Goal: Entertainment & Leisure: Browse casually

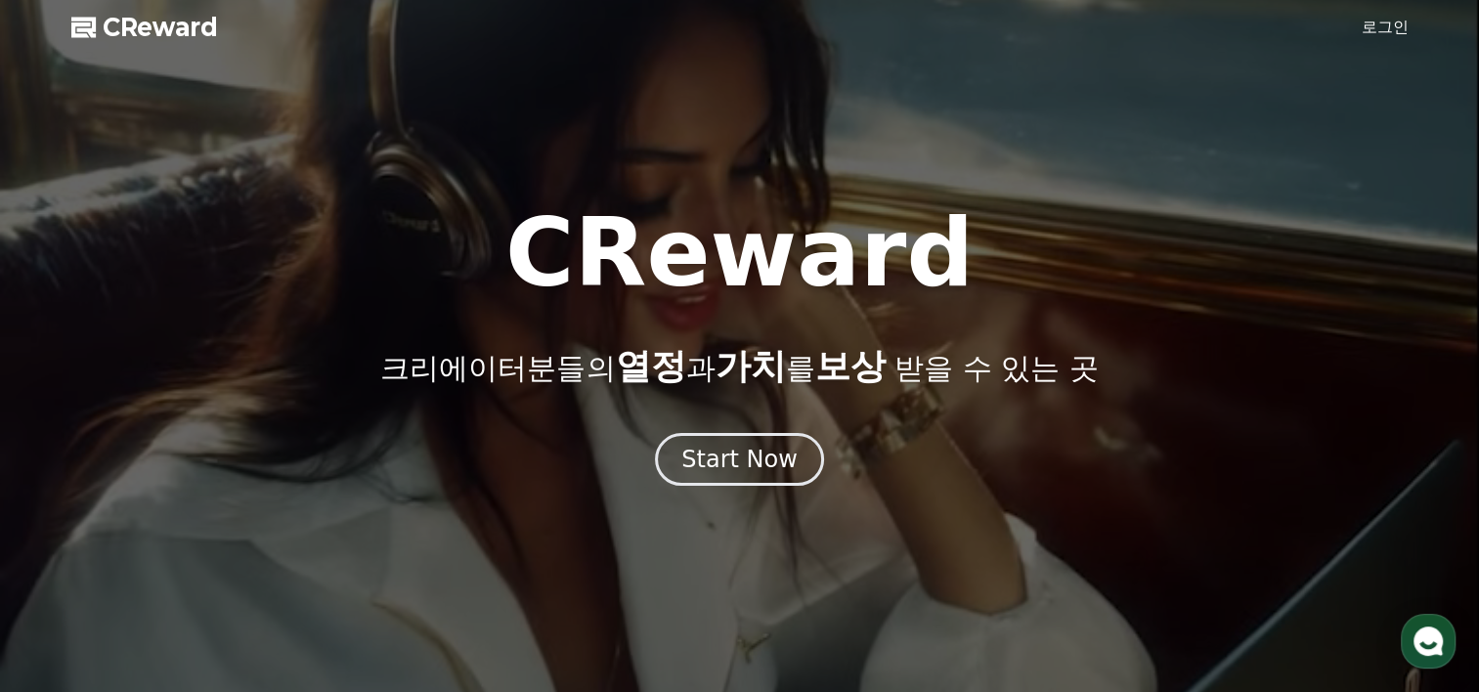
click at [1384, 25] on link "로그인" at bounding box center [1385, 27] width 47 height 23
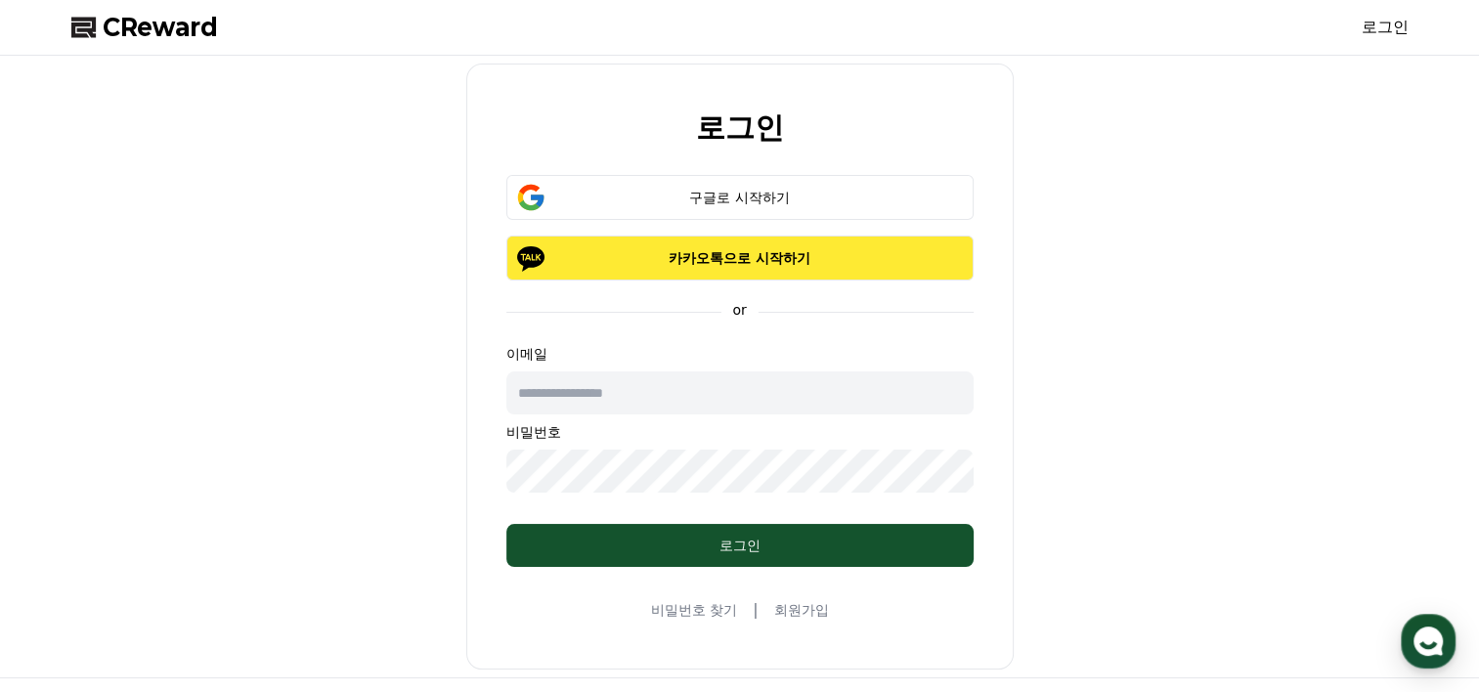
type input "**********"
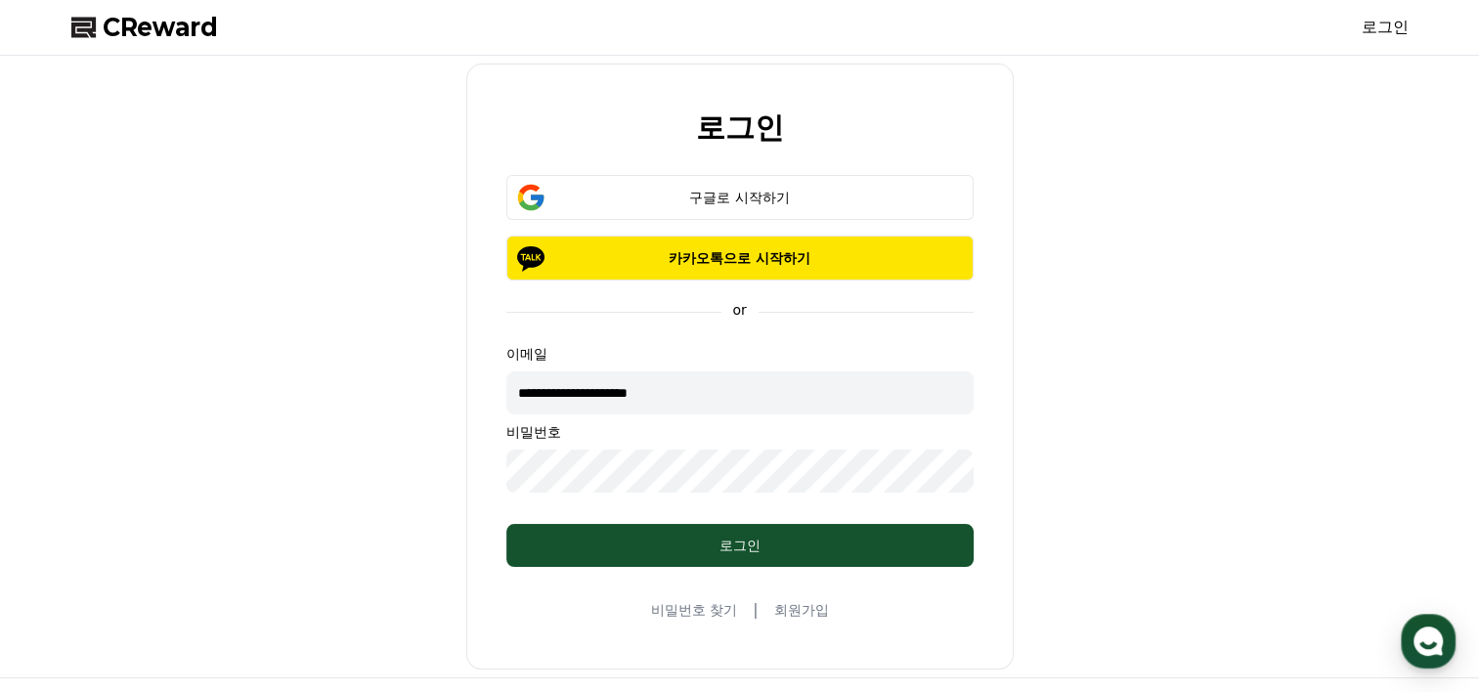
click at [438, 466] on div "**********" at bounding box center [740, 367] width 1353 height 606
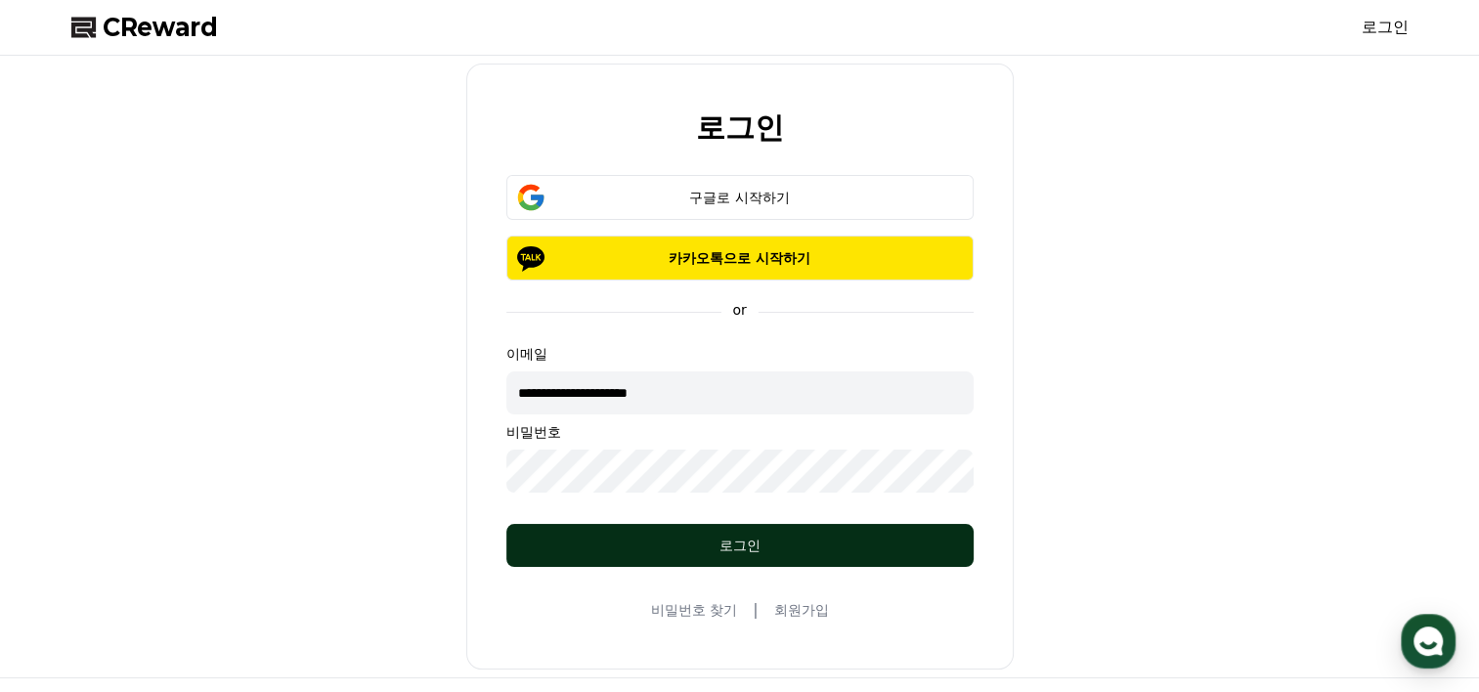
click at [517, 538] on button "로그인" at bounding box center [739, 545] width 467 height 43
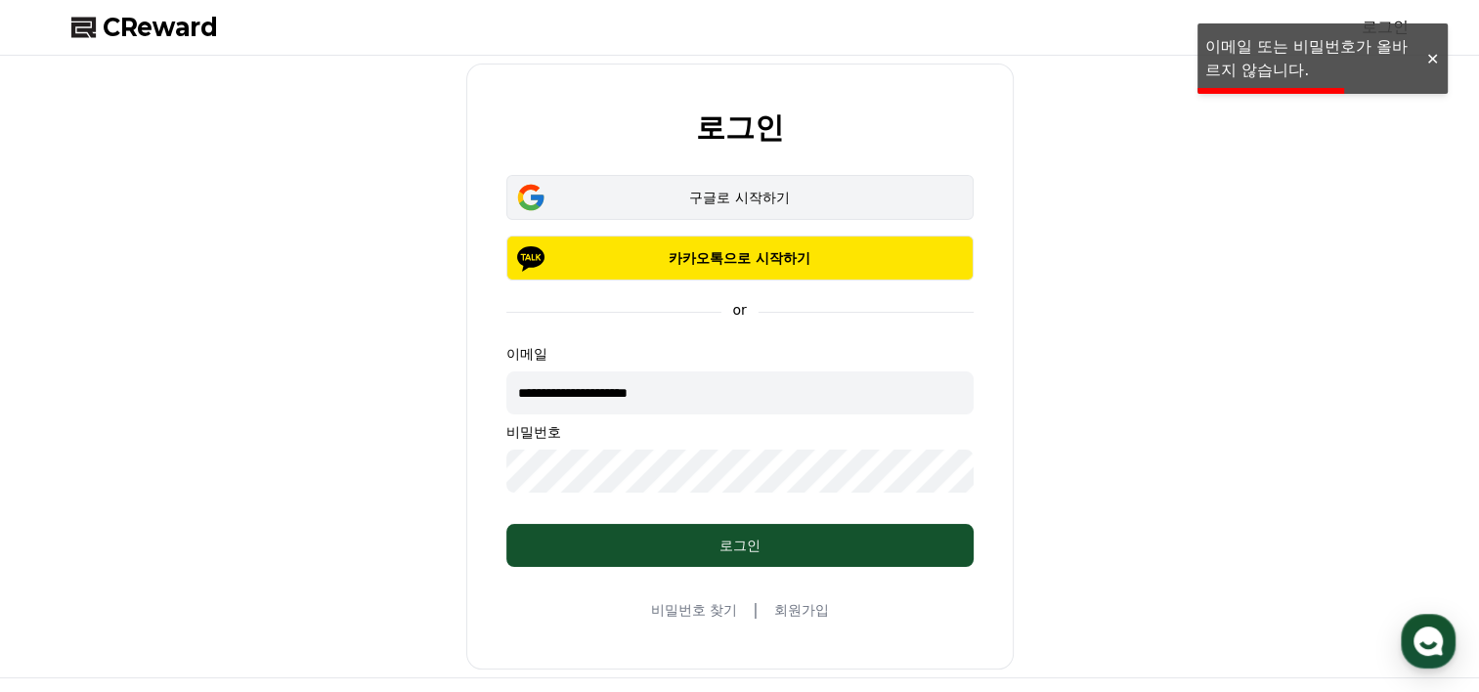
click at [732, 205] on div "구글로 시작하기" at bounding box center [740, 198] width 411 height 20
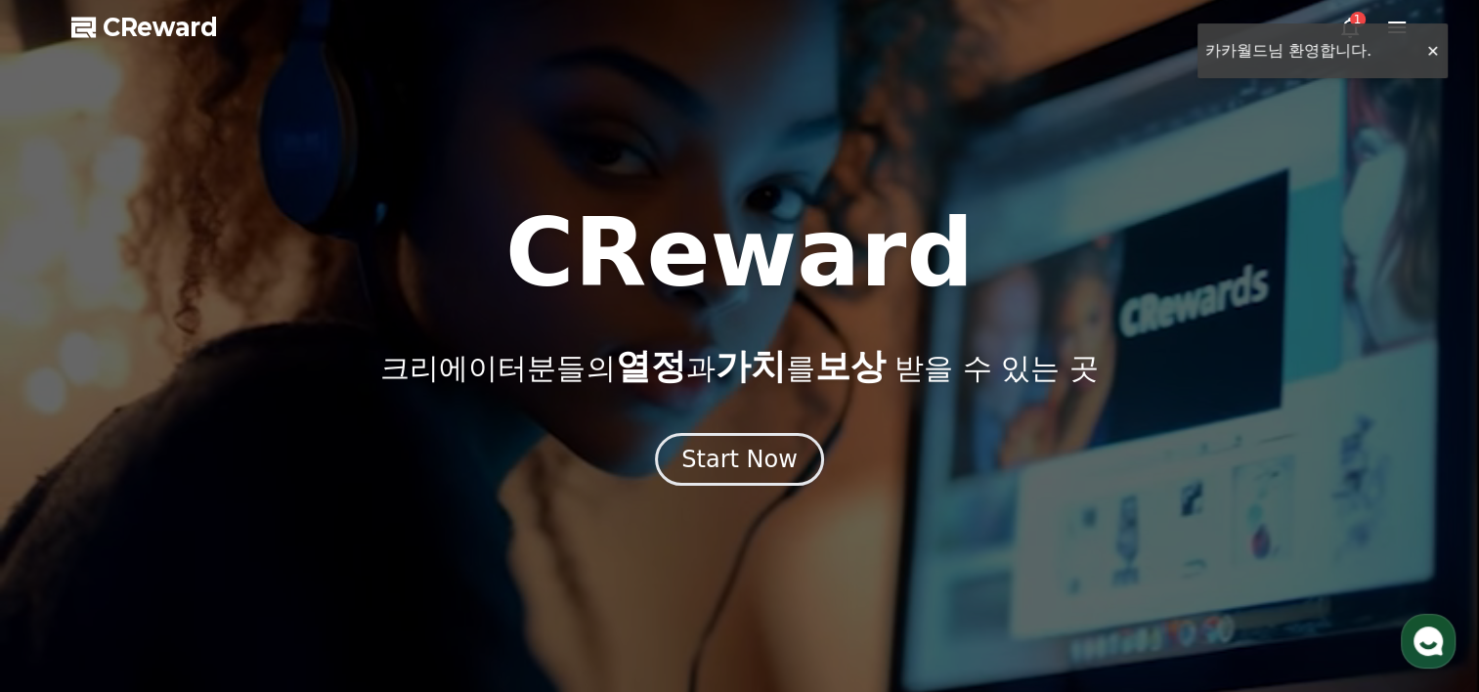
click at [1429, 53] on div at bounding box center [739, 346] width 1479 height 692
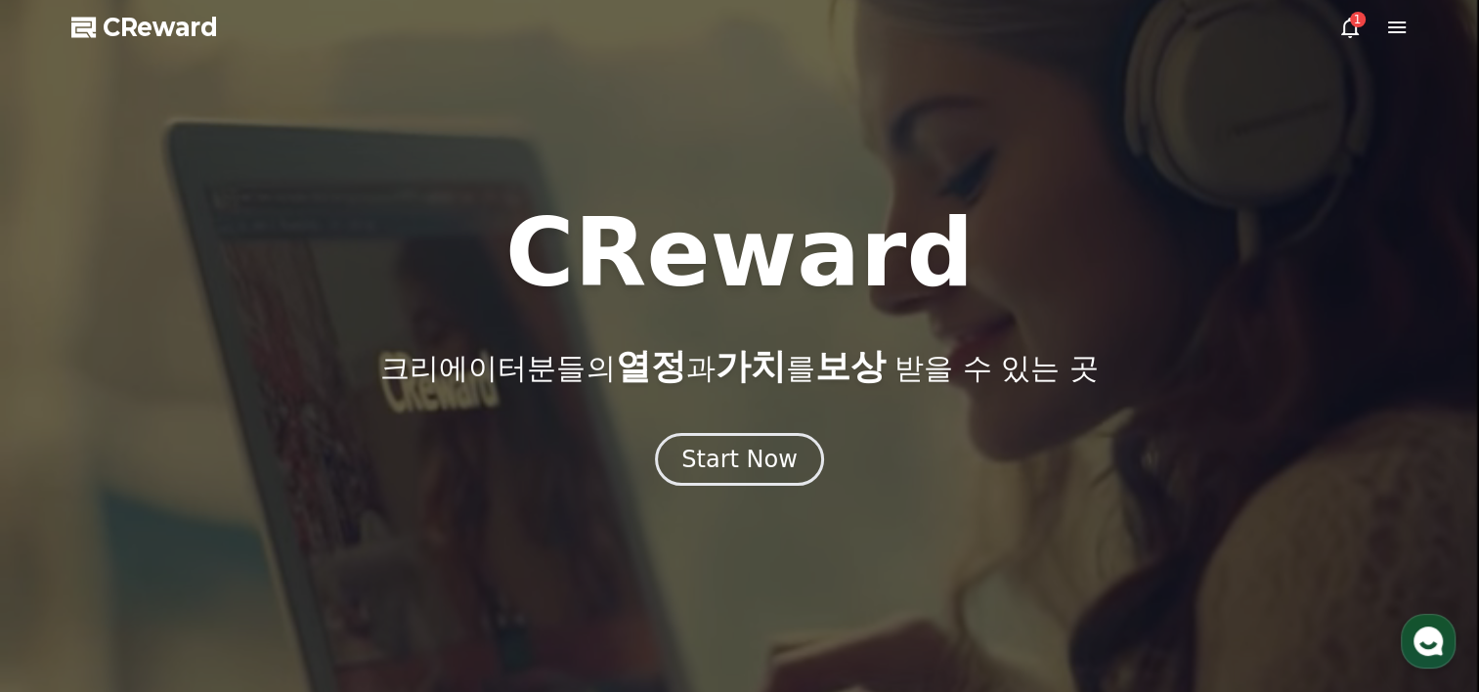
click at [1356, 30] on icon at bounding box center [1350, 28] width 18 height 21
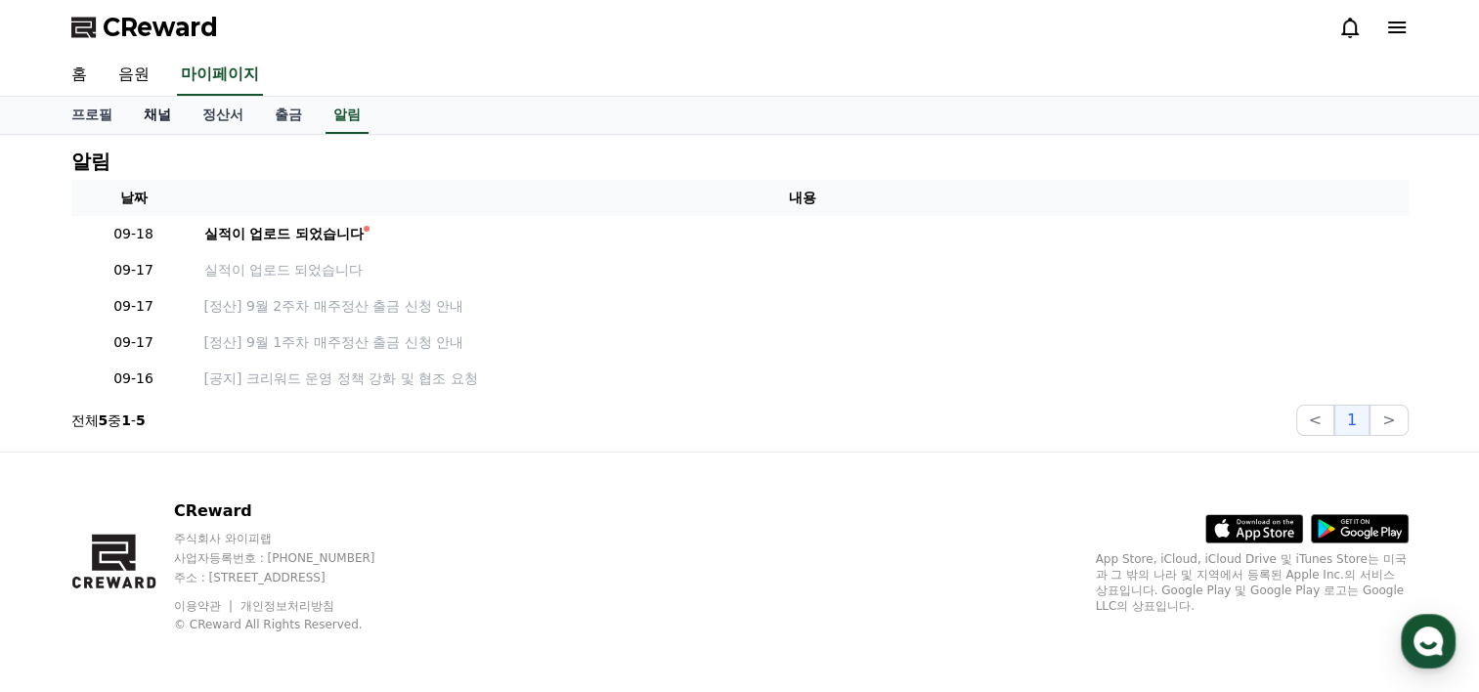
click at [154, 116] on link "채널" at bounding box center [157, 115] width 59 height 37
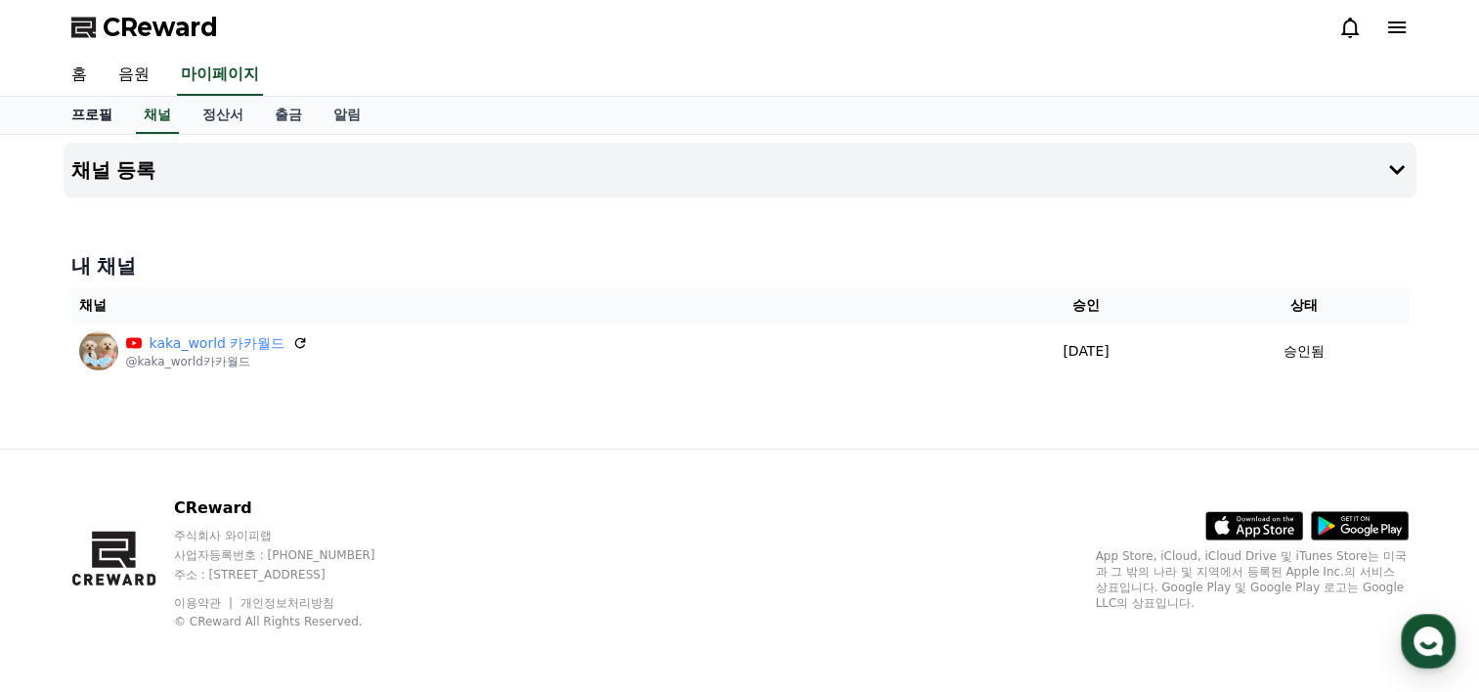
click at [82, 114] on link "프로필" at bounding box center [92, 115] width 72 height 37
select select "**********"
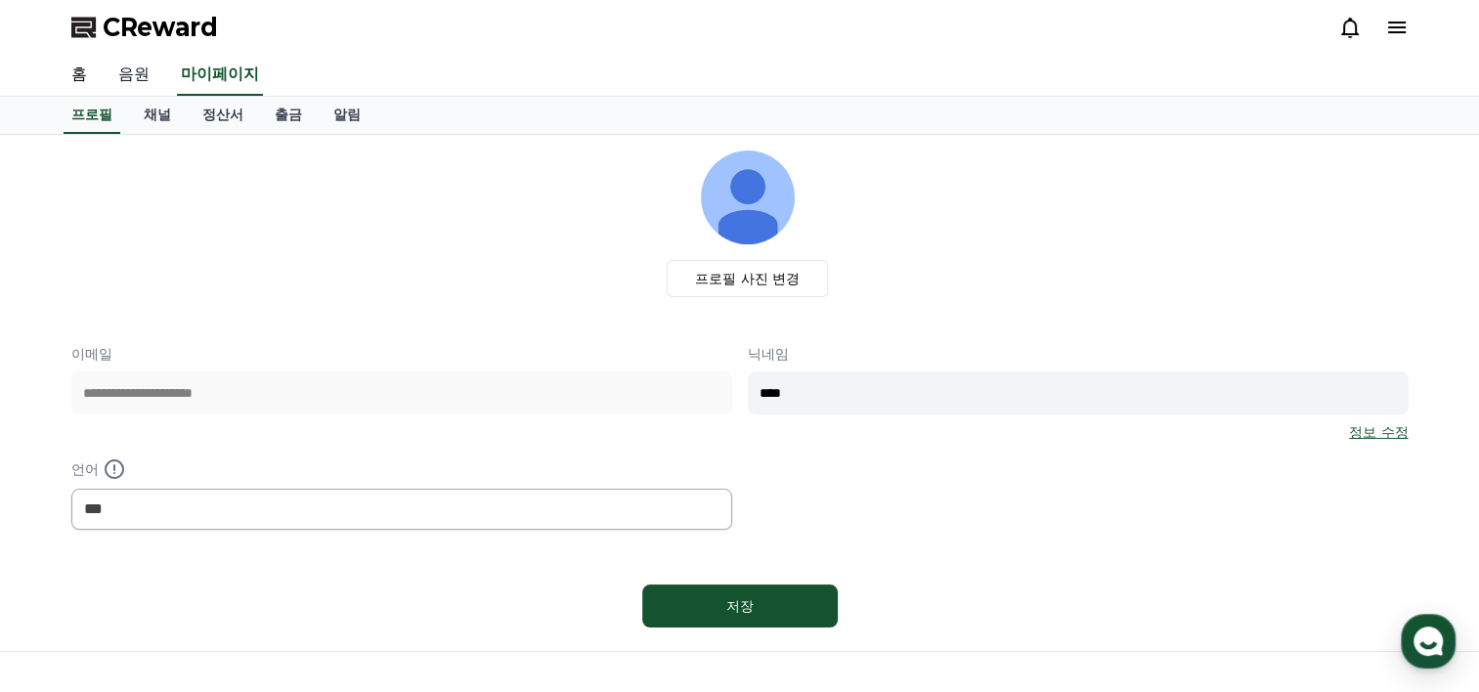
click at [129, 83] on link "음원" at bounding box center [134, 75] width 63 height 41
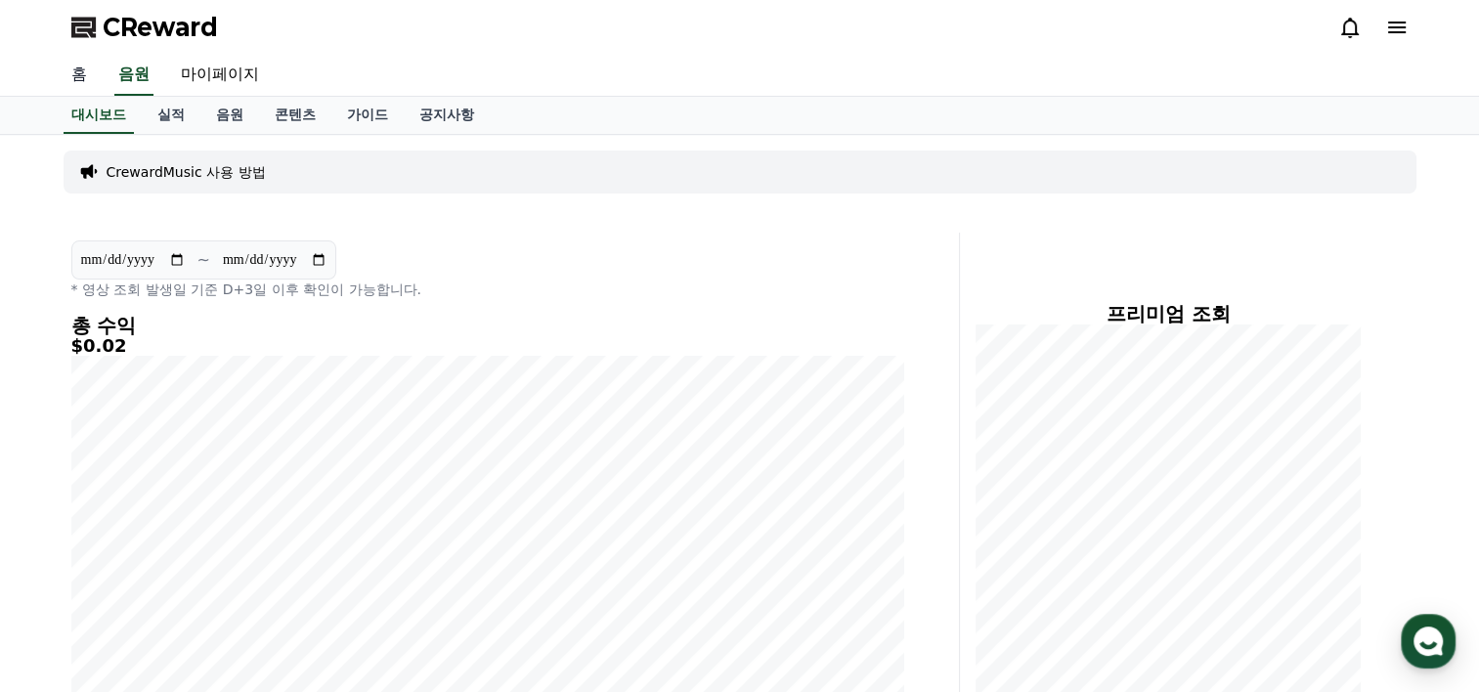
click at [82, 76] on link "홈" at bounding box center [79, 75] width 47 height 41
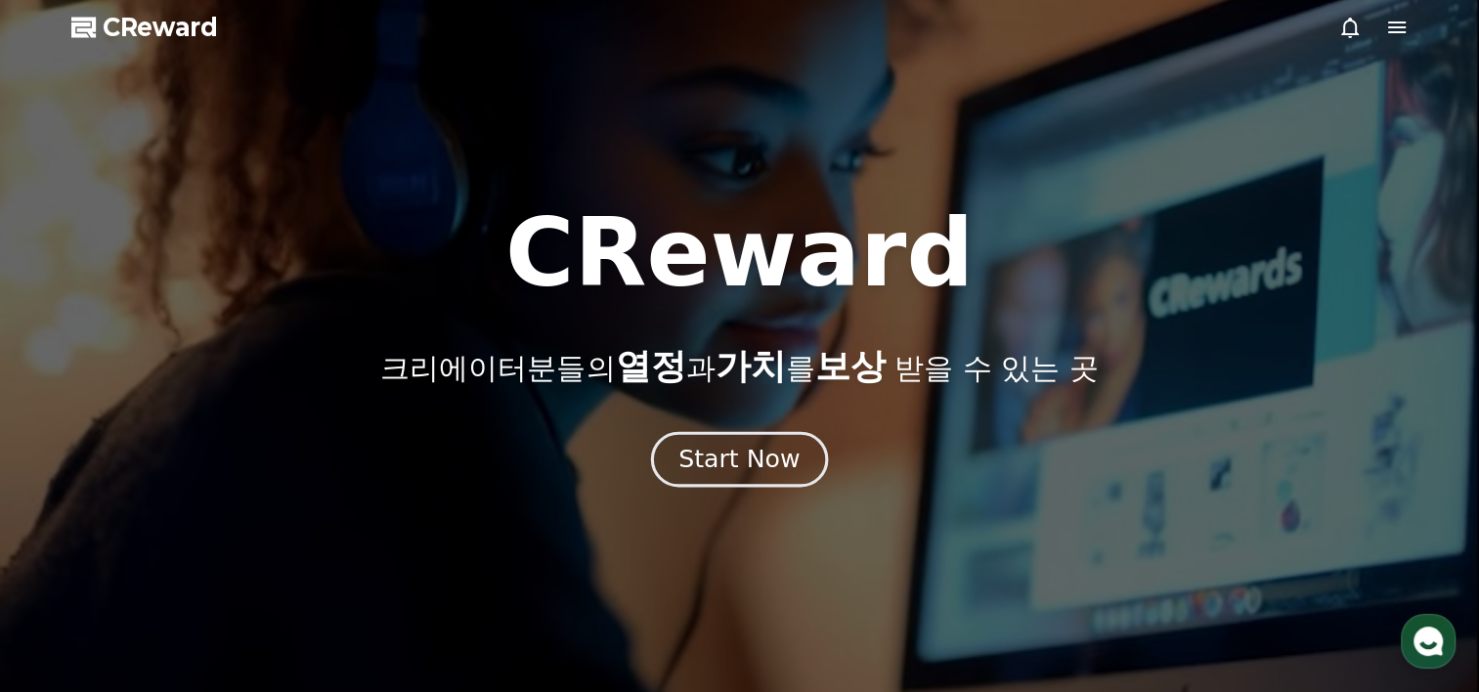
click at [700, 441] on button "Start Now" at bounding box center [739, 460] width 177 height 56
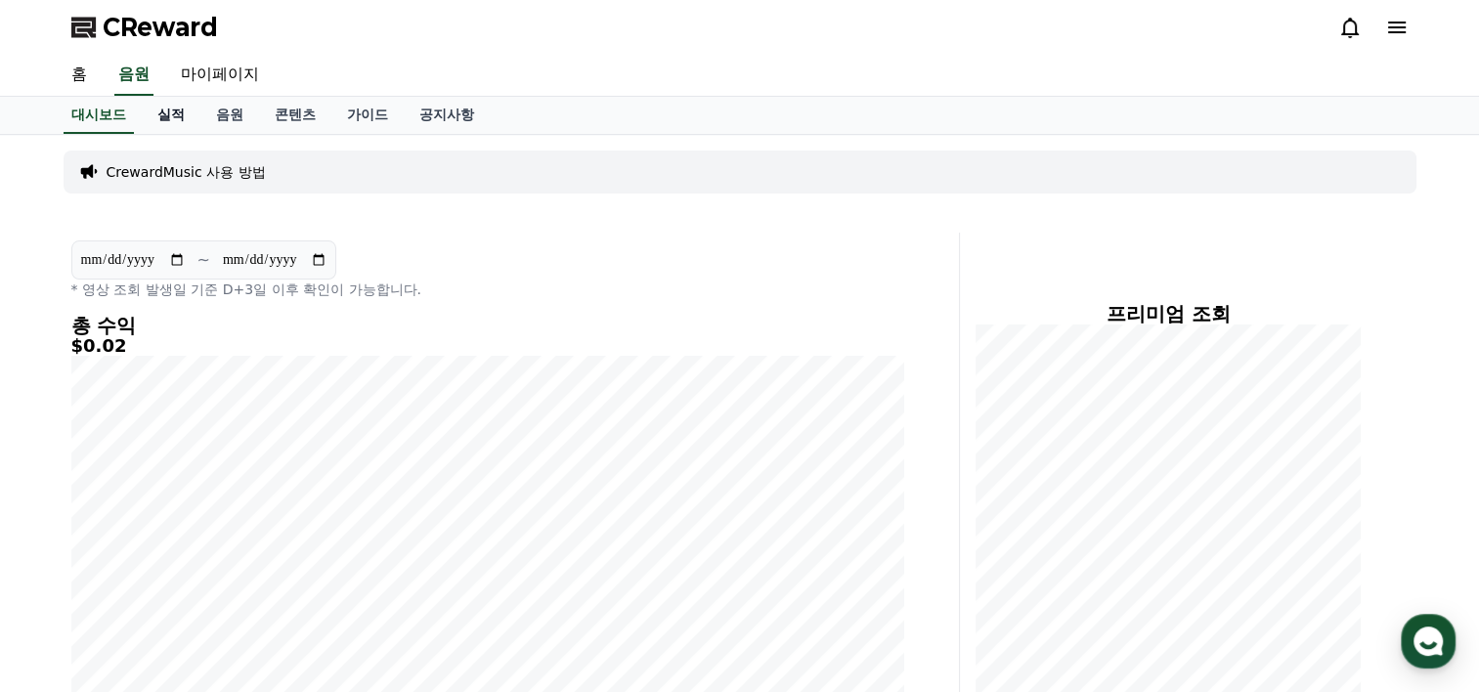
click at [171, 109] on link "실적" at bounding box center [171, 115] width 59 height 37
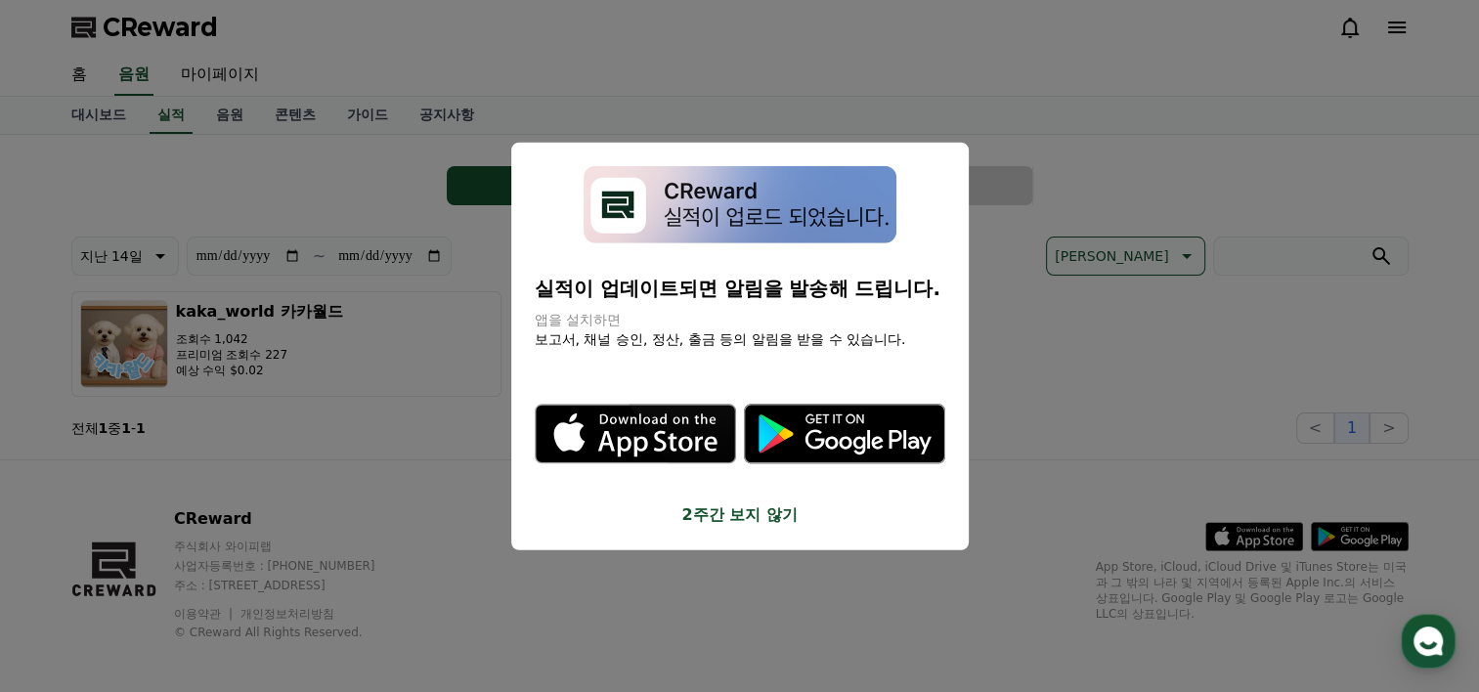
click at [712, 516] on button "2주간 보지 않기" at bounding box center [740, 513] width 411 height 23
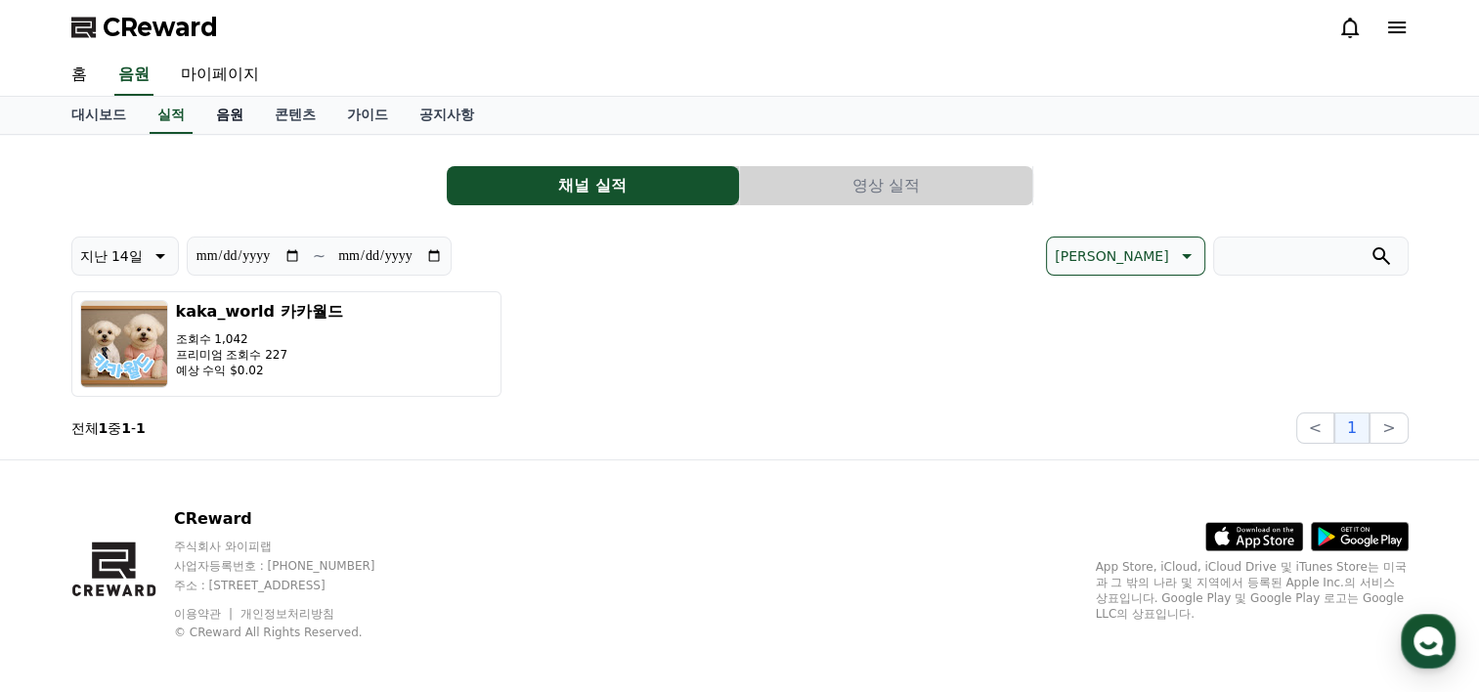
click at [228, 118] on link "음원" at bounding box center [229, 115] width 59 height 37
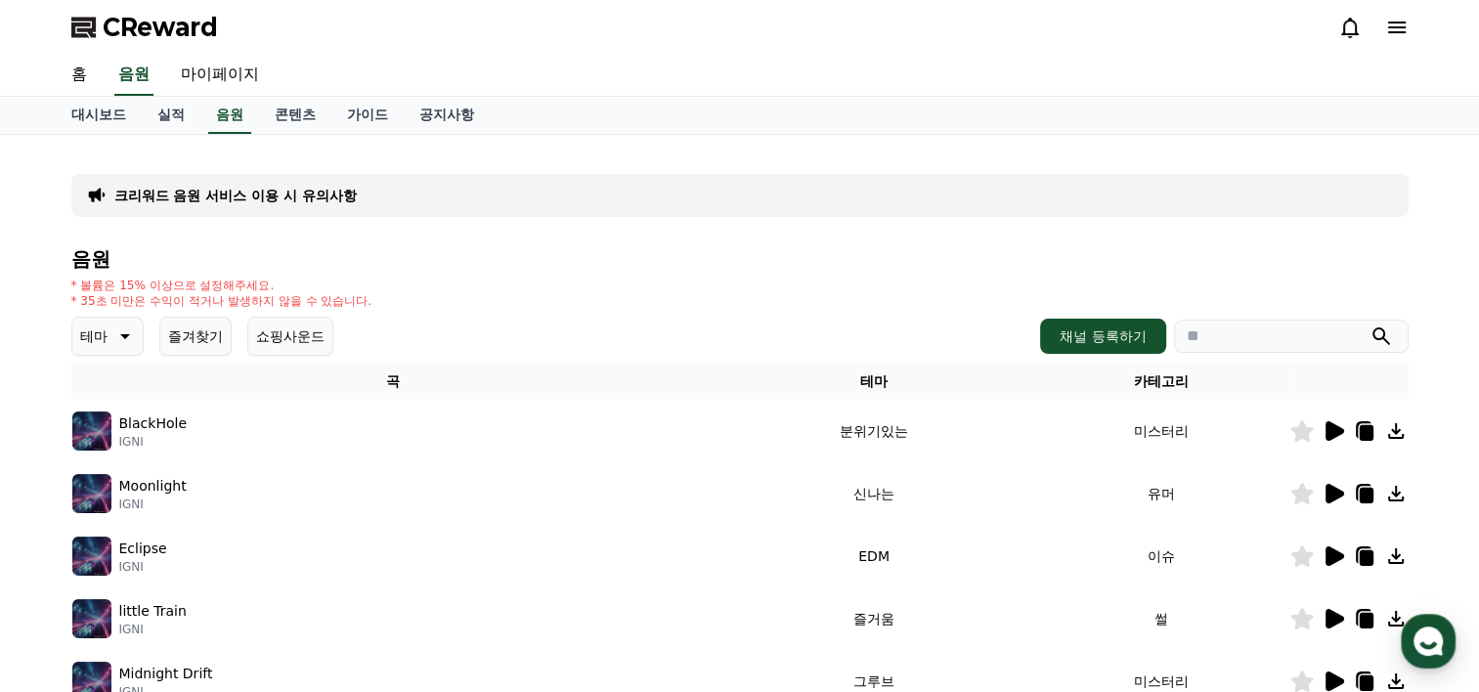
click at [132, 334] on icon at bounding box center [122, 336] width 23 height 23
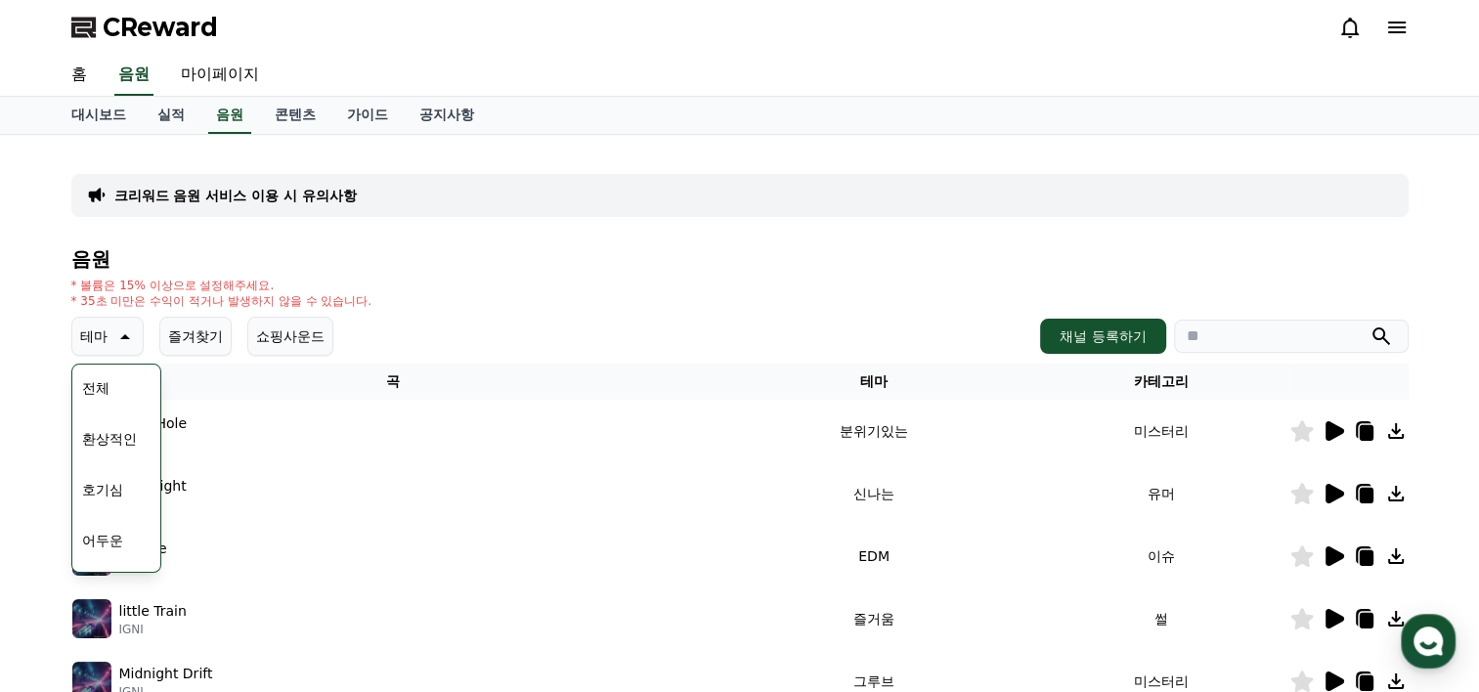
click at [838, 170] on div "크리워드 음원 서비스 이용 시 유의사항 음원 * 볼륨은 15% 이상으로 설정해주세요. * 35초 미만은 수익이 적거나 발생하지 않을 수 있습니…" at bounding box center [739, 608] width 1337 height 914
click at [744, 240] on div "크리워드 음원 서비스 이용 시 유의사항 음원 * 볼륨은 15% 이상으로 설정해주세요. * 35초 미만은 수익이 적거나 발생하지 않을 수 있습니…" at bounding box center [739, 608] width 1337 height 914
click at [124, 432] on button "통통튀는" at bounding box center [109, 437] width 70 height 43
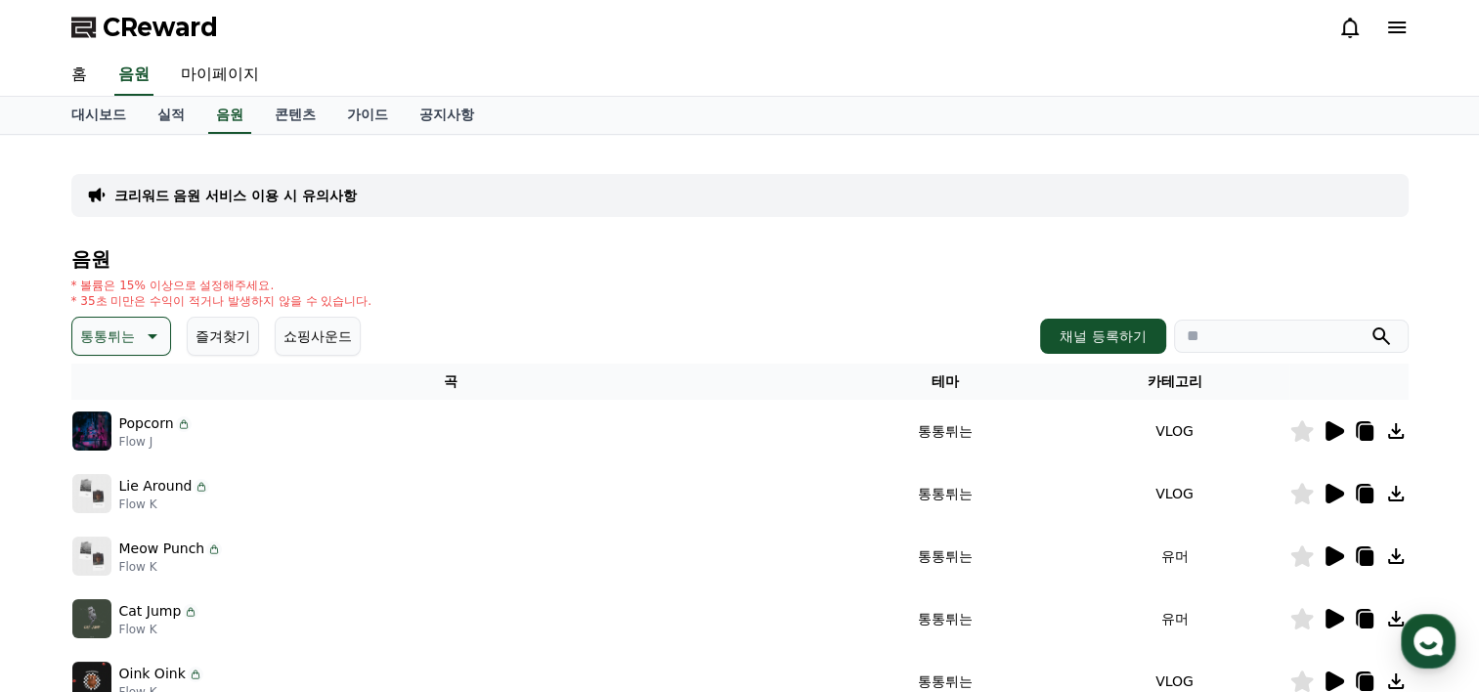
click at [1335, 431] on icon at bounding box center [1335, 431] width 19 height 20
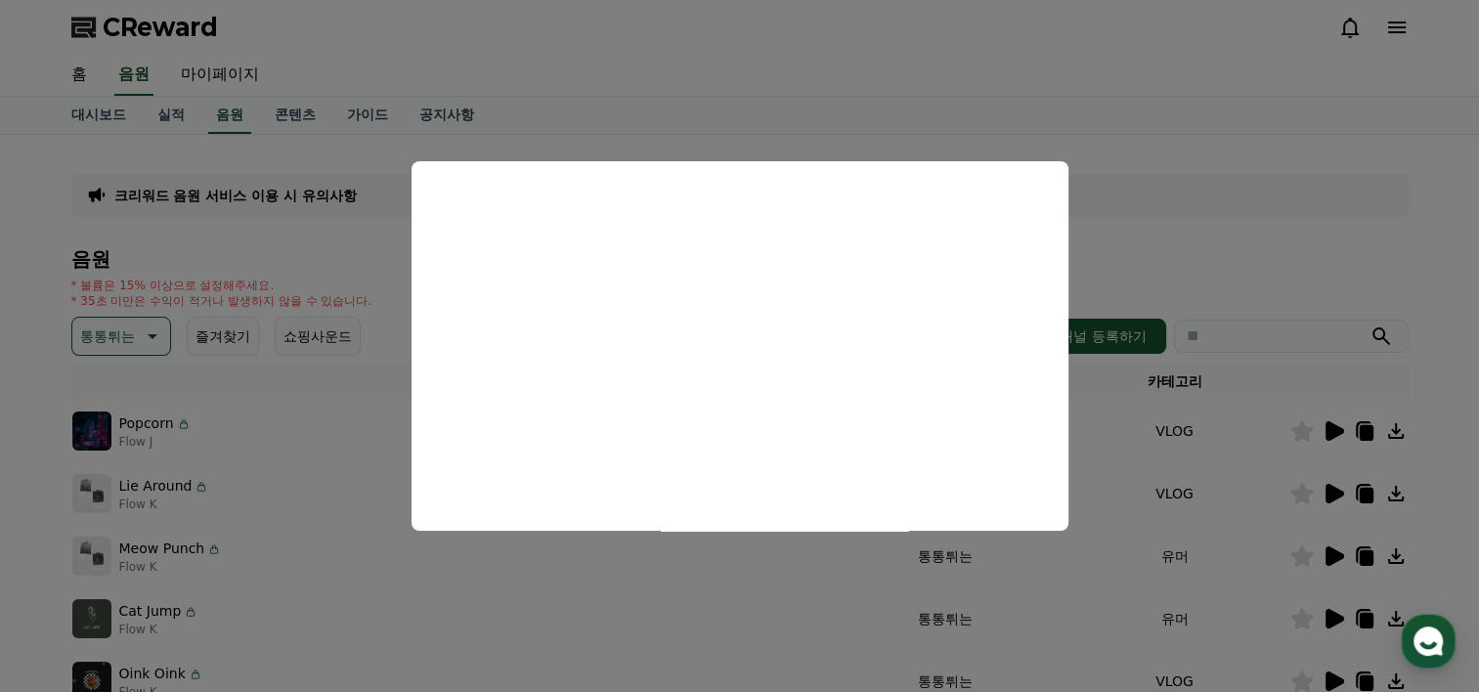
click at [1185, 243] on button "close modal" at bounding box center [739, 346] width 1479 height 692
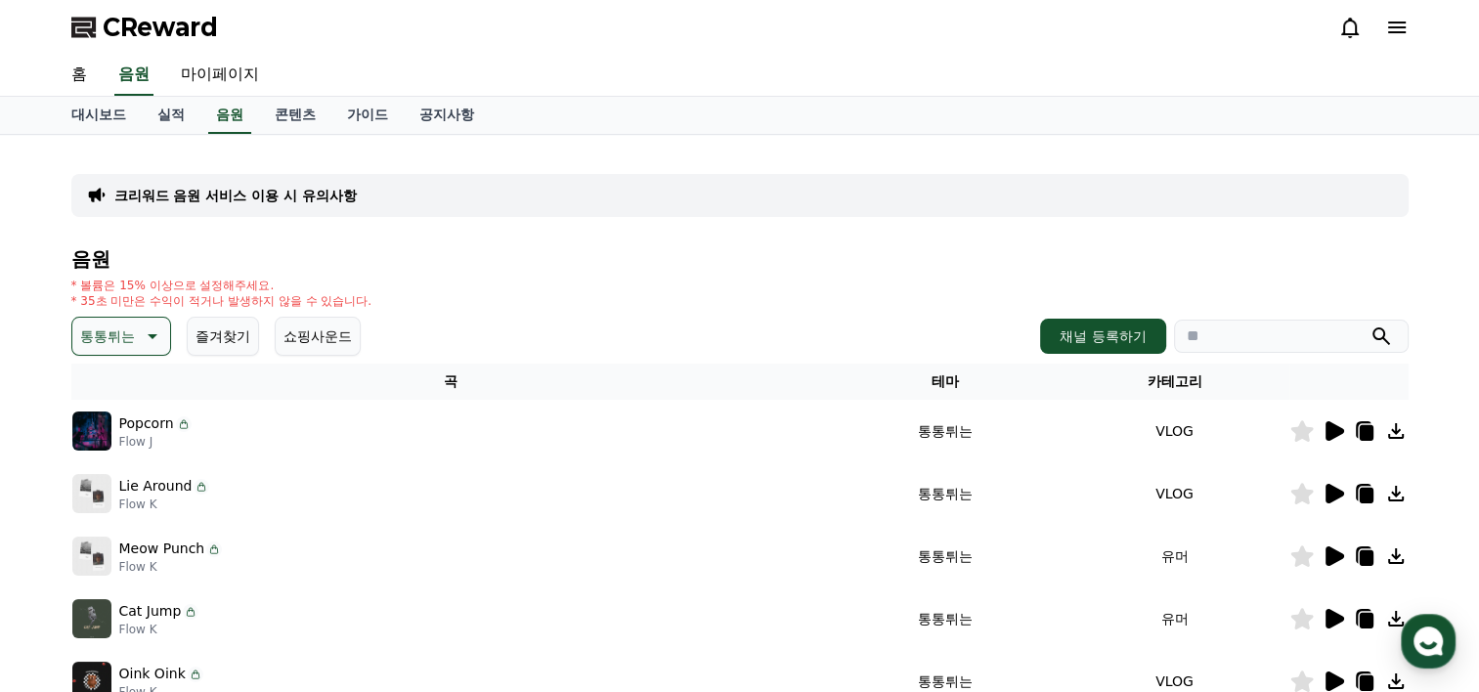
click at [1328, 497] on icon at bounding box center [1335, 494] width 19 height 20
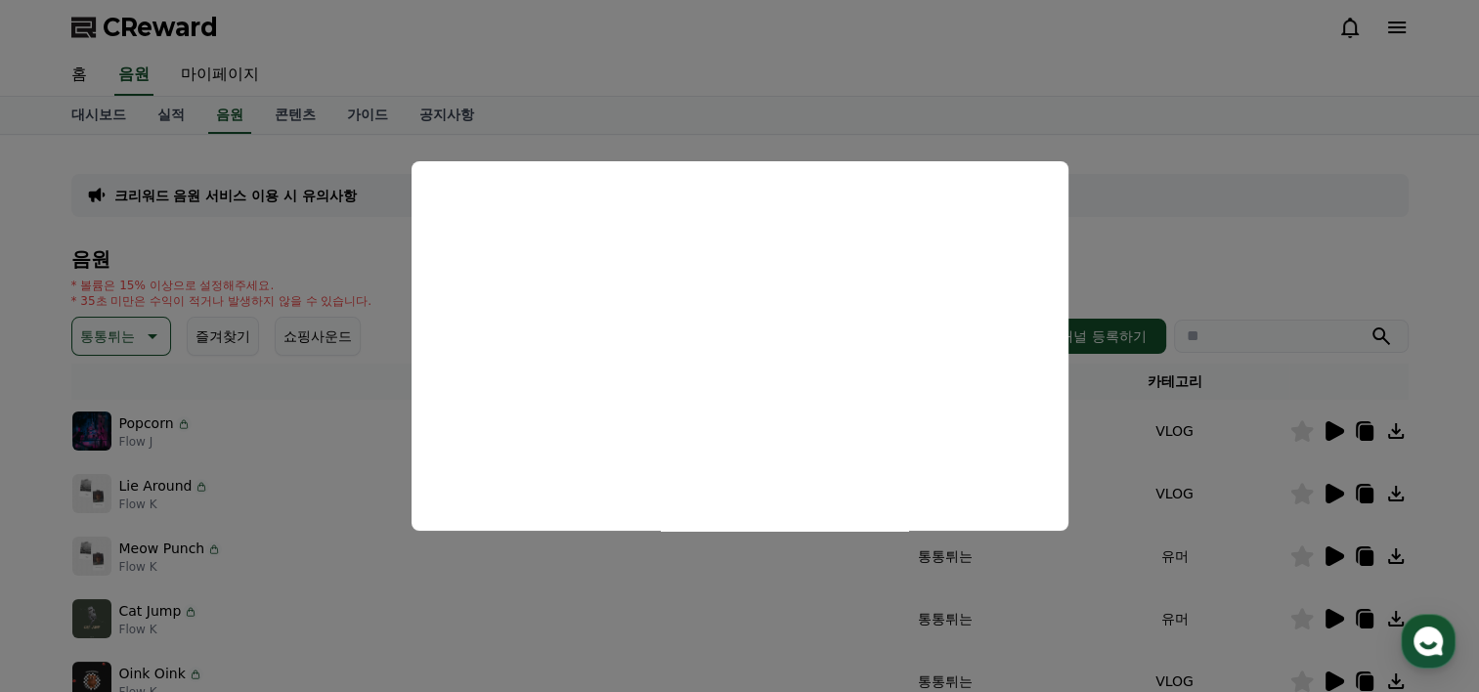
click at [1204, 268] on button "close modal" at bounding box center [739, 346] width 1479 height 692
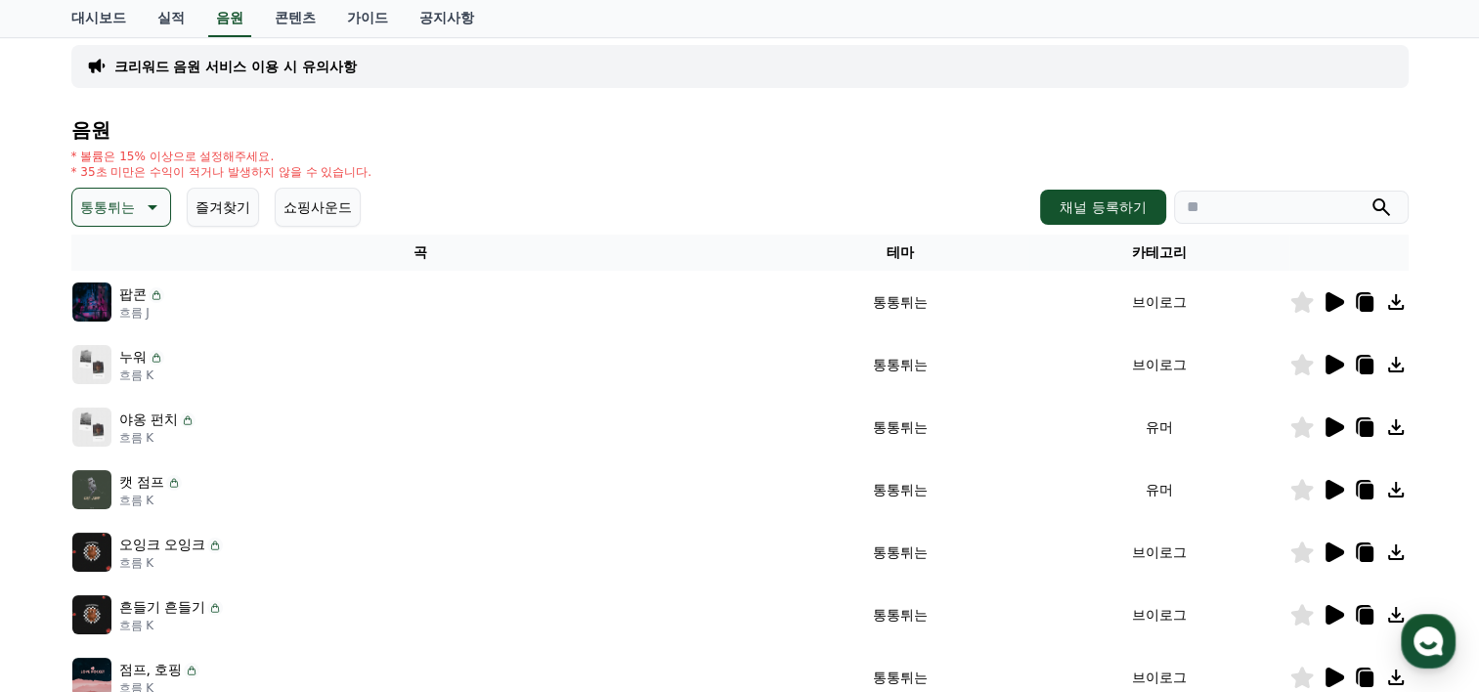
scroll to position [158, 0]
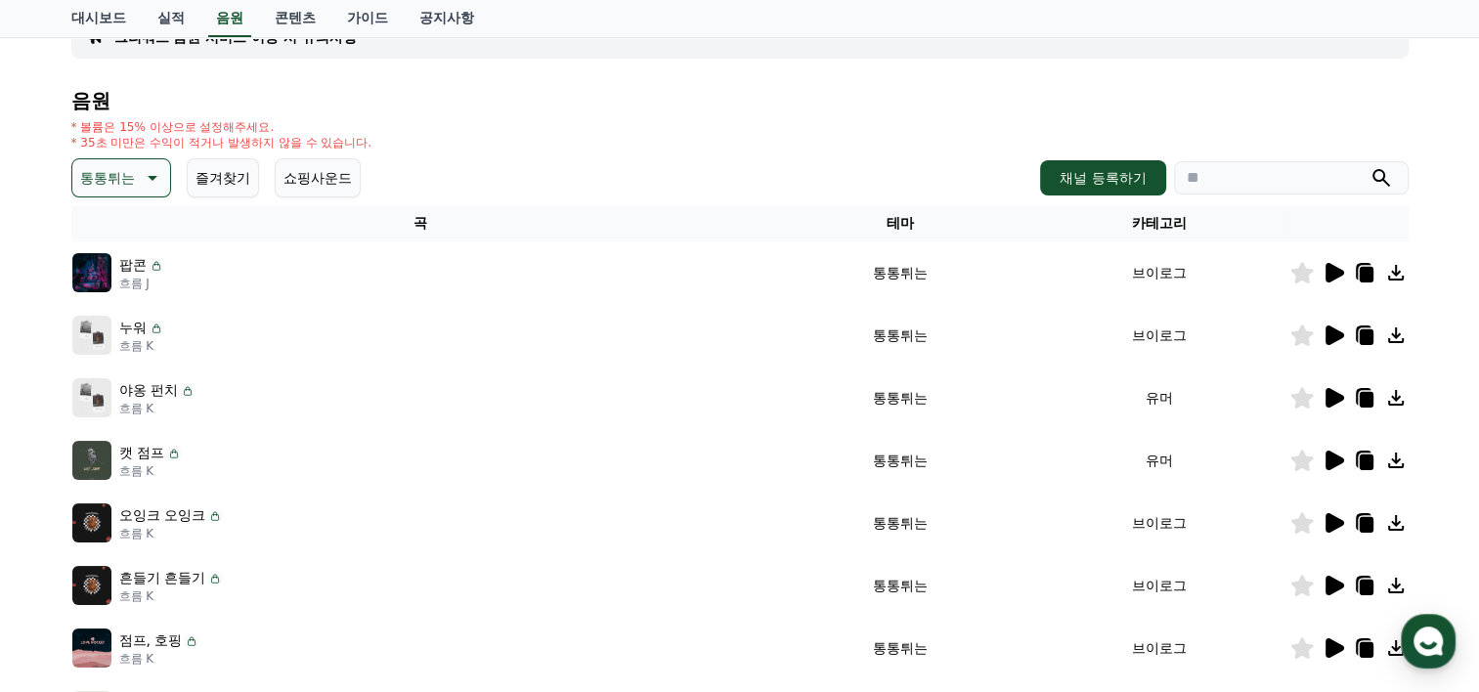
click at [1328, 397] on icon at bounding box center [1335, 398] width 19 height 20
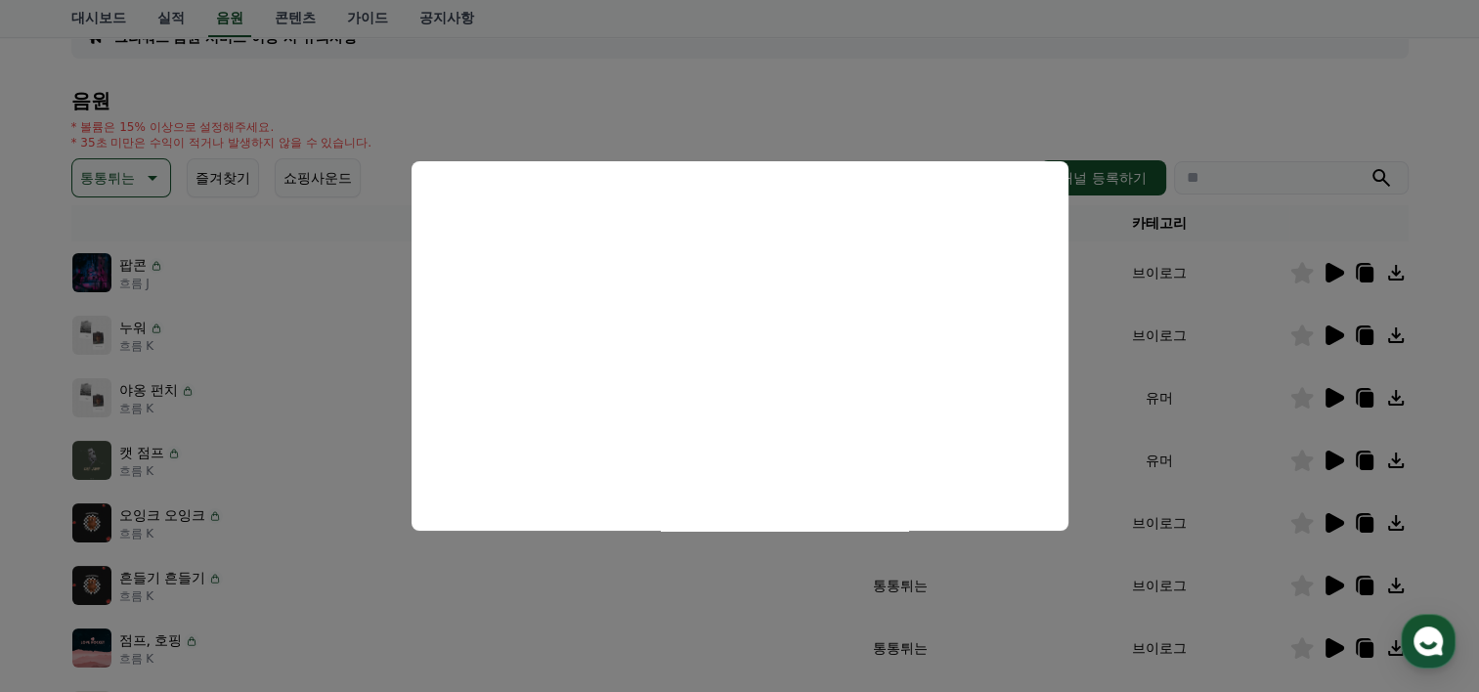
scroll to position [159, 0]
click at [1455, 246] on button "모달 닫기" at bounding box center [739, 346] width 1479 height 692
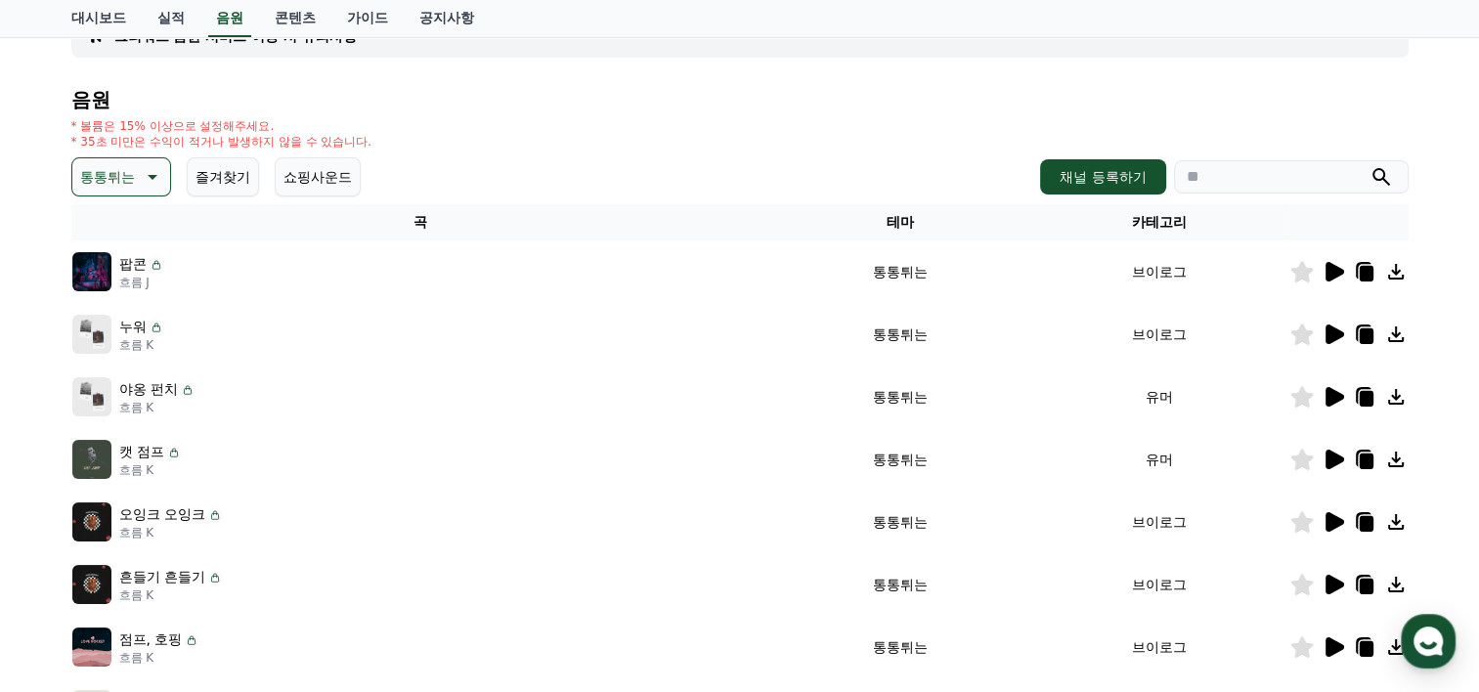
scroll to position [630, 0]
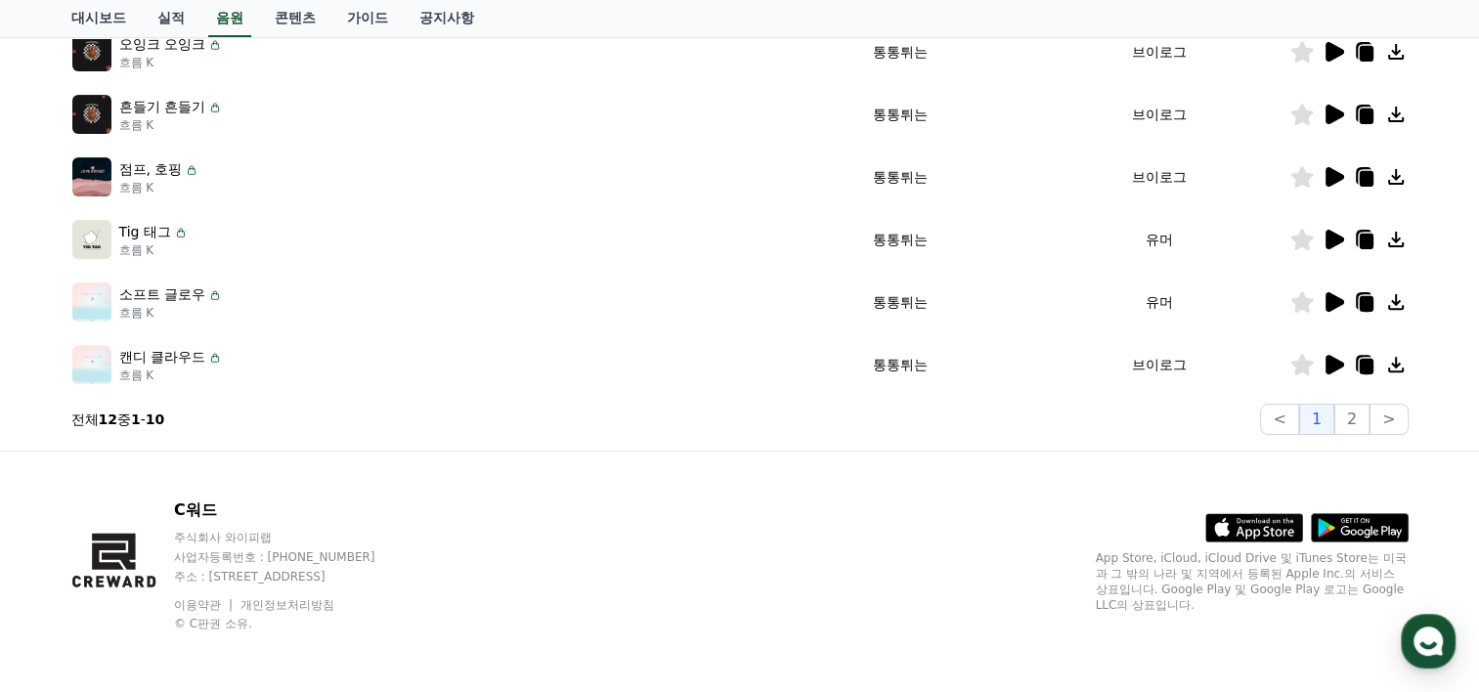
click at [1336, 364] on icon at bounding box center [1335, 365] width 19 height 20
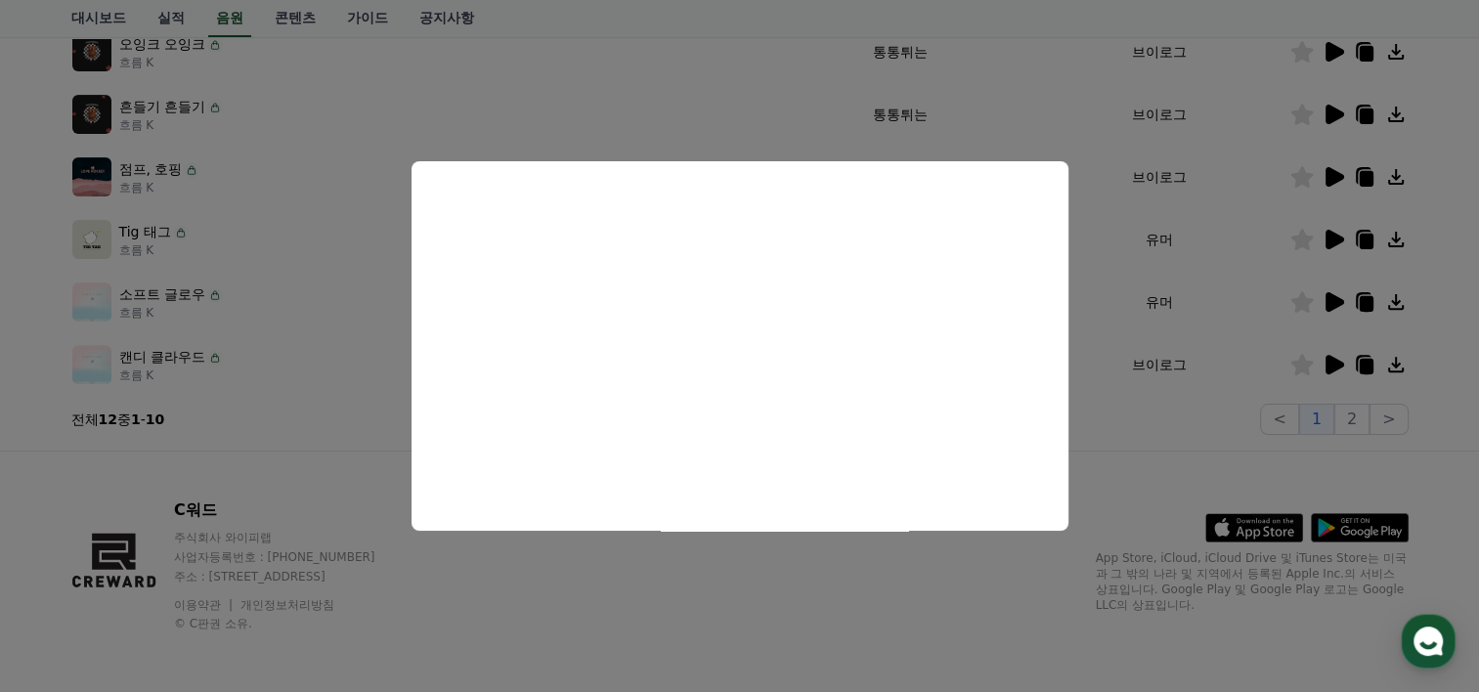
click at [962, 603] on button "모달 닫기" at bounding box center [739, 346] width 1479 height 692
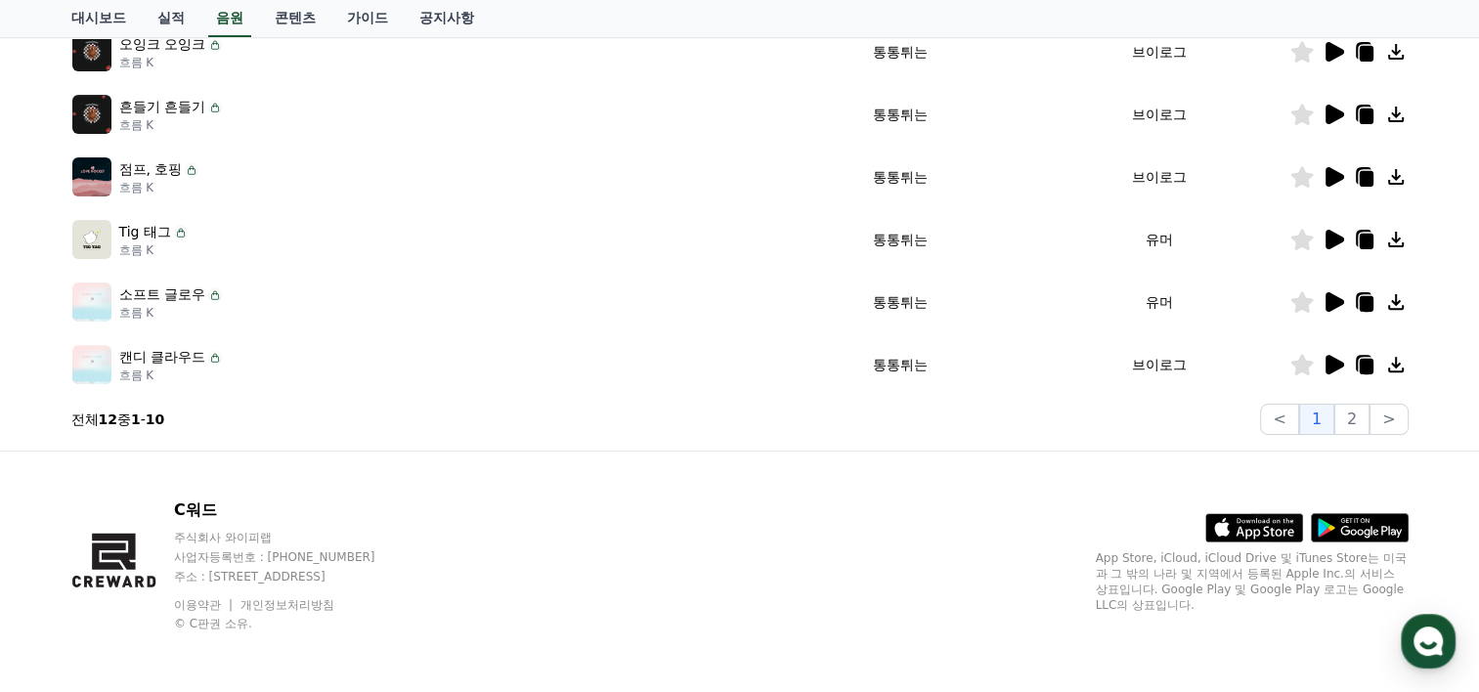
click at [1322, 172] on icon at bounding box center [1333, 176] width 23 height 23
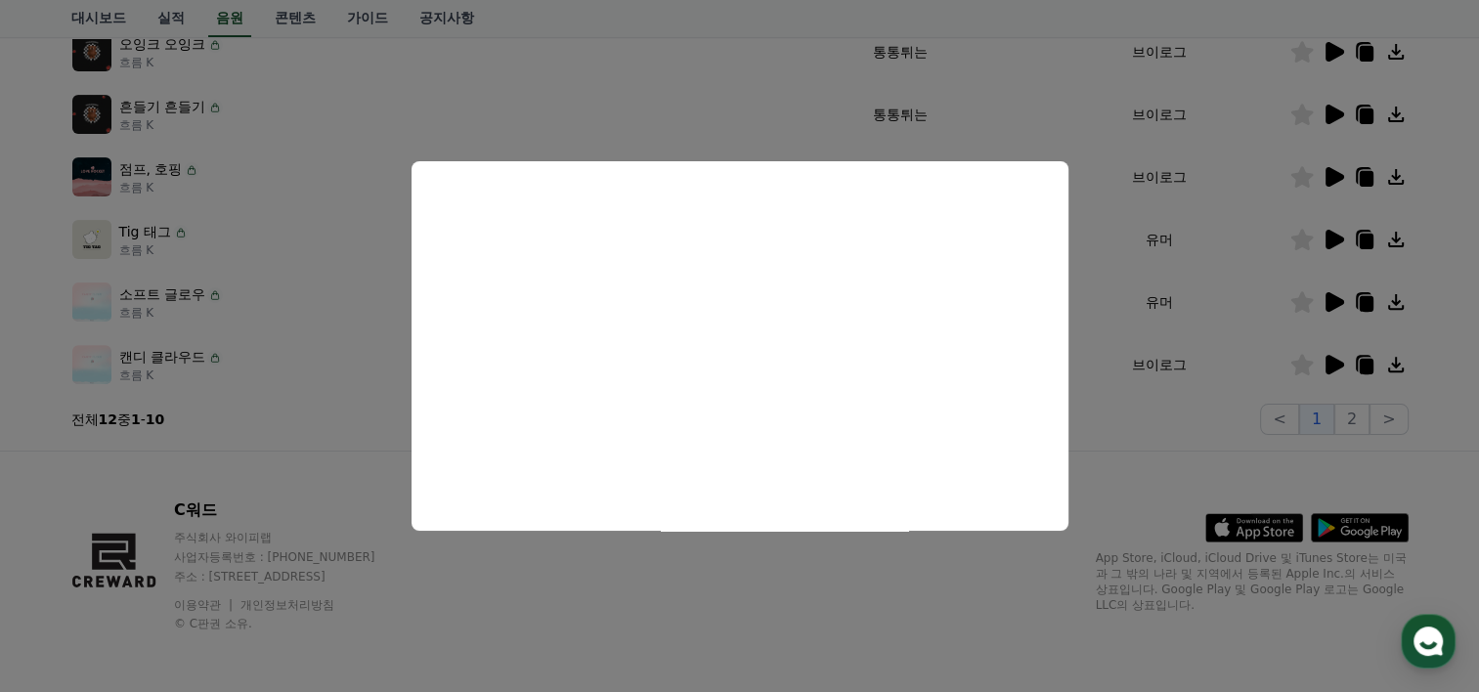
click at [893, 611] on button "모달 닫기" at bounding box center [739, 346] width 1479 height 692
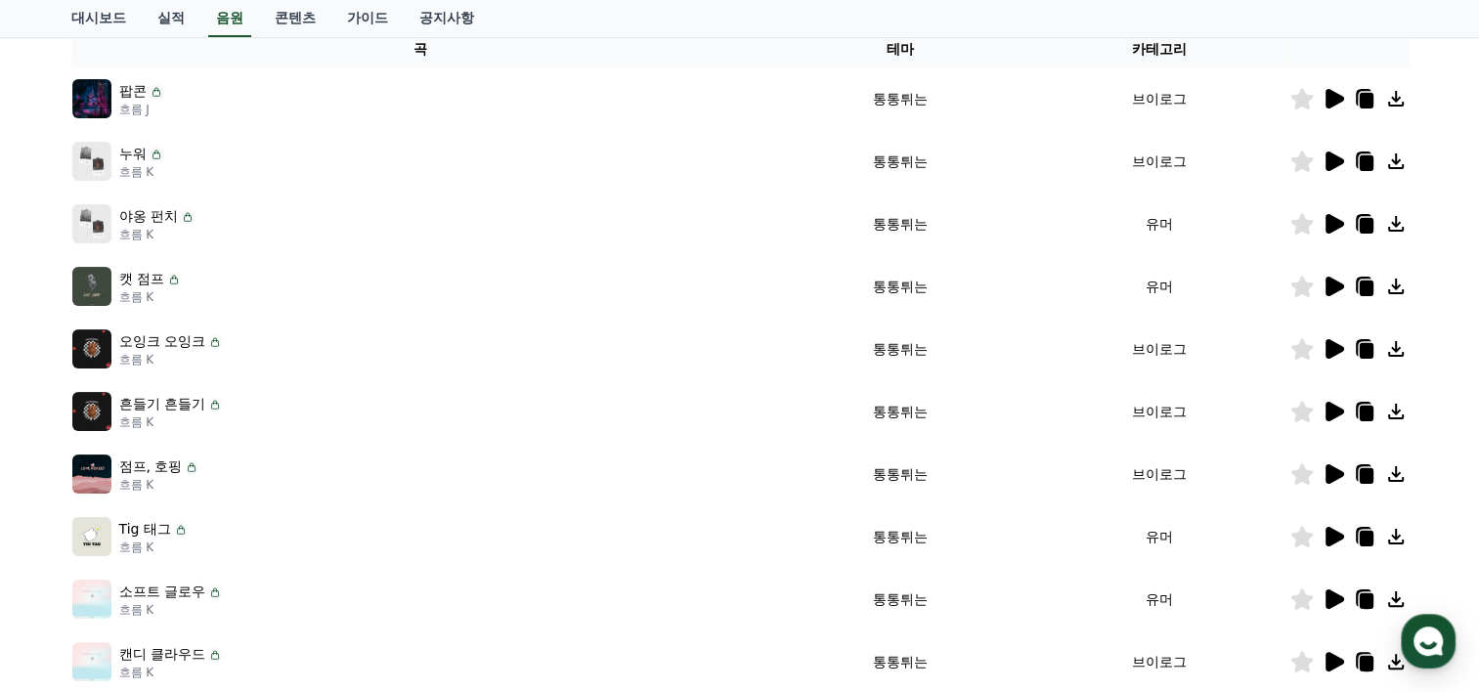
scroll to position [336, 0]
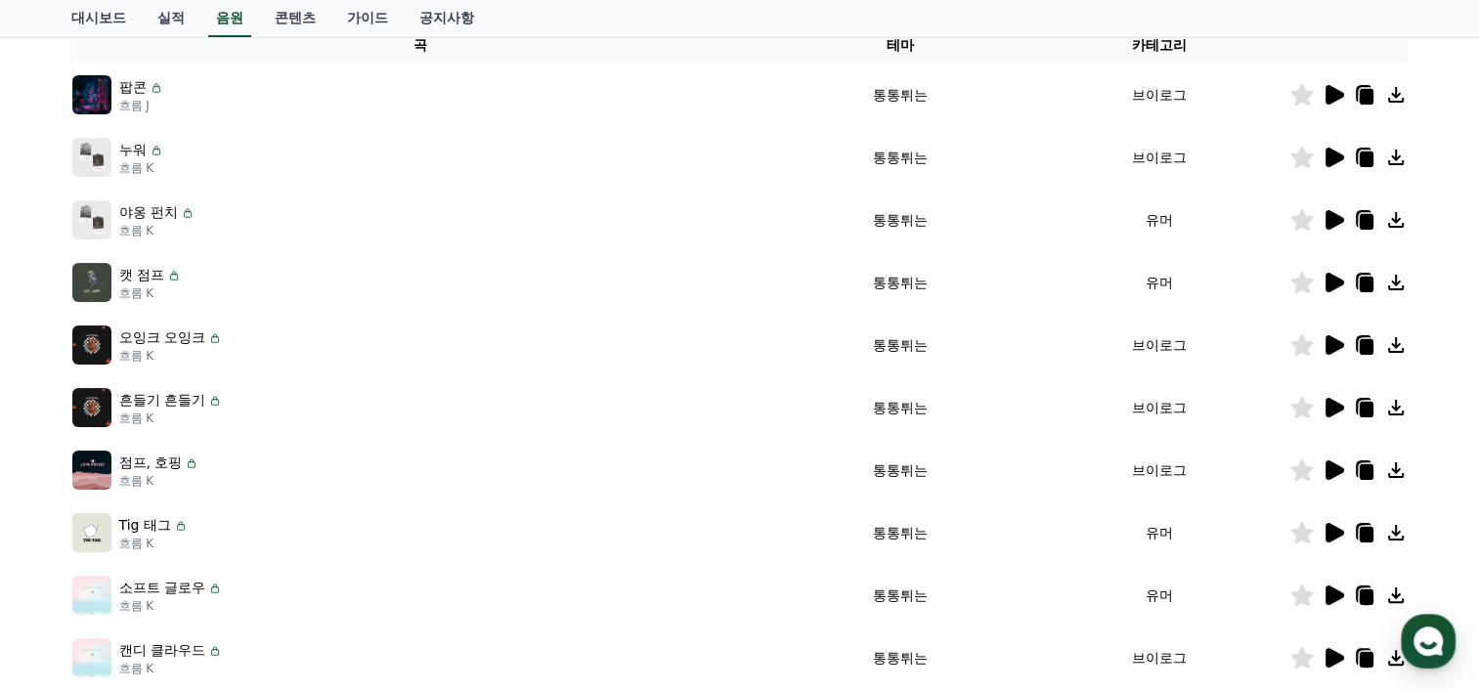
click at [1333, 408] on icon at bounding box center [1335, 408] width 19 height 20
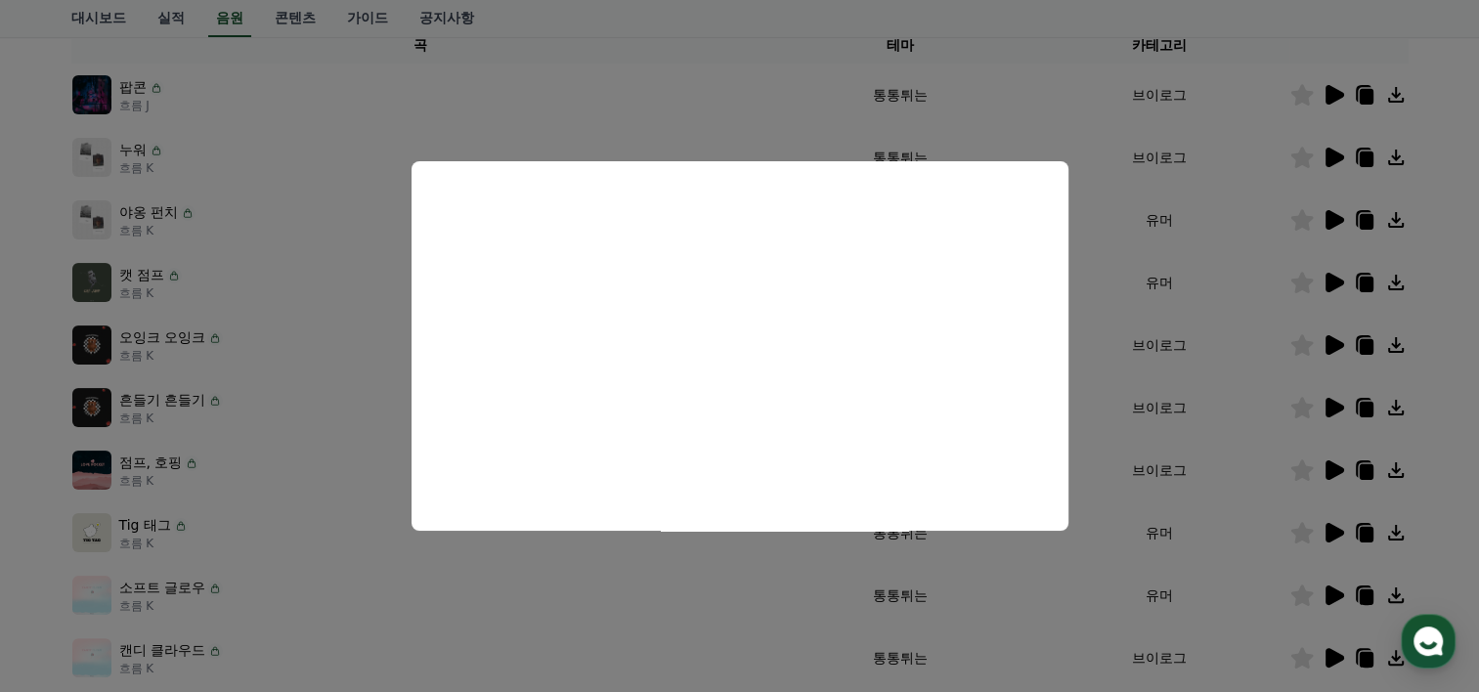
click at [1444, 361] on button "모달 닫기" at bounding box center [739, 346] width 1479 height 692
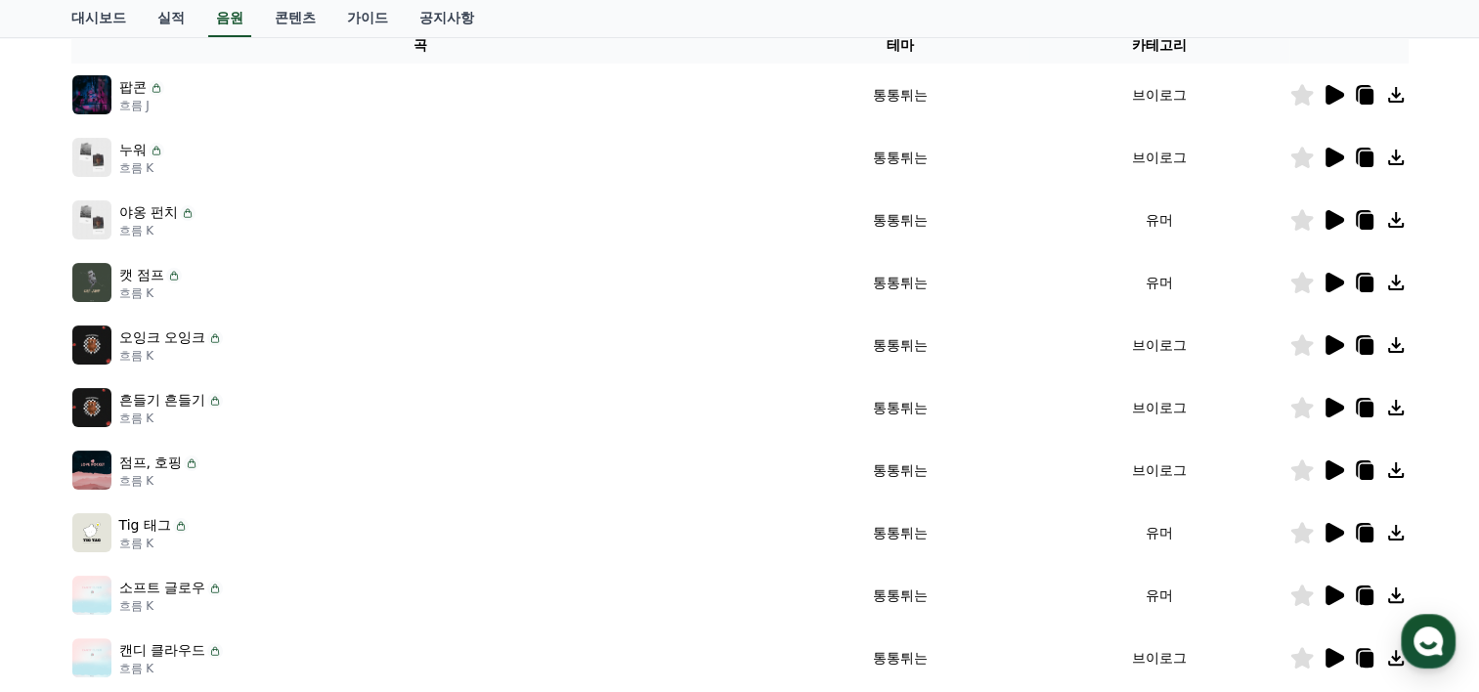
scroll to position [0, 0]
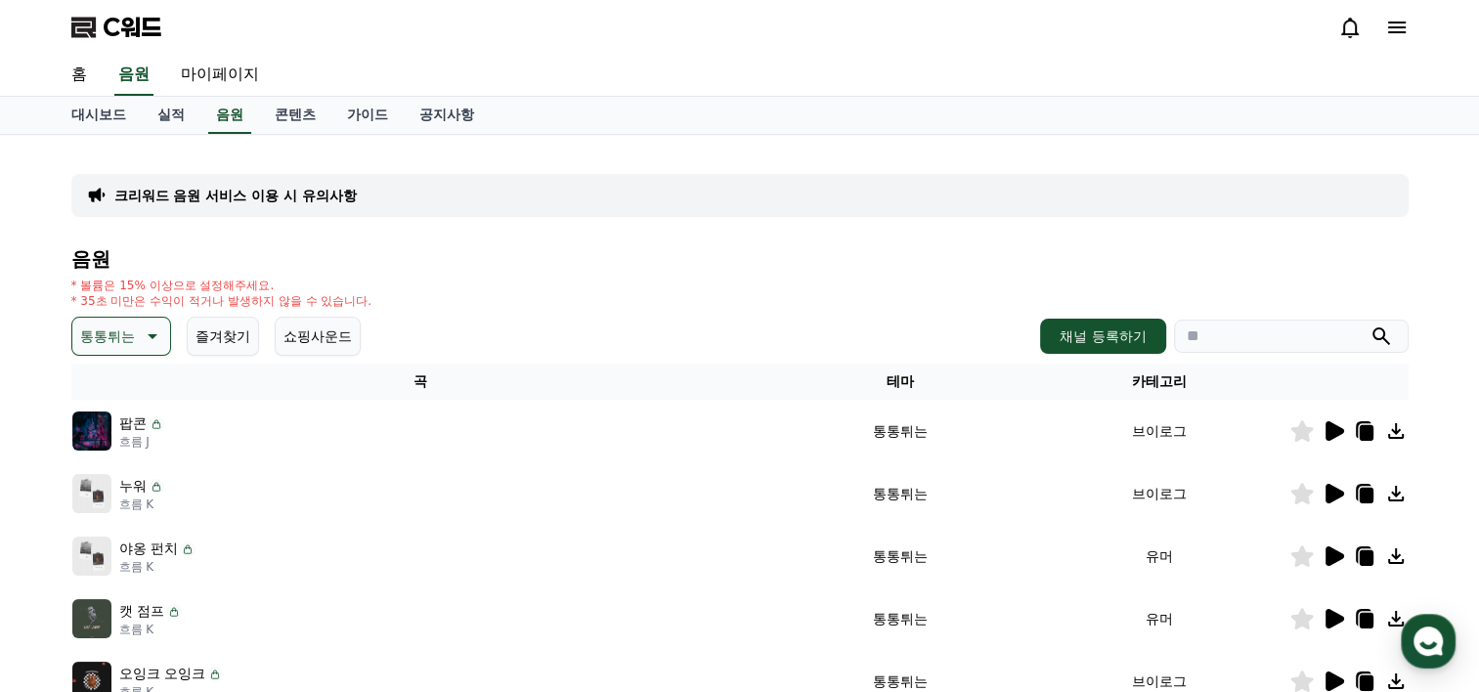
click at [165, 333] on button "통통튀는" at bounding box center [121, 336] width 100 height 39
click at [106, 454] on button "귀여운" at bounding box center [102, 464] width 57 height 43
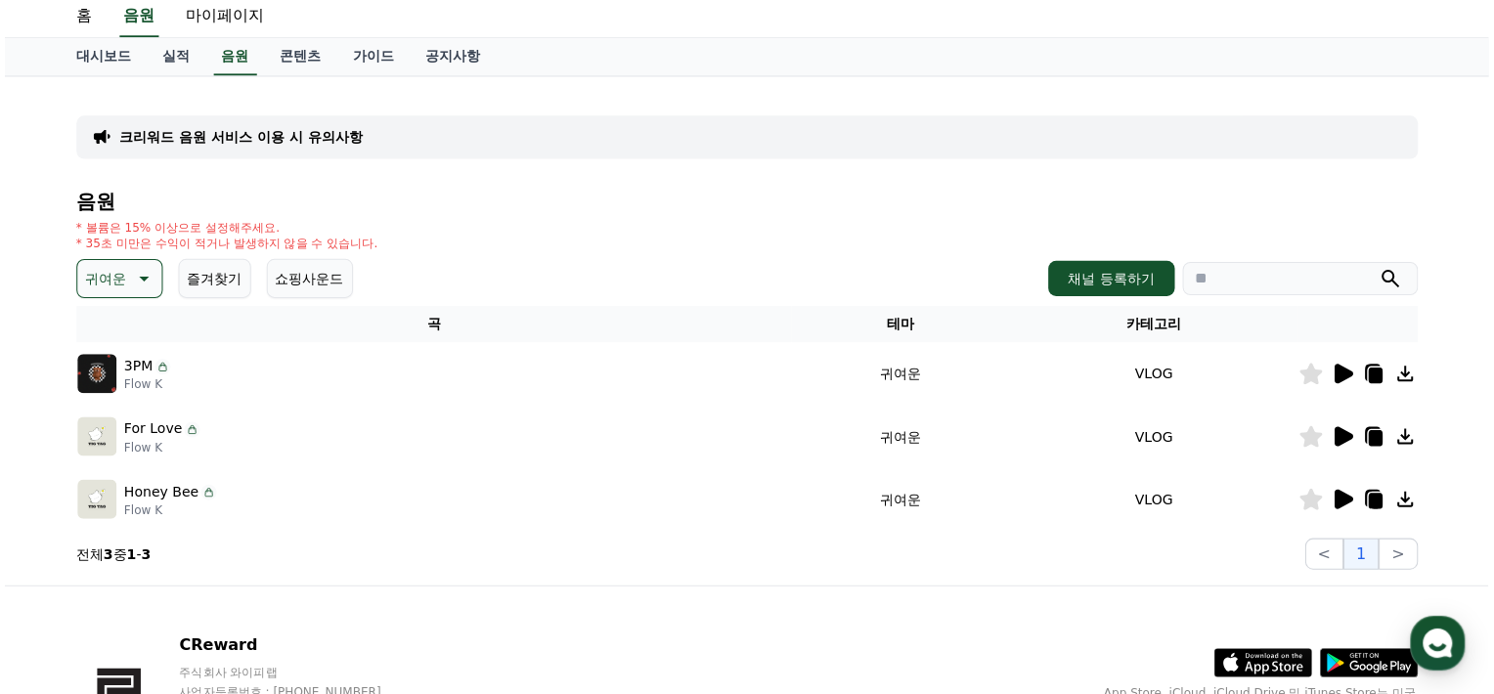
scroll to position [100, 0]
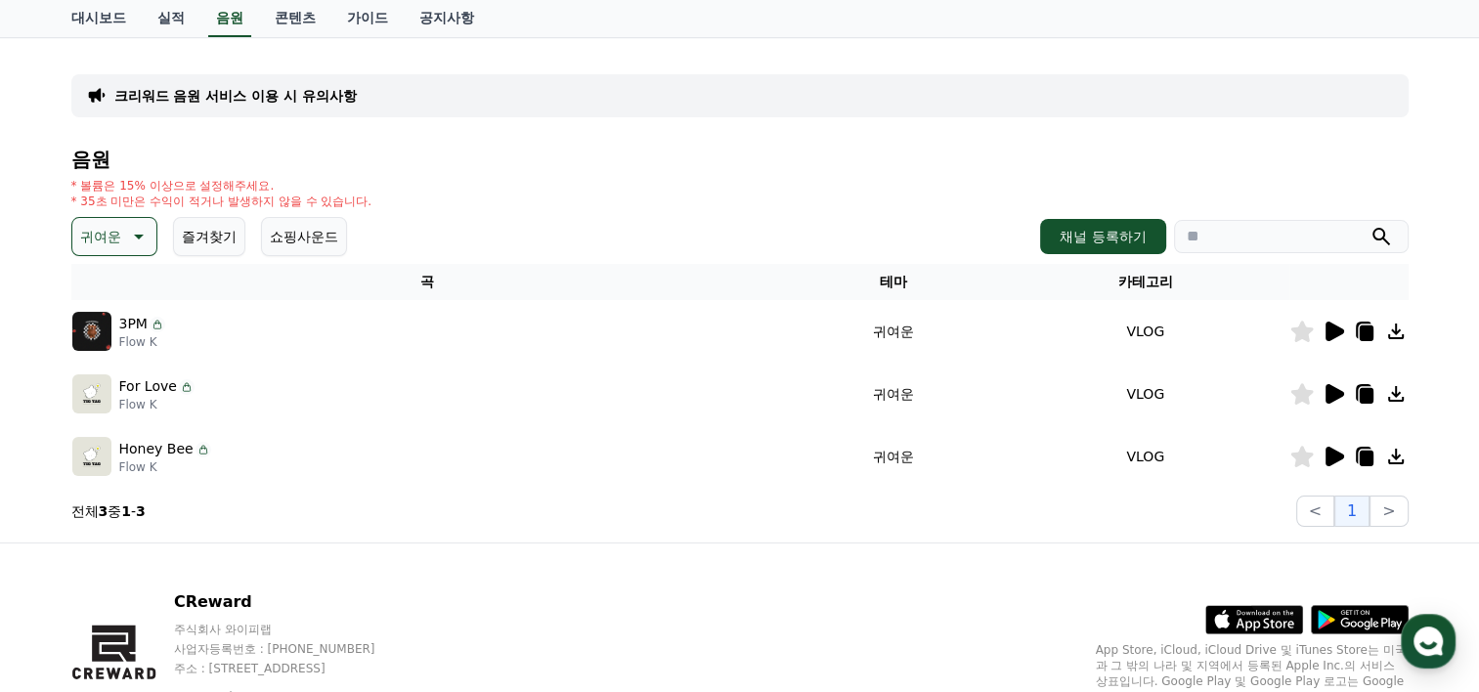
click at [1332, 330] on icon at bounding box center [1335, 332] width 19 height 20
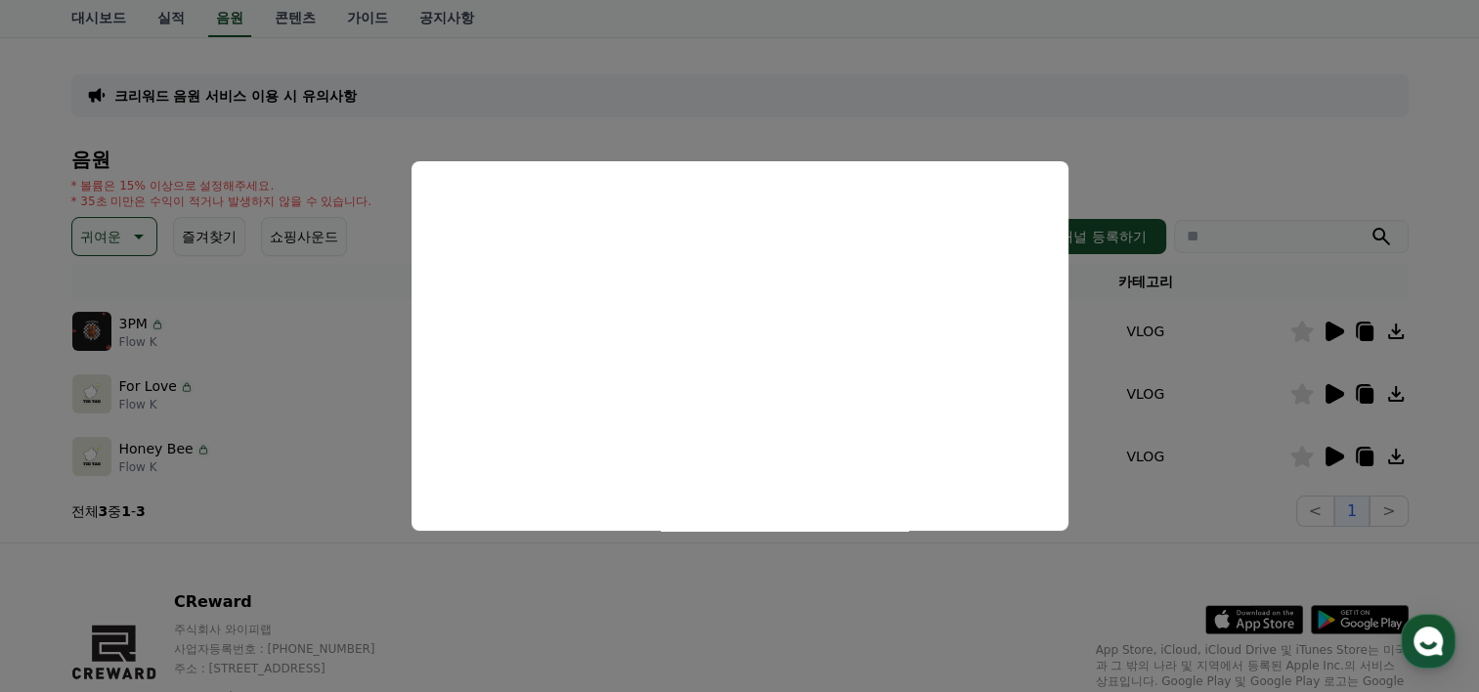
click at [109, 391] on button "close modal" at bounding box center [739, 346] width 1479 height 692
click at [180, 390] on icon at bounding box center [187, 387] width 16 height 16
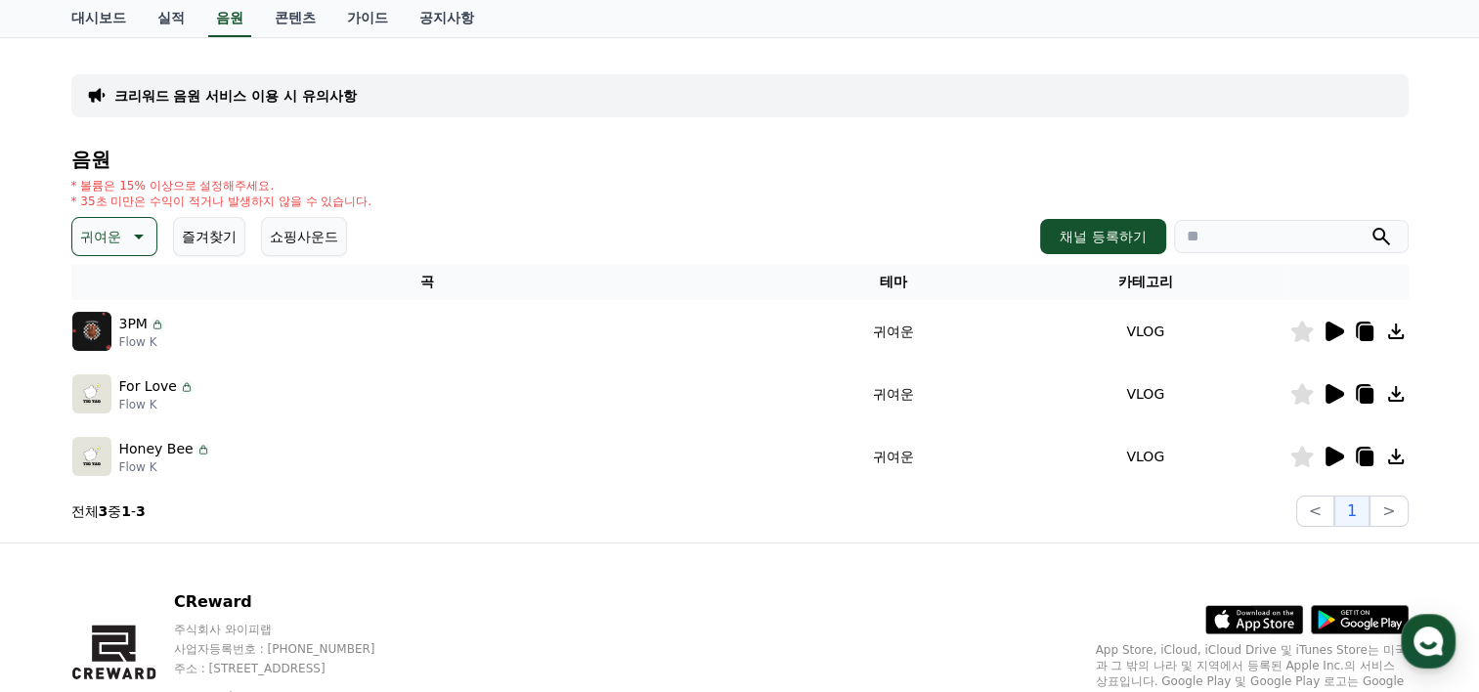
click at [148, 383] on p "For Love" at bounding box center [148, 386] width 58 height 21
click at [1337, 395] on icon at bounding box center [1335, 394] width 19 height 20
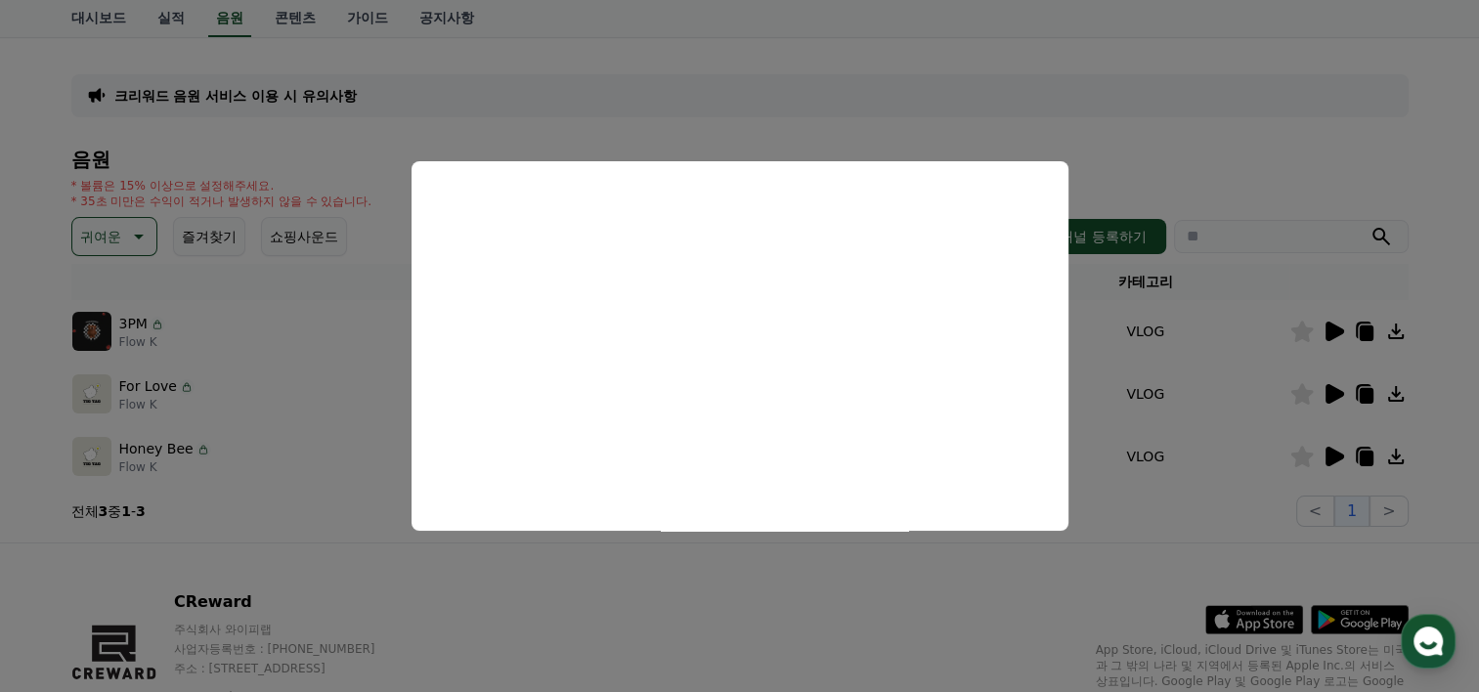
click at [1110, 553] on button "close modal" at bounding box center [739, 346] width 1479 height 692
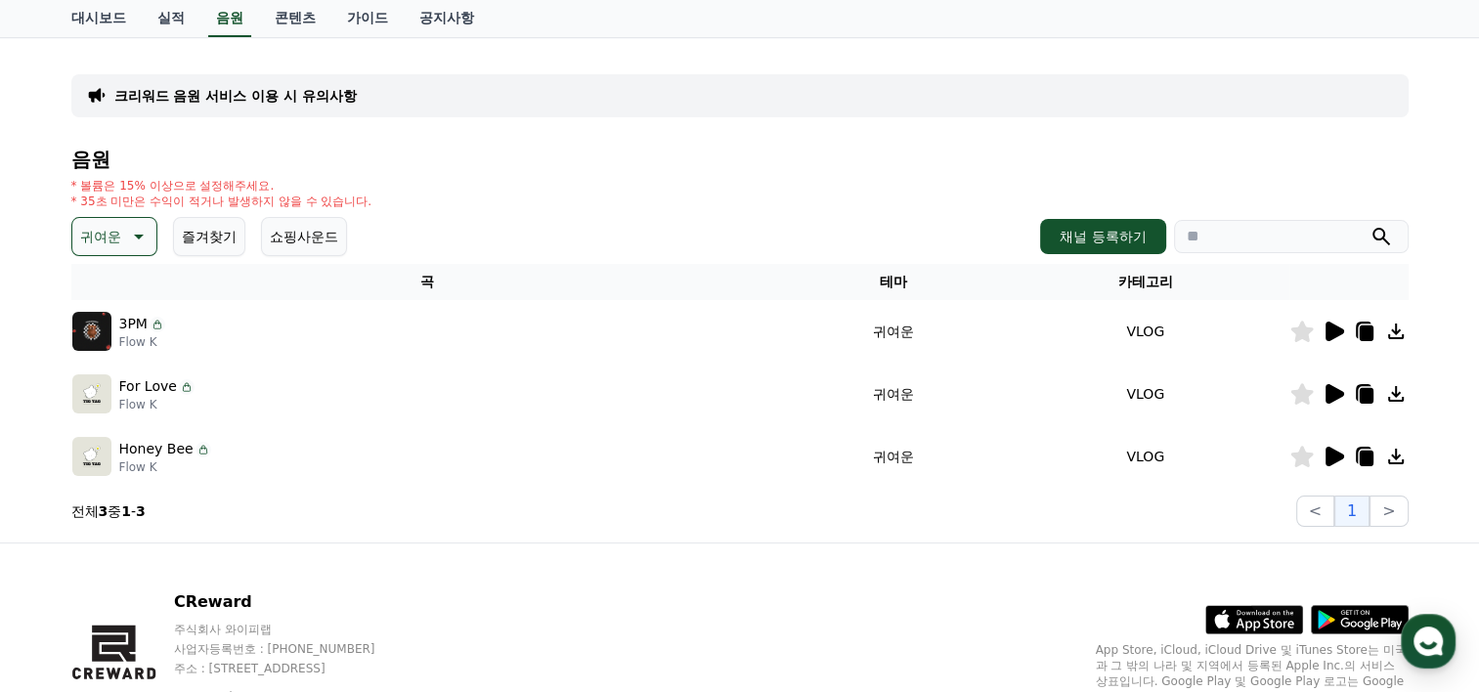
click at [1342, 454] on icon at bounding box center [1335, 457] width 19 height 20
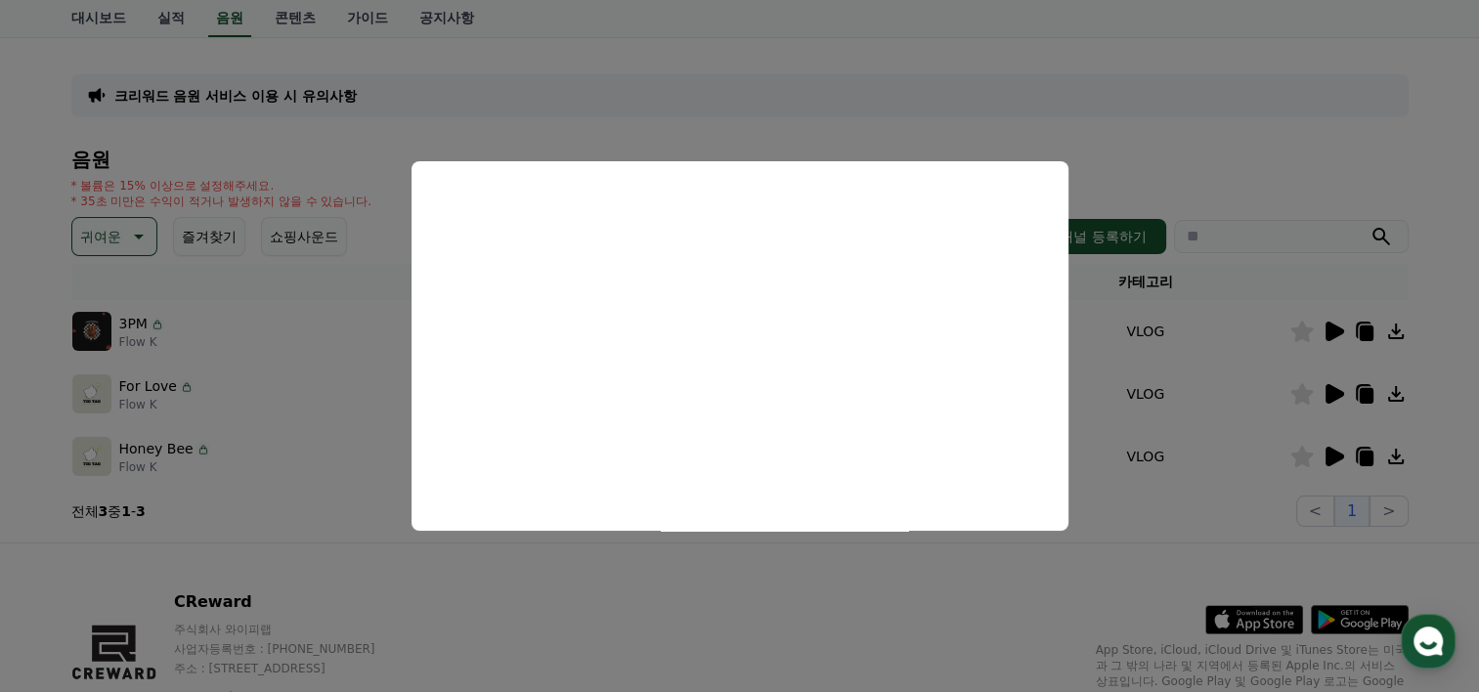
click at [0, 509] on html "CReward 홈 음원 마이페이지 대시보드 실적 음원 콘텐츠 가이드 공지사항 크리워드 음원 서비스 이용 시 유의사항 음원 * 볼륨은 15% 이…" at bounding box center [739, 343] width 1479 height 886
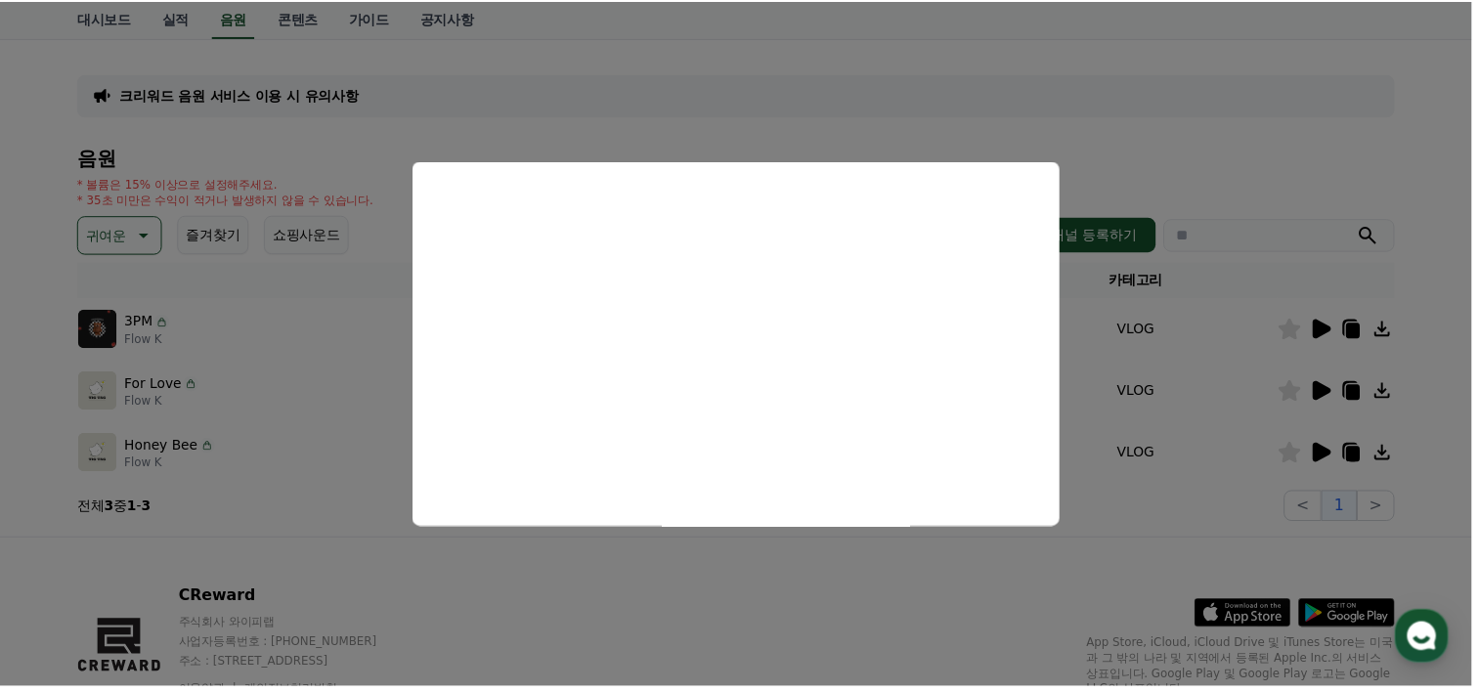
scroll to position [39, 0]
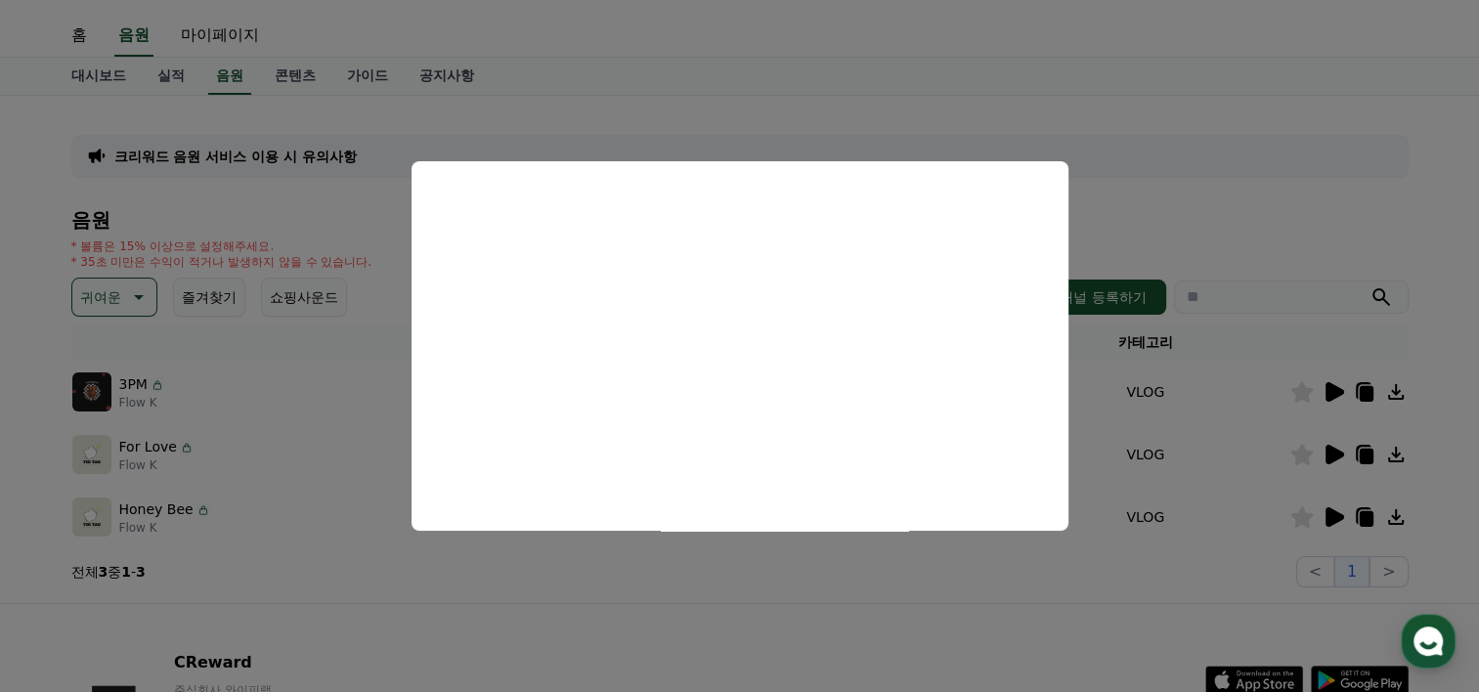
drag, startPoint x: 674, startPoint y: 86, endPoint x: 665, endPoint y: 98, distance: 14.7
click at [674, 86] on button "close modal" at bounding box center [739, 346] width 1479 height 692
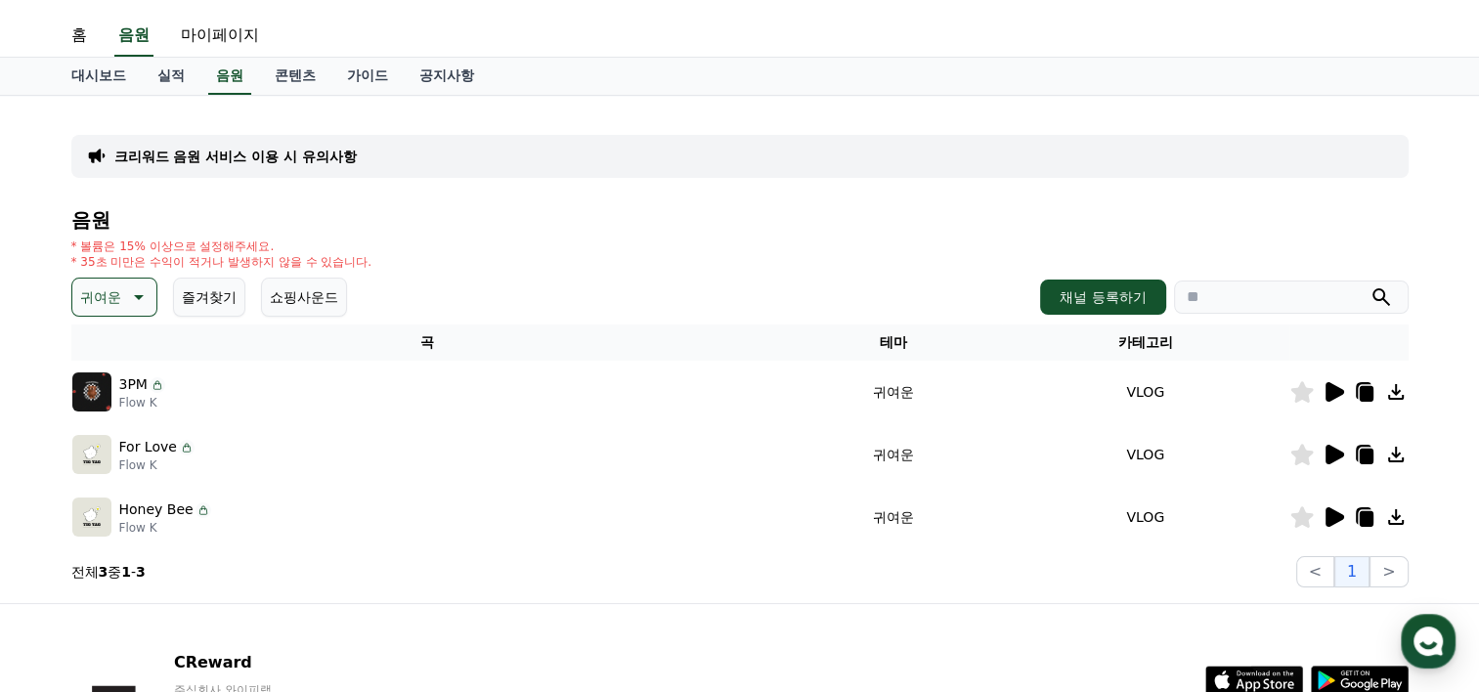
click at [144, 298] on icon at bounding box center [136, 296] width 23 height 23
click at [121, 515] on button "코믹한" at bounding box center [102, 509] width 57 height 43
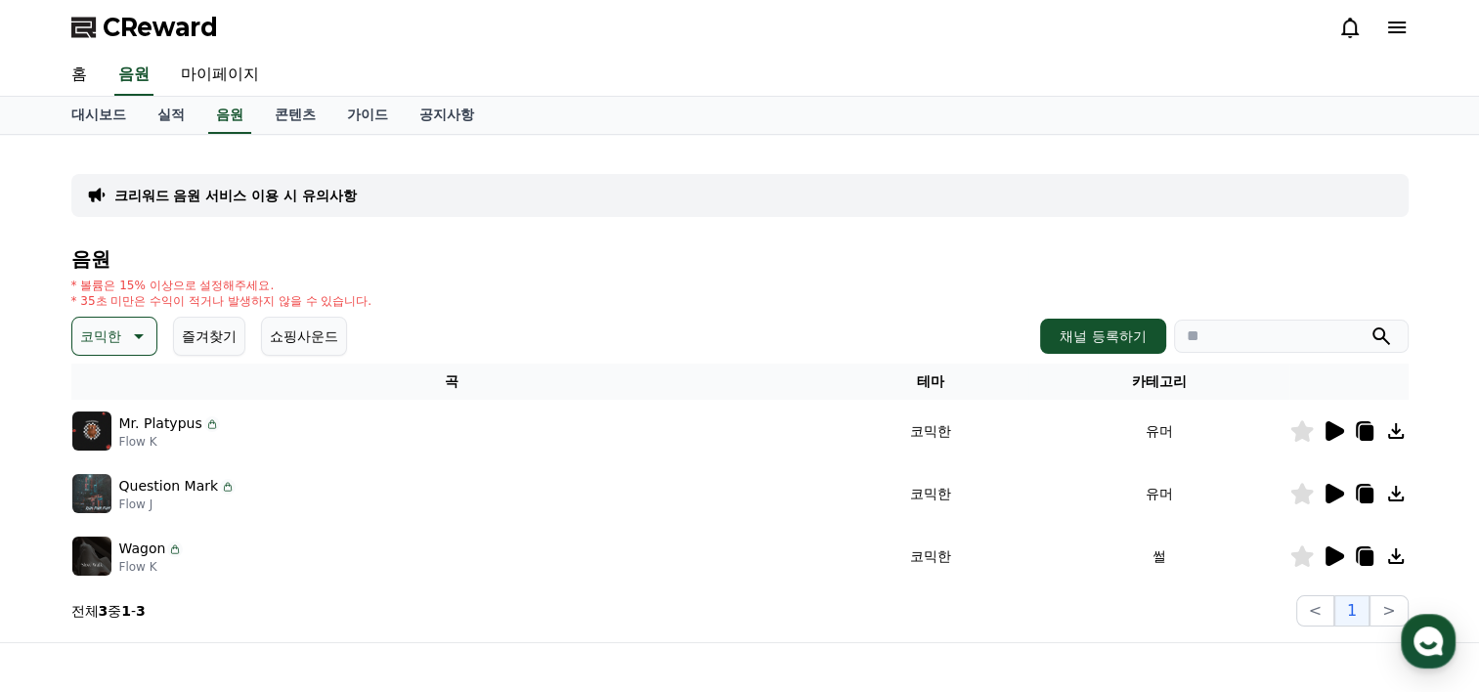
click at [1344, 427] on icon at bounding box center [1333, 430] width 23 height 23
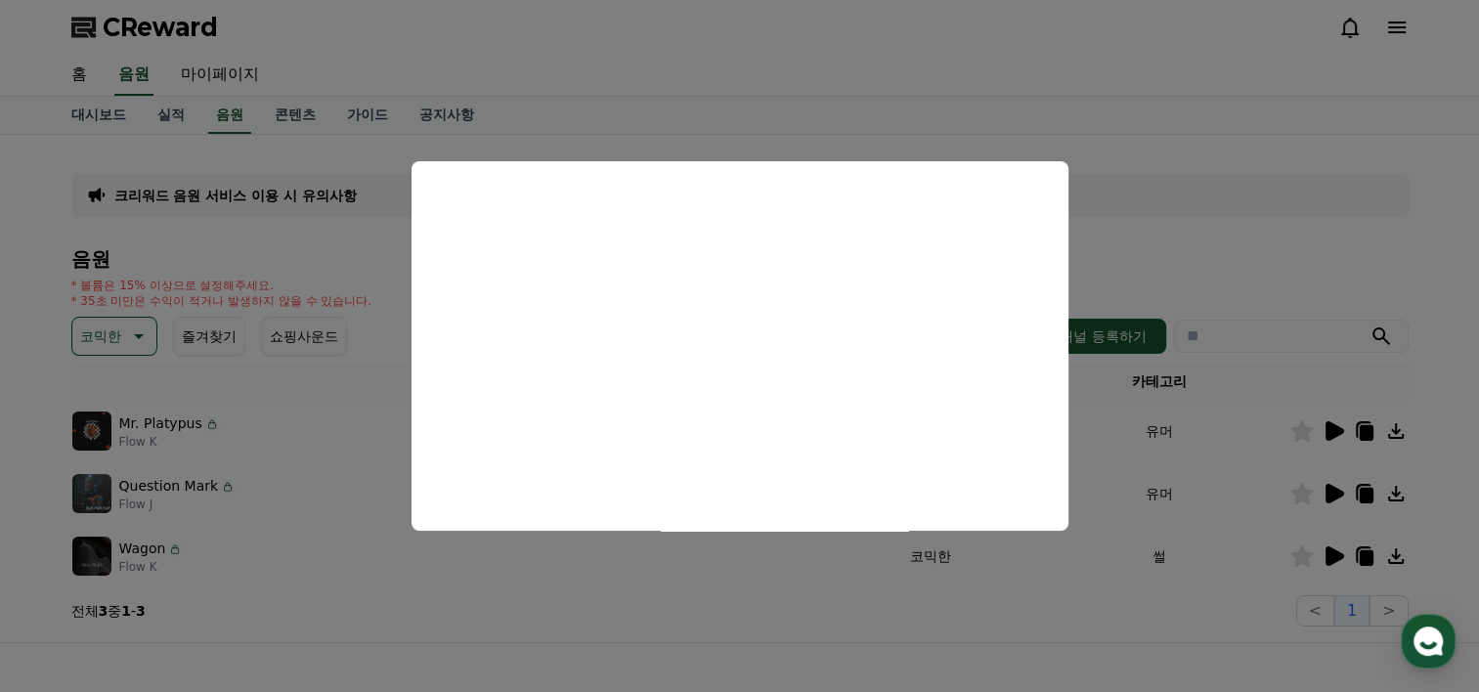
click at [1433, 226] on button "close modal" at bounding box center [739, 346] width 1479 height 692
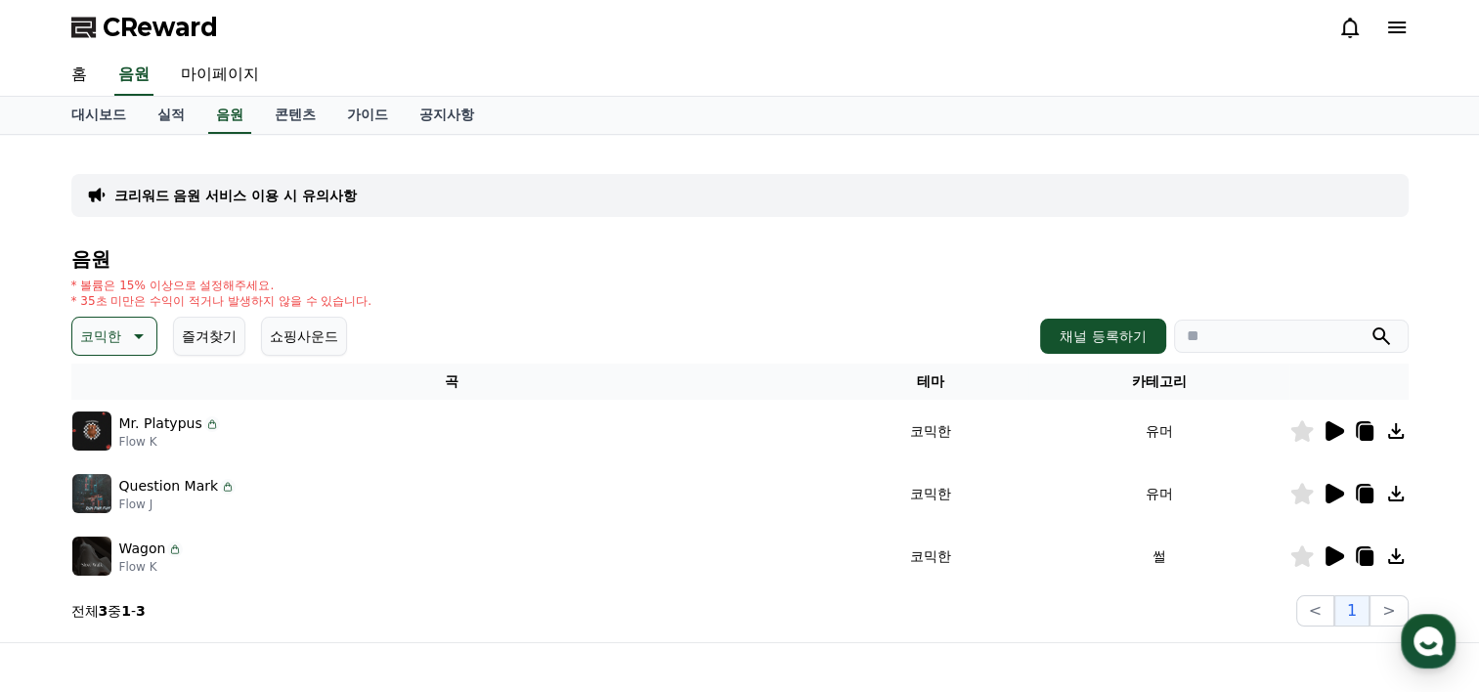
click at [1364, 501] on icon at bounding box center [1366, 496] width 14 height 16
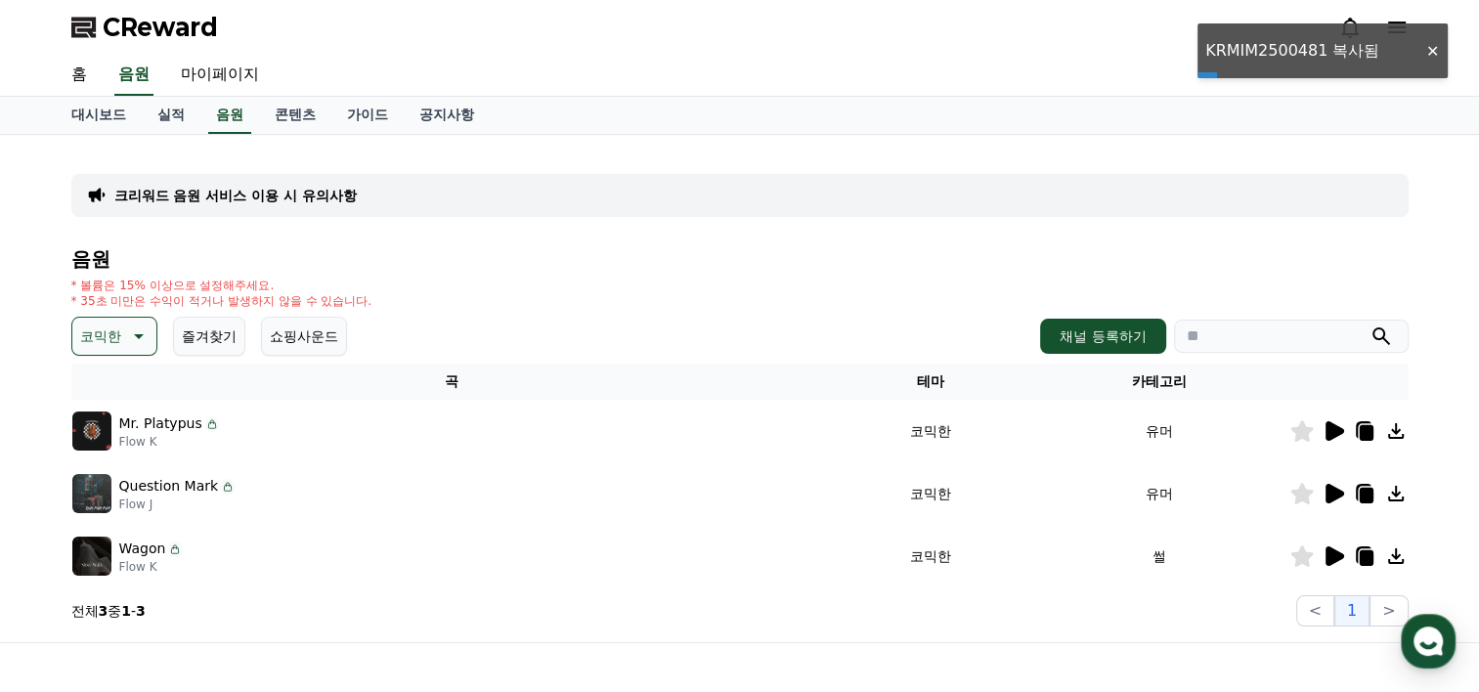
click at [1338, 498] on icon at bounding box center [1333, 493] width 23 height 23
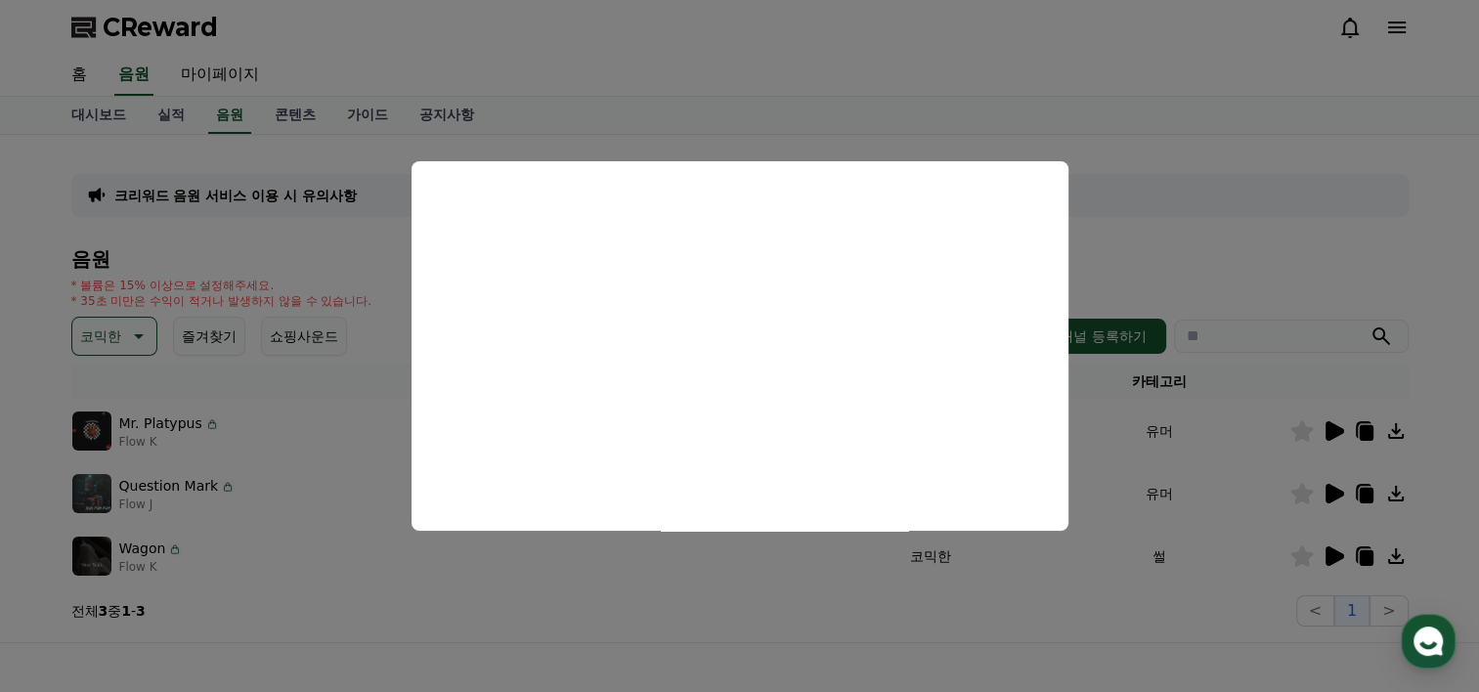
click at [17, 335] on button "close modal" at bounding box center [739, 346] width 1479 height 692
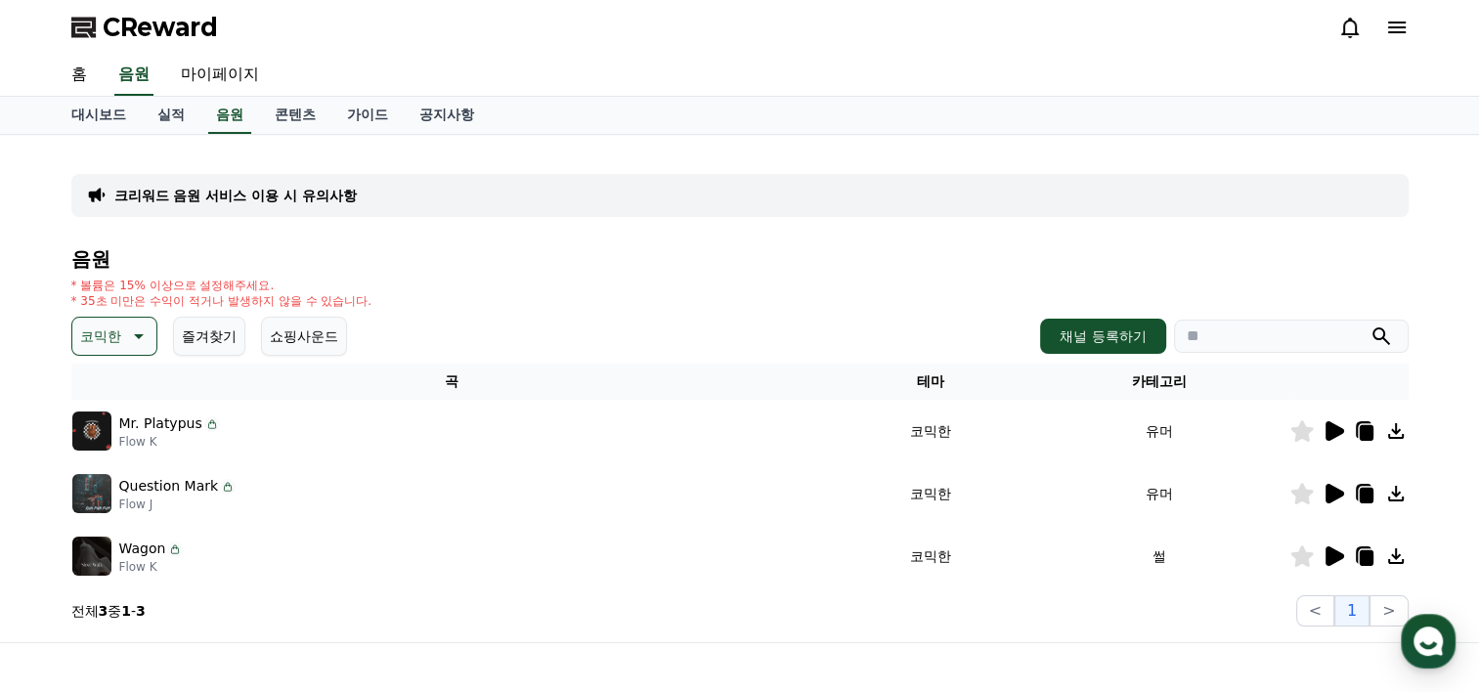
click at [1328, 555] on icon at bounding box center [1335, 556] width 19 height 20
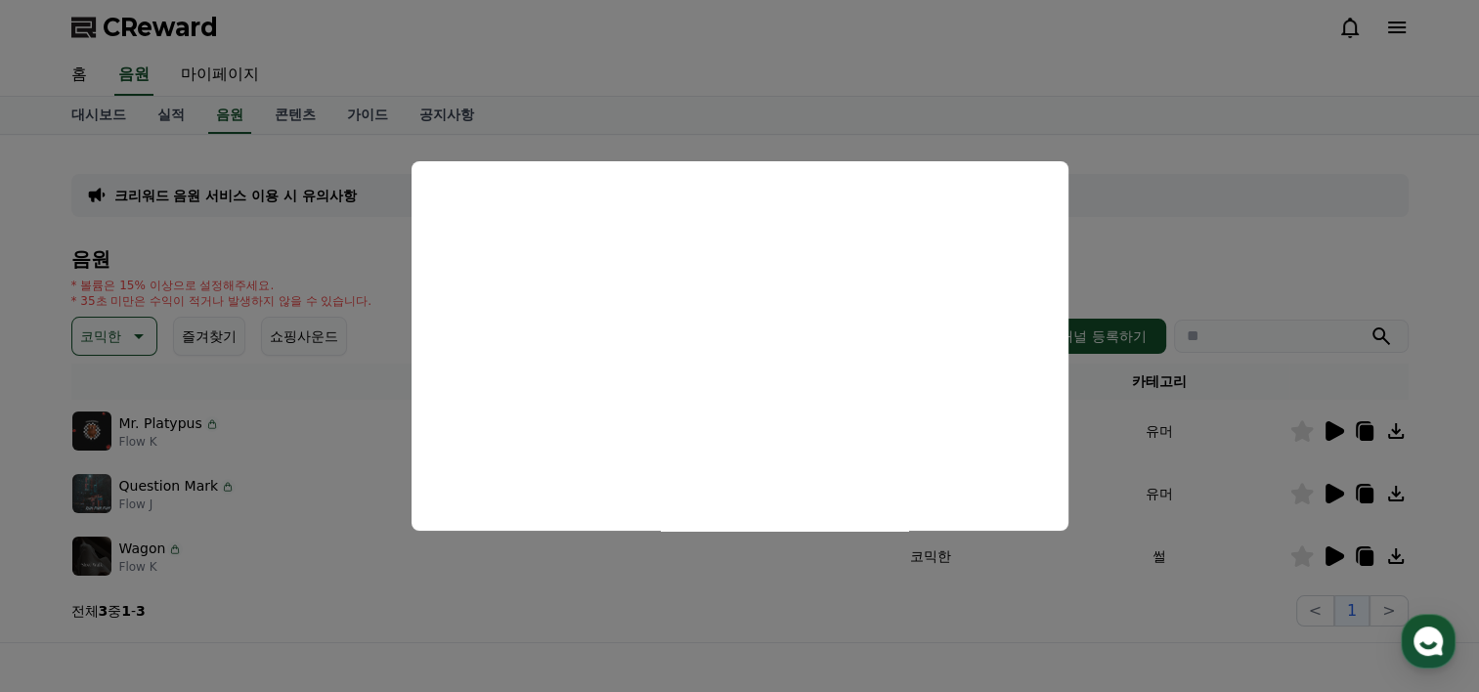
click at [1447, 195] on button "close modal" at bounding box center [739, 346] width 1479 height 692
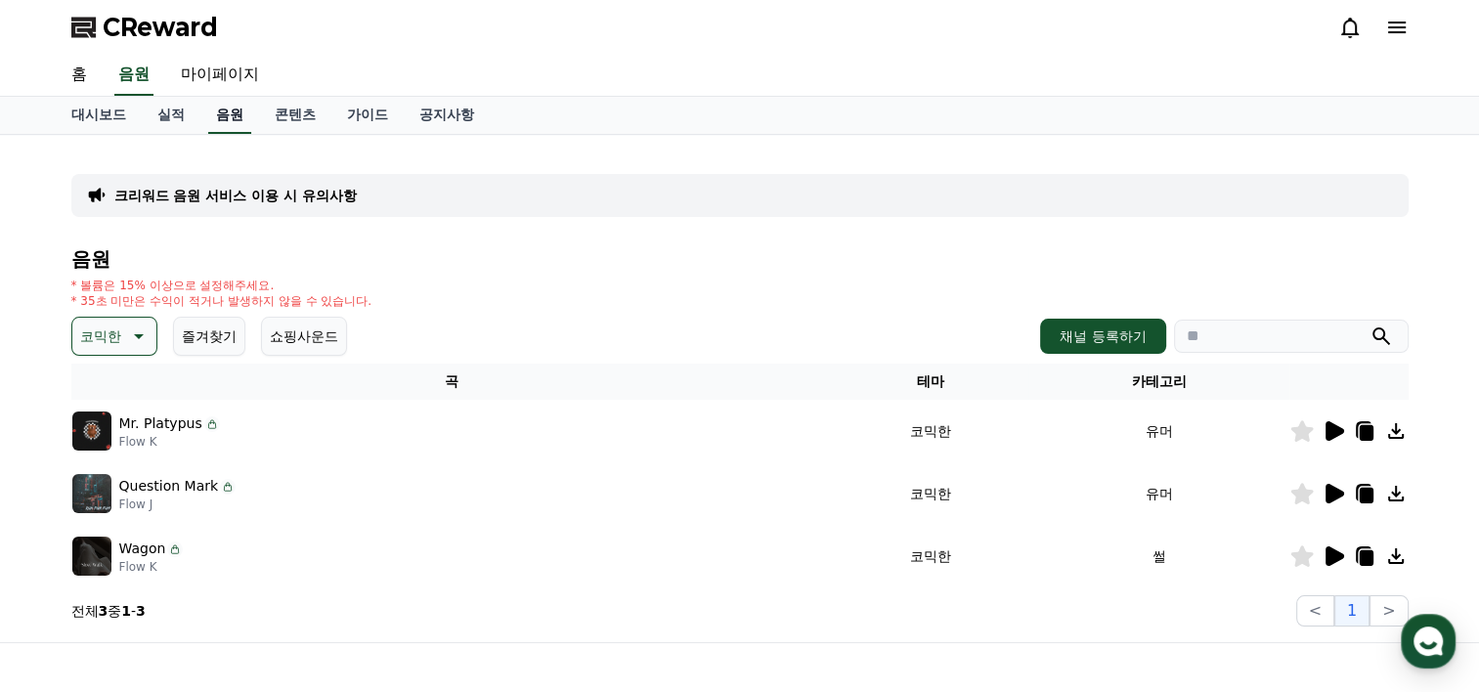
click at [208, 121] on link "음원" at bounding box center [229, 115] width 43 height 37
click at [221, 117] on link "음원" at bounding box center [229, 115] width 43 height 37
click at [130, 313] on div "음원 * 볼륨은 15% 이상으로 설정해주세요. * 35초 미만은 수익이 적거나 발생하지 않을 수 있습니다. 코믹한 즐겨찾기 쇼핑사운드 채널 등…" at bounding box center [739, 437] width 1337 height 378
click at [133, 334] on icon at bounding box center [136, 336] width 23 height 23
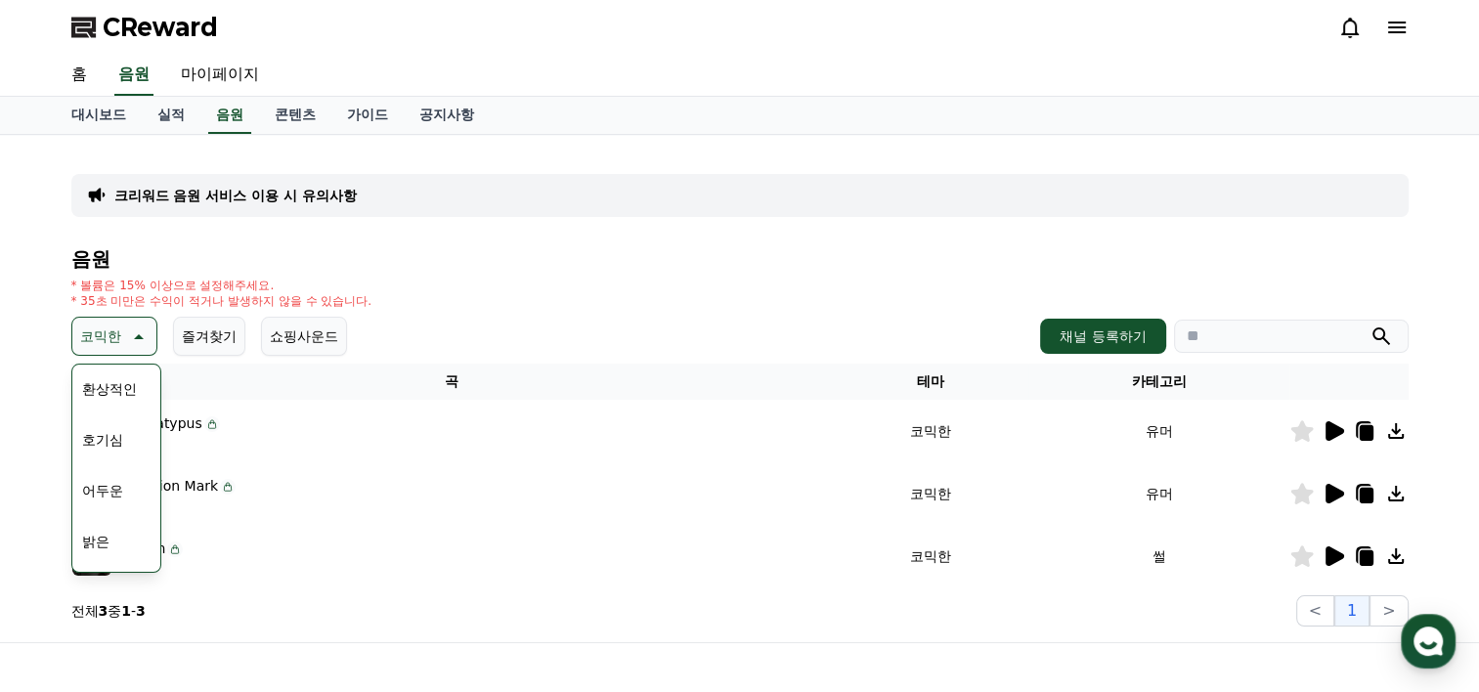
scroll to position [90, 0]
click at [120, 404] on button "호기심" at bounding box center [102, 399] width 57 height 43
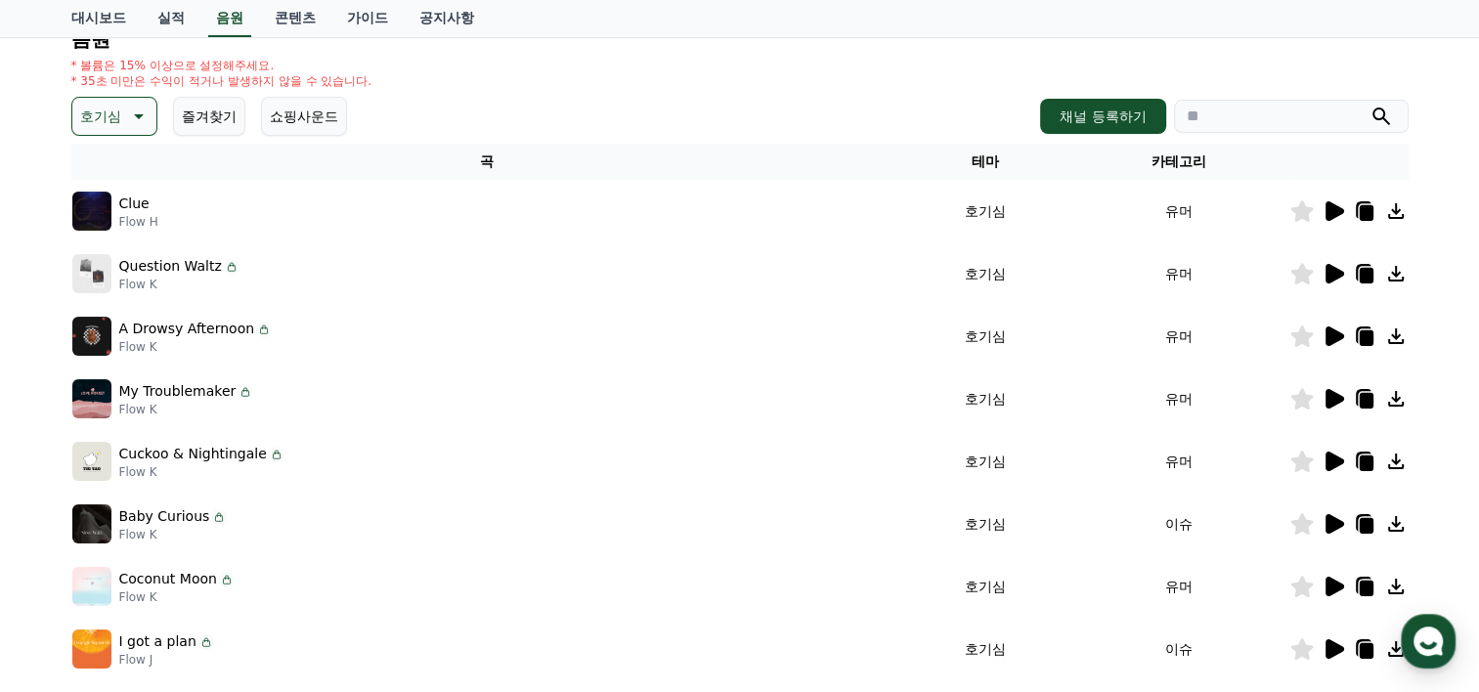
scroll to position [217, 0]
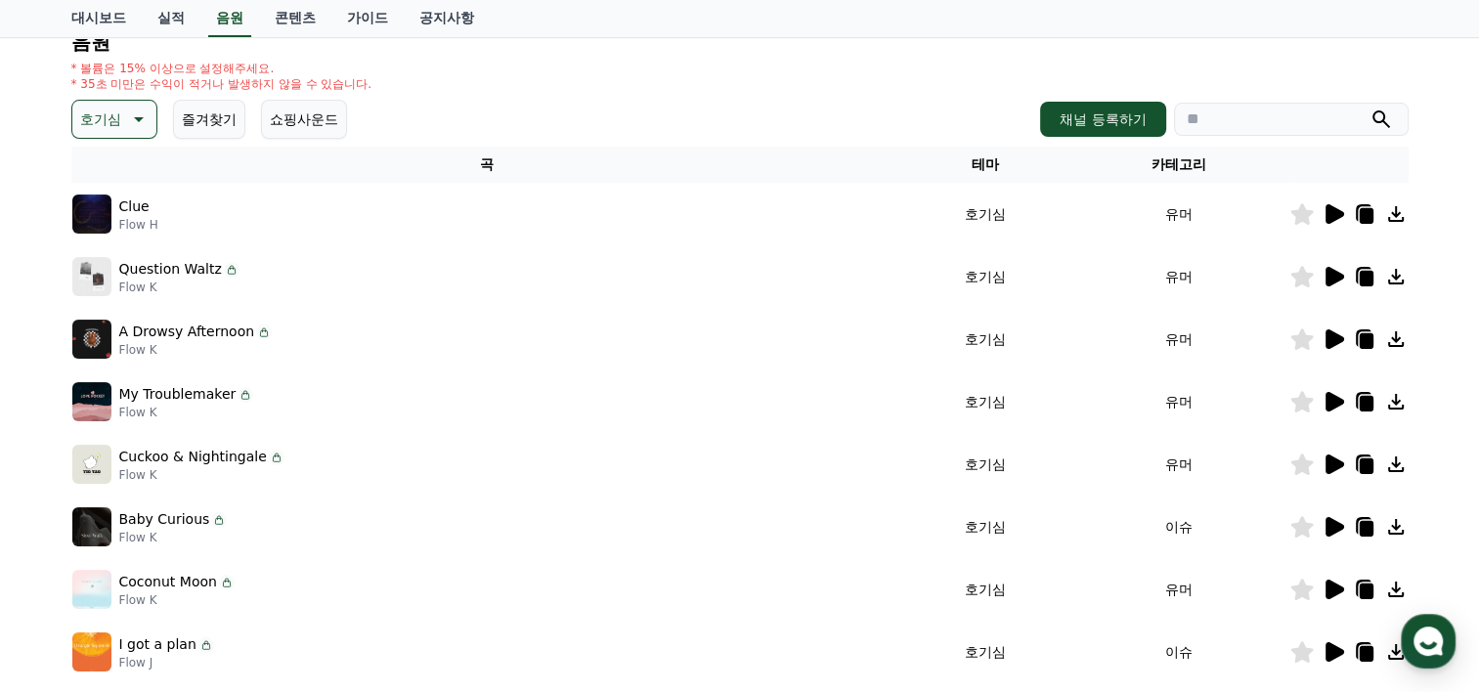
click at [1325, 214] on icon at bounding box center [1333, 213] width 23 height 23
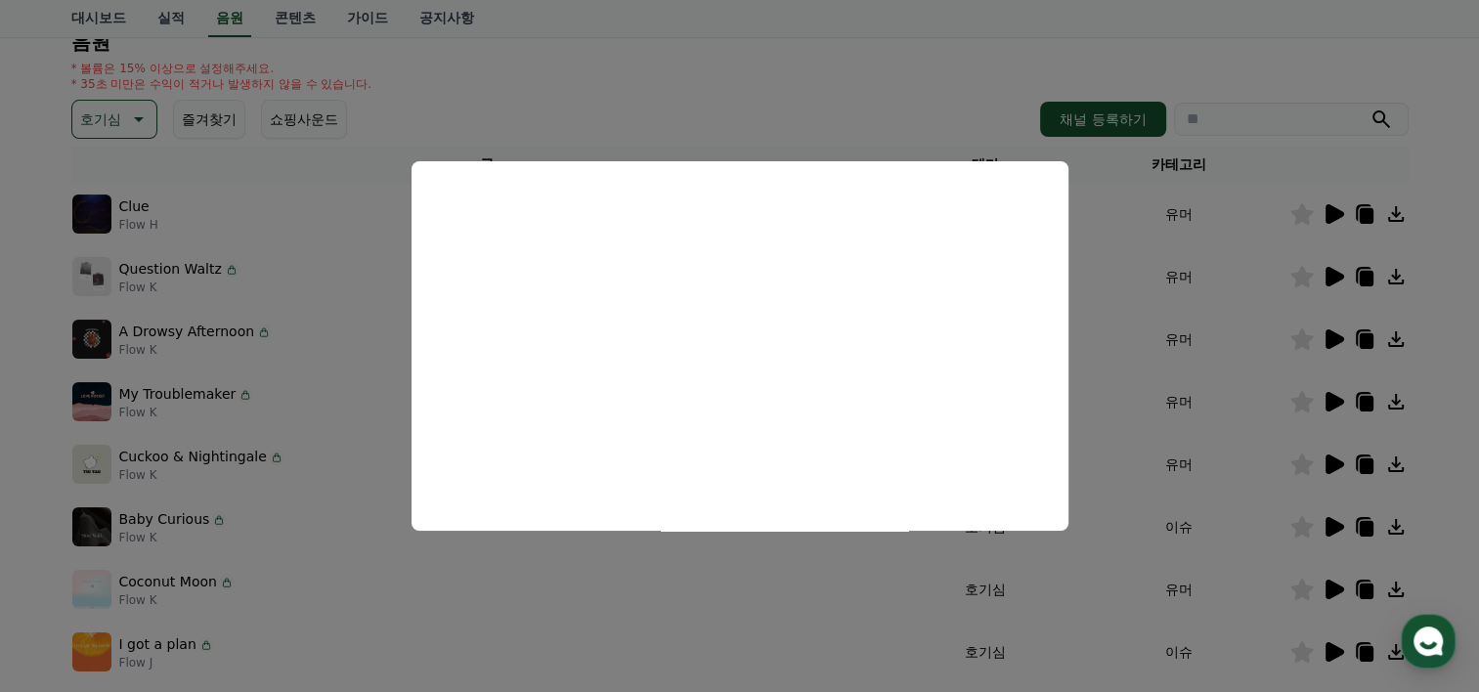
click at [1333, 277] on button "close modal" at bounding box center [739, 346] width 1479 height 692
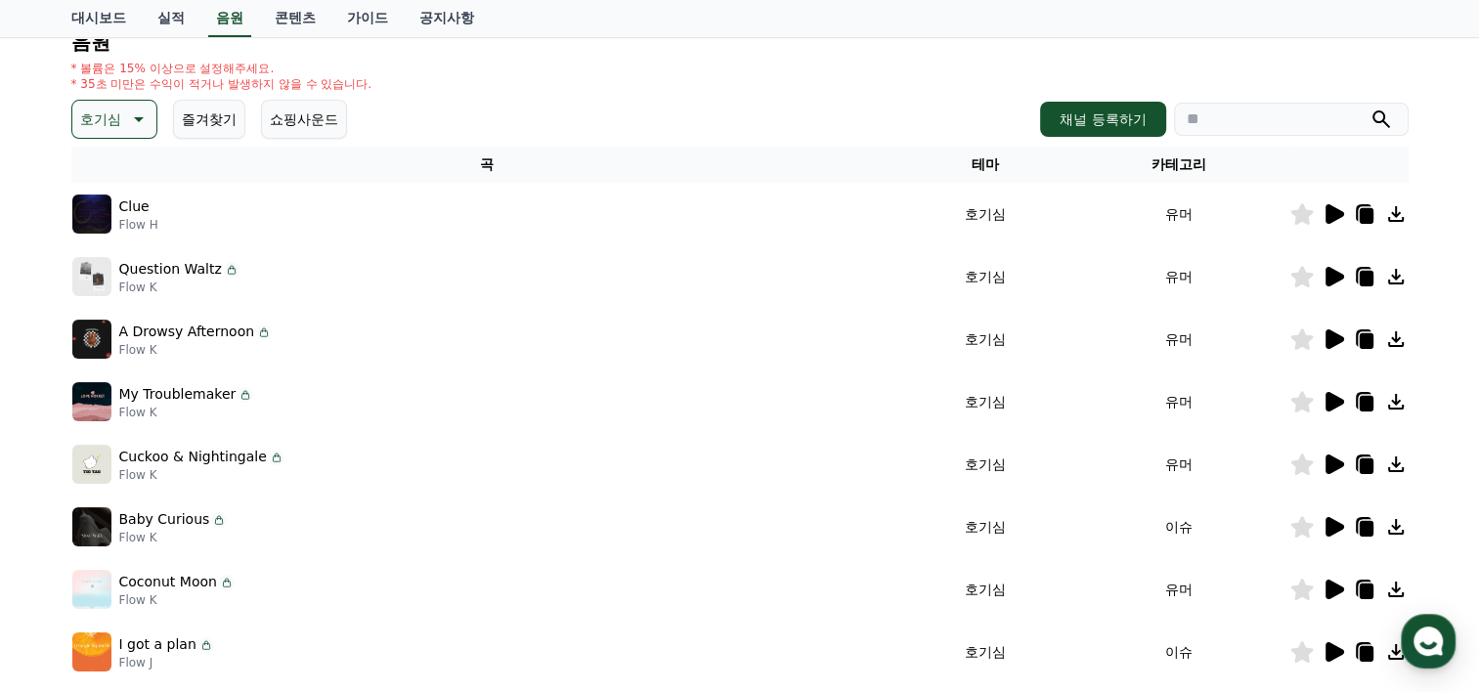
click at [1342, 273] on icon at bounding box center [1333, 276] width 23 height 23
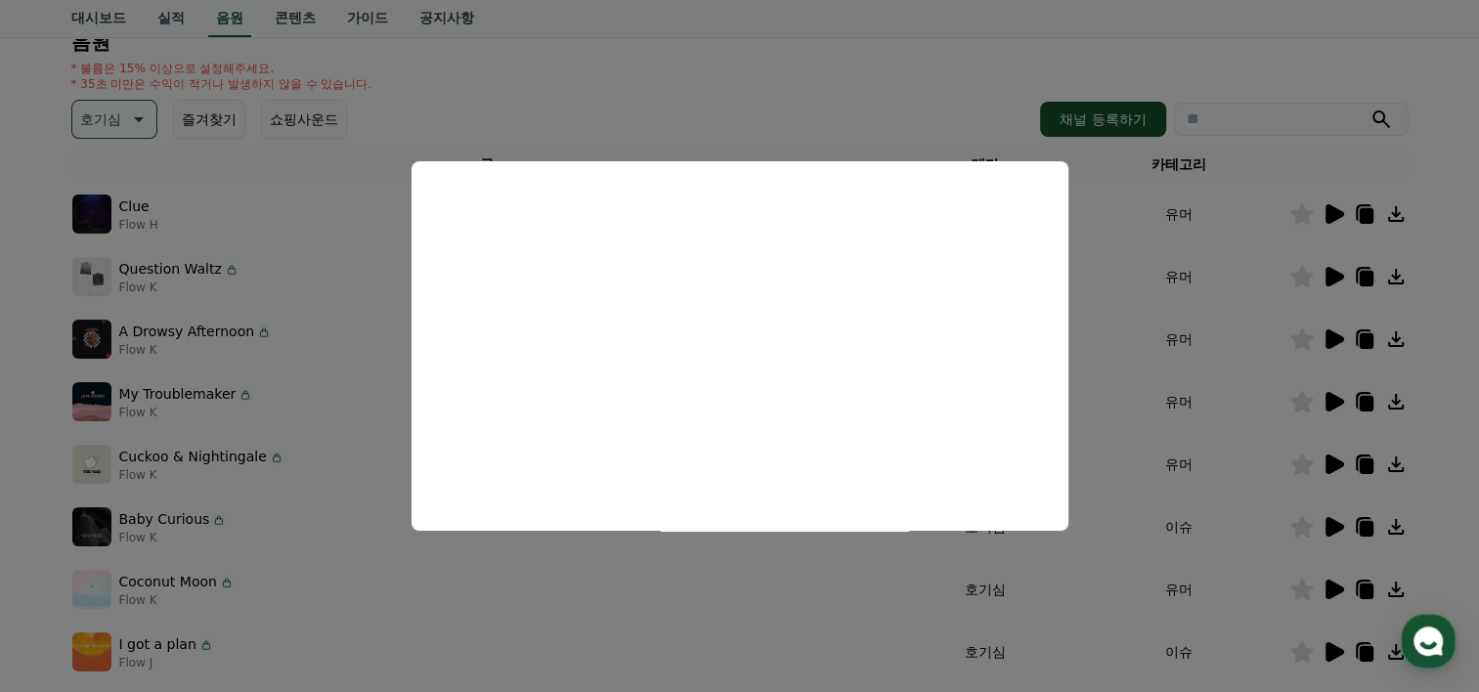
click at [1335, 339] on button "close modal" at bounding box center [739, 346] width 1479 height 692
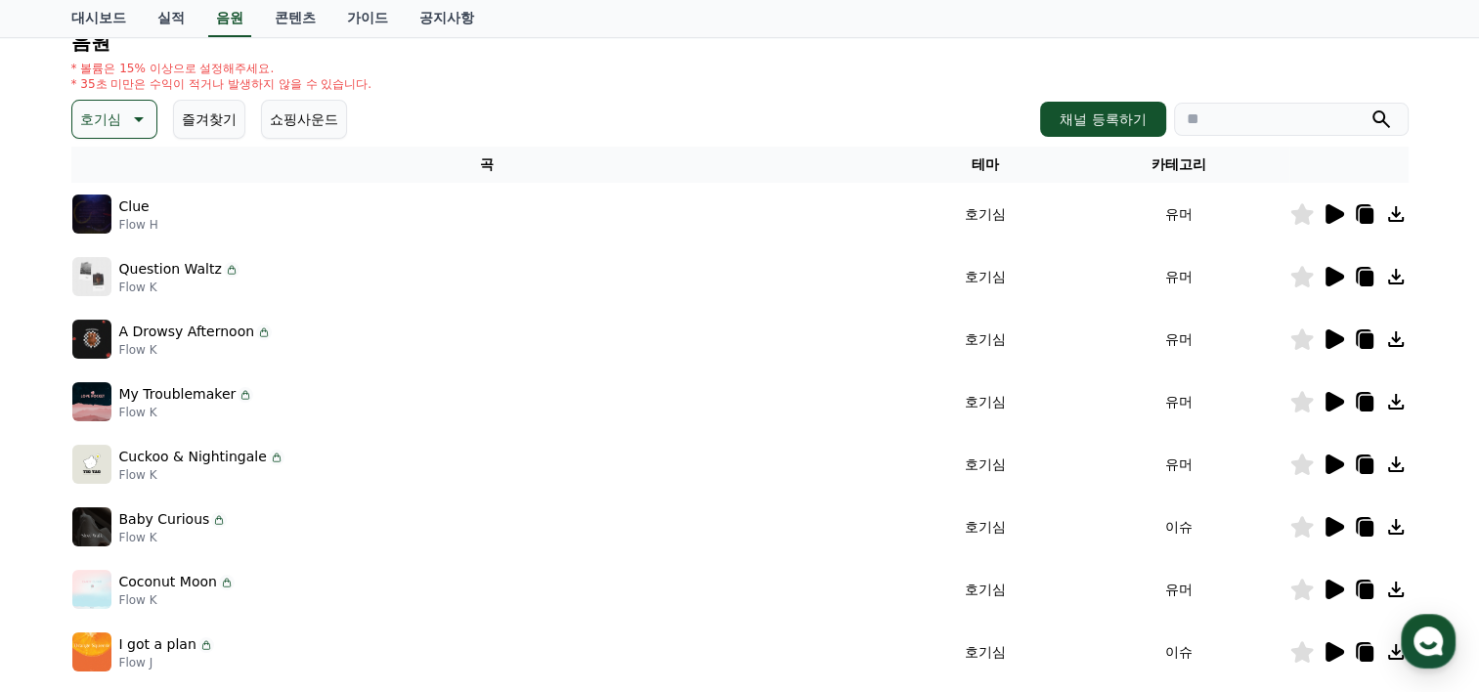
click at [1337, 340] on icon at bounding box center [1335, 339] width 19 height 20
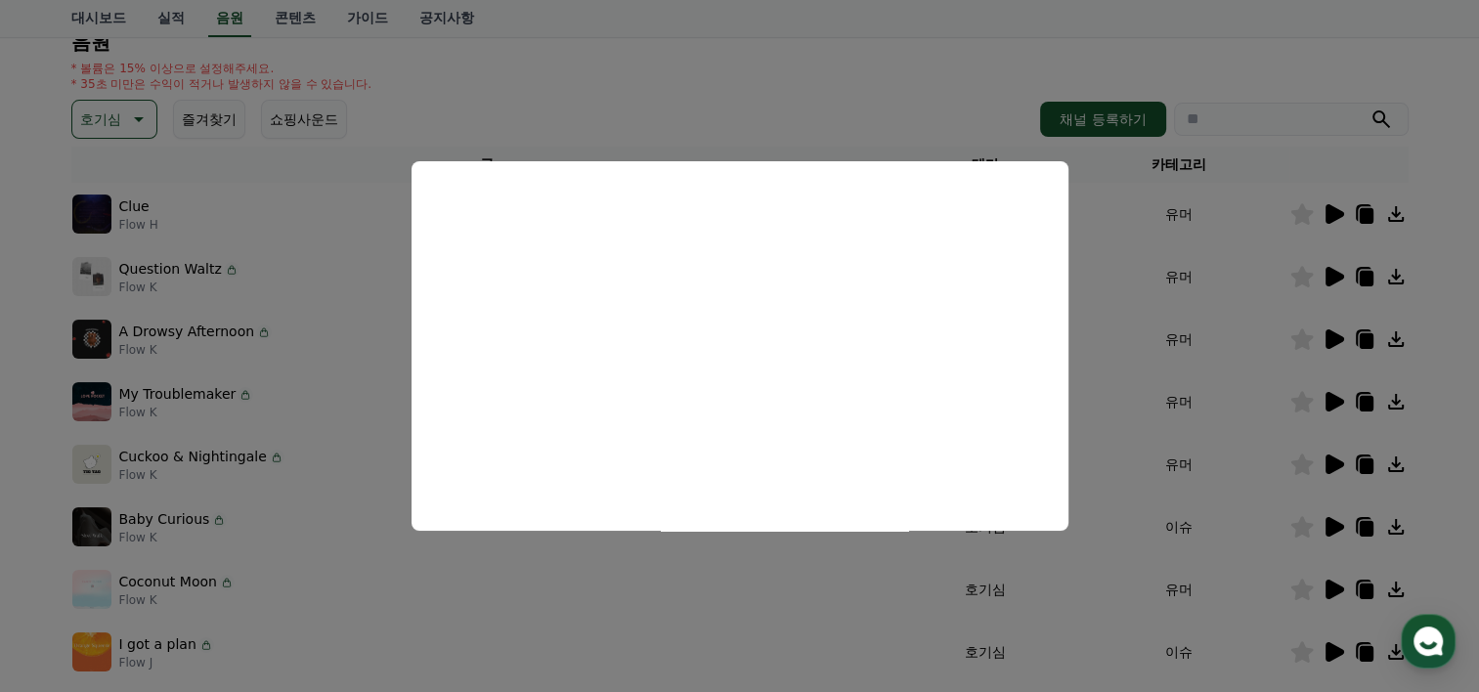
click at [1335, 402] on button "close modal" at bounding box center [739, 346] width 1479 height 692
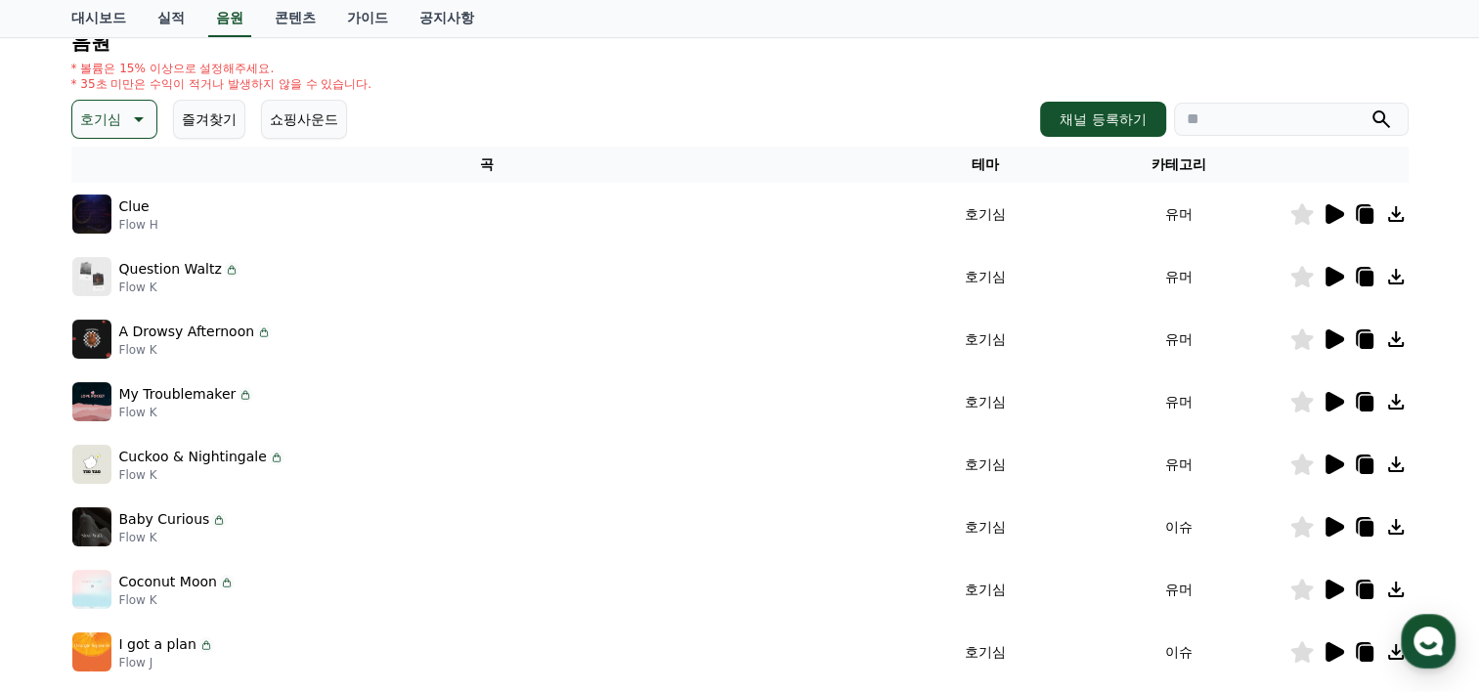
click at [1334, 343] on icon at bounding box center [1335, 339] width 19 height 20
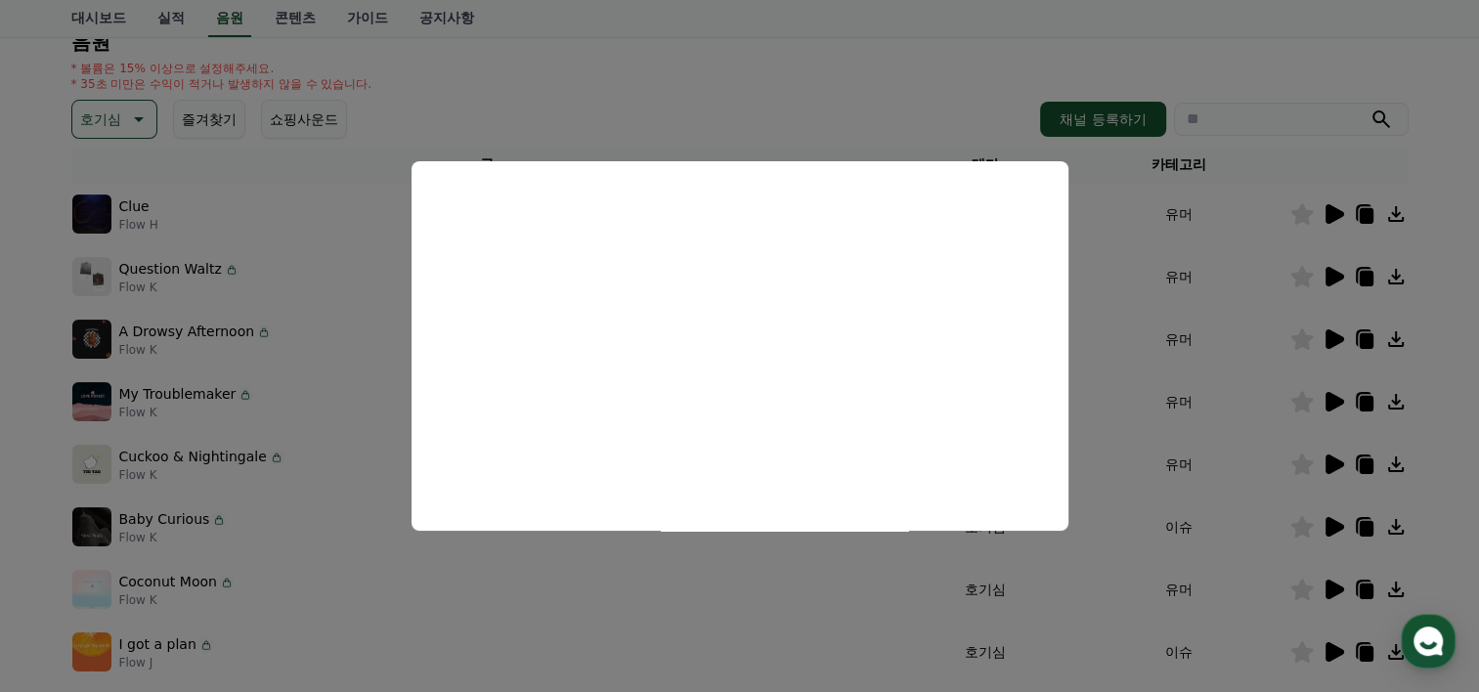
click at [1335, 399] on button "close modal" at bounding box center [739, 346] width 1479 height 692
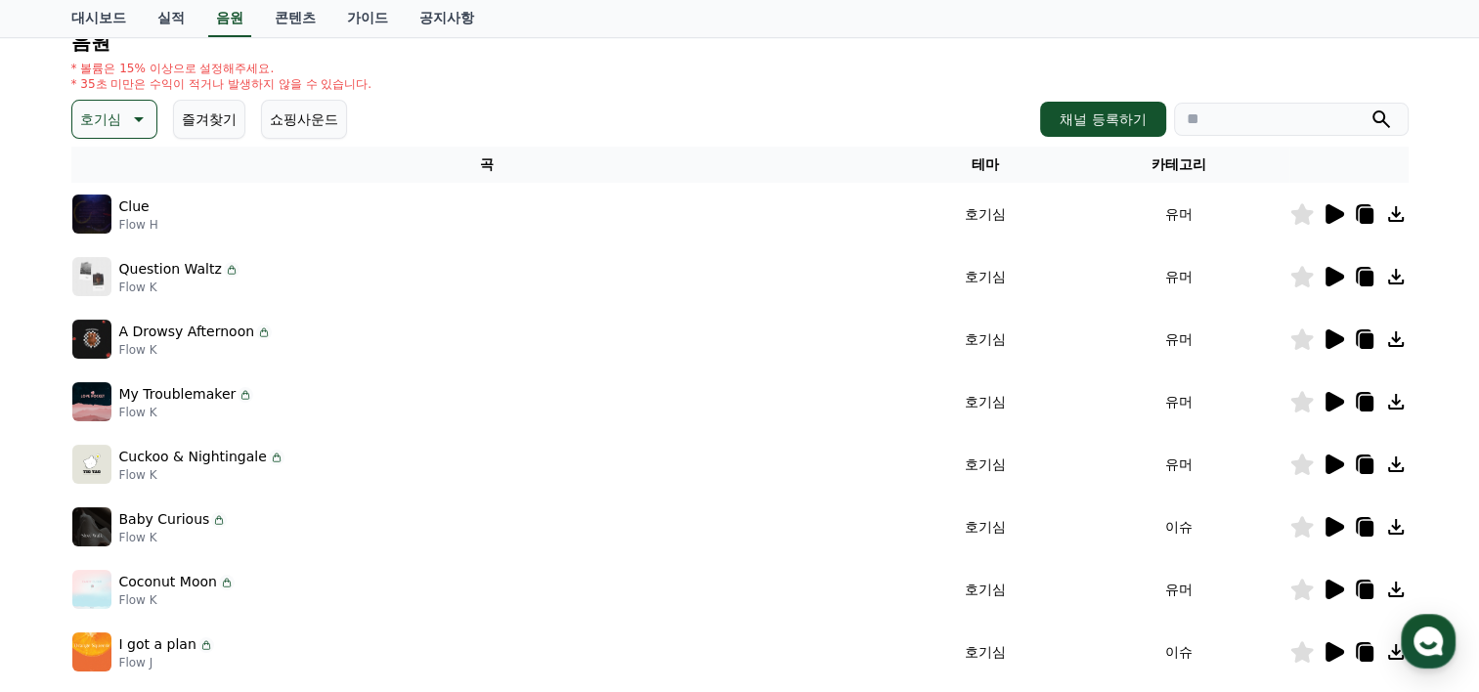
click at [1331, 405] on icon at bounding box center [1335, 402] width 19 height 20
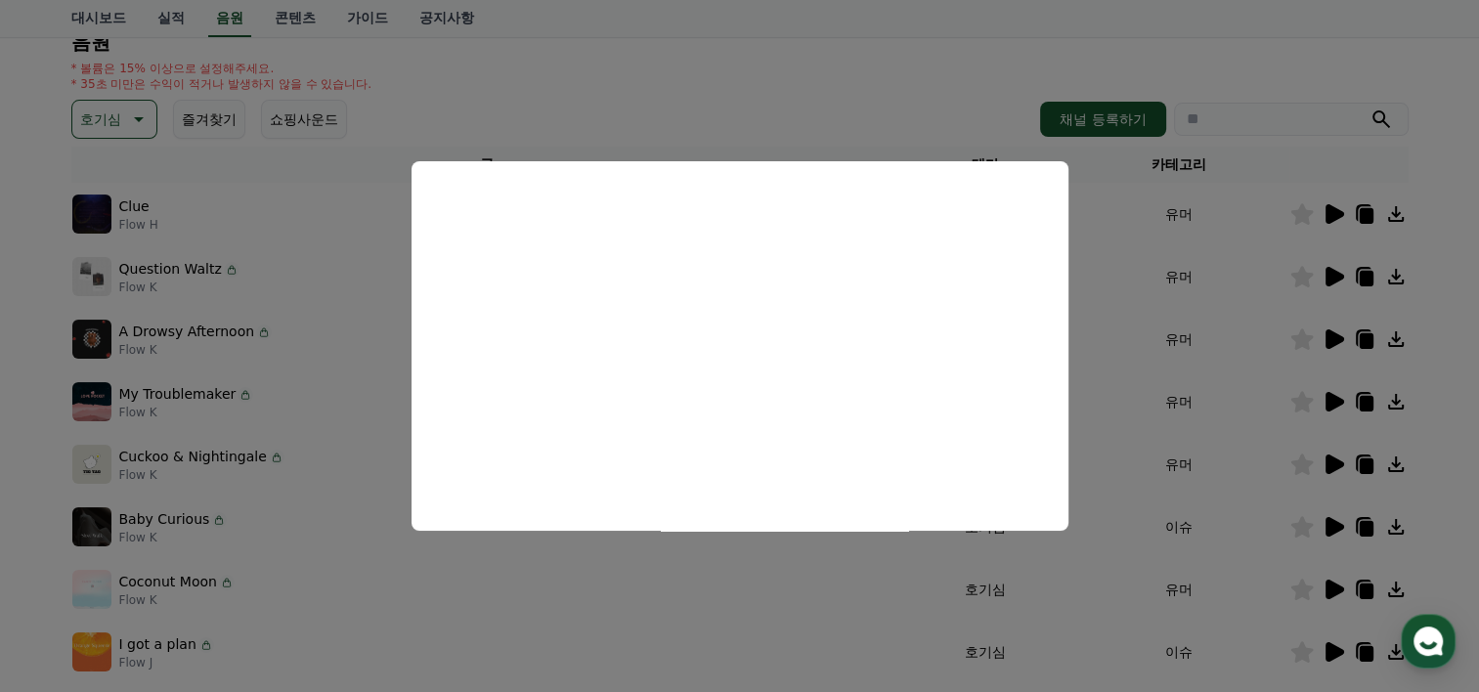
click at [524, 106] on button "close modal" at bounding box center [739, 346] width 1479 height 692
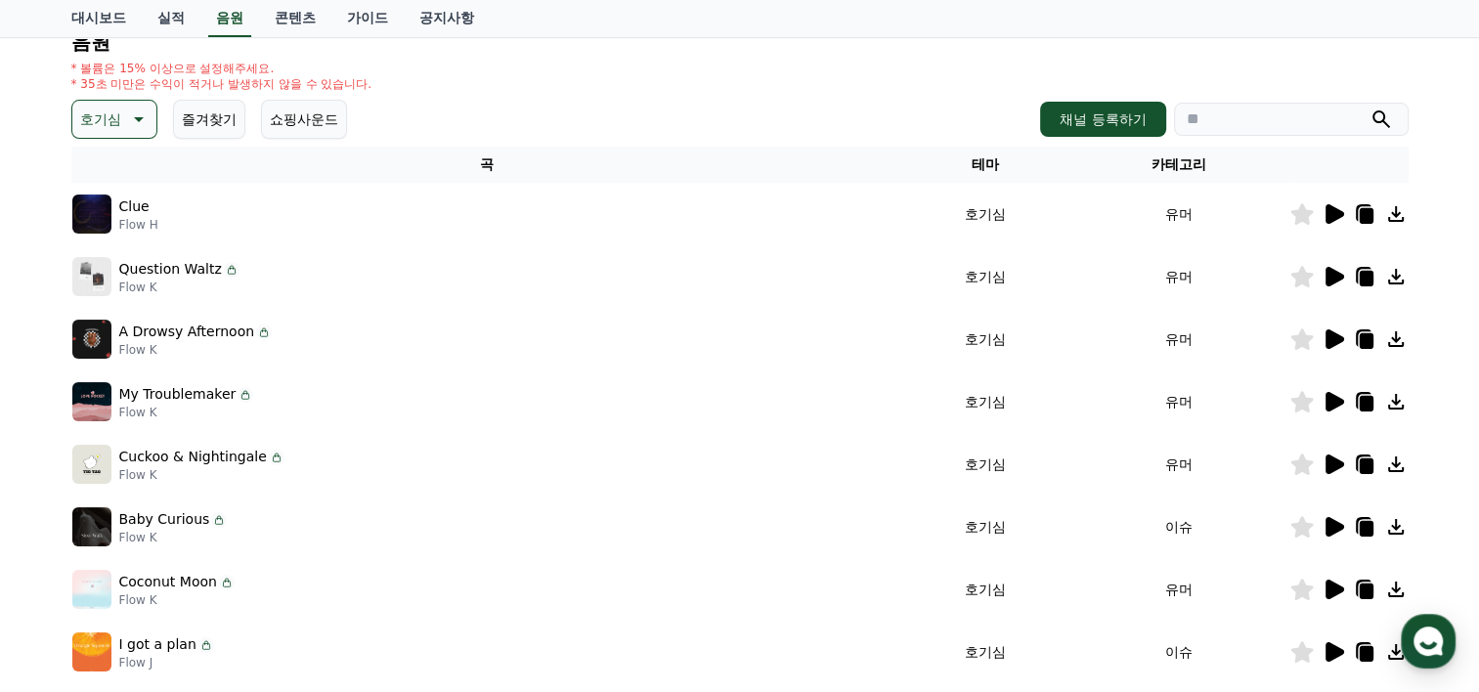
click at [141, 109] on icon at bounding box center [136, 119] width 23 height 23
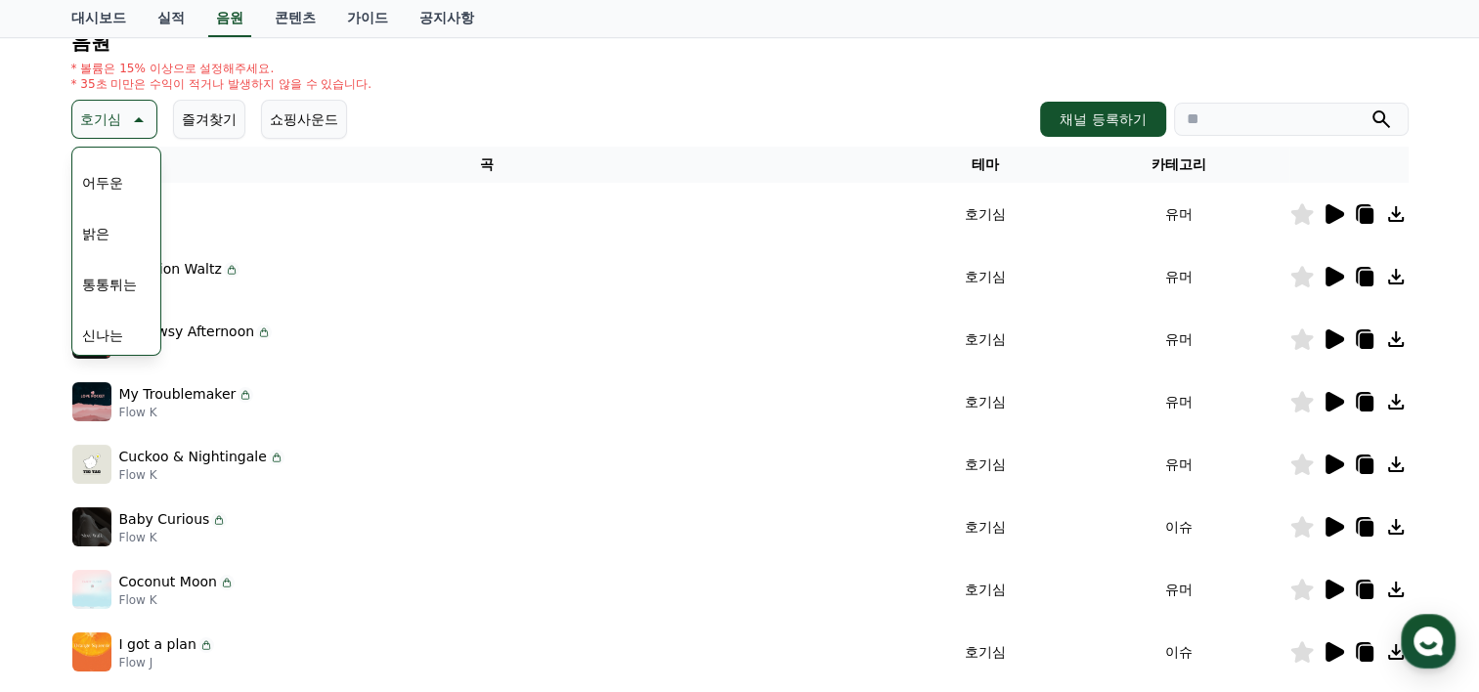
scroll to position [163, 0]
click at [114, 212] on button "밝은" at bounding box center [95, 211] width 43 height 43
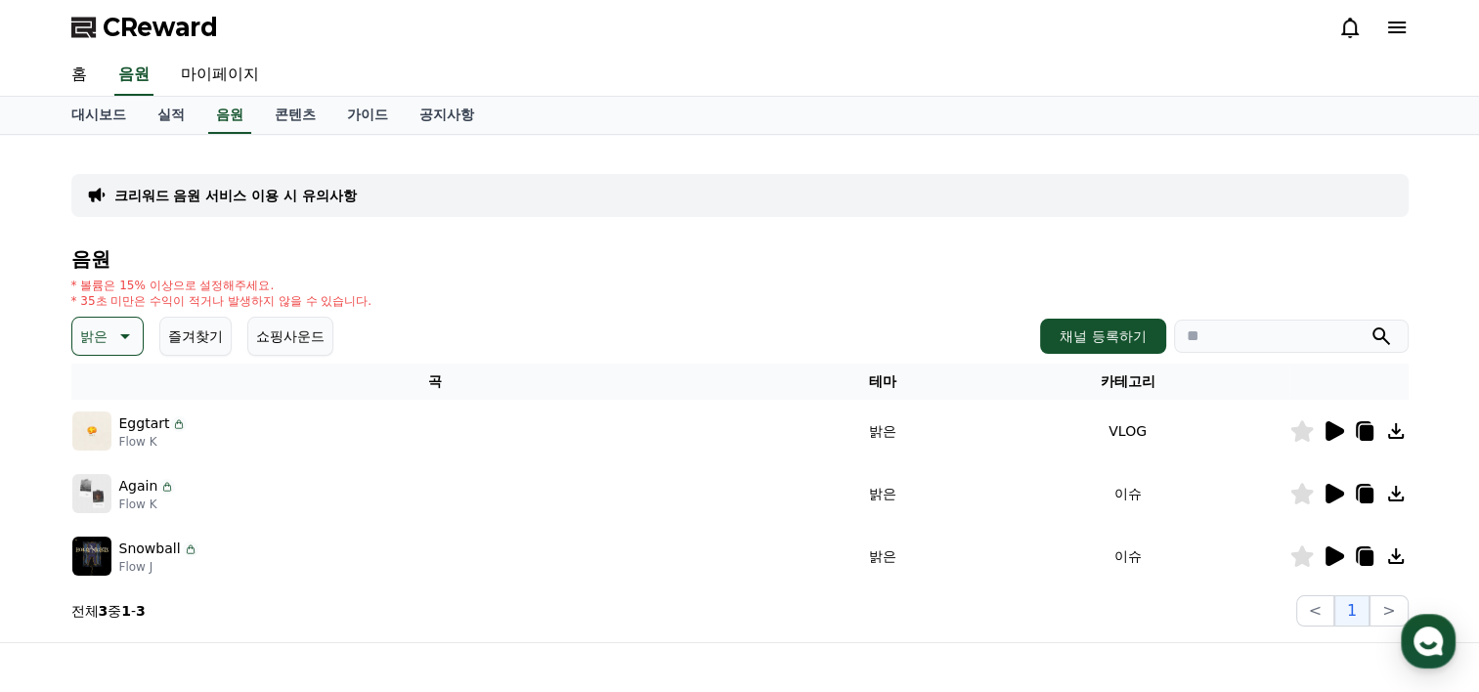
click at [1341, 426] on icon at bounding box center [1333, 430] width 23 height 23
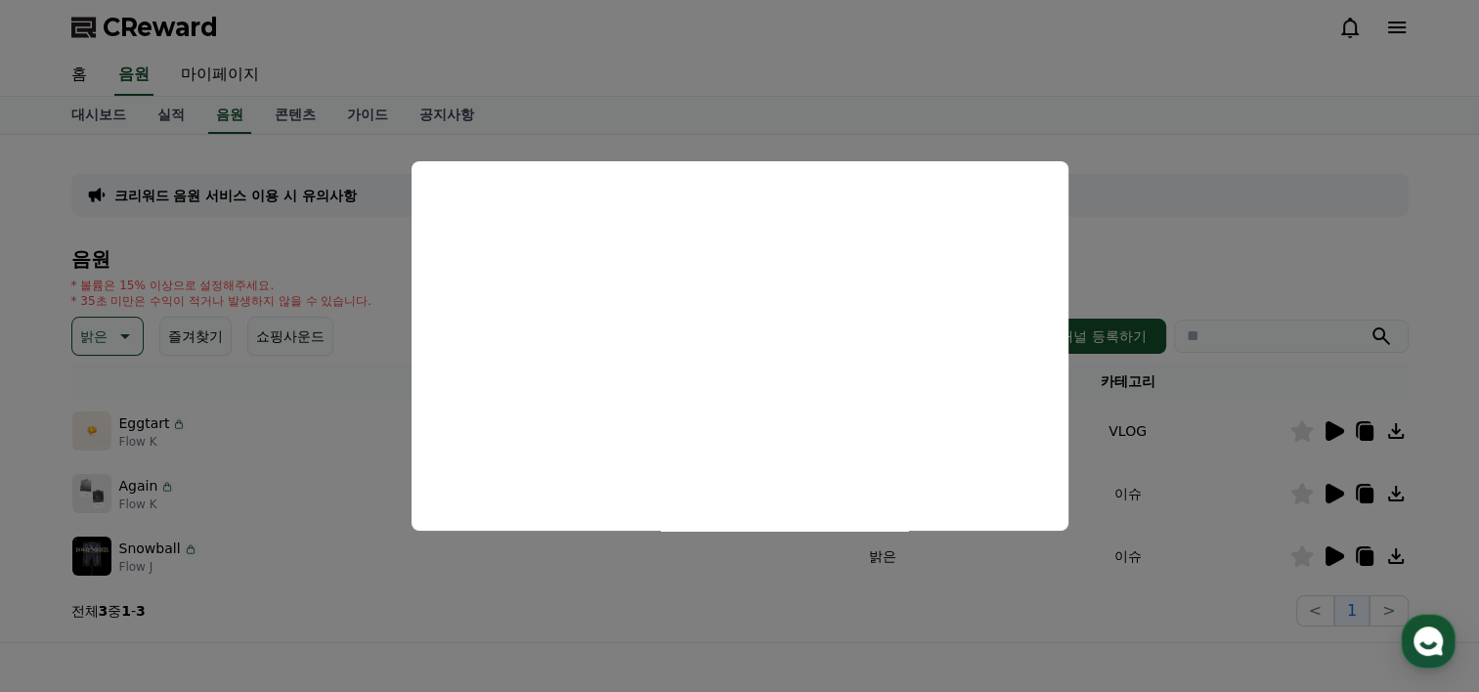
click at [1279, 212] on button "close modal" at bounding box center [739, 346] width 1479 height 692
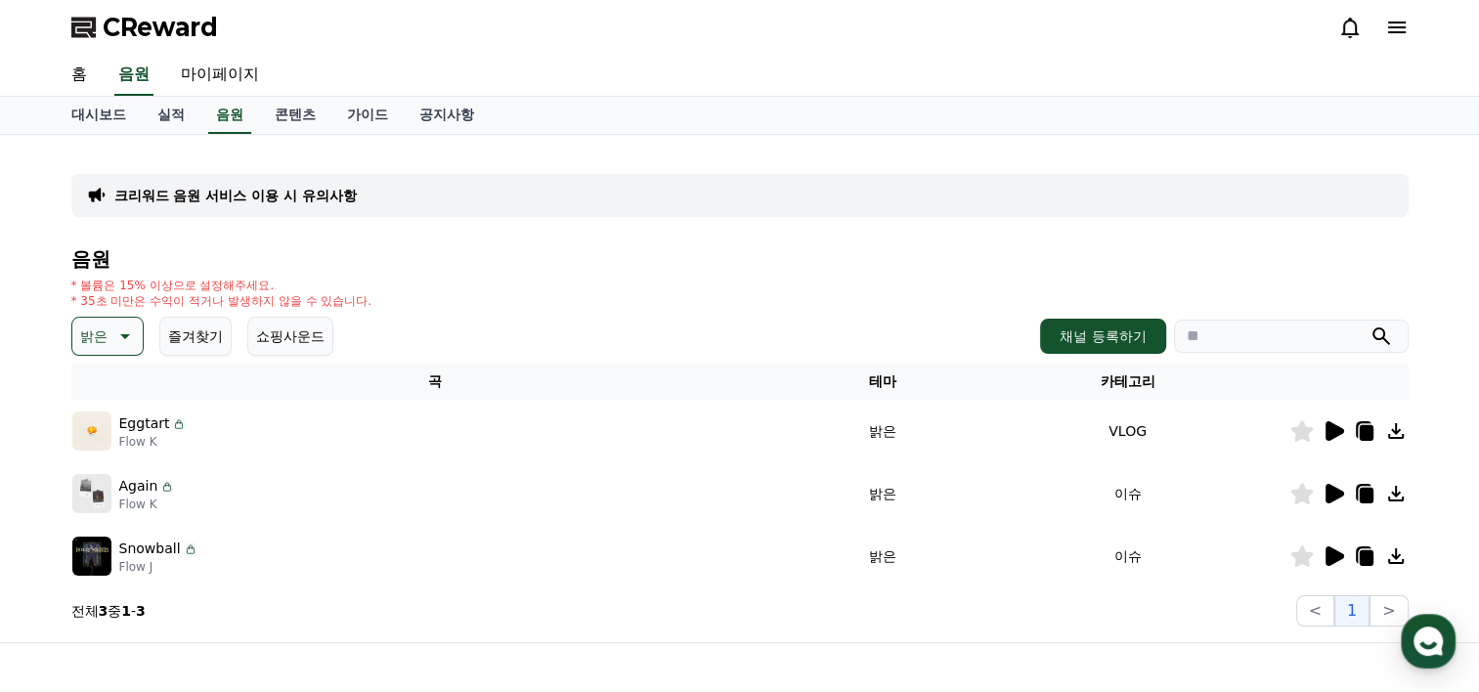
click at [1335, 502] on icon at bounding box center [1333, 493] width 23 height 23
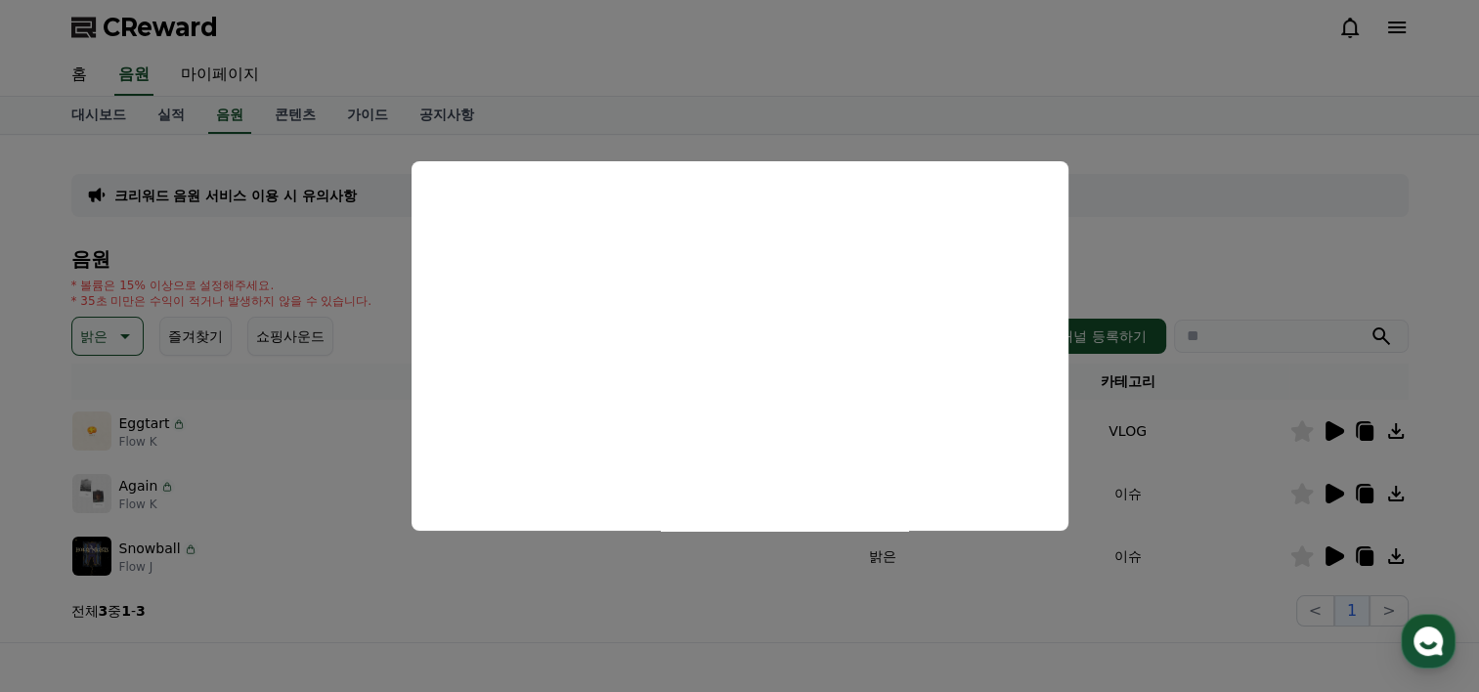
click at [1332, 554] on button "close modal" at bounding box center [739, 346] width 1479 height 692
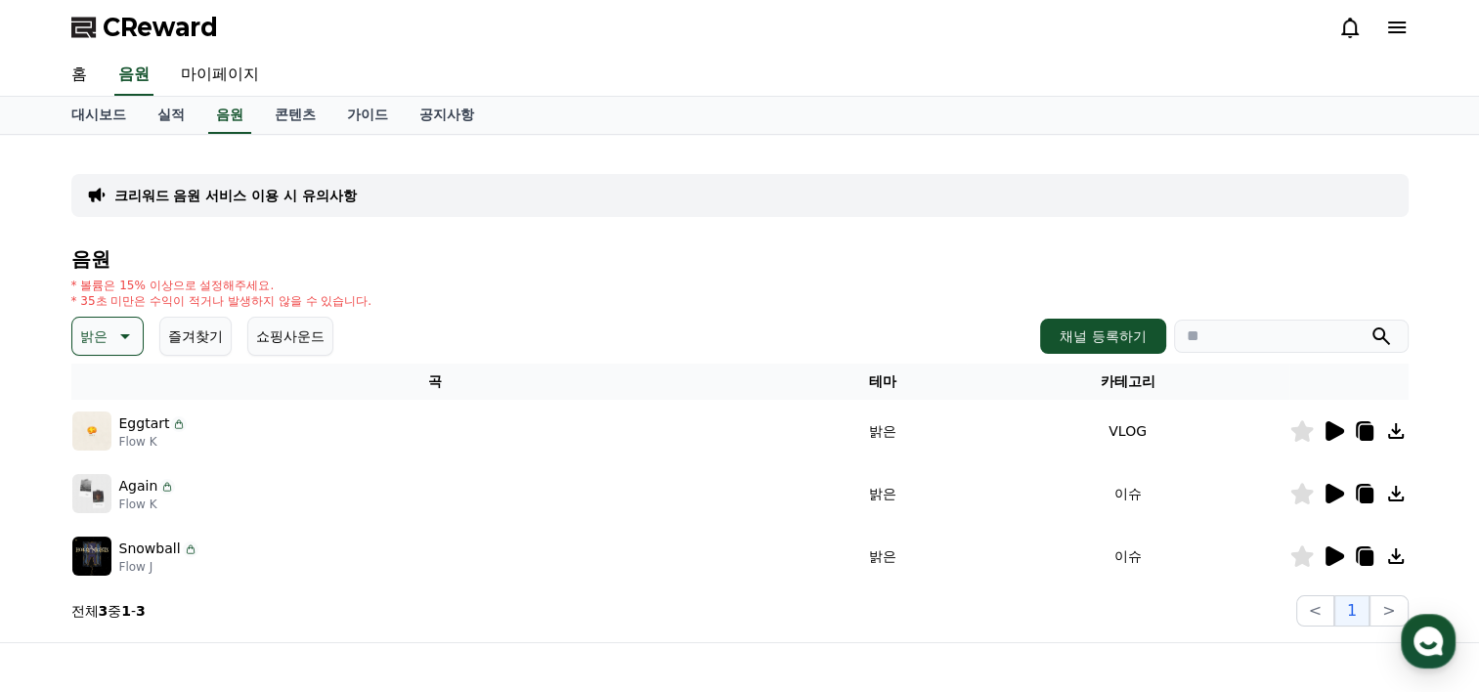
click at [1345, 562] on div at bounding box center [1348, 555] width 117 height 23
click at [1336, 560] on icon at bounding box center [1333, 555] width 23 height 23
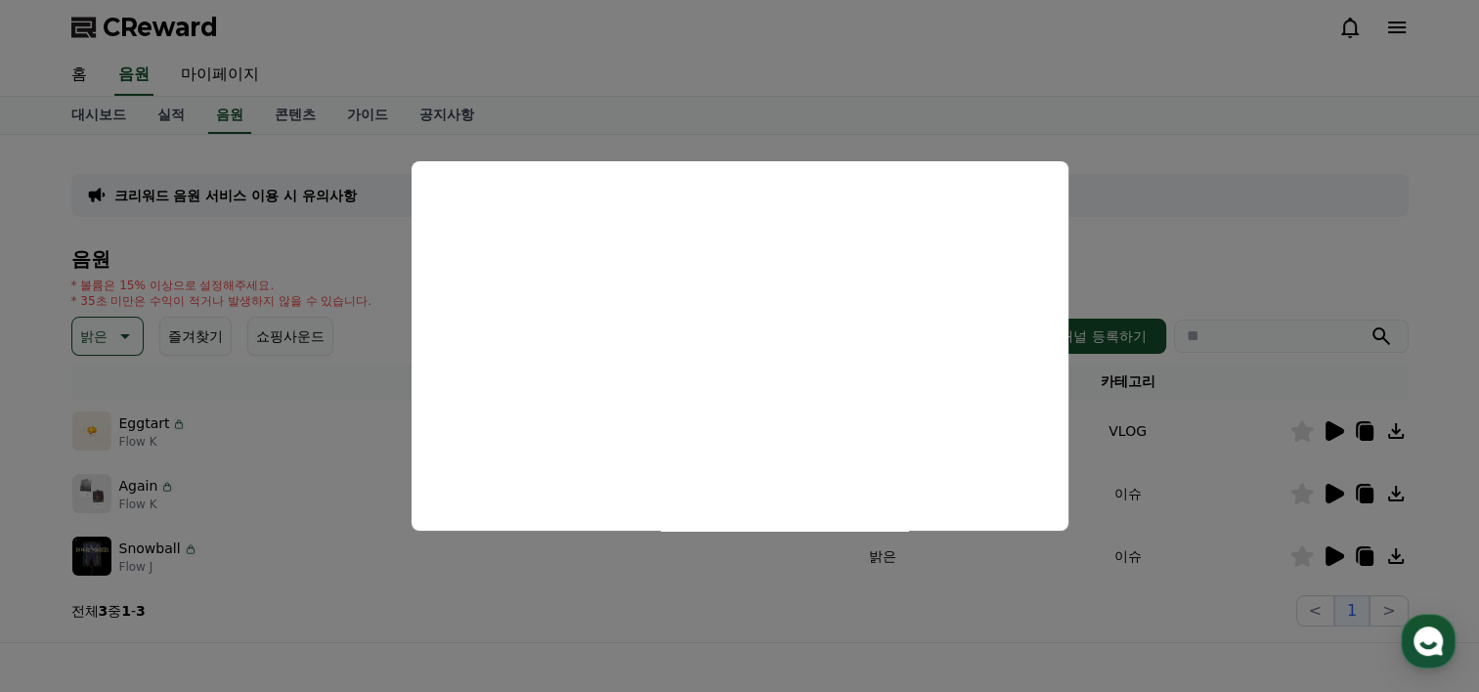
click at [1311, 130] on button "close modal" at bounding box center [739, 346] width 1479 height 692
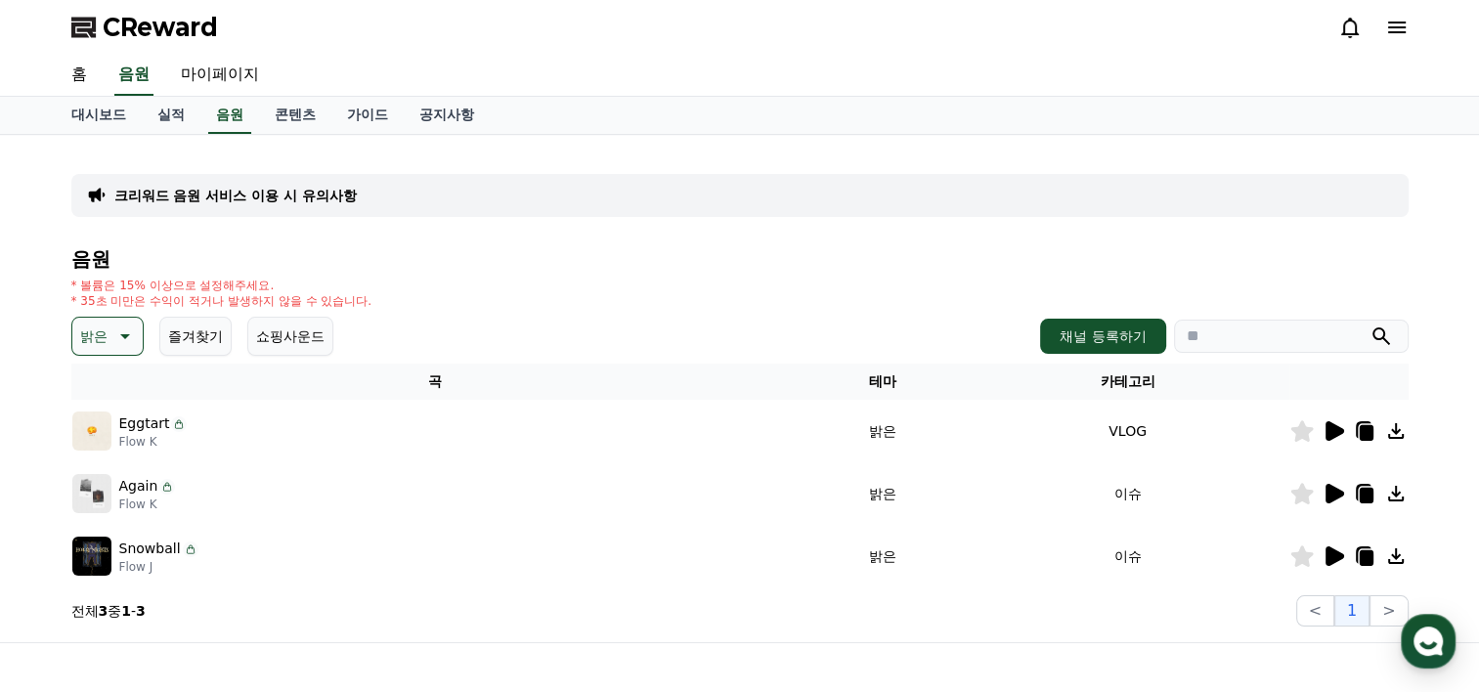
click at [124, 338] on icon at bounding box center [122, 336] width 23 height 23
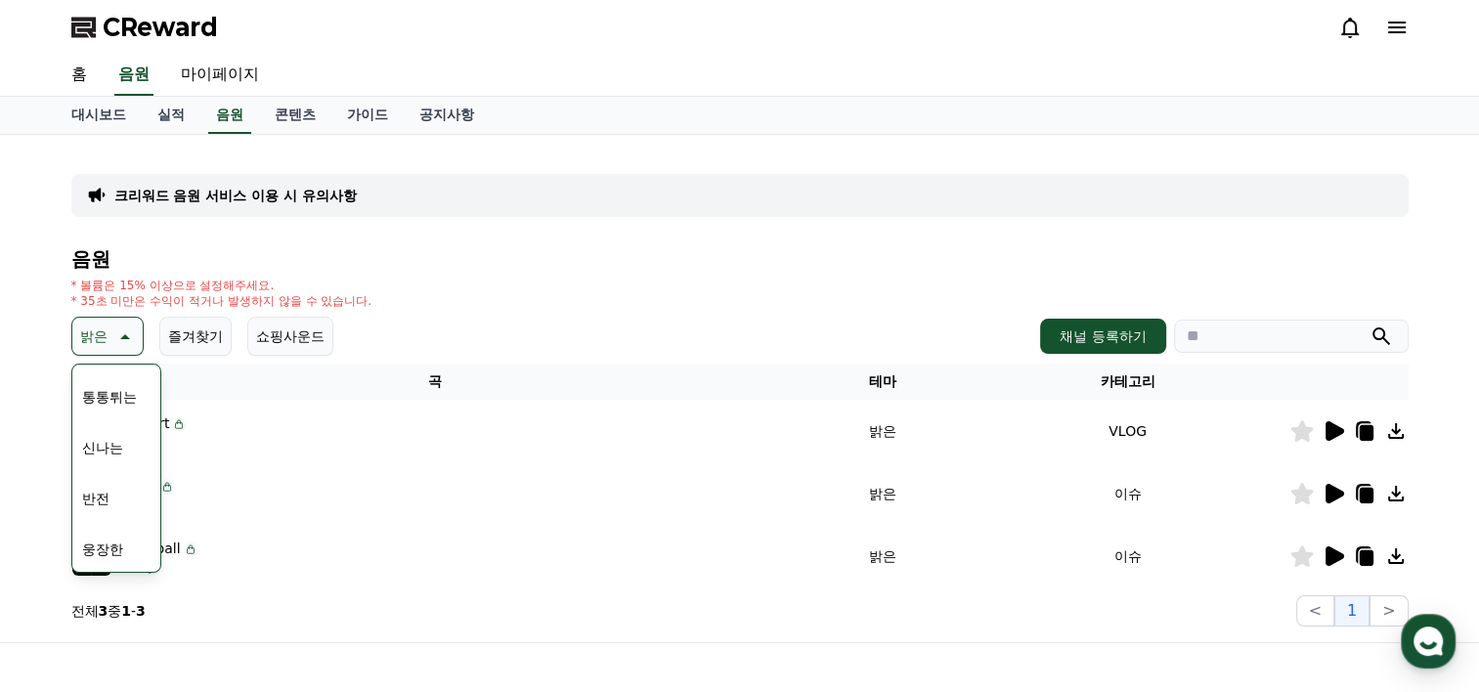
scroll to position [278, 0]
click at [107, 418] on button "신나는" at bounding box center [102, 415] width 57 height 43
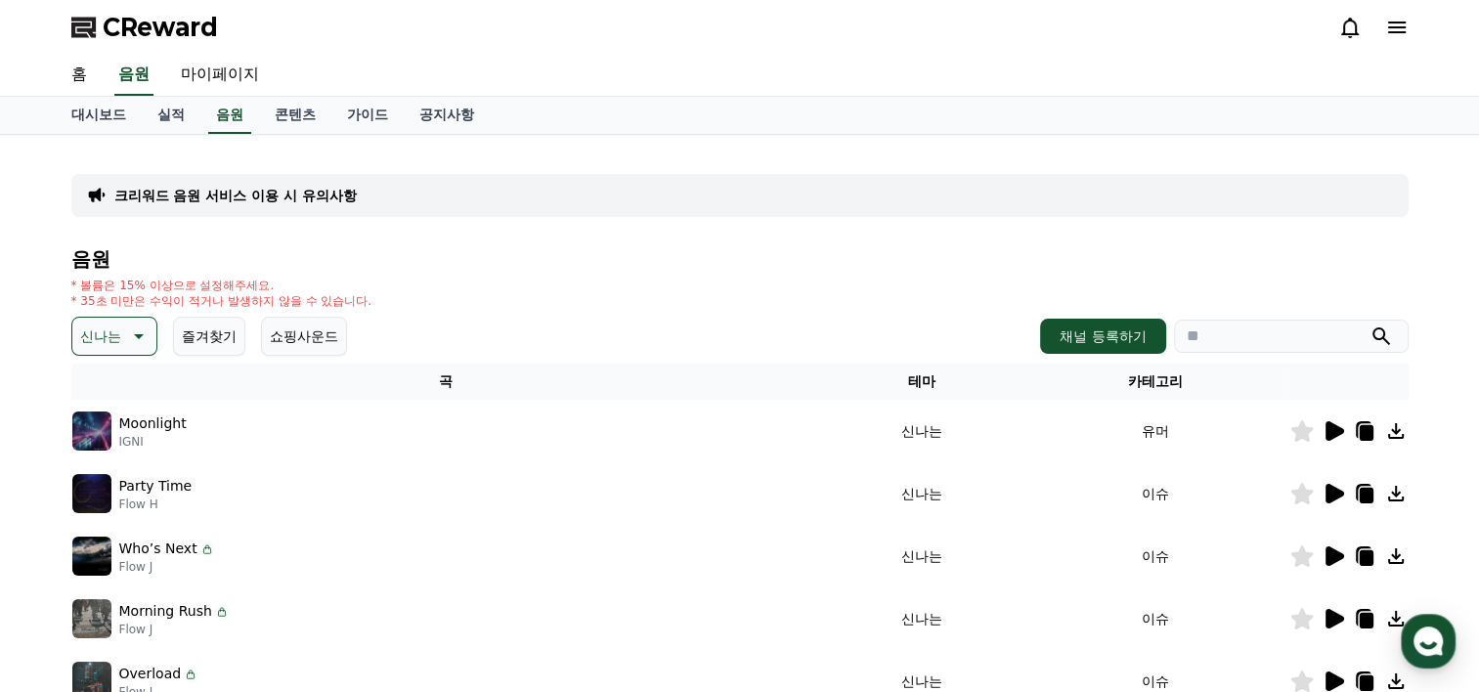
click at [1327, 432] on icon at bounding box center [1335, 431] width 19 height 20
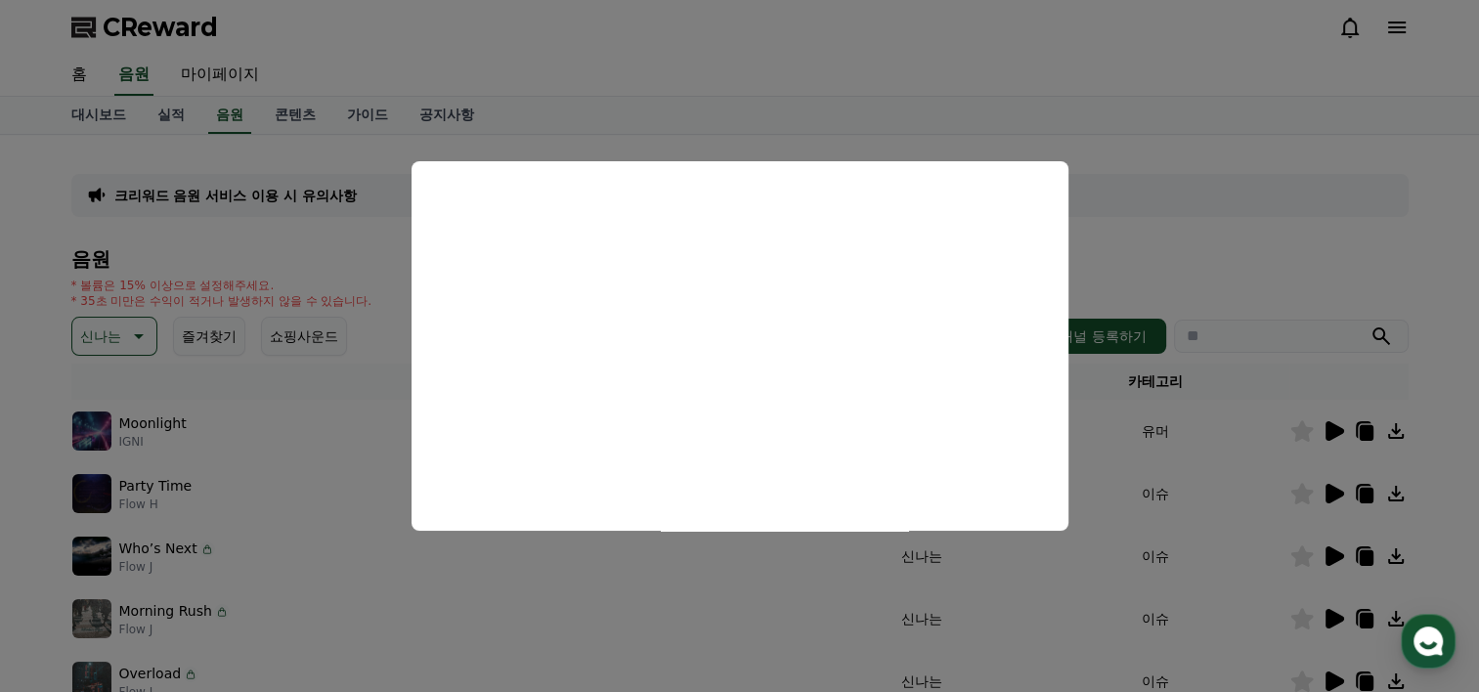
click at [1188, 274] on button "close modal" at bounding box center [739, 346] width 1479 height 692
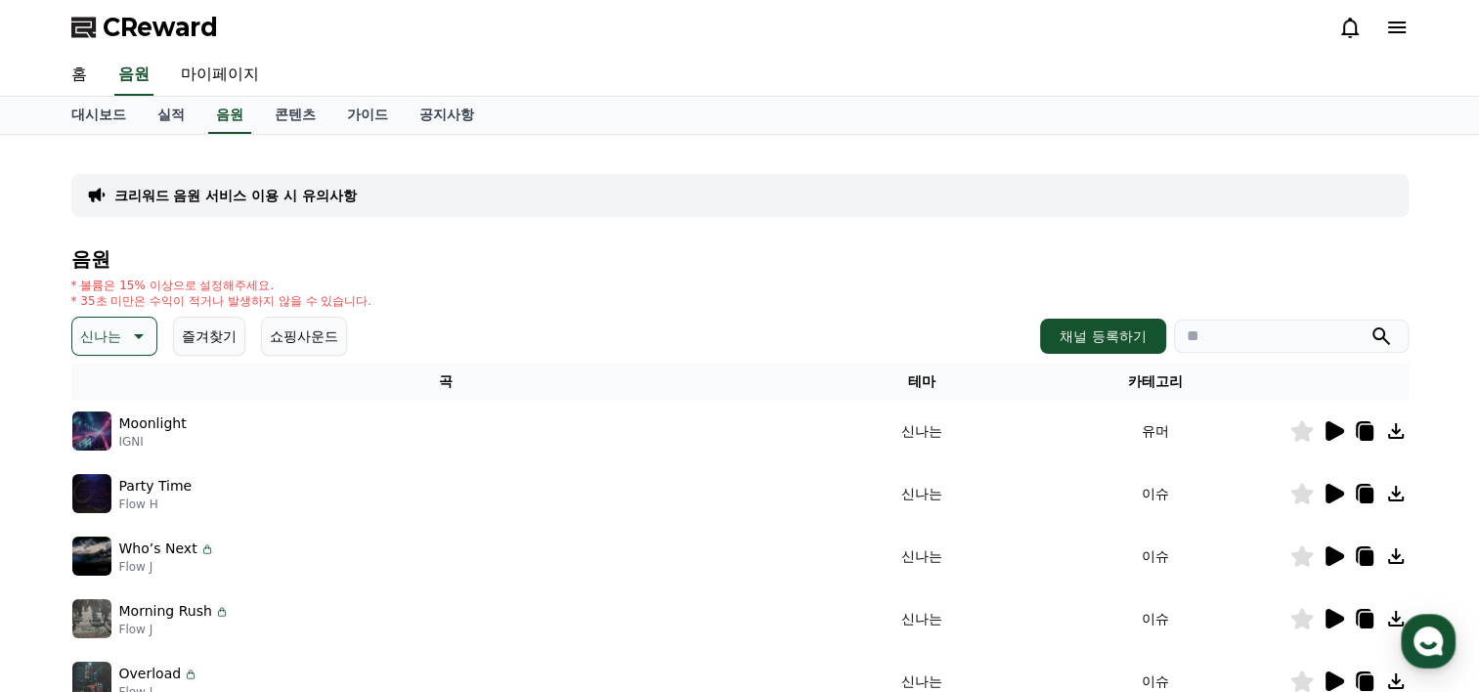
click at [1329, 492] on icon at bounding box center [1335, 494] width 19 height 20
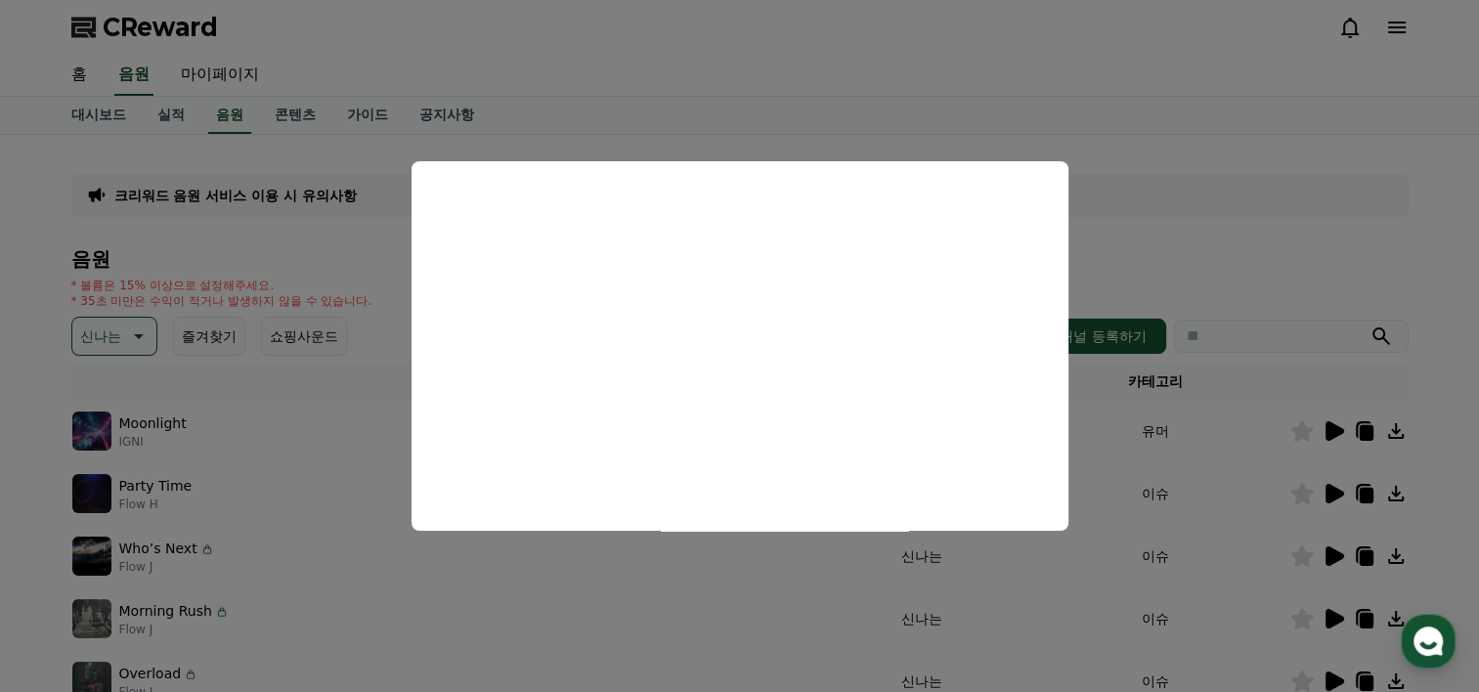
click at [1383, 240] on button "close modal" at bounding box center [739, 346] width 1479 height 692
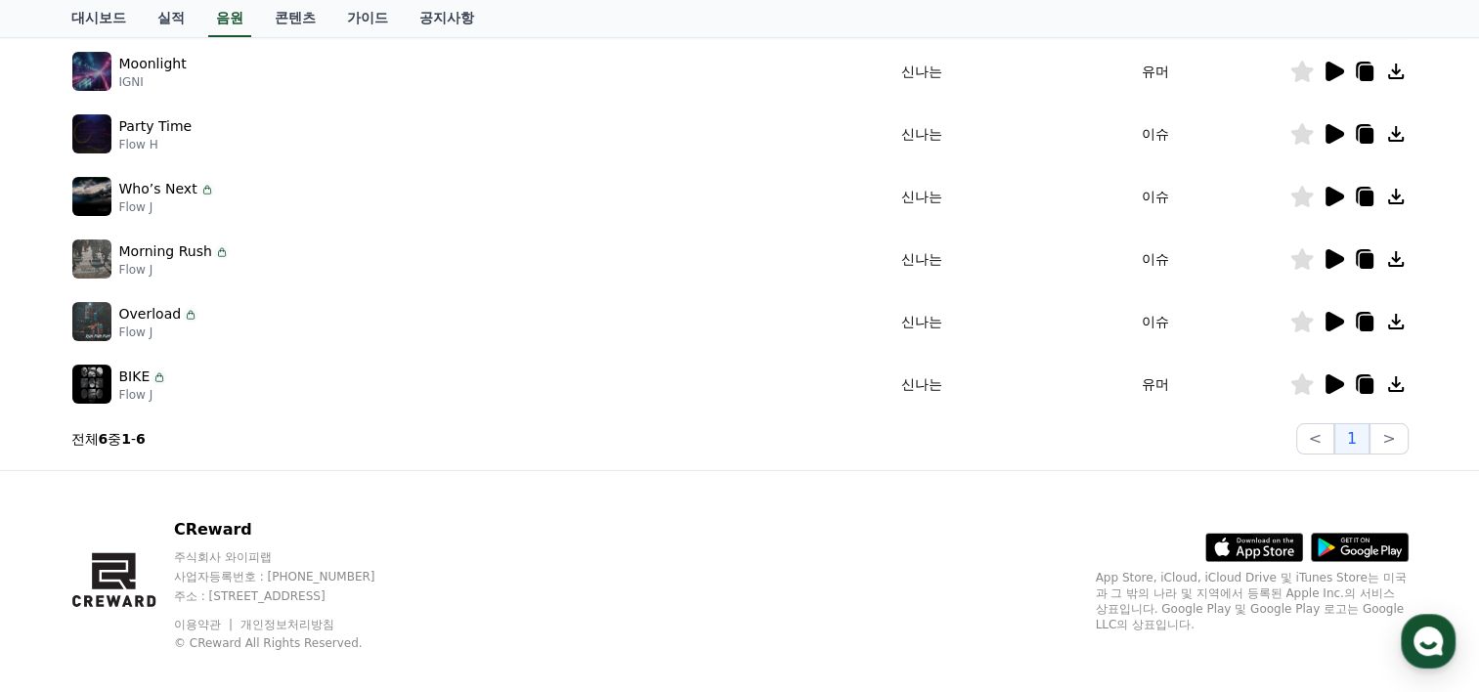
scroll to position [366, 0]
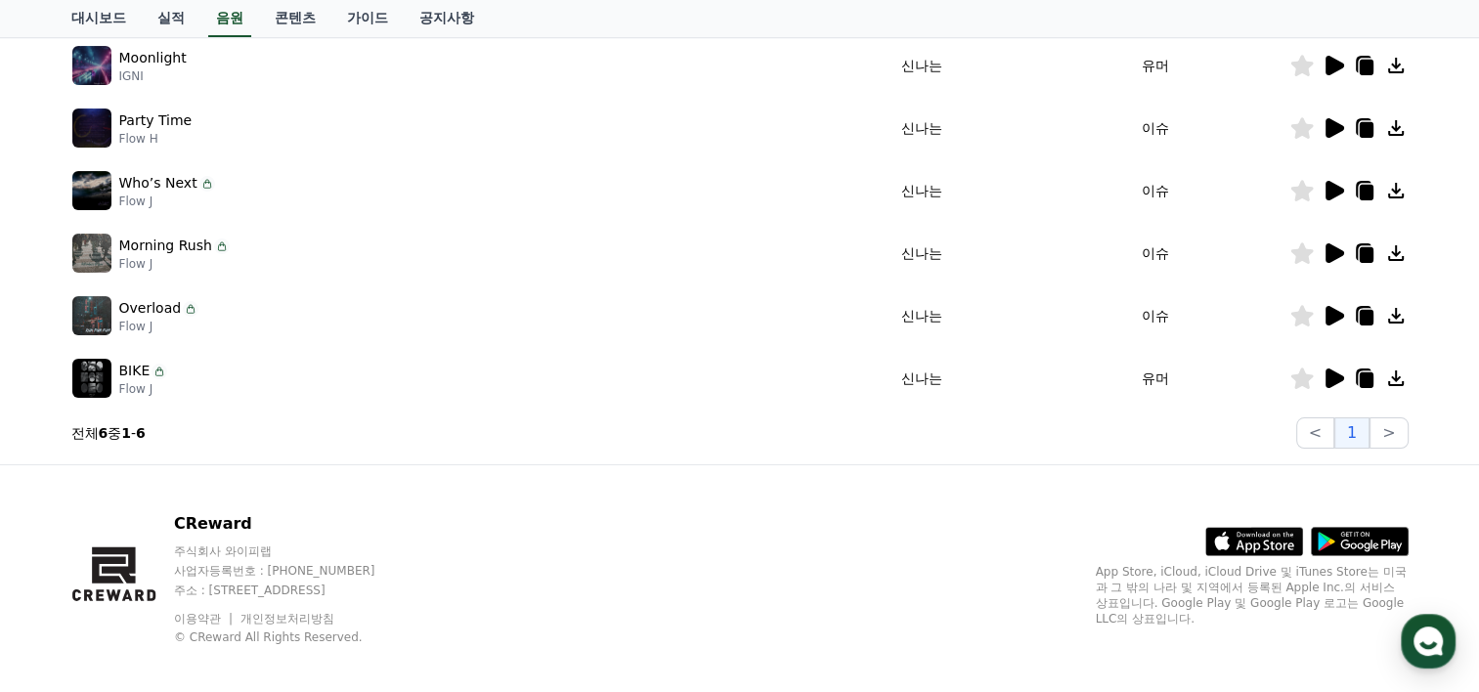
click at [1342, 377] on icon at bounding box center [1335, 379] width 19 height 20
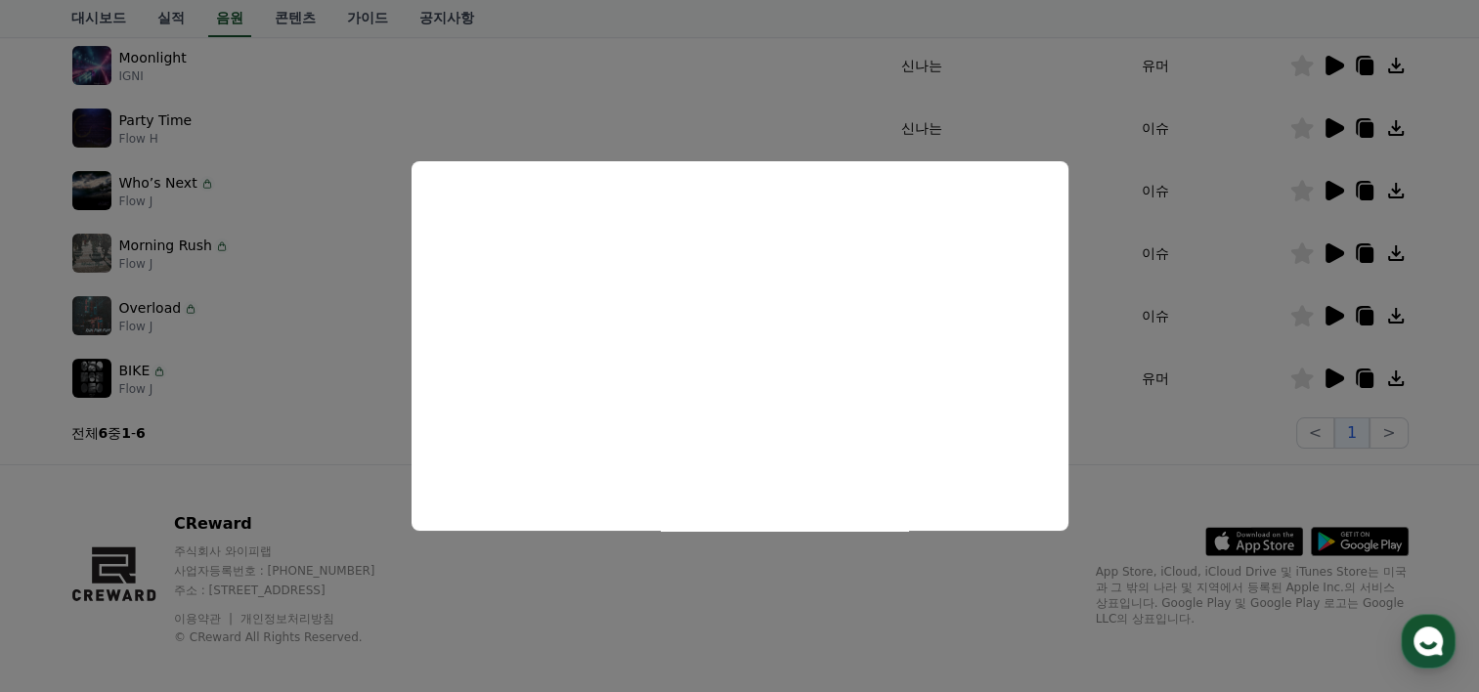
click at [1260, 454] on button "close modal" at bounding box center [739, 346] width 1479 height 692
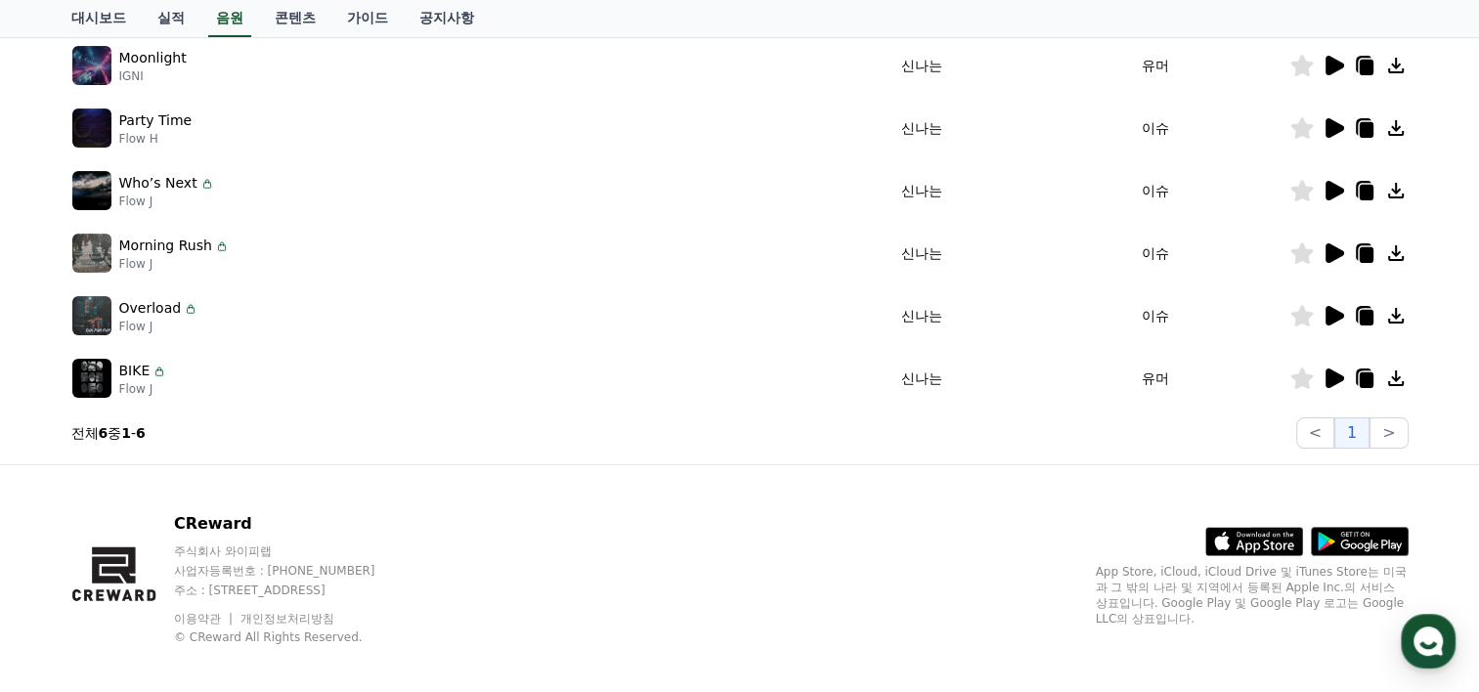
click at [1336, 313] on icon at bounding box center [1335, 316] width 19 height 20
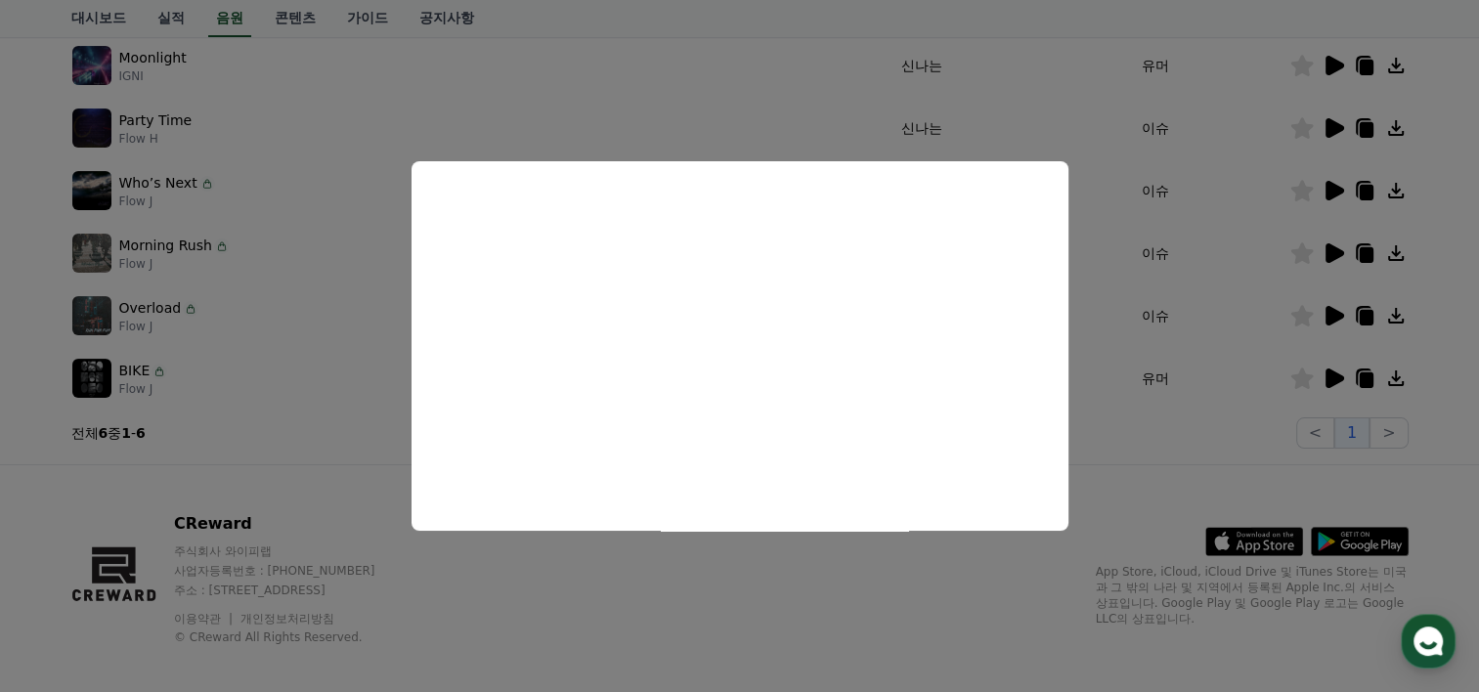
click at [1125, 497] on button "close modal" at bounding box center [739, 346] width 1479 height 692
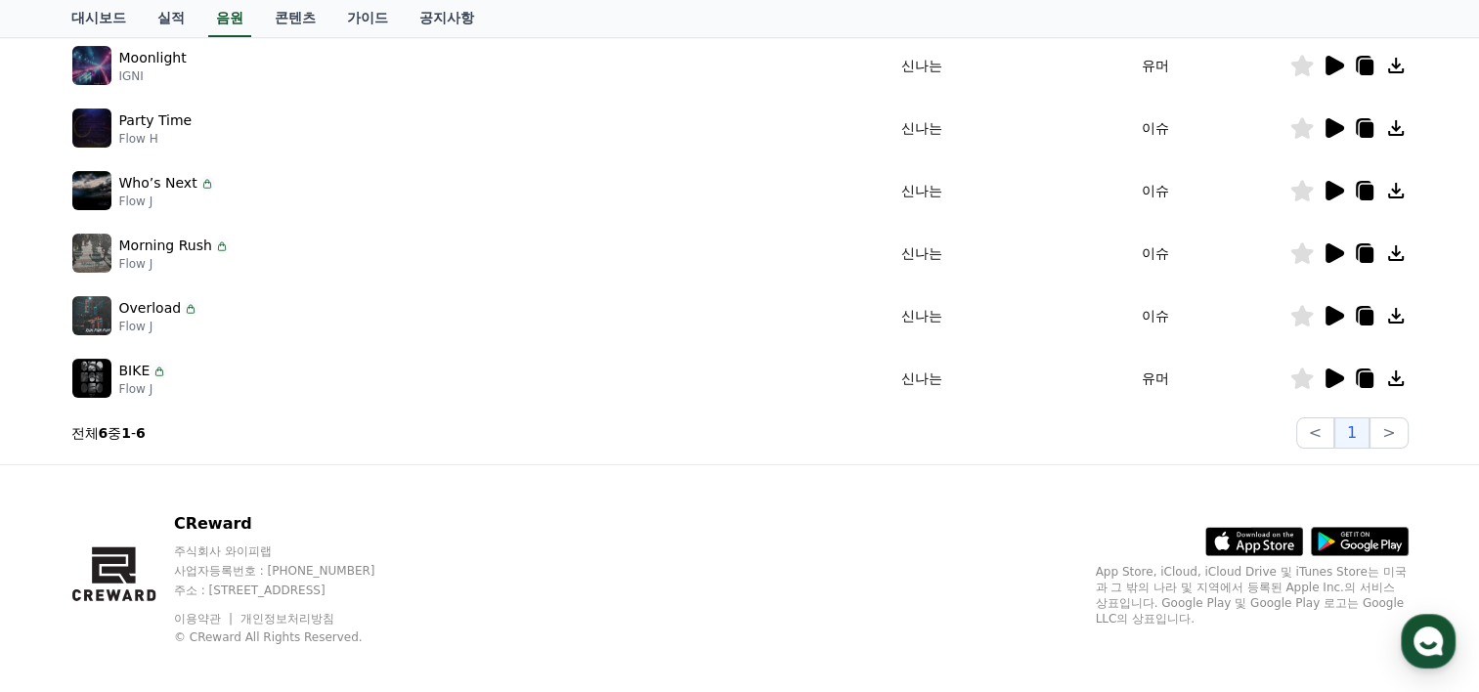
scroll to position [0, 0]
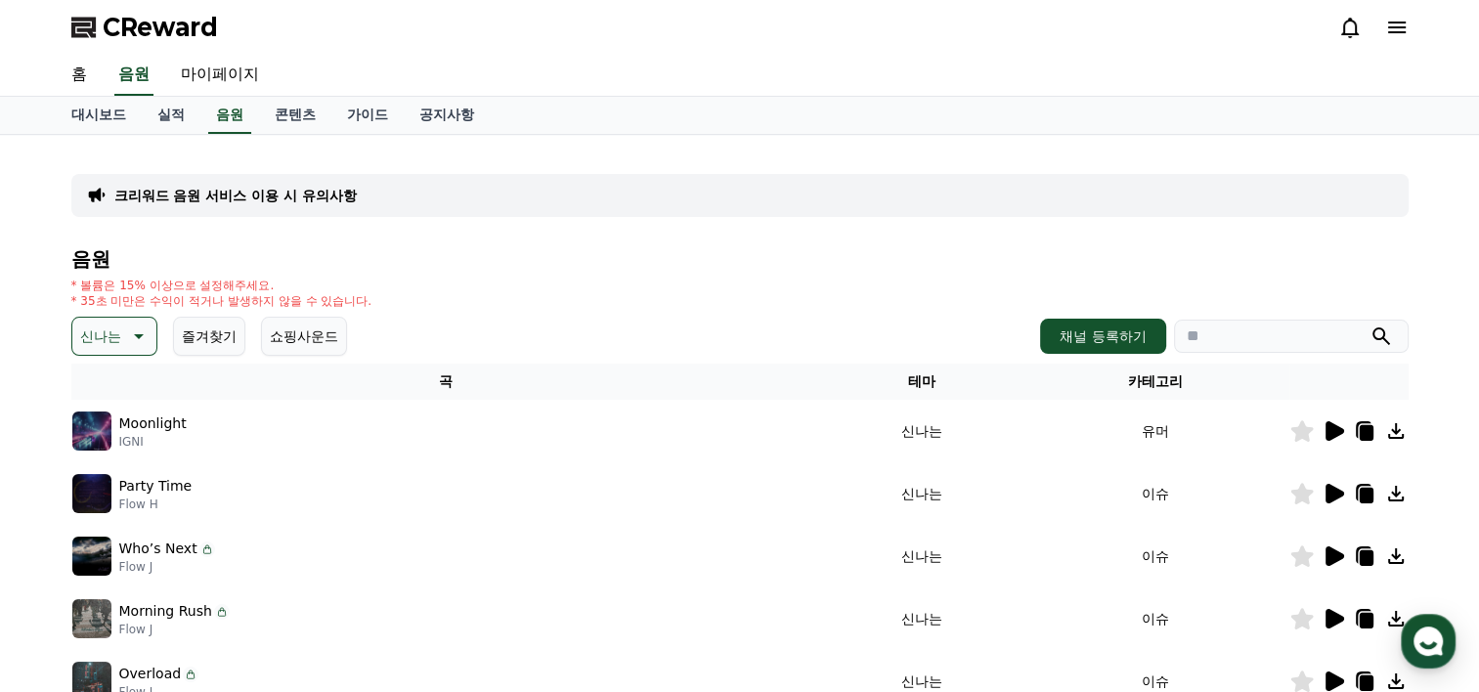
click at [141, 326] on icon at bounding box center [136, 336] width 23 height 23
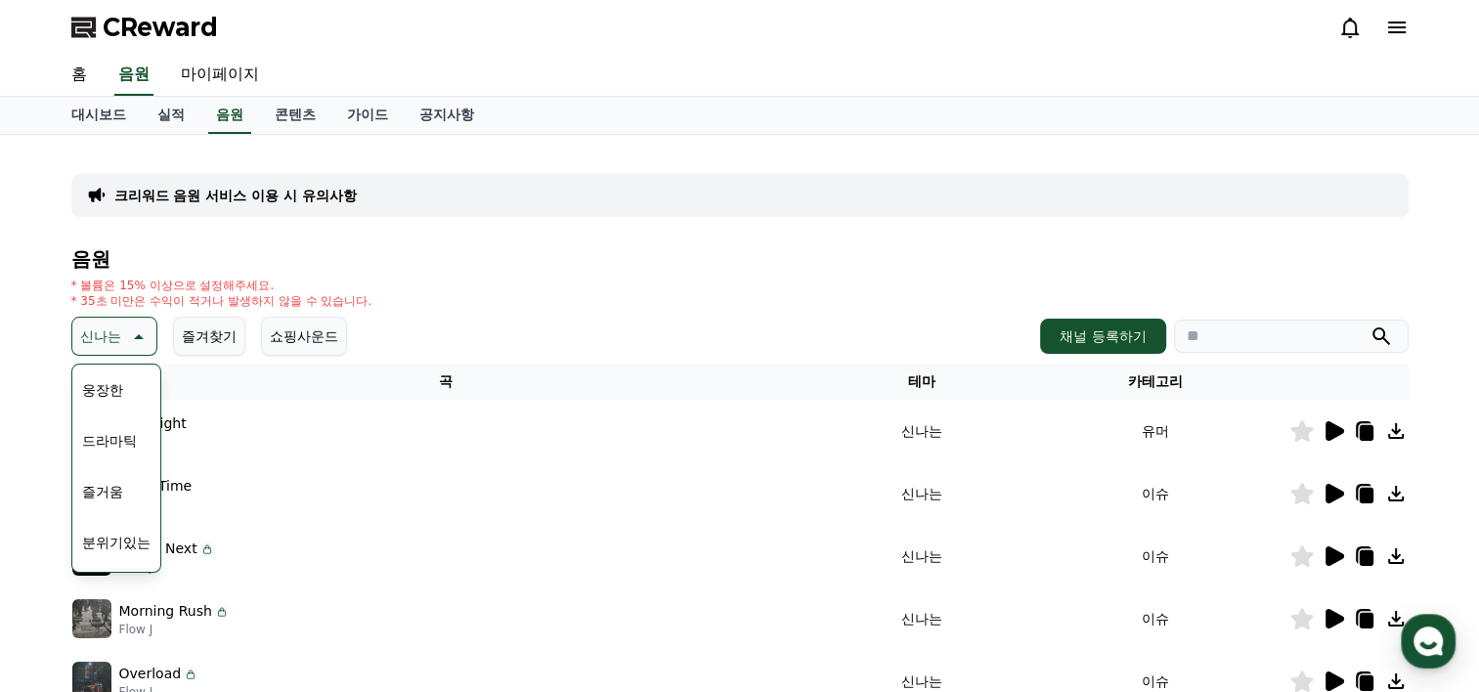
scroll to position [414, 0]
click at [121, 487] on button "즐거움" at bounding box center [102, 481] width 57 height 43
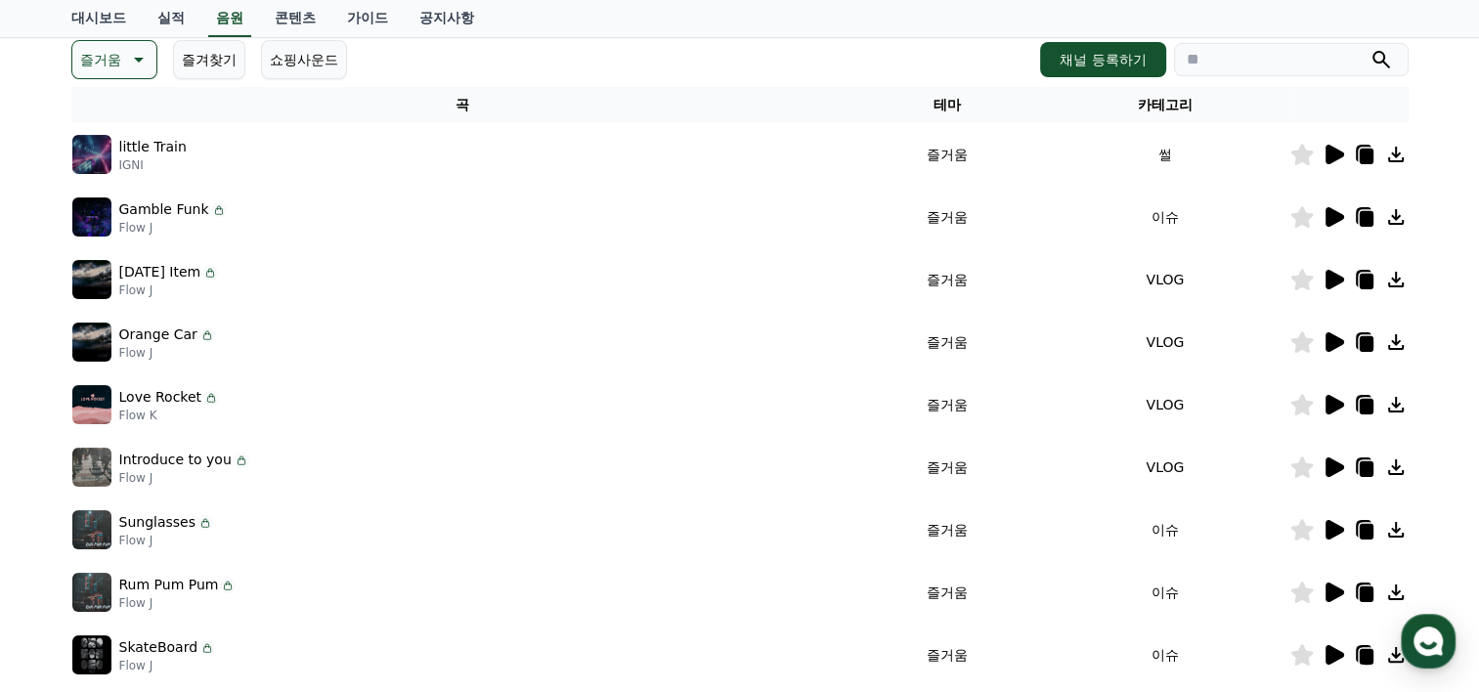
scroll to position [278, 0]
click at [1328, 154] on icon at bounding box center [1335, 154] width 19 height 20
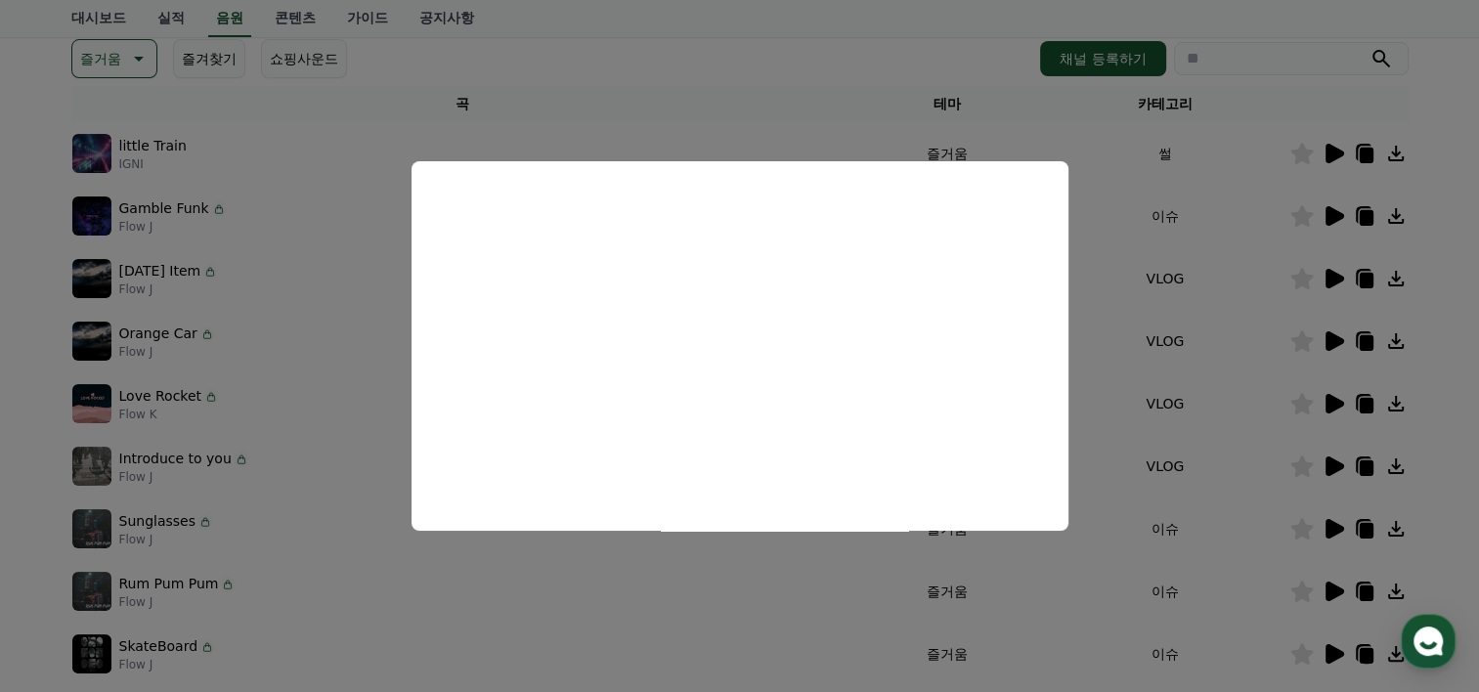
click at [1337, 208] on button "close modal" at bounding box center [739, 346] width 1479 height 692
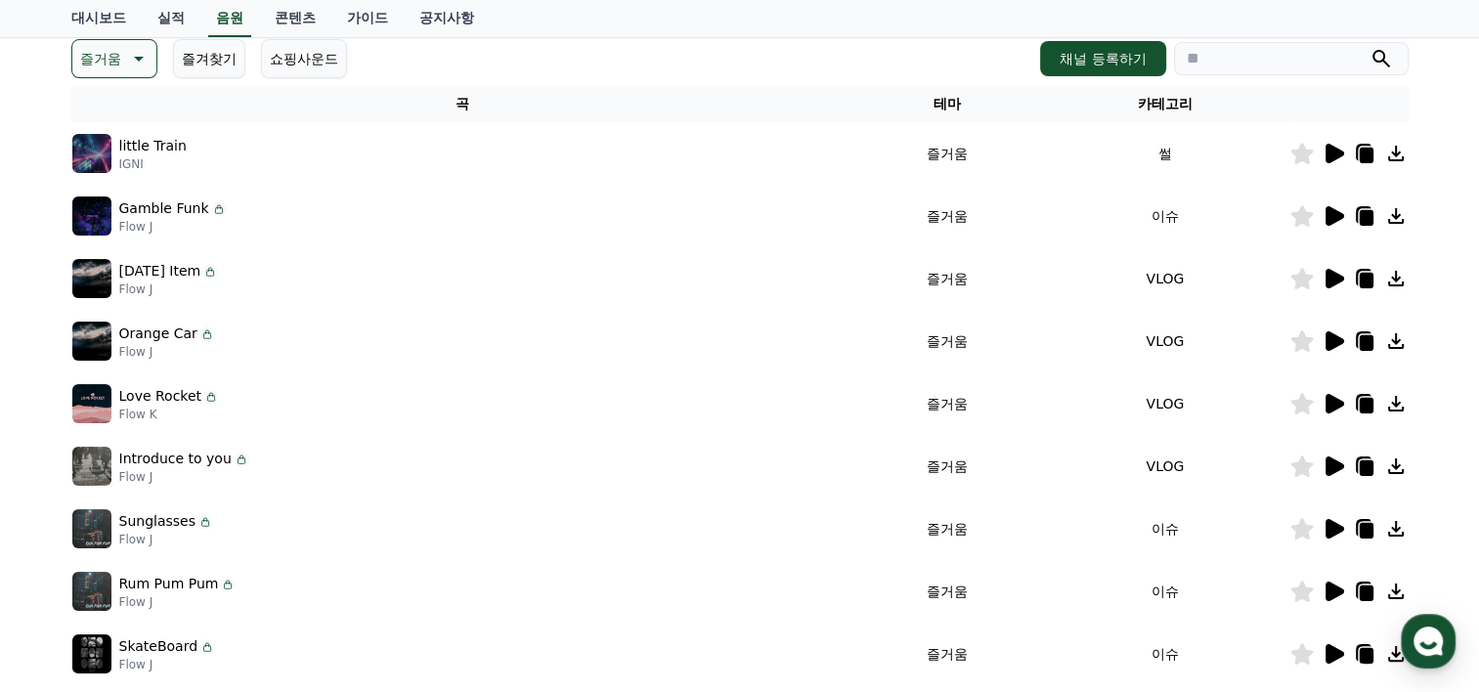
click at [1326, 209] on icon at bounding box center [1335, 216] width 19 height 20
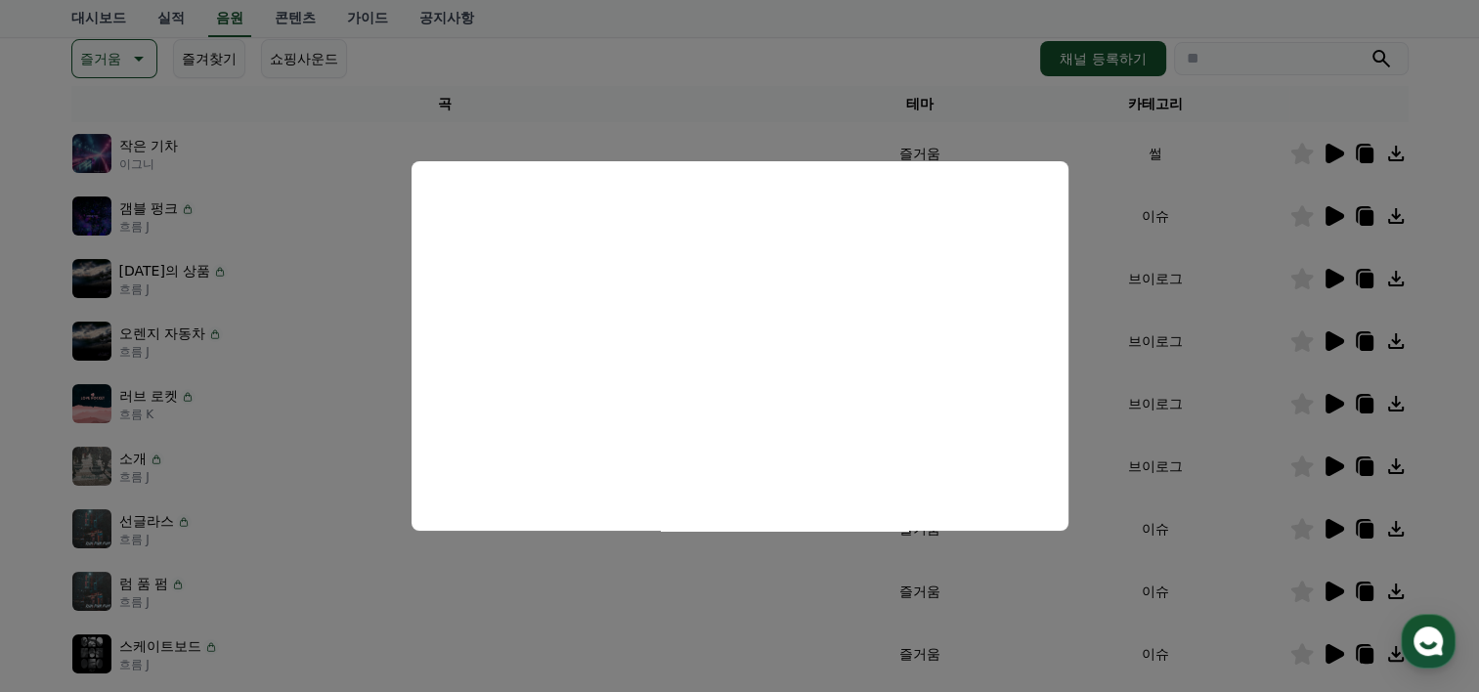
click at [1323, 274] on button "모달 닫기" at bounding box center [739, 346] width 1479 height 692
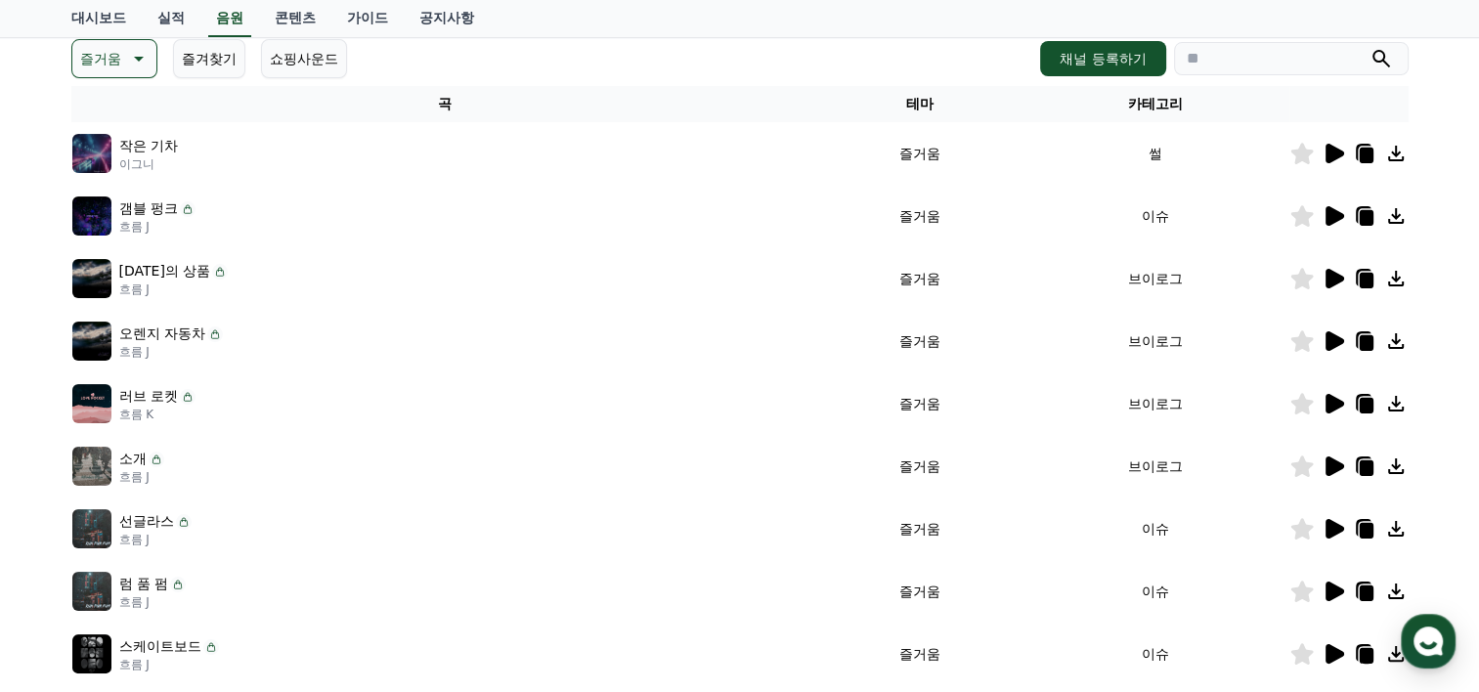
click at [1330, 283] on icon at bounding box center [1335, 279] width 19 height 20
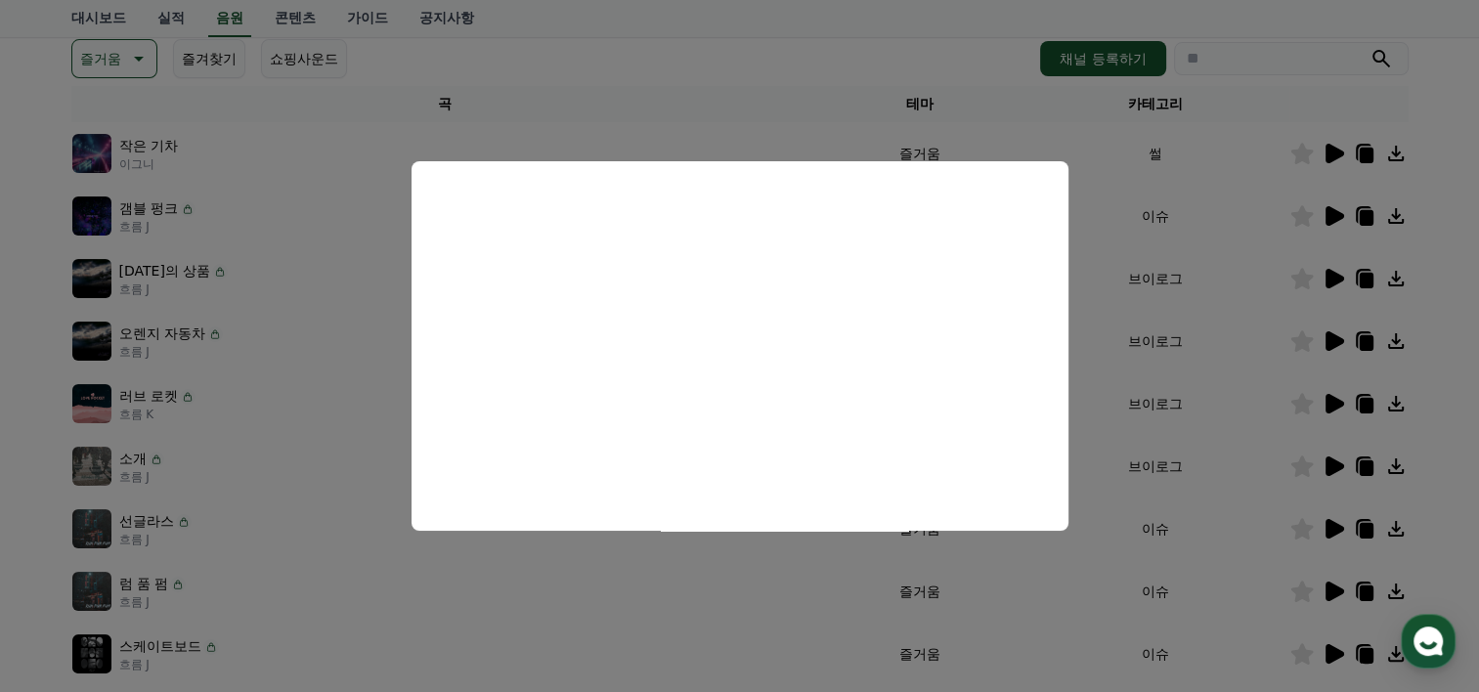
scroll to position [0, 0]
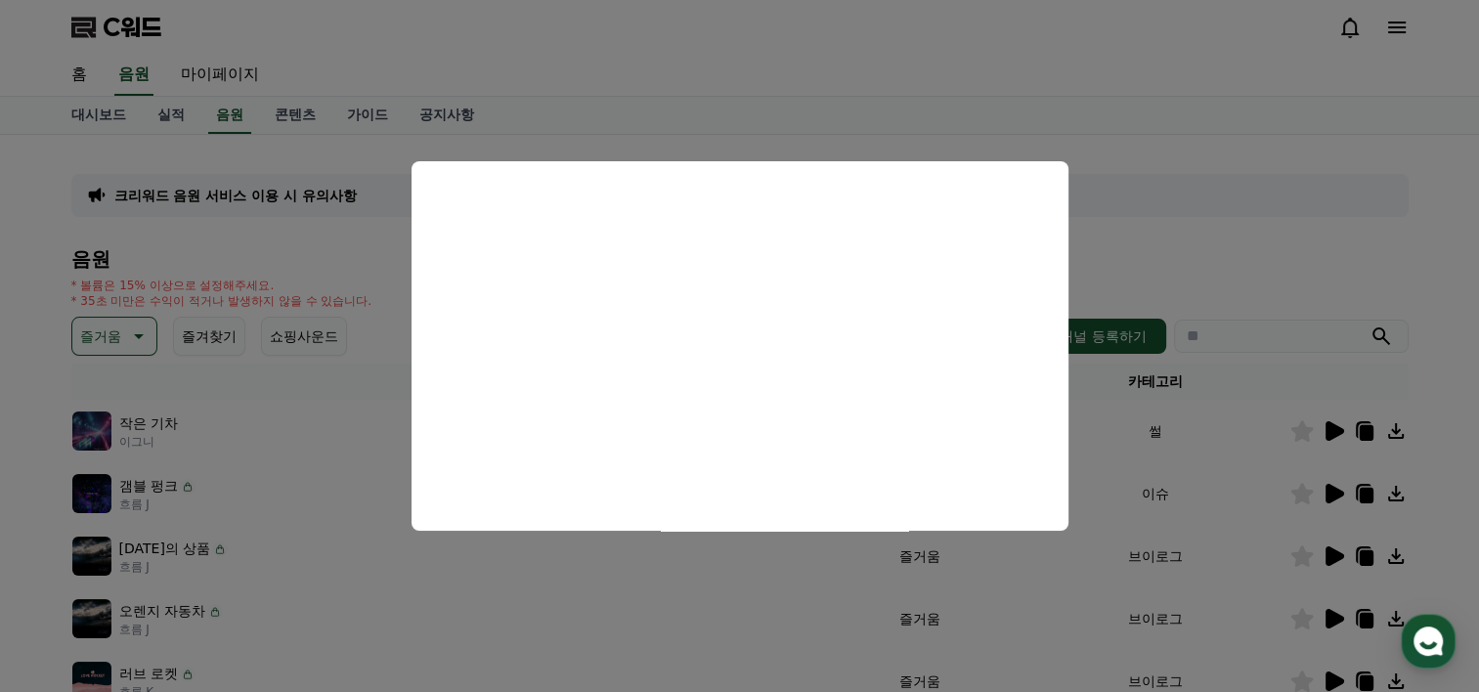
drag, startPoint x: 1477, startPoint y: 171, endPoint x: 1437, endPoint y: 318, distance: 152.0
click at [1478, 337] on html "C워드 홈 음원 마이페이지 대시보드 실적 음원 콘텐츠 가이드 공지사항 크리워드 음원 서비스 이용 시 유의사항 음원 * 볼륨은 15% 이상으로 …" at bounding box center [739, 662] width 1479 height 1324
click at [1300, 267] on button "모달 닫기" at bounding box center [739, 346] width 1479 height 692
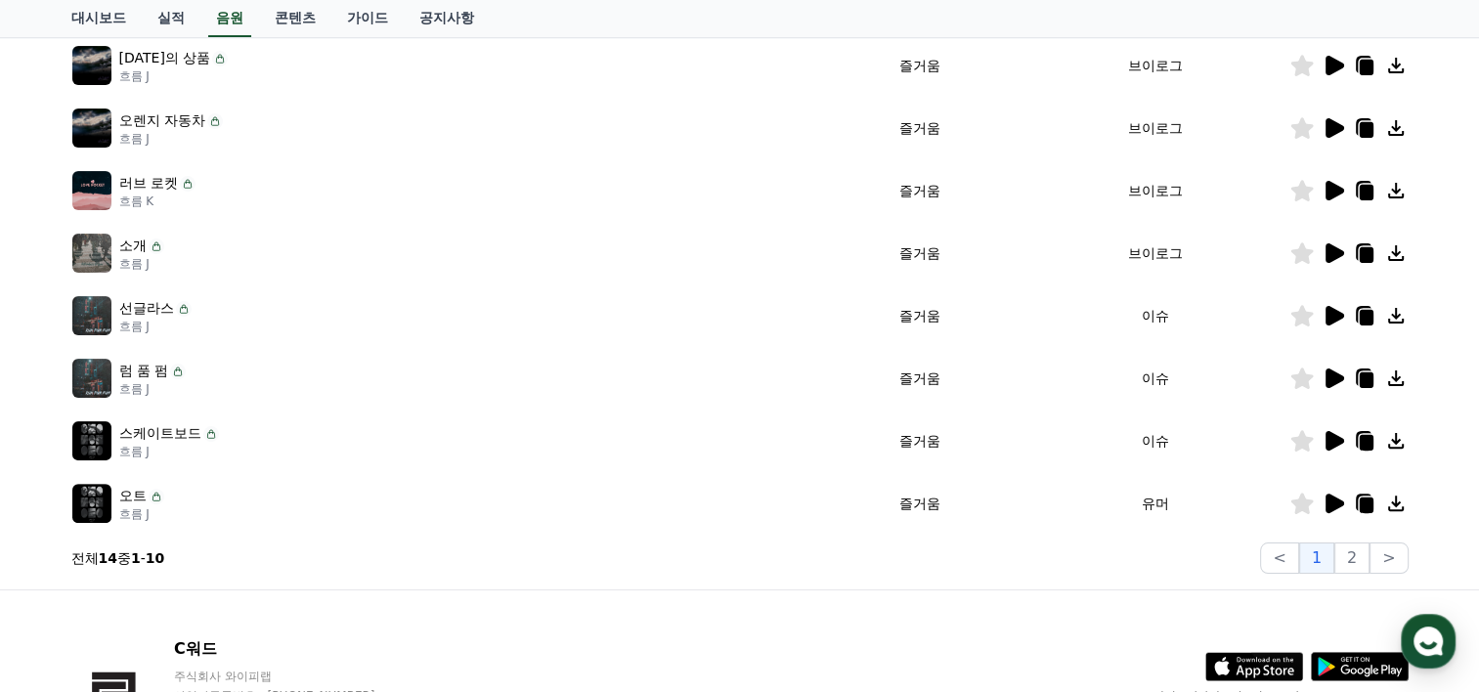
scroll to position [478, 0]
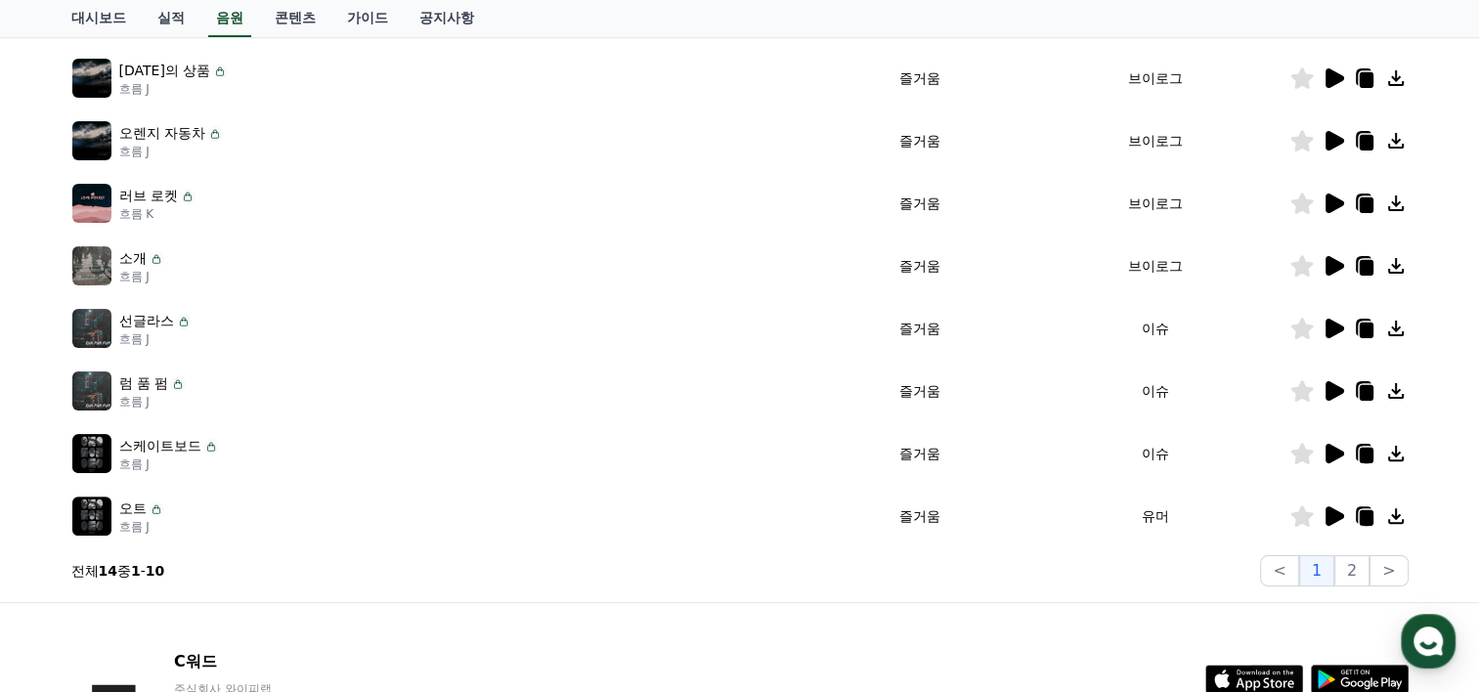
click at [1330, 84] on icon at bounding box center [1335, 78] width 19 height 20
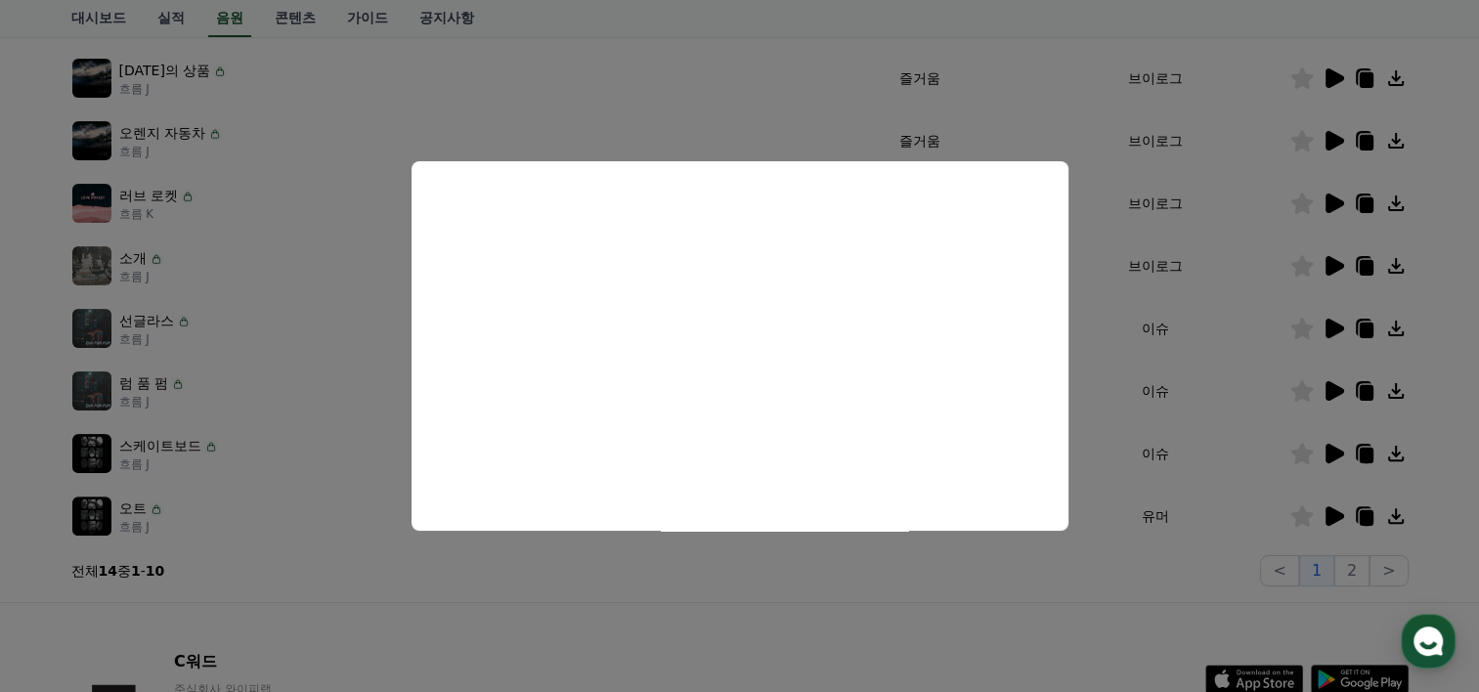
click at [1212, 484] on button "모달 닫기" at bounding box center [739, 346] width 1479 height 692
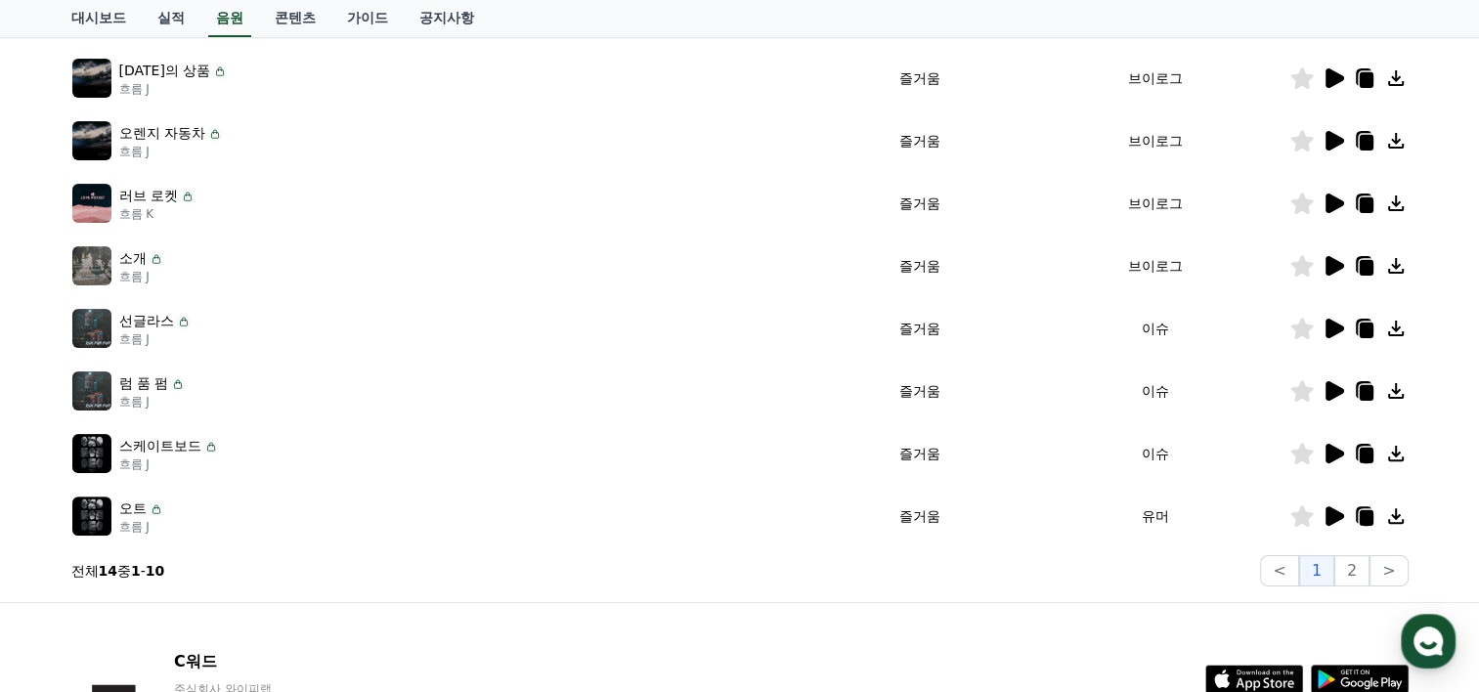
click at [1334, 514] on icon at bounding box center [1335, 516] width 19 height 20
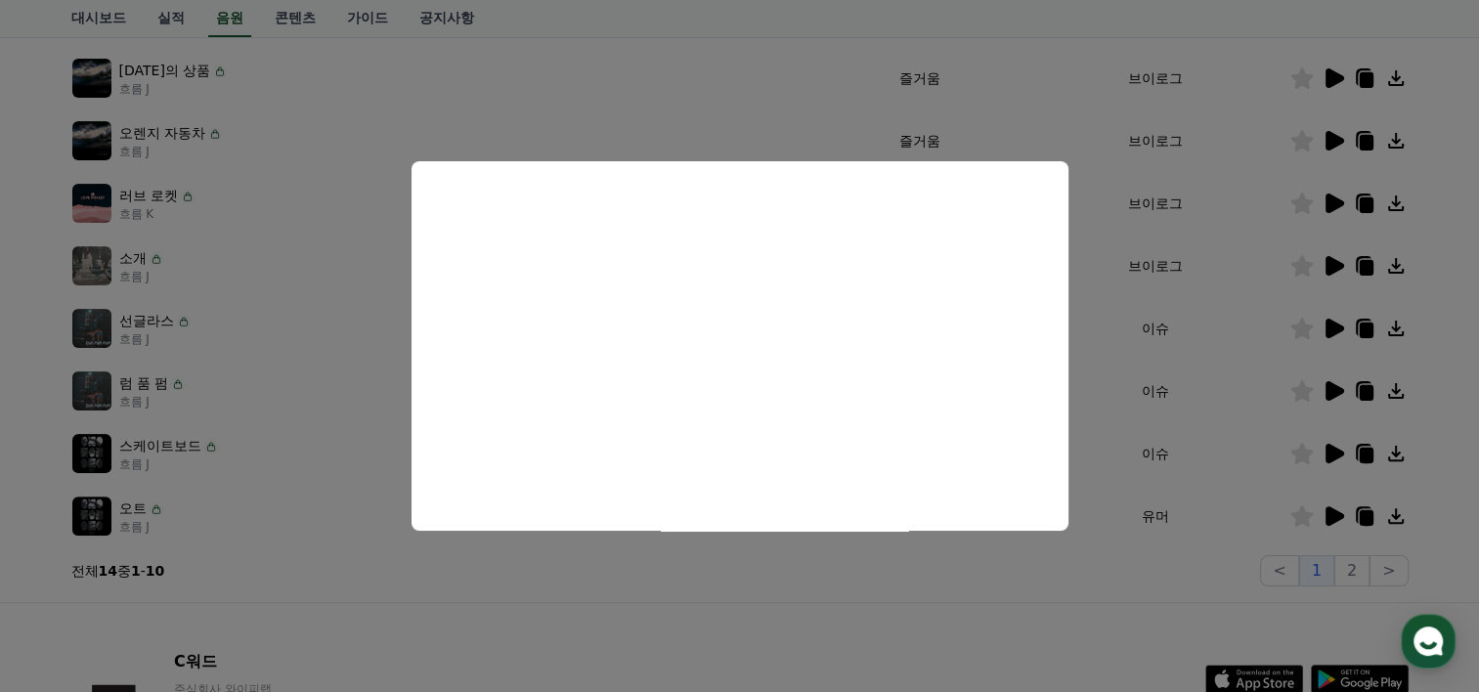
click at [925, 605] on button "모달 닫기" at bounding box center [739, 346] width 1479 height 692
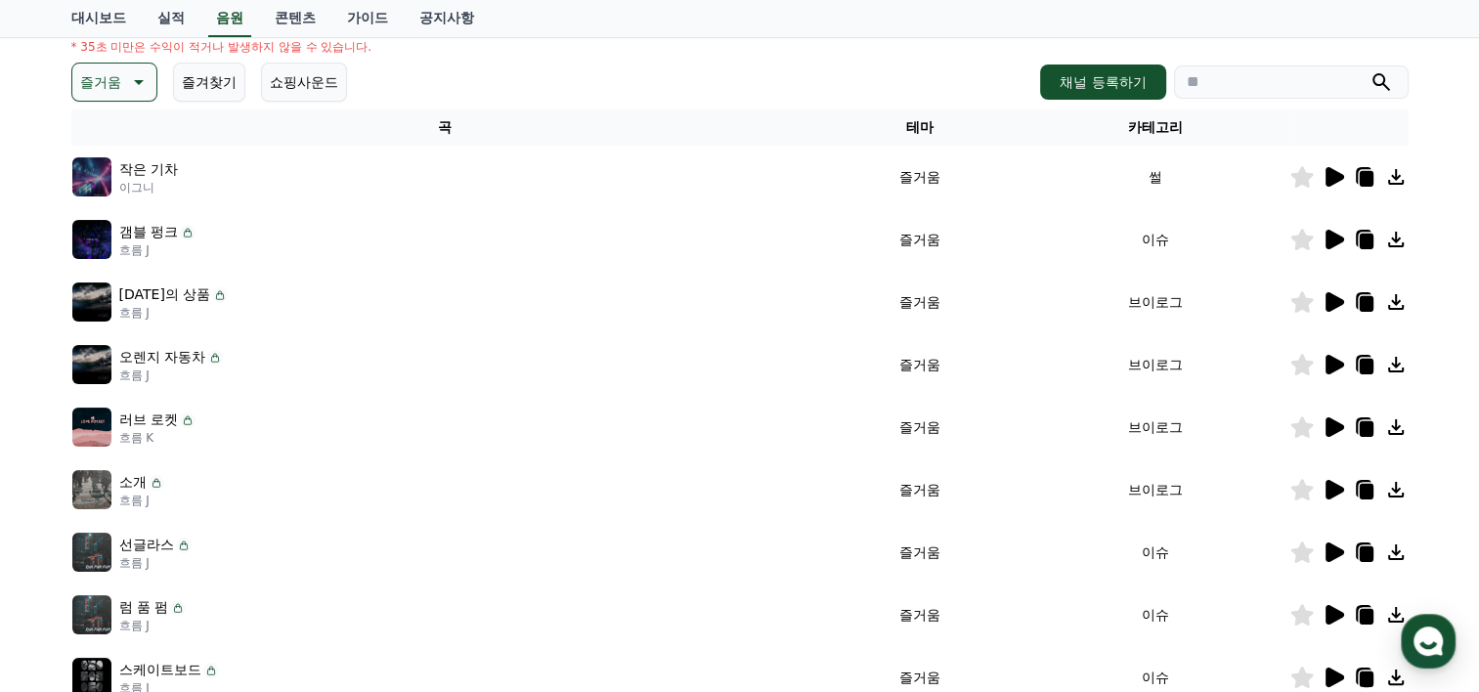
scroll to position [0, 0]
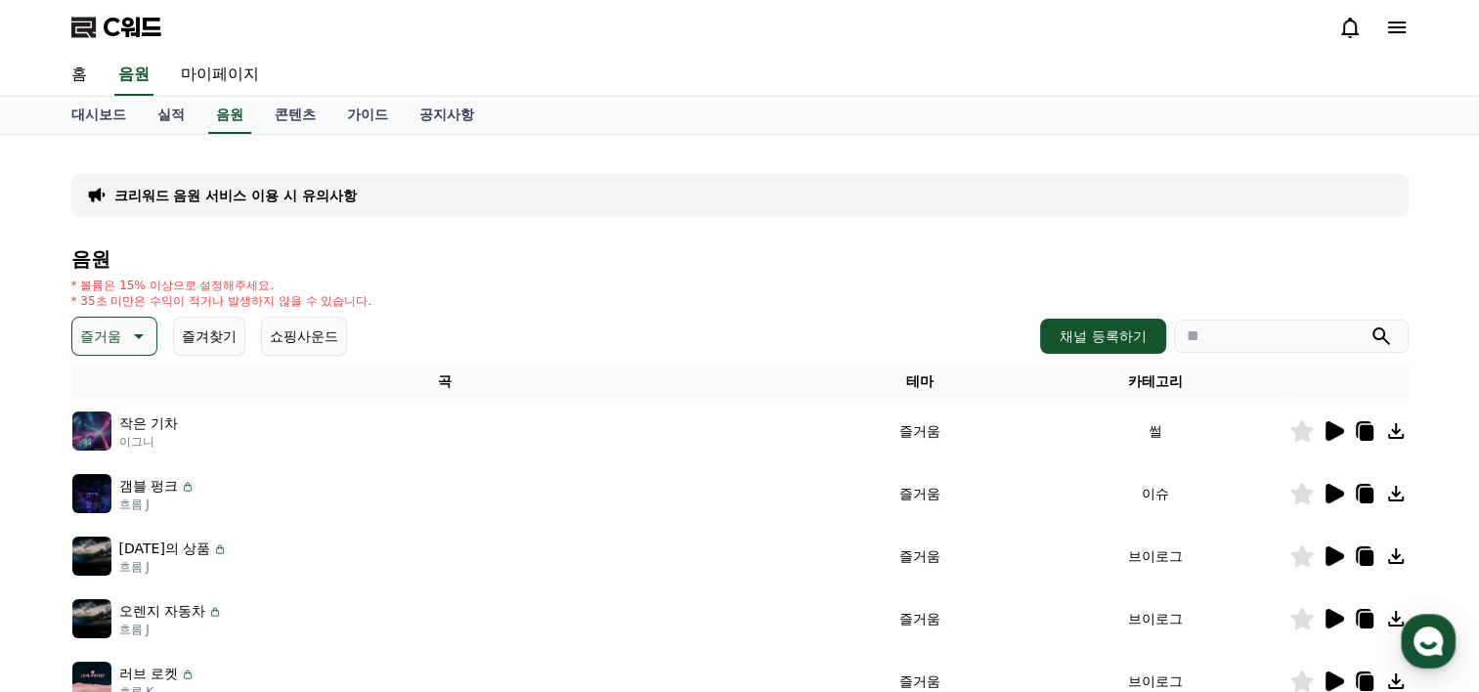
click at [140, 334] on icon at bounding box center [139, 336] width 10 height 5
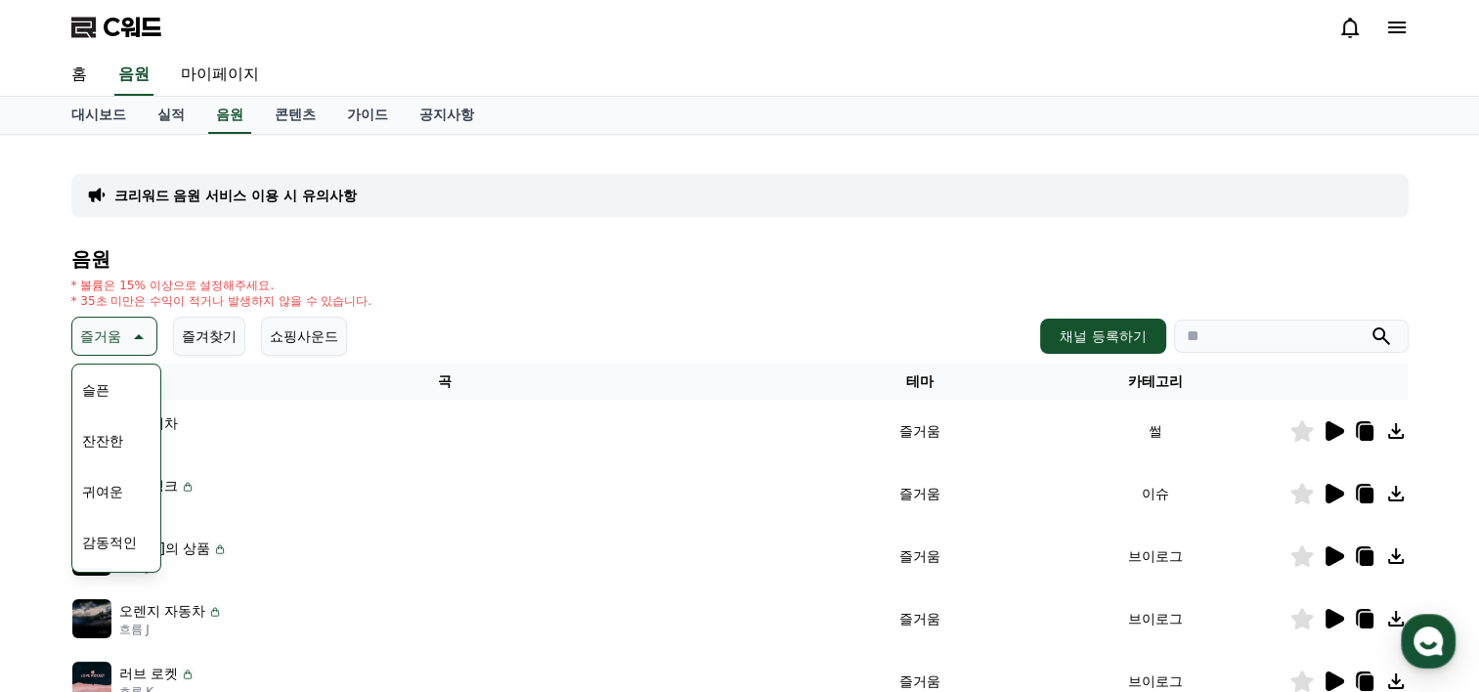
scroll to position [805, 0]
click at [121, 550] on button "코믹한" at bounding box center [102, 548] width 57 height 43
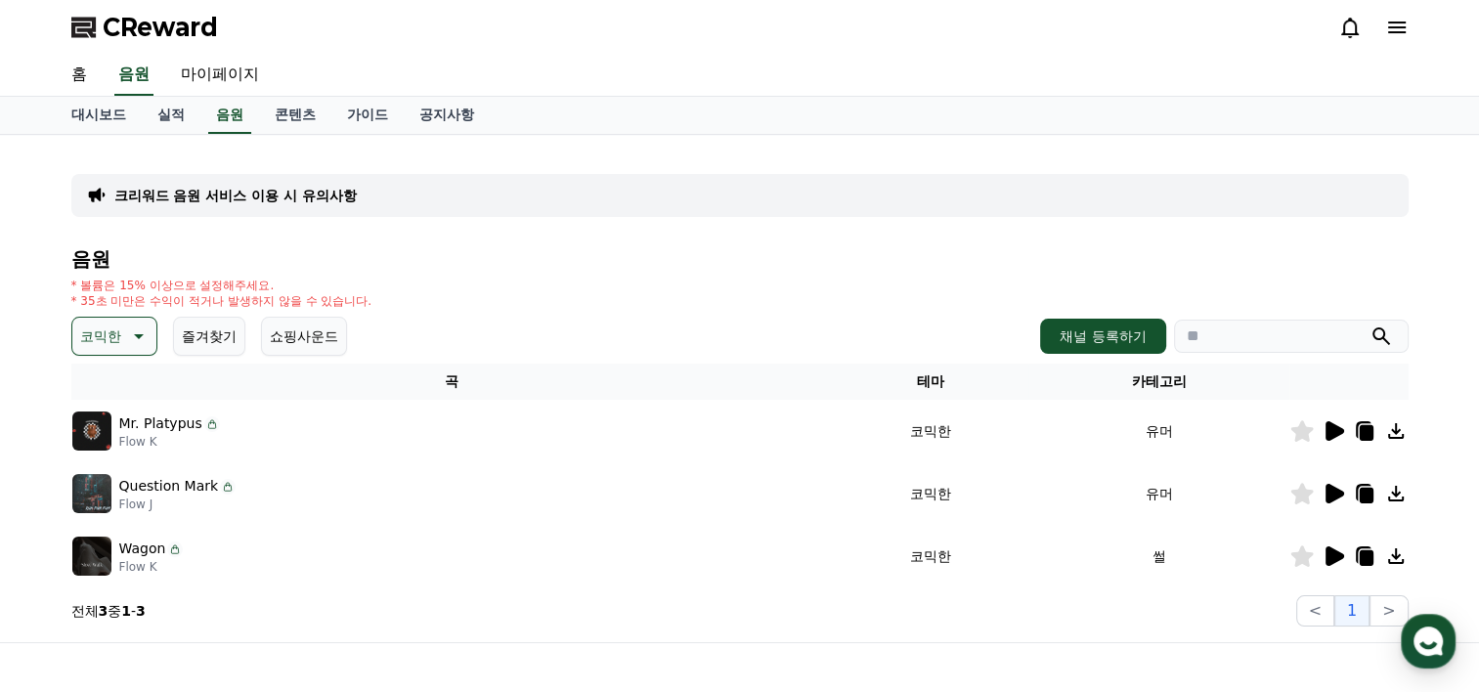
click at [1335, 430] on icon at bounding box center [1335, 431] width 19 height 20
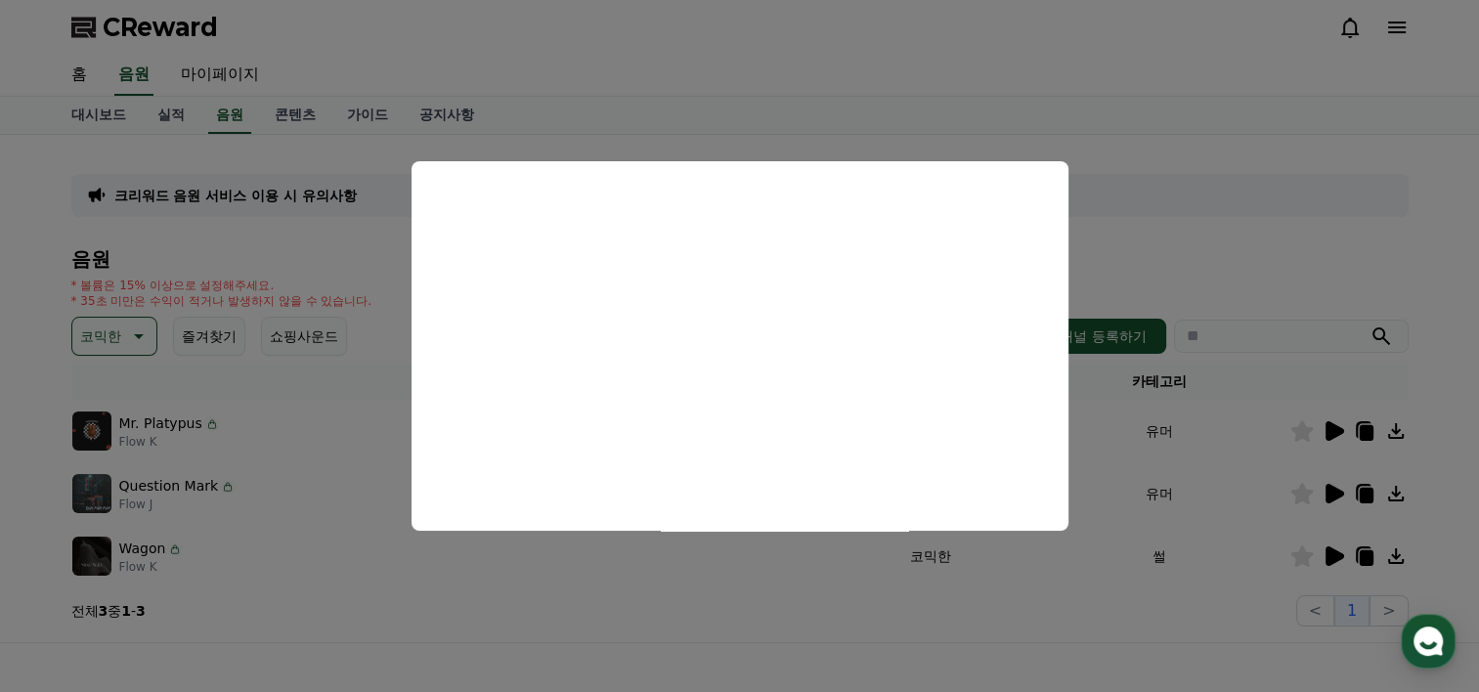
click at [1307, 213] on button "close modal" at bounding box center [739, 346] width 1479 height 692
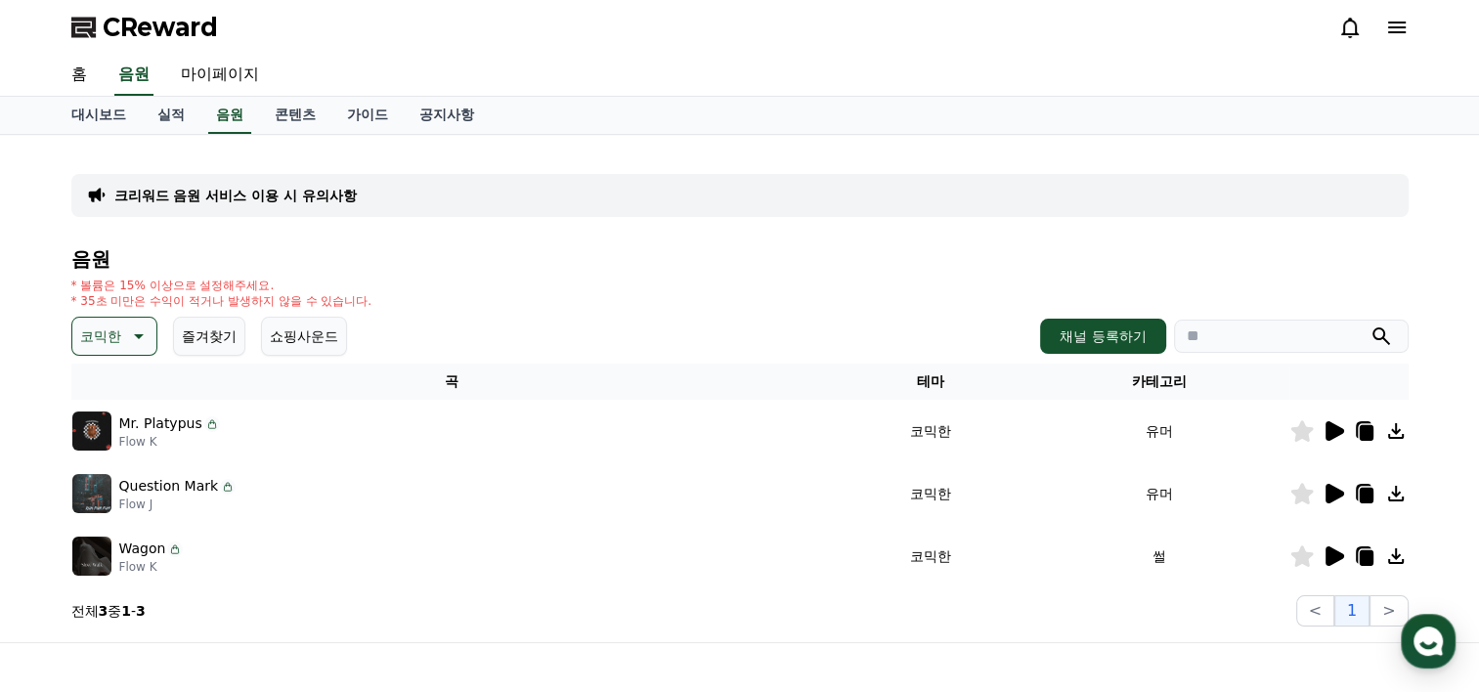
click at [1338, 554] on icon at bounding box center [1335, 556] width 19 height 20
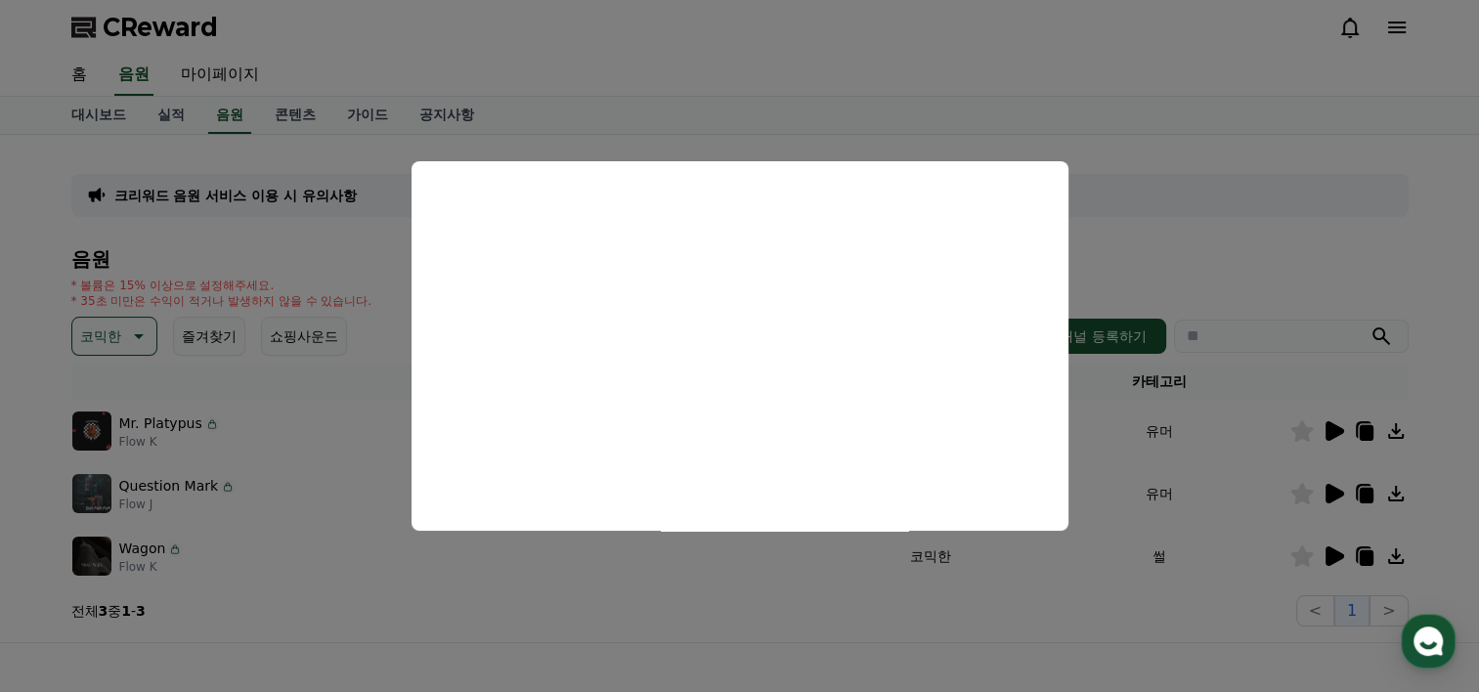
click at [754, 570] on button "close modal" at bounding box center [739, 346] width 1479 height 692
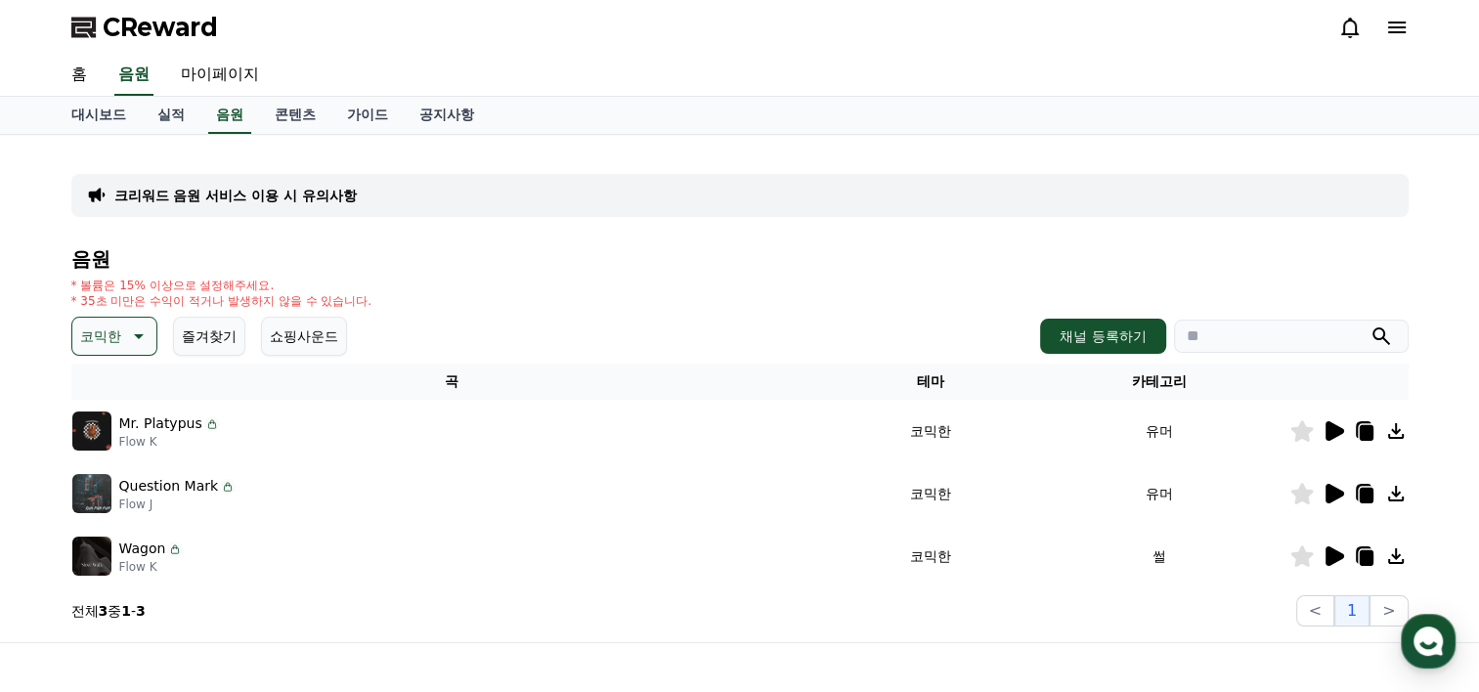
click at [1337, 492] on icon at bounding box center [1335, 494] width 19 height 20
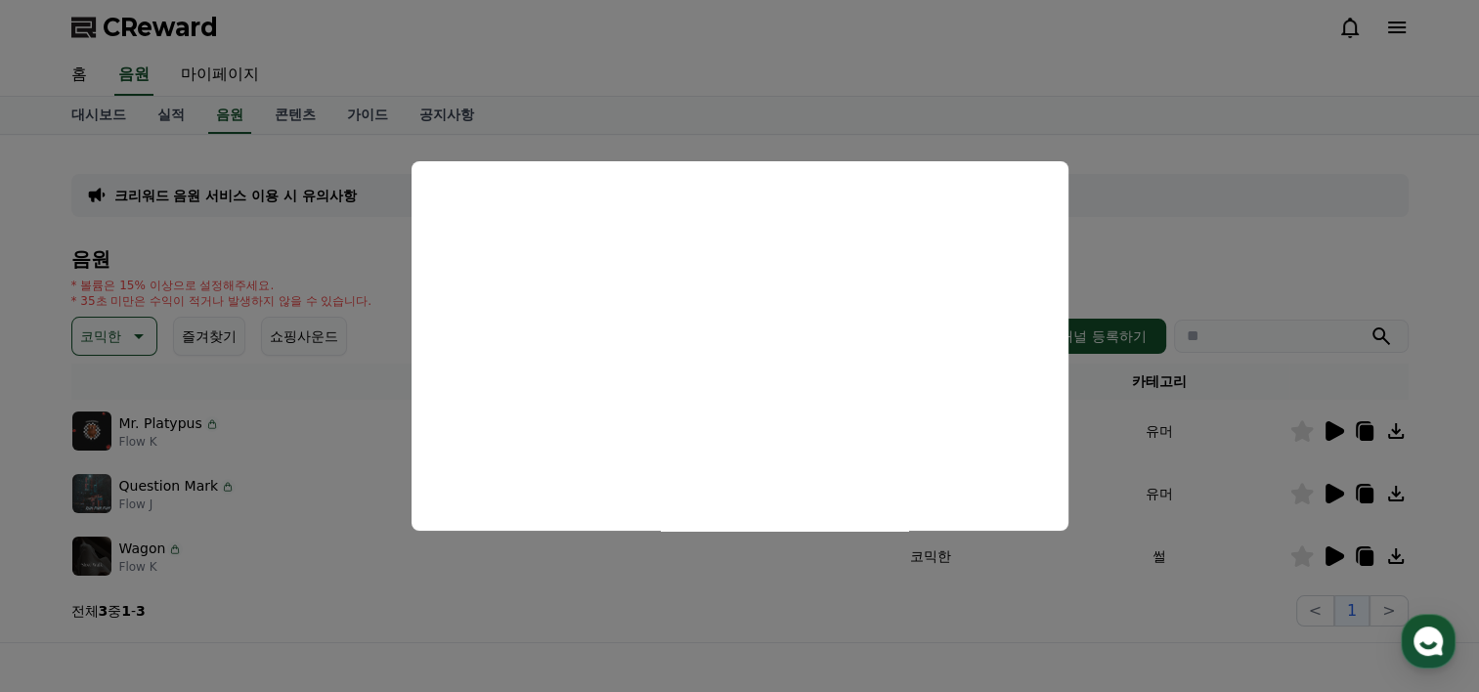
click at [970, 635] on button "close modal" at bounding box center [739, 346] width 1479 height 692
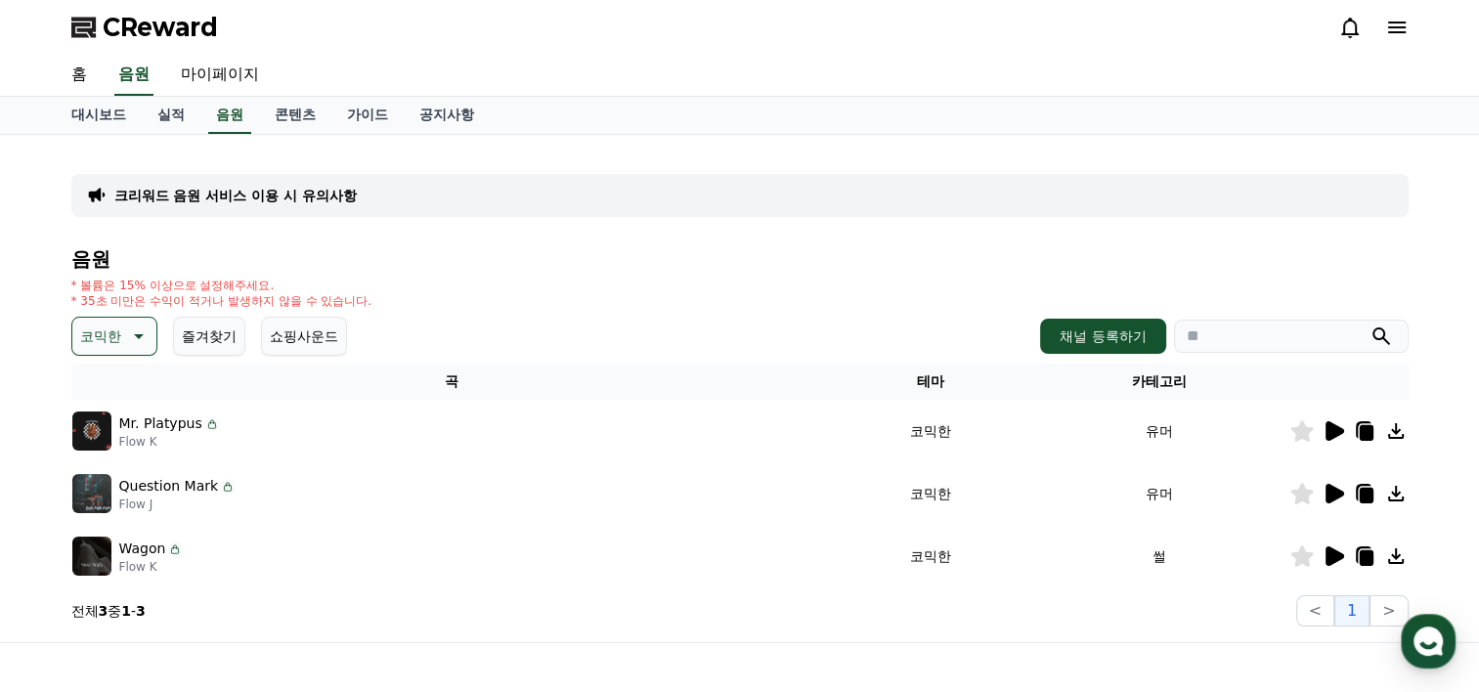
click at [1326, 433] on icon at bounding box center [1335, 431] width 19 height 20
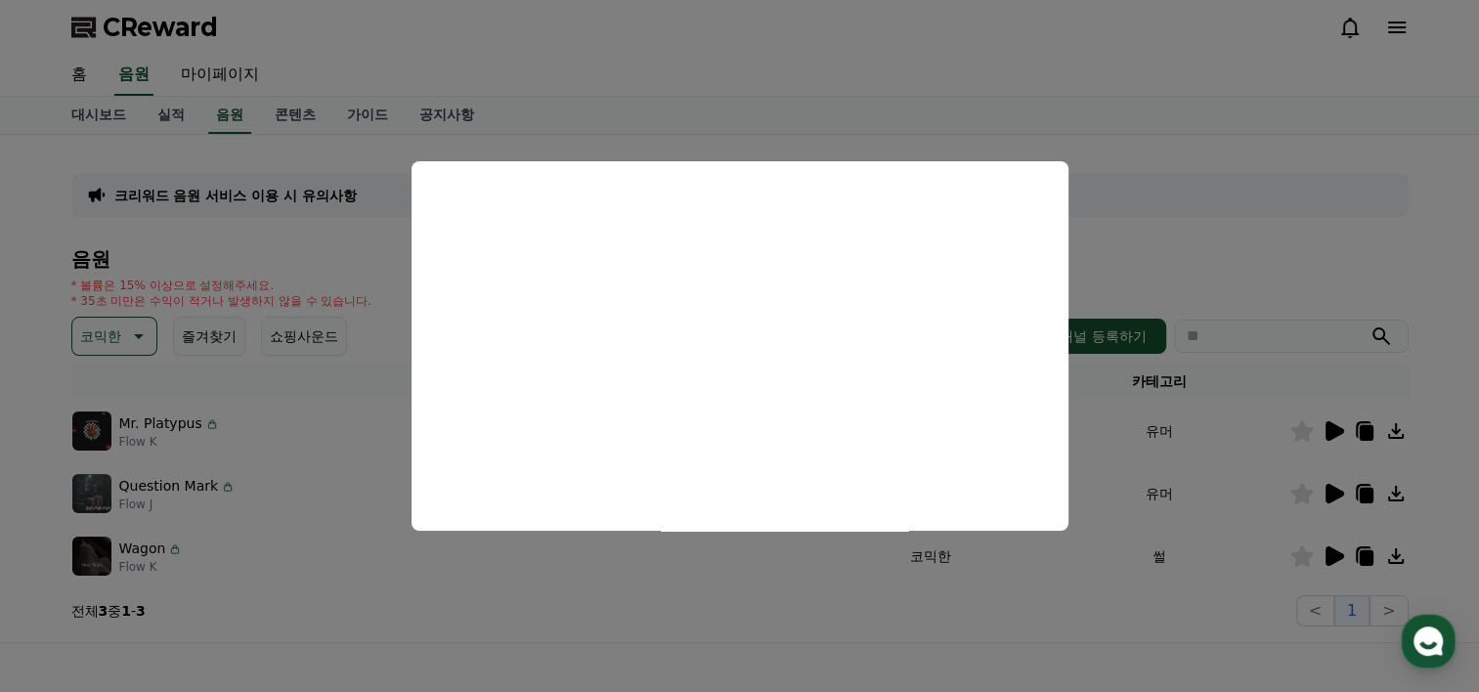
click at [945, 598] on button "close modal" at bounding box center [739, 346] width 1479 height 692
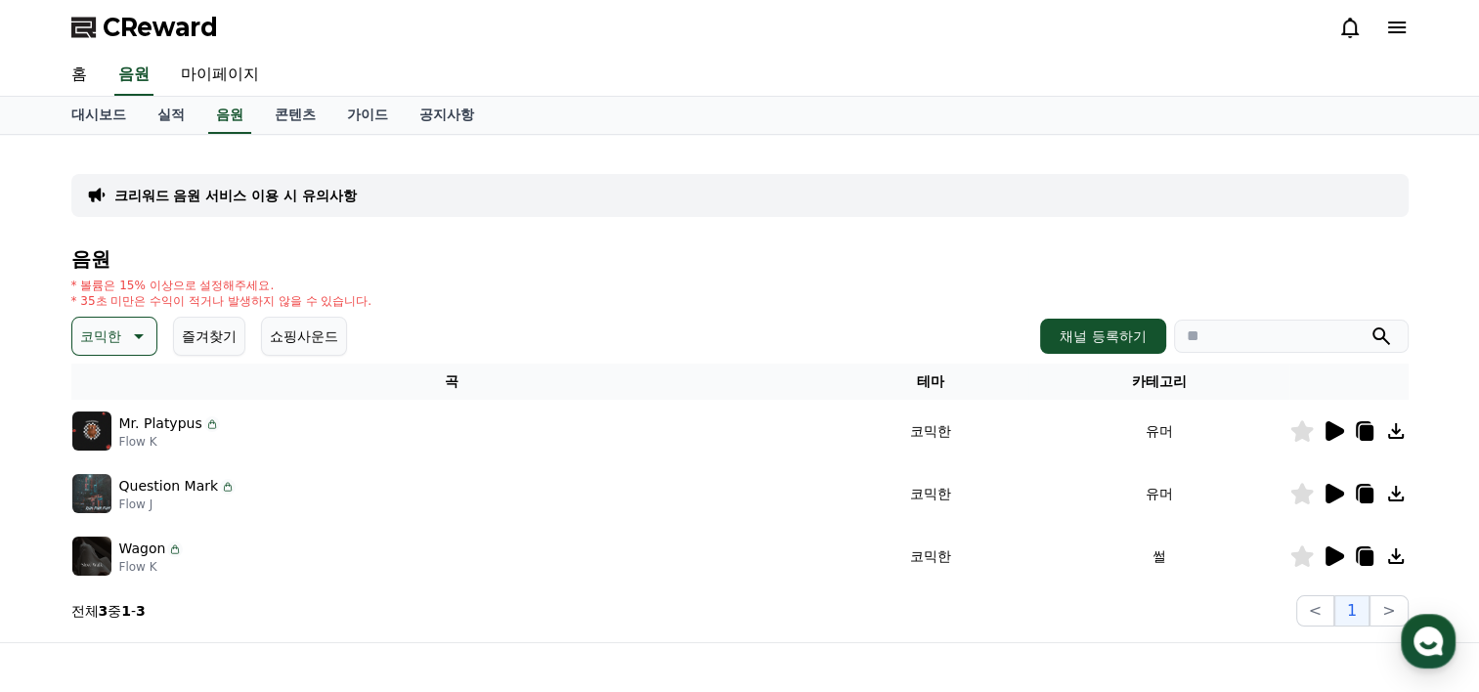
click at [1396, 491] on icon at bounding box center [1396, 494] width 16 height 16
click at [1420, 504] on div "크리워드 음원 서비스 이용 시 유의사항 음원 * 볼륨은 15% 이상으로 설정해주세요. * 35초 미만은 수익이 적거나 발생하지 않을 수 있습니…" at bounding box center [740, 388] width 1369 height 507
click at [1398, 558] on icon at bounding box center [1395, 555] width 23 height 23
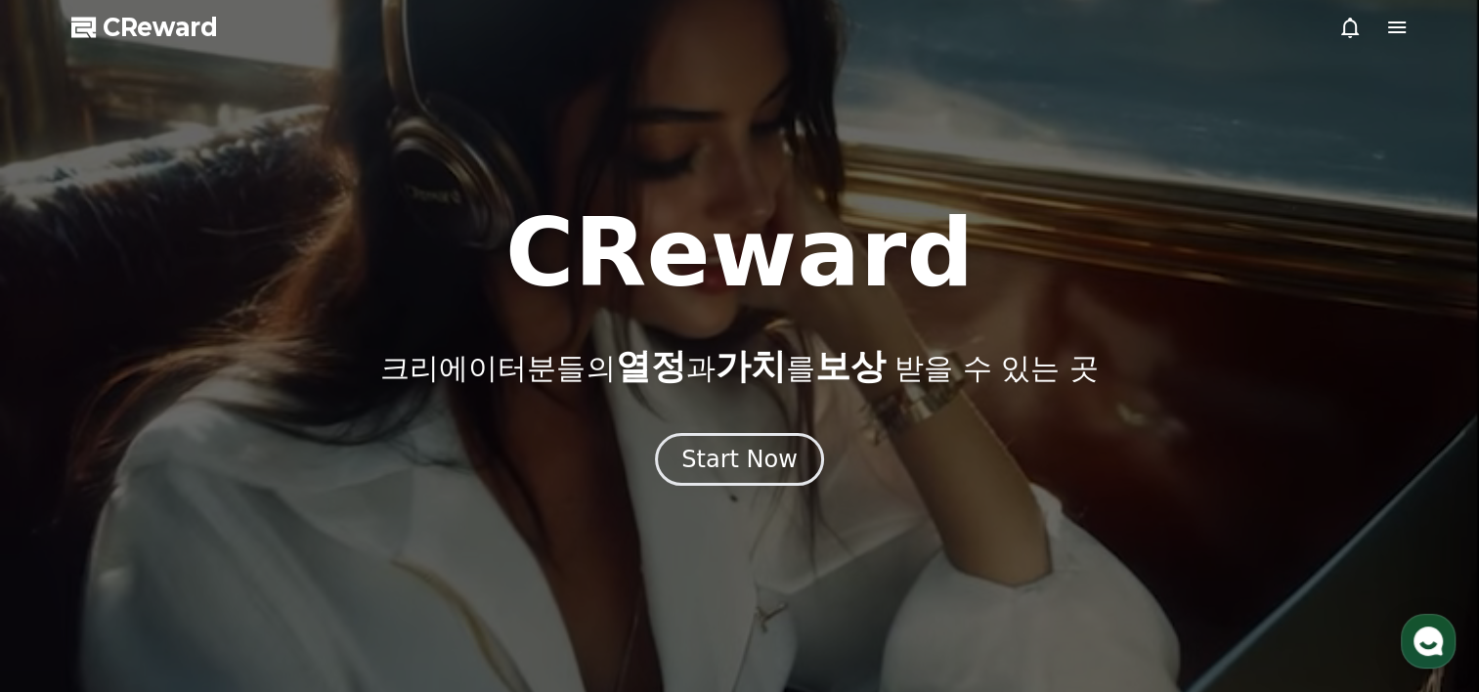
click at [758, 467] on div "Start Now" at bounding box center [739, 459] width 116 height 31
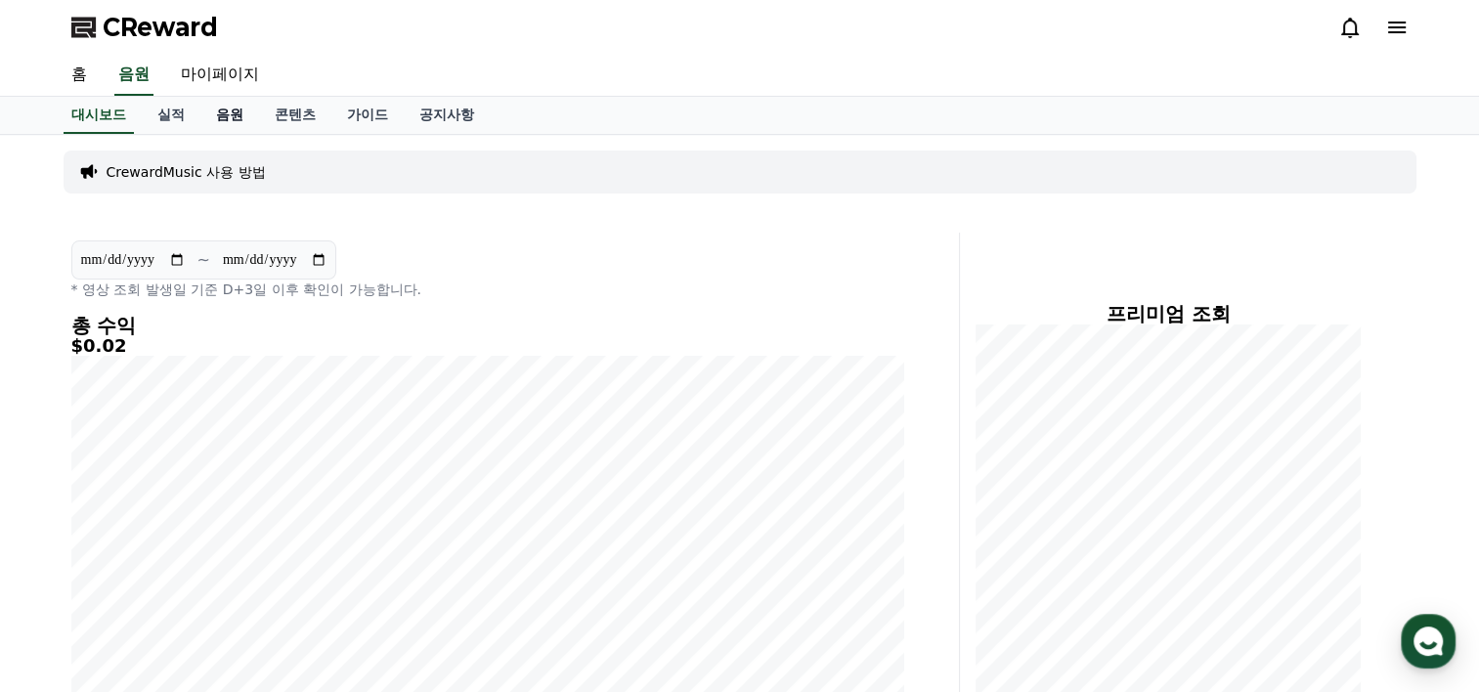
click at [217, 105] on link "음원" at bounding box center [229, 115] width 59 height 37
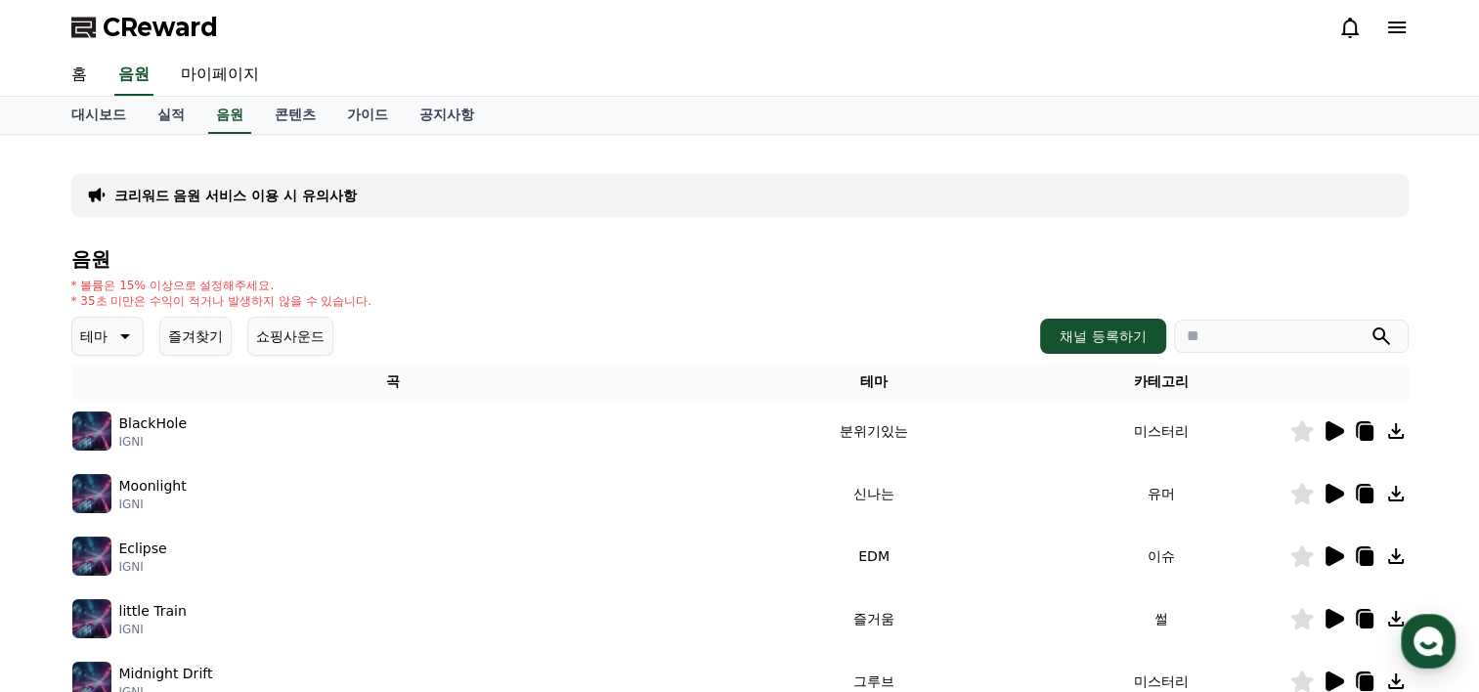
click at [100, 346] on p "테마" at bounding box center [93, 336] width 27 height 27
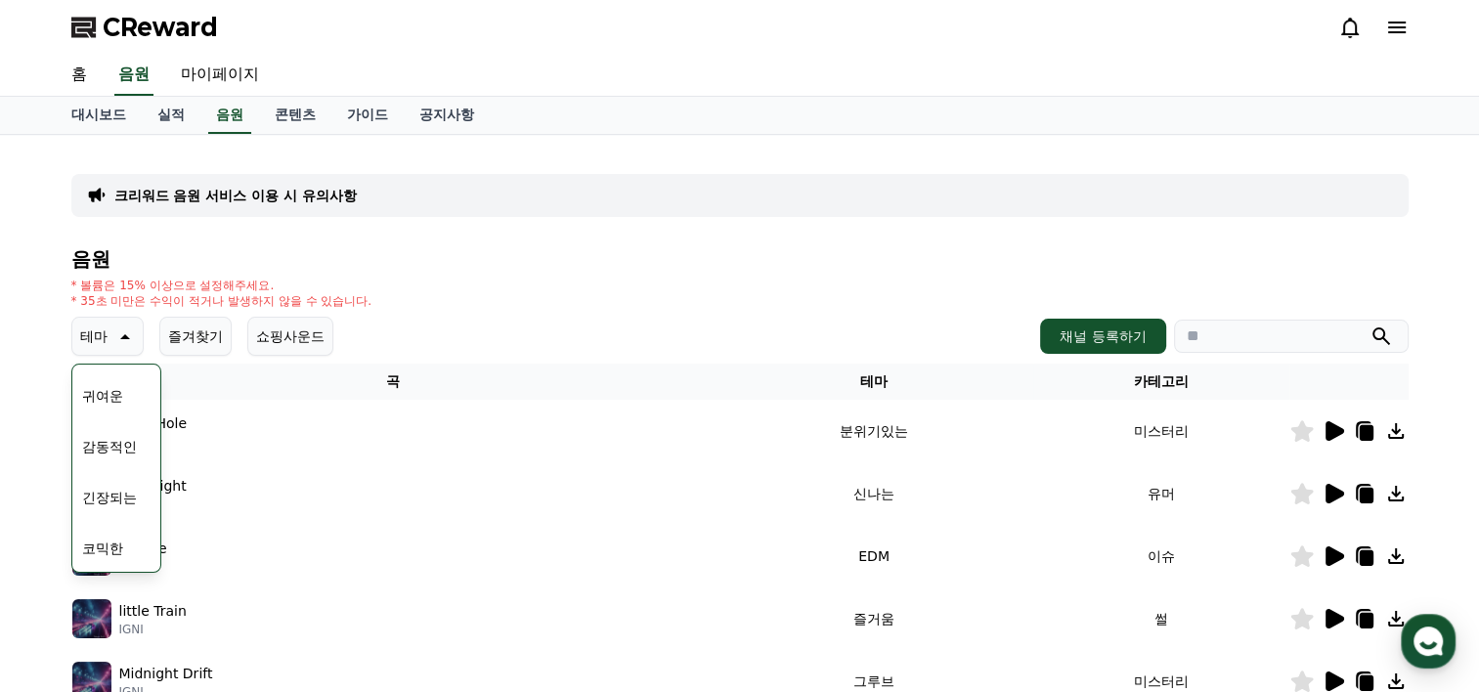
click at [158, 532] on div "전체 환상적인 호기심 어두운 밝은 통통튀는 신나는 반전 웅장한 드라마틱 즐거움 분위기있는 EDM 그루브 슬픈 잔잔한 귀여운 감동적인 긴장되는 …" at bounding box center [116, 468] width 84 height 203
click at [116, 458] on button "잔잔한" at bounding box center [102, 454] width 57 height 43
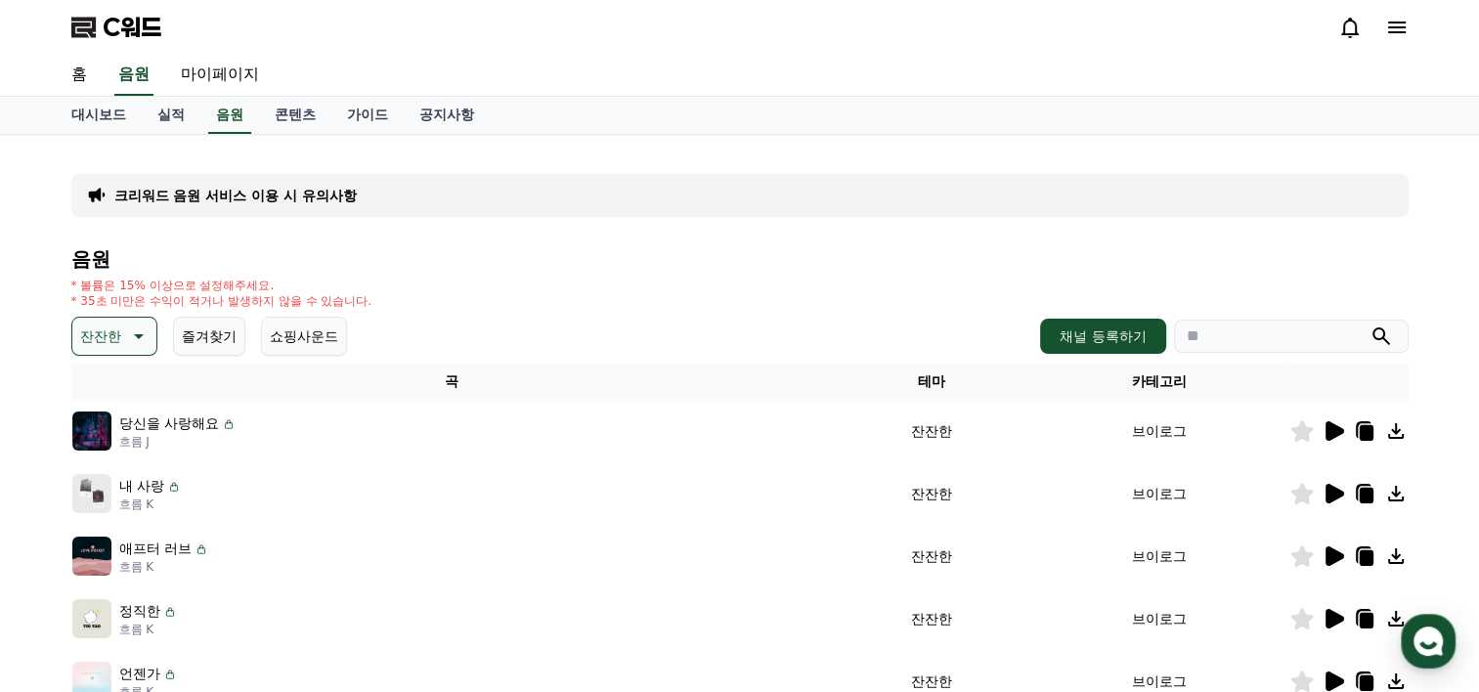
click at [1333, 426] on icon at bounding box center [1335, 431] width 19 height 20
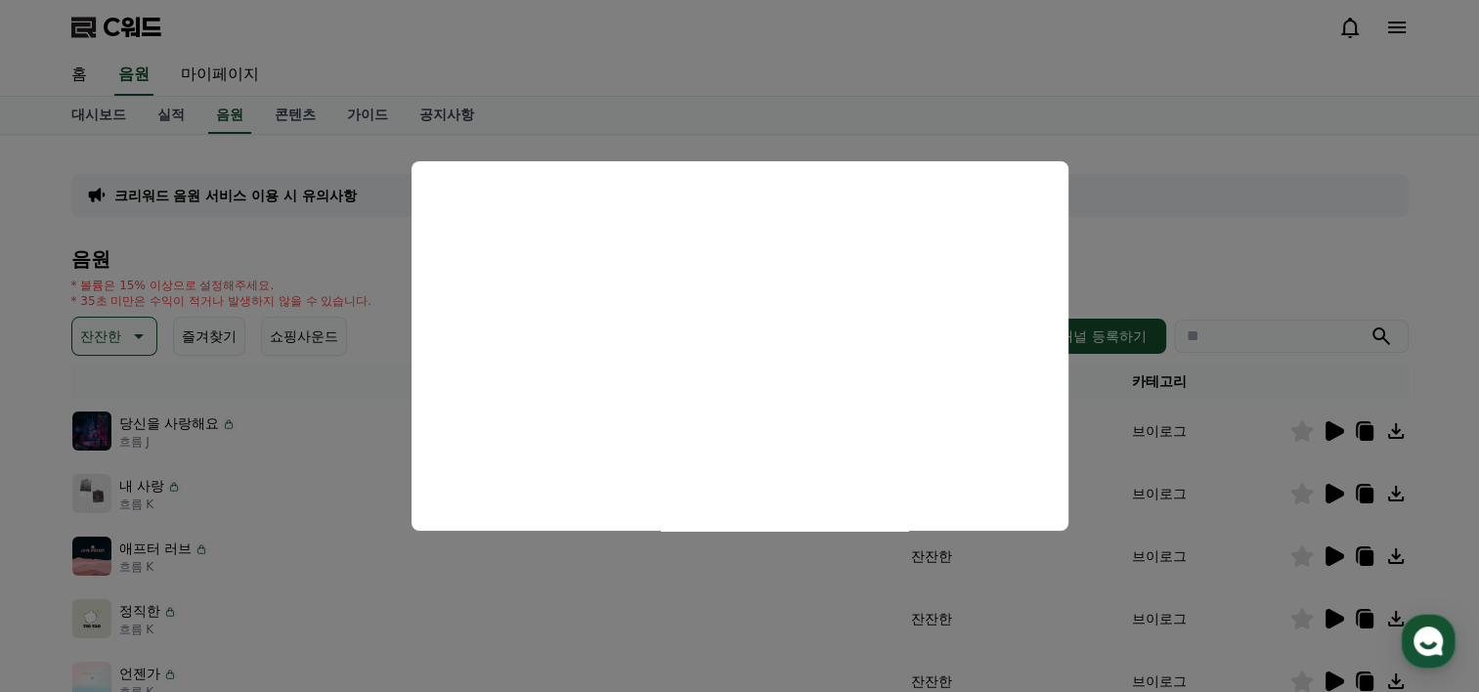
drag, startPoint x: 1476, startPoint y: 194, endPoint x: 1483, endPoint y: 295, distance: 101.9
click at [1478, 295] on html "C워드 홈 음원 마이페이지 대시보드 실적 음원 콘텐츠 가이드 공지사항 크리워드 음원 서비스 이용 시 유의사항 음원 * 볼륨은 15% 이상으로 …" at bounding box center [739, 505] width 1479 height 1011
click at [1236, 247] on button "모달 닫기" at bounding box center [739, 346] width 1479 height 692
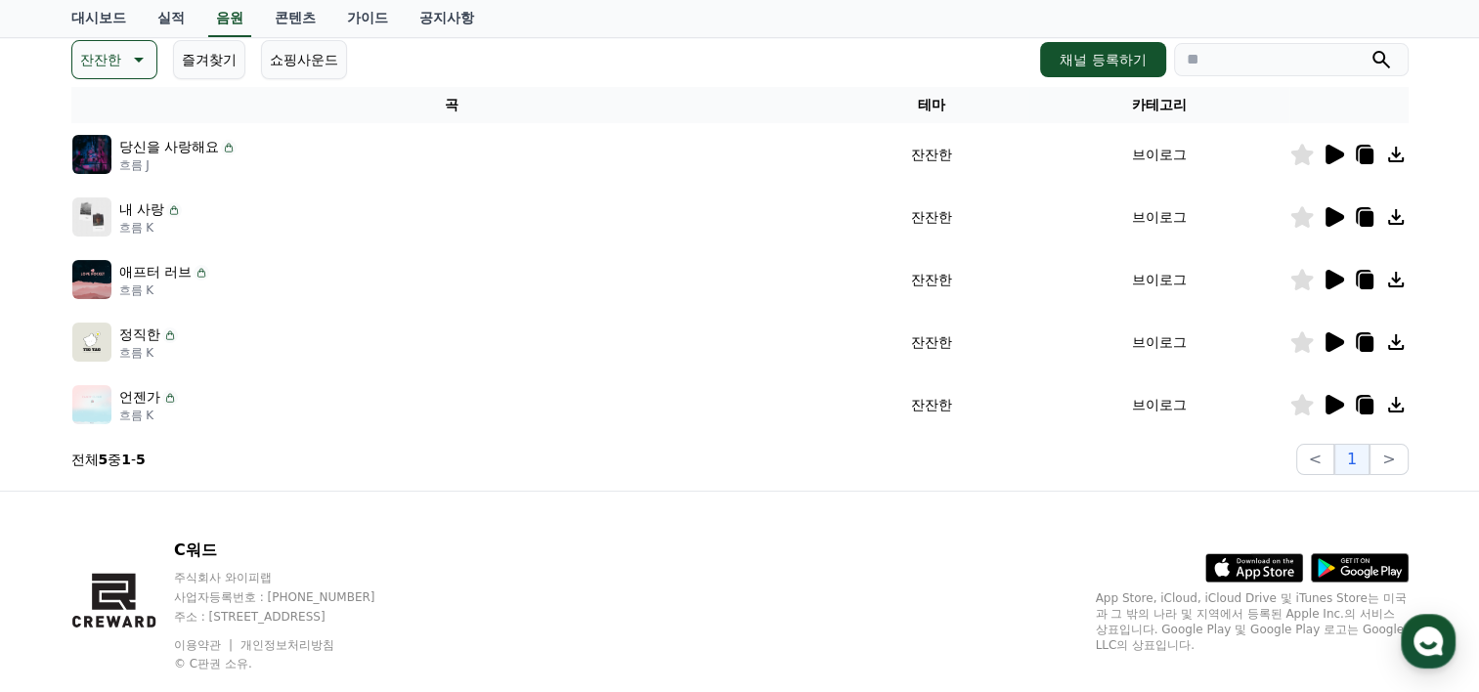
scroll to position [280, 0]
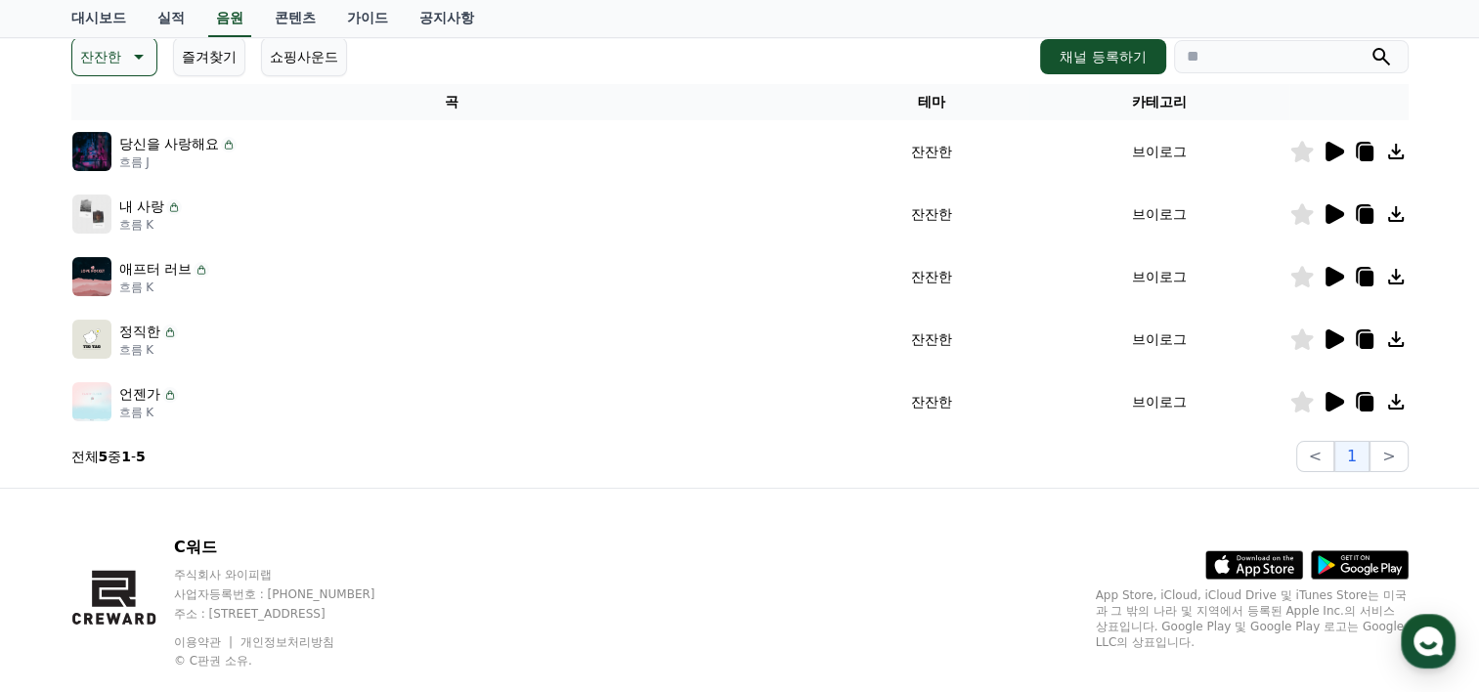
click at [1326, 403] on icon at bounding box center [1335, 402] width 19 height 20
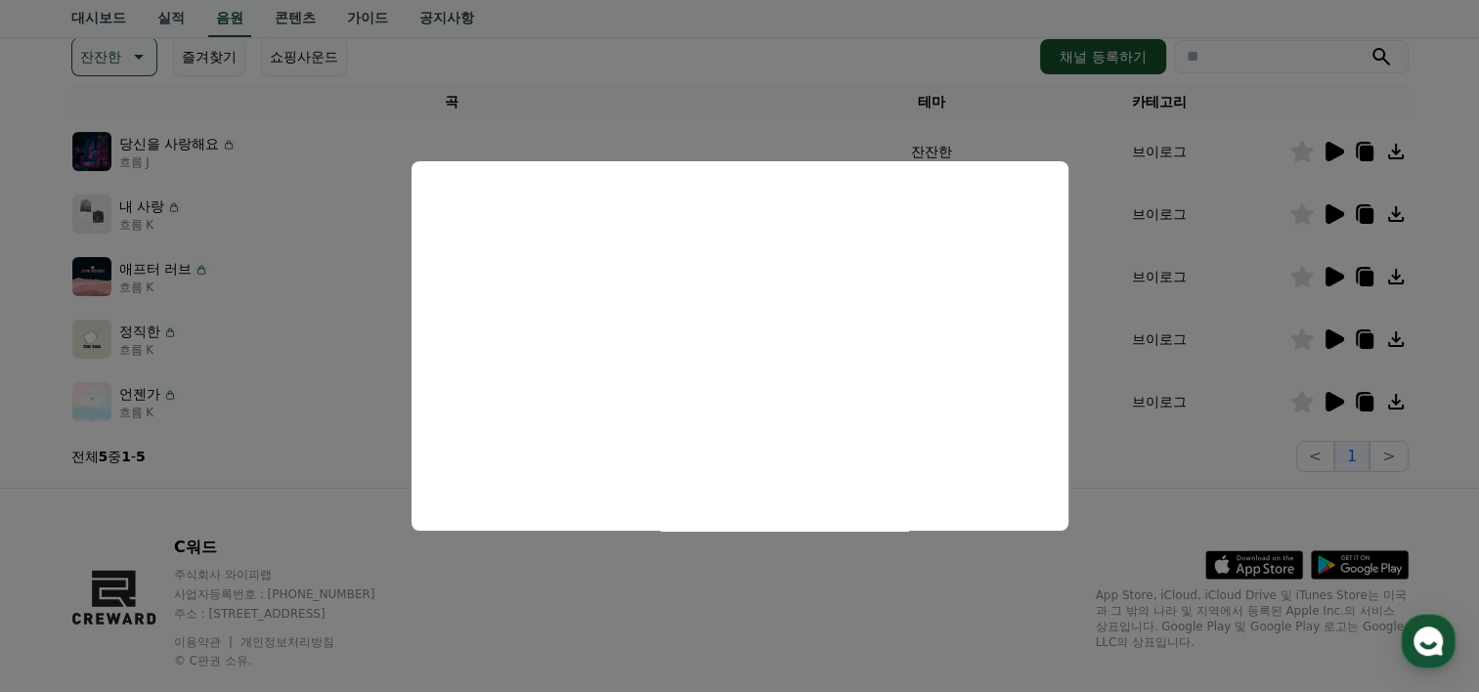
click at [264, 494] on button "모달 닫기" at bounding box center [739, 346] width 1479 height 692
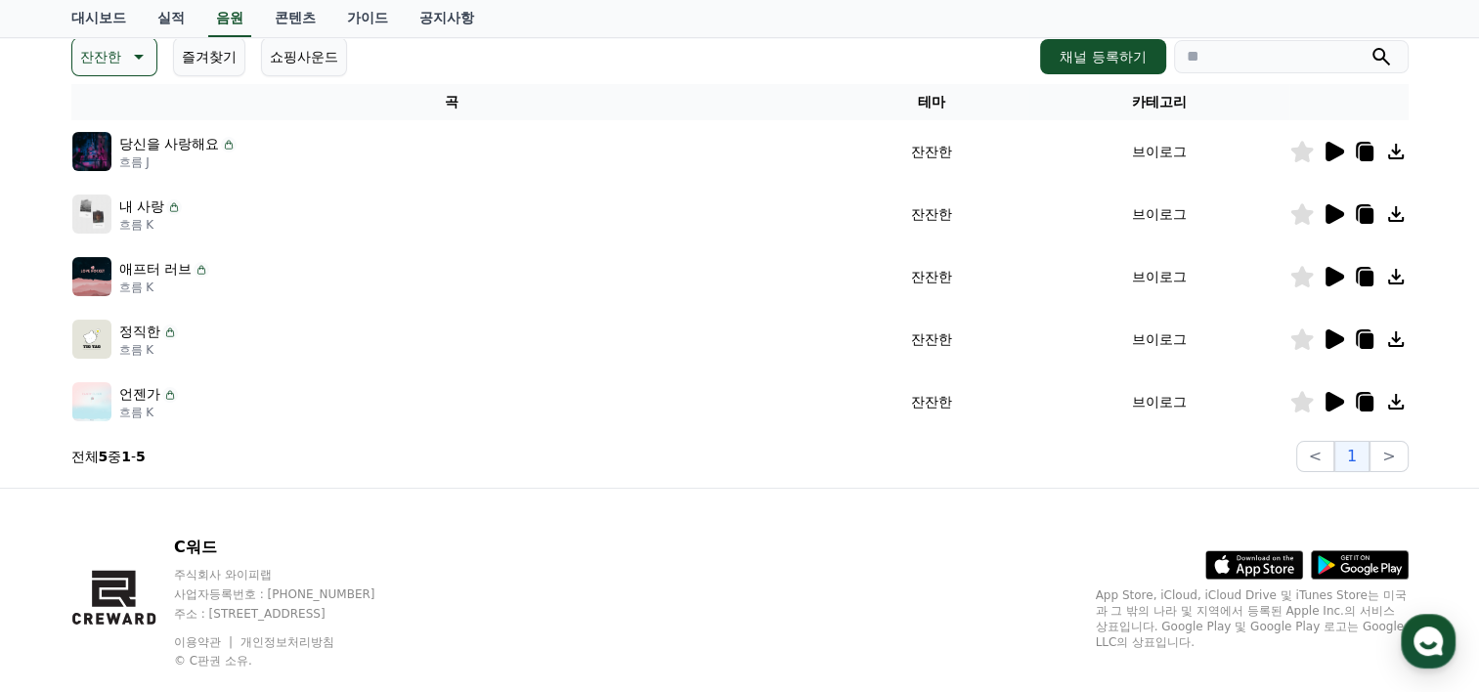
click at [155, 58] on button "잔잔한" at bounding box center [114, 56] width 86 height 39
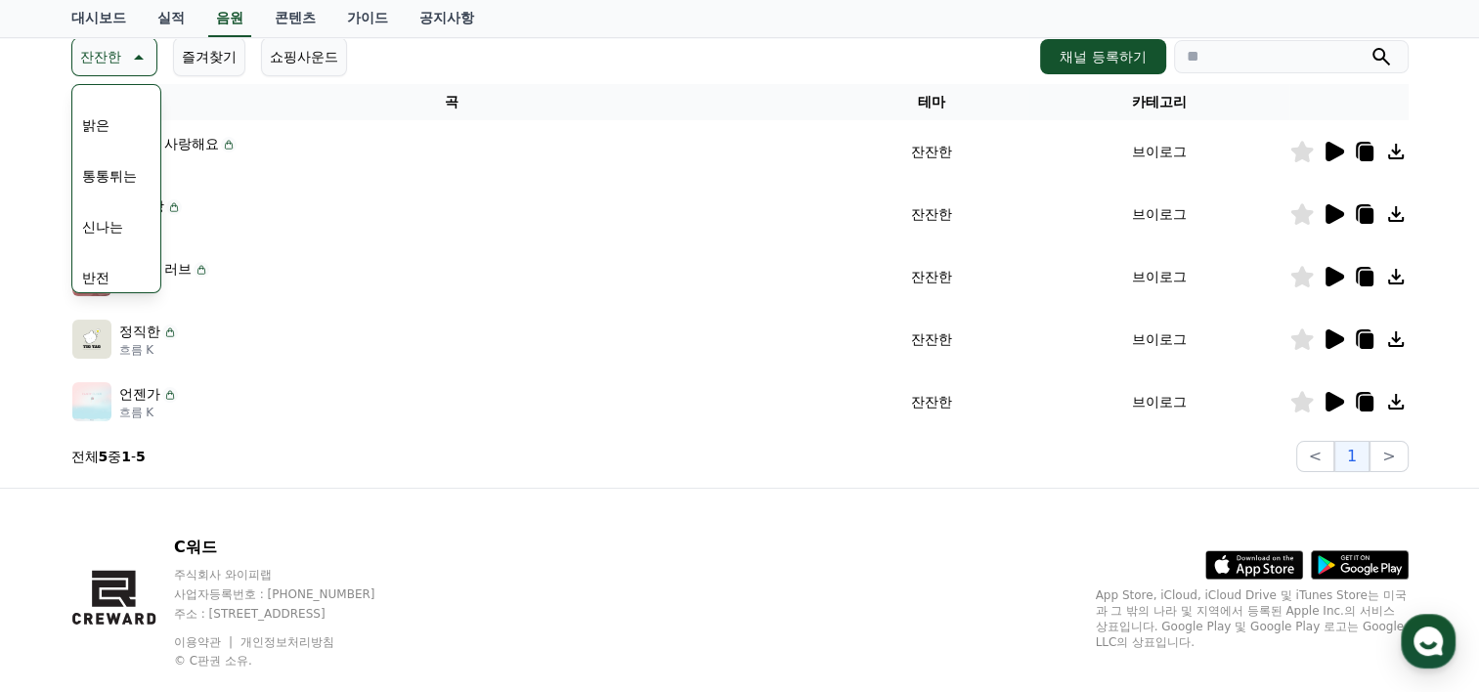
scroll to position [196, 0]
click at [123, 168] on button "통통튀는" at bounding box center [109, 167] width 70 height 43
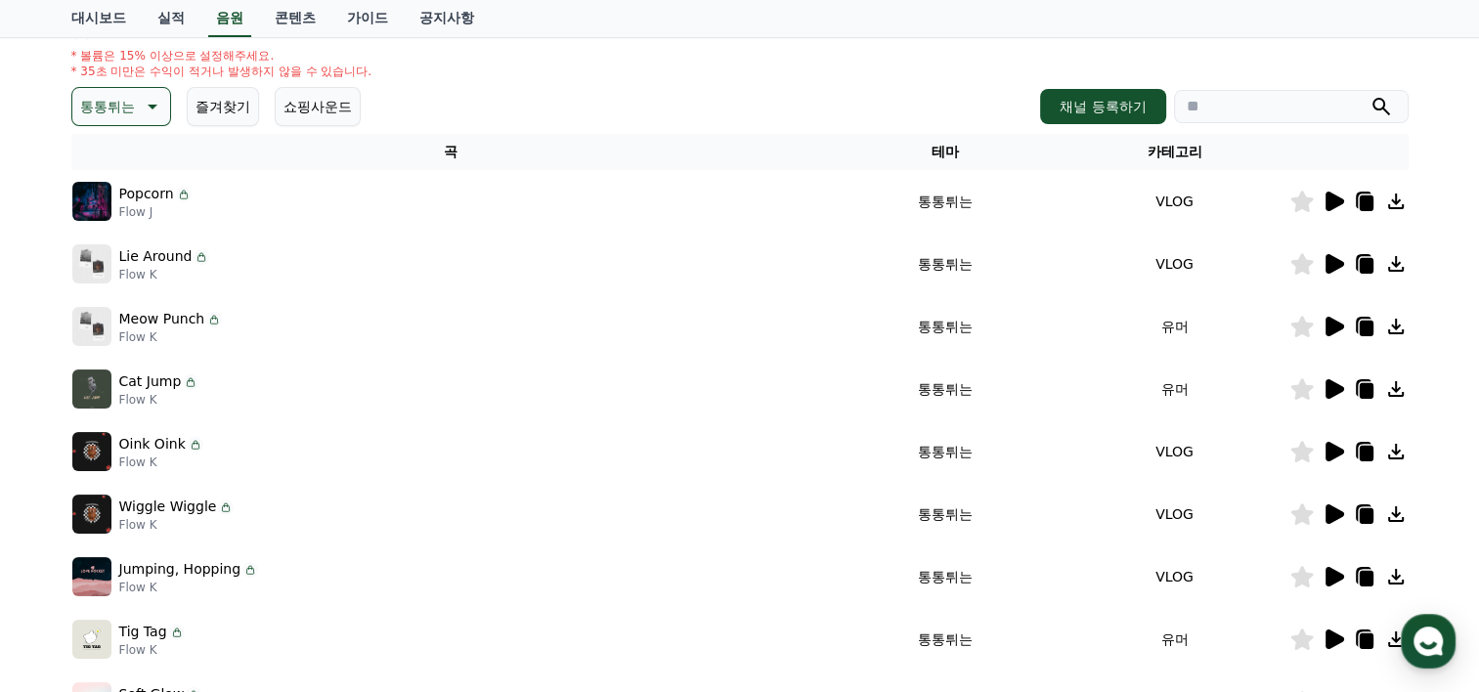
scroll to position [184, 0]
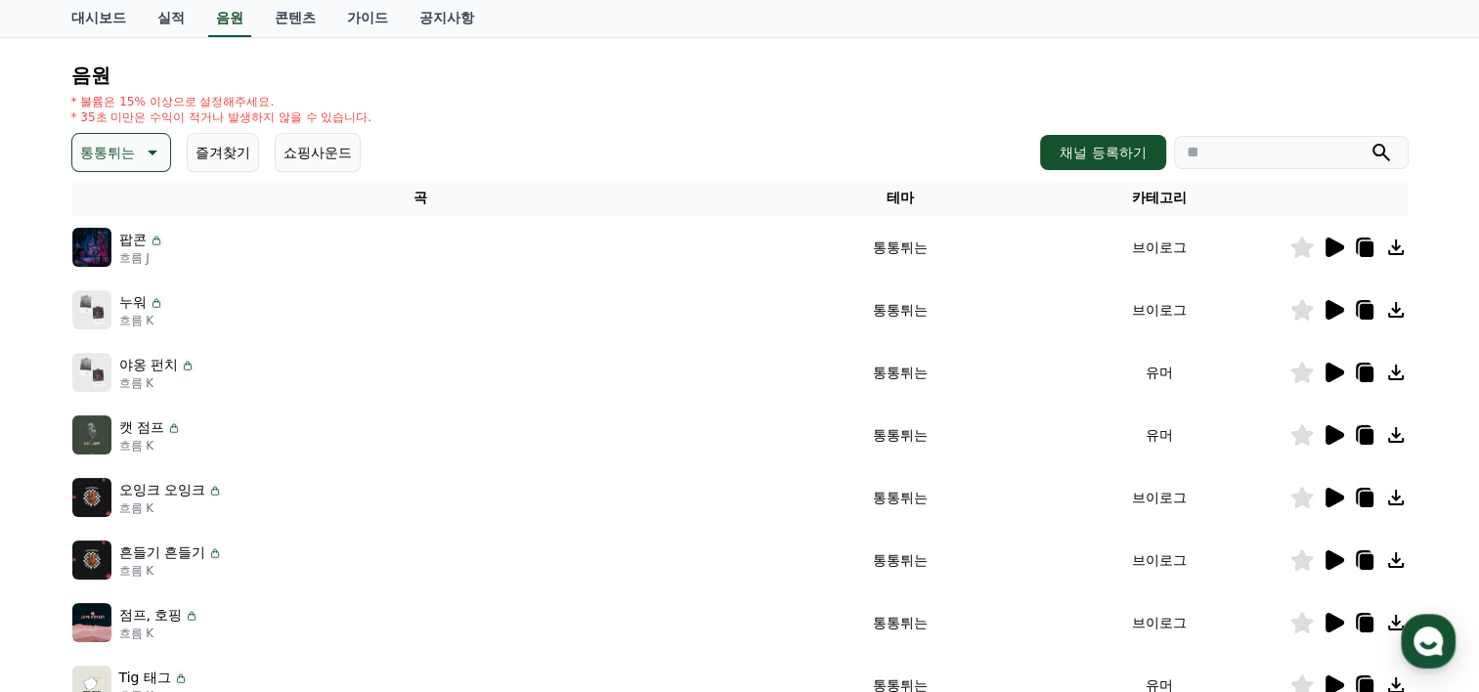
click at [1318, 242] on div at bounding box center [1348, 247] width 117 height 23
click at [1335, 246] on icon at bounding box center [1335, 248] width 19 height 20
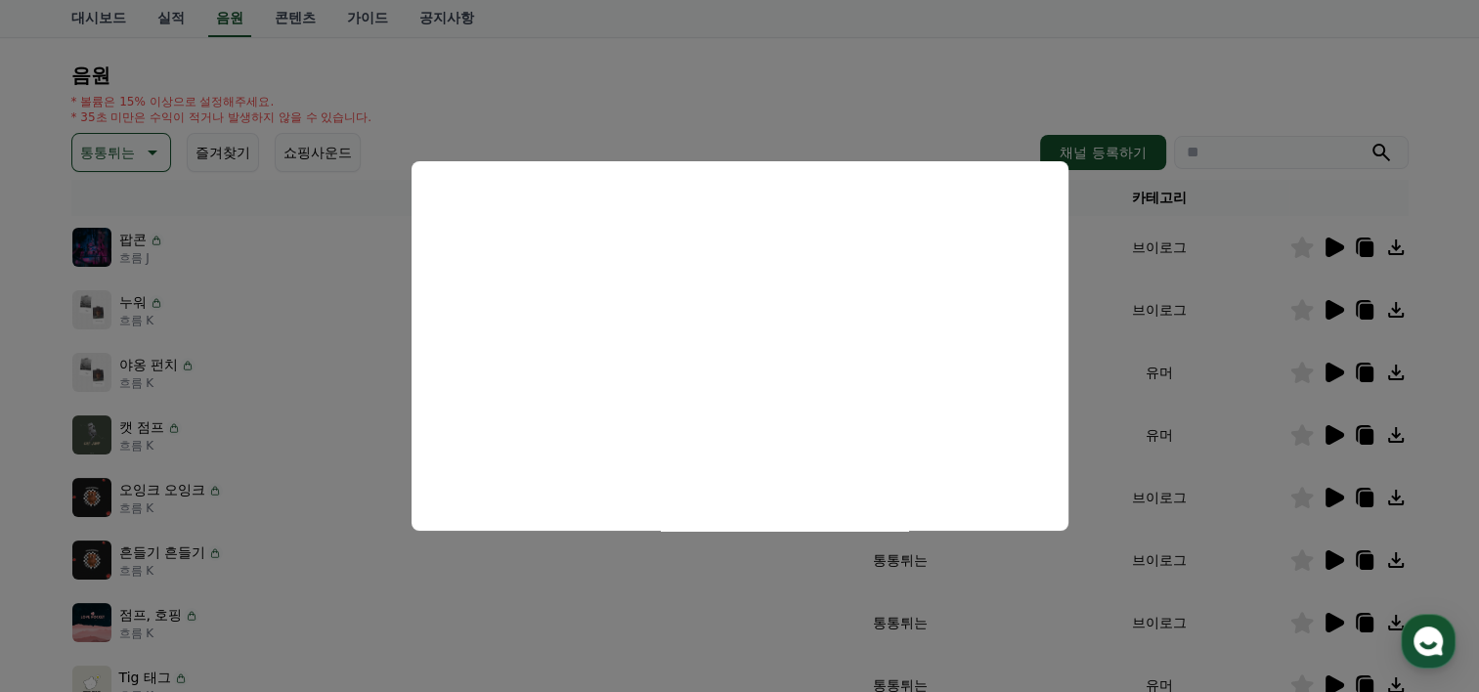
click at [1468, 365] on button "모달 닫기" at bounding box center [739, 346] width 1479 height 692
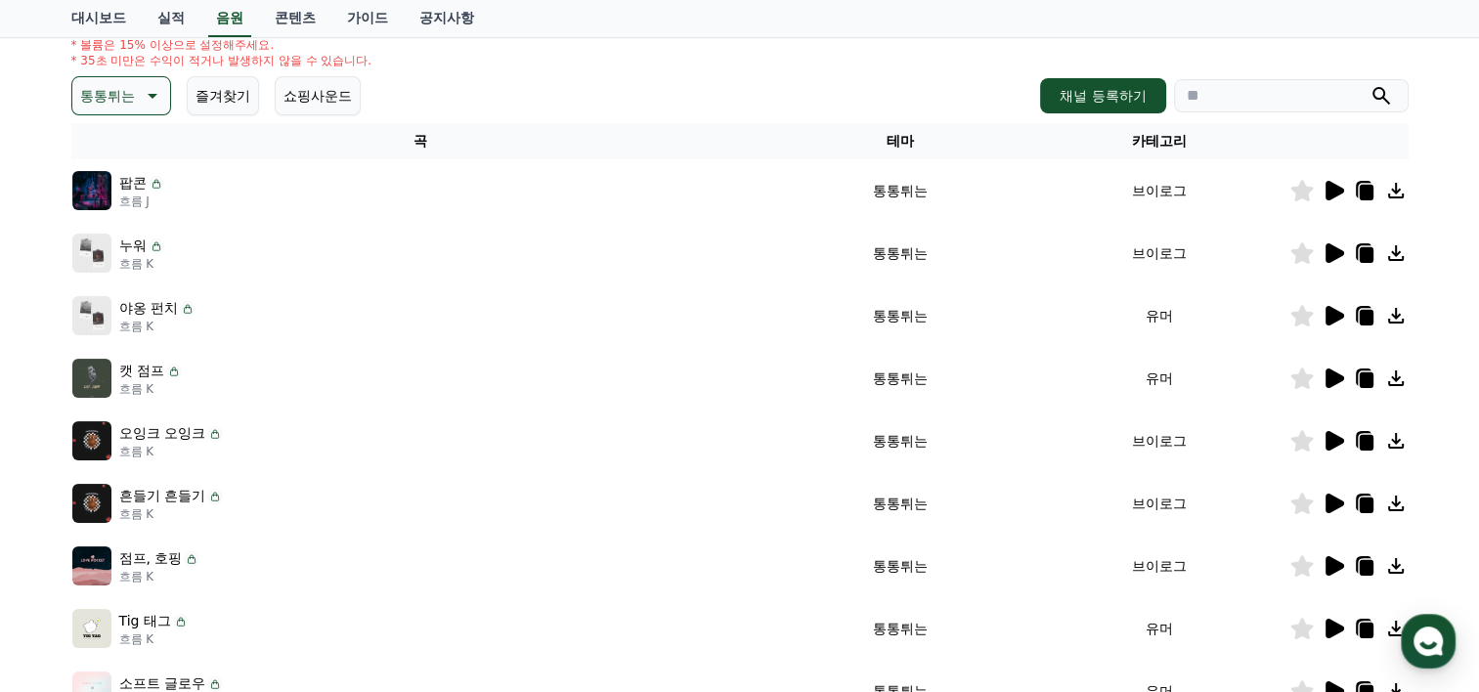
scroll to position [261, 0]
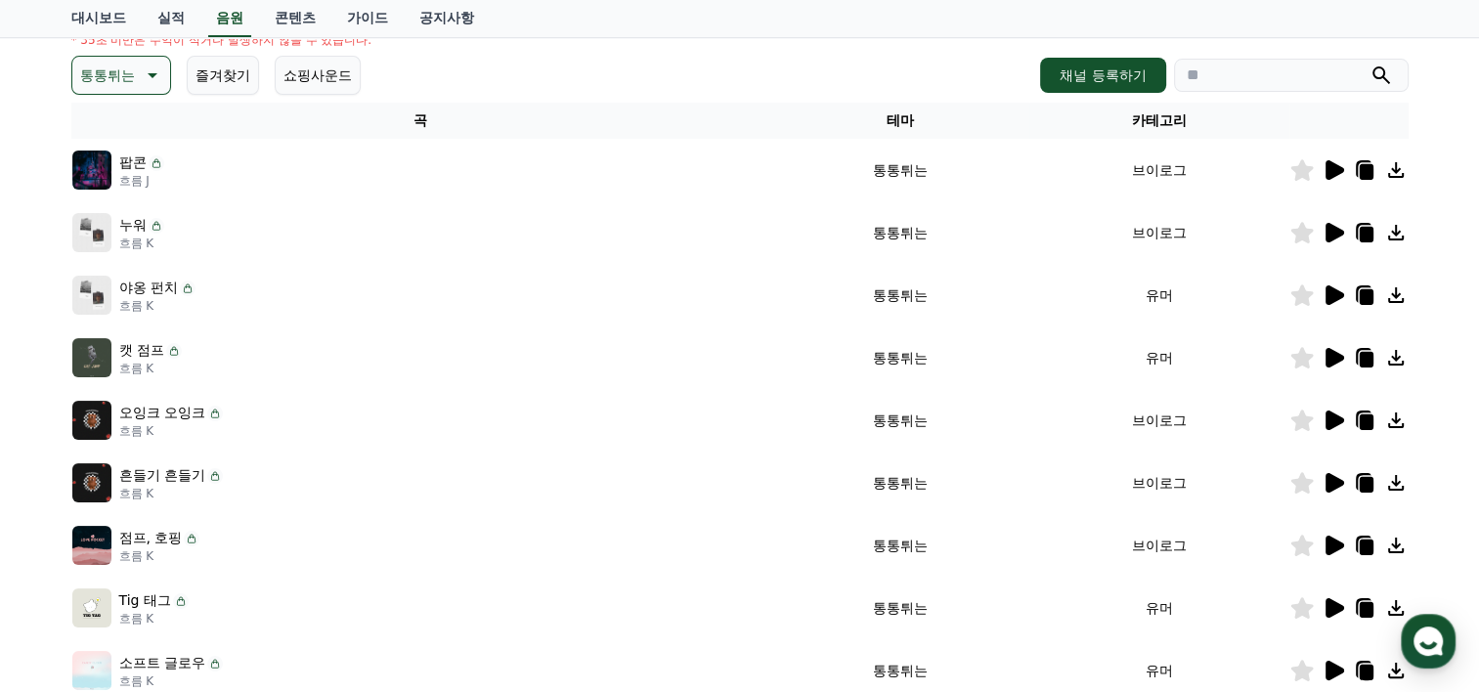
click at [1335, 235] on icon at bounding box center [1335, 233] width 19 height 20
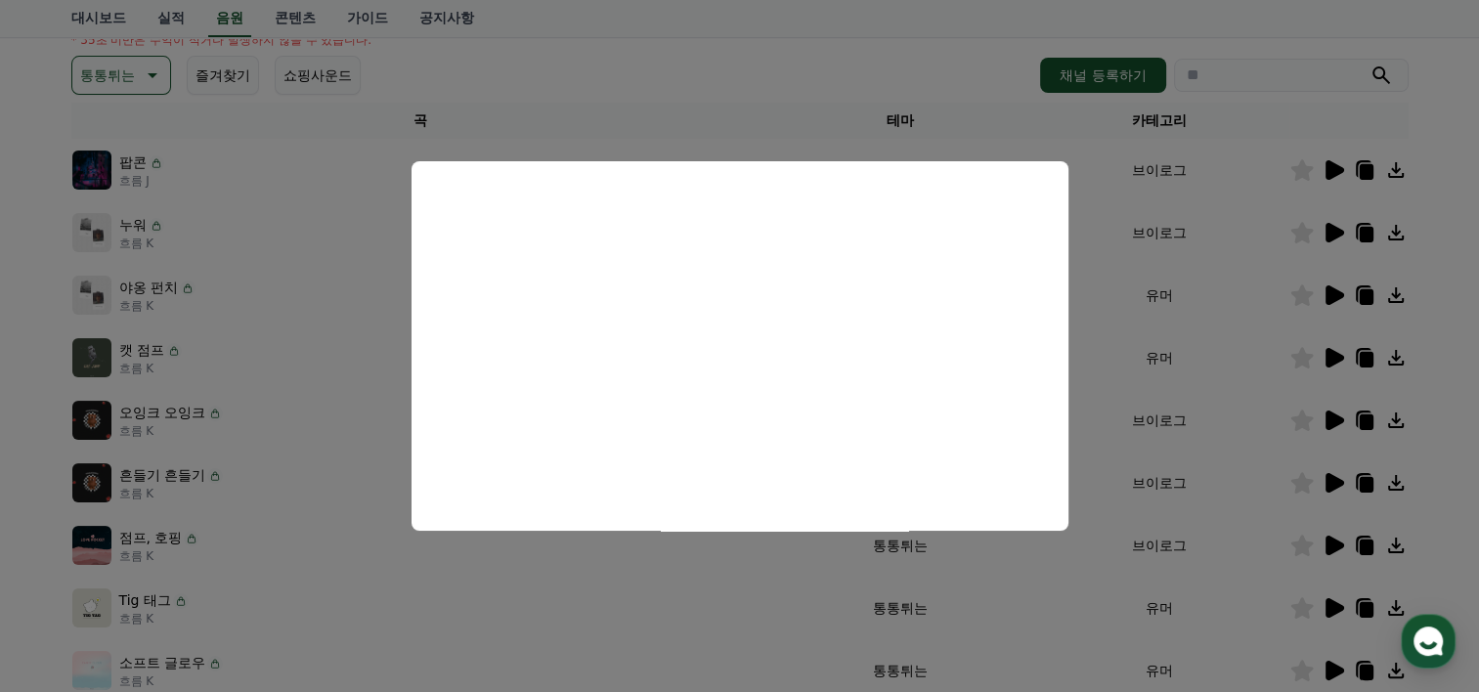
click at [1439, 144] on button "모달 닫기" at bounding box center [739, 346] width 1479 height 692
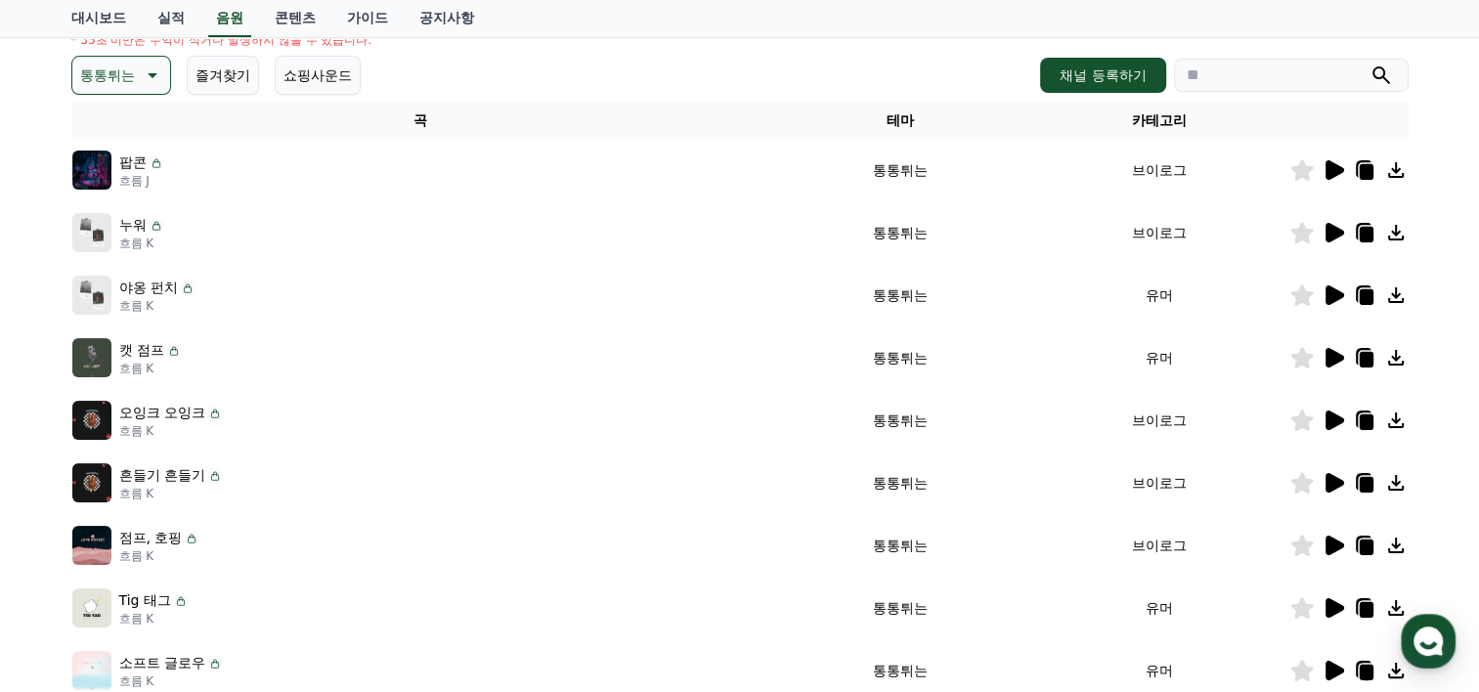
click at [1401, 227] on icon at bounding box center [1395, 232] width 23 height 23
click at [1461, 293] on div "크리워드 음원 서비스 이용 시 유의사항 음원 * 볼륨은 15% 이상으로 설정해주세요. * 35초 미만은 수익이 적거나 발생하지 않을 수 있습니…" at bounding box center [739, 346] width 1479 height 945
click at [1316, 293] on div at bounding box center [1348, 294] width 117 height 23
click at [1329, 292] on icon at bounding box center [1335, 295] width 19 height 20
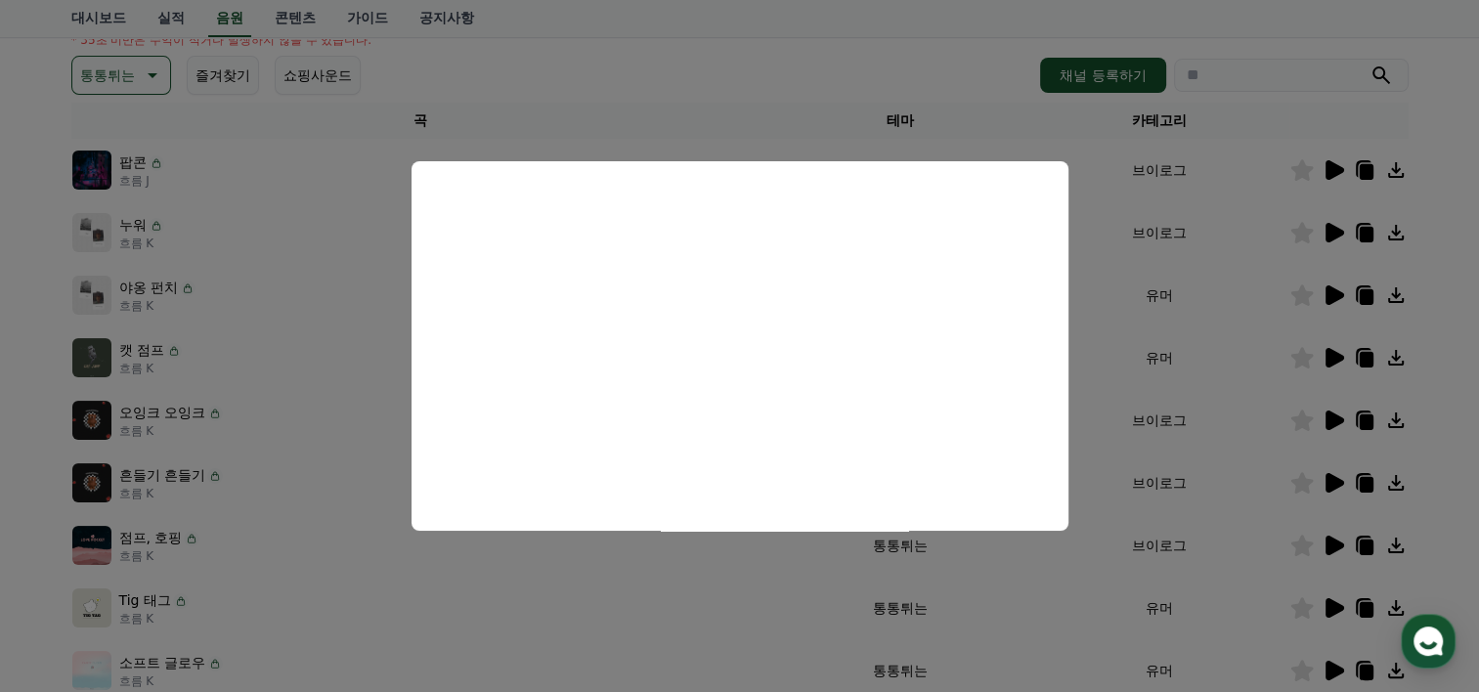
click at [0, 435] on button "모달 닫기" at bounding box center [739, 346] width 1479 height 692
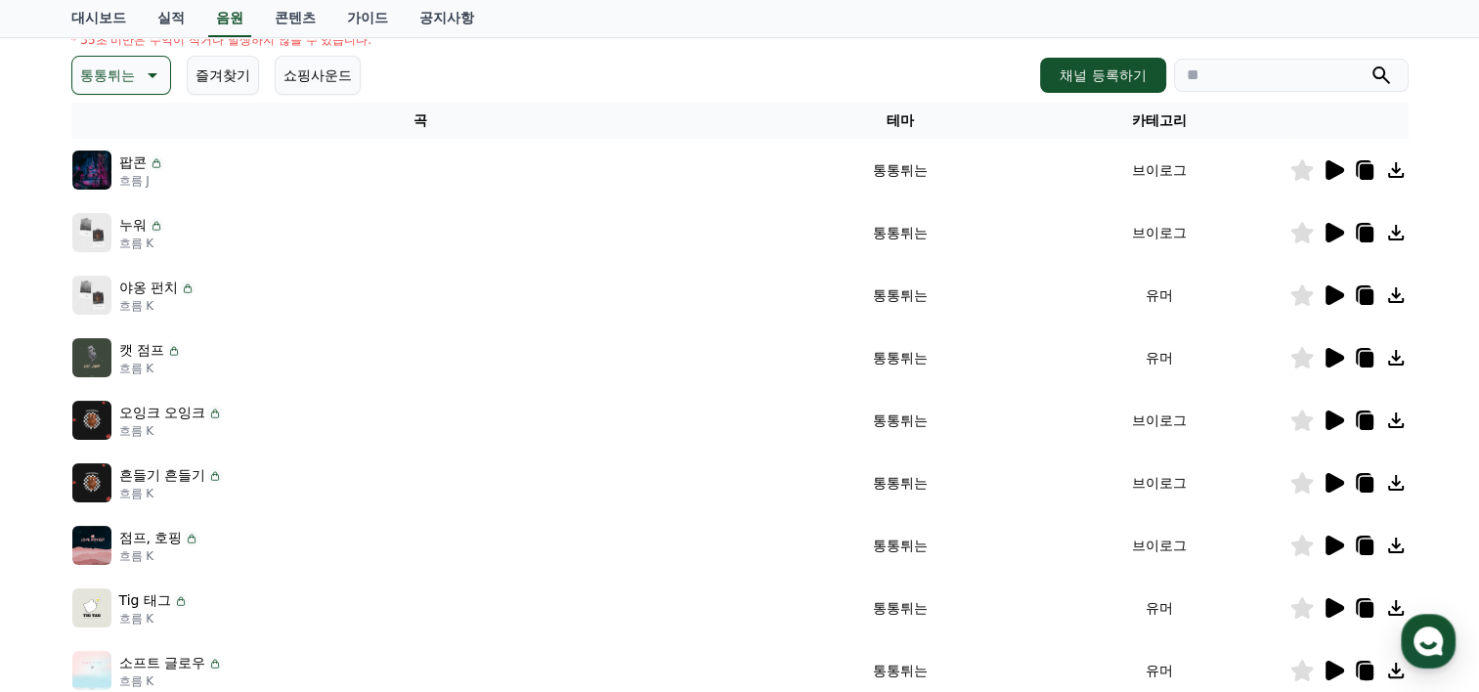
click at [1372, 292] on icon at bounding box center [1366, 297] width 14 height 16
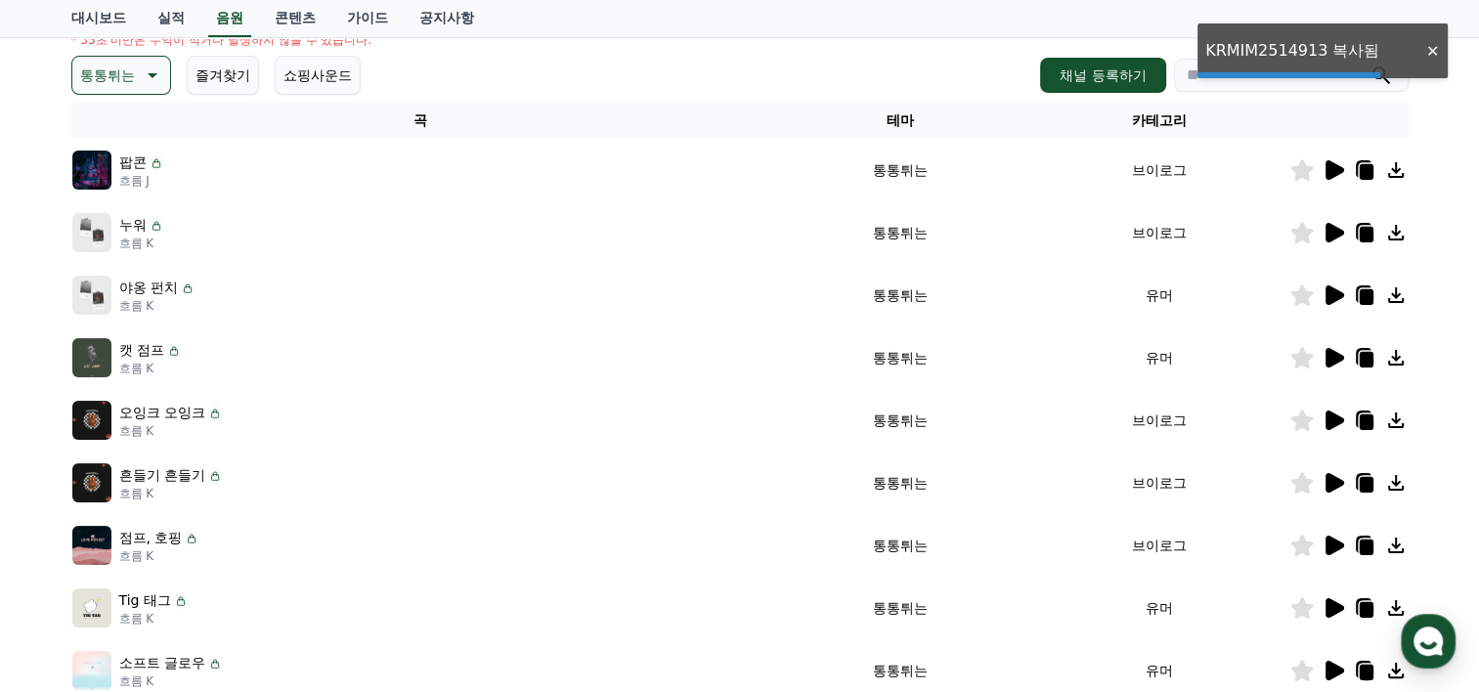
drag, startPoint x: 1372, startPoint y: 292, endPoint x: 1366, endPoint y: 316, distance: 24.4
click at [1372, 340] on tbody "팝콘 흐름 J 통통튀는 브이로그 누워 흐름 K 통통튀는 브이로그 야옹 펀치 흐름 K 통통튀는 유머 캣 점프 흐름 K 통통튀는 유머 오잉크 오잉…" at bounding box center [739, 452] width 1337 height 626
click at [1332, 292] on icon at bounding box center [1335, 295] width 19 height 20
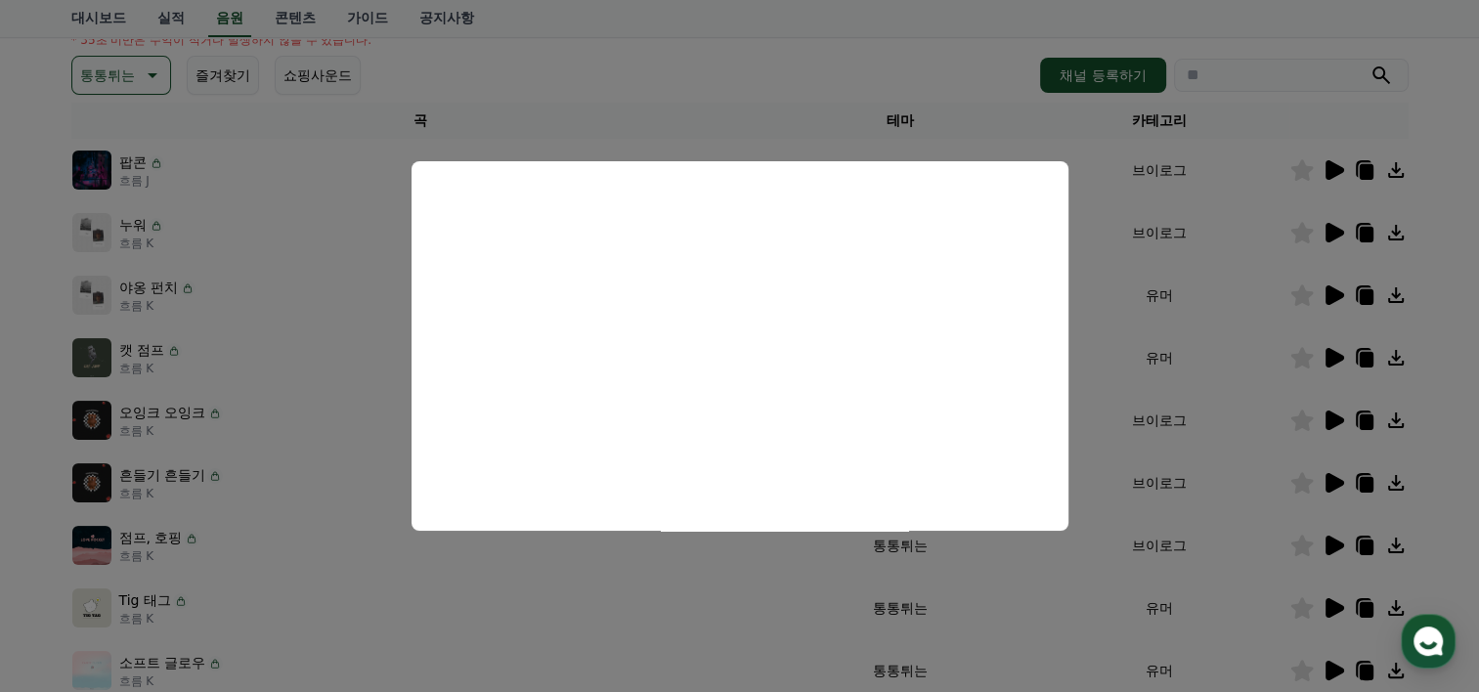
click at [0, 375] on html "CReward 홈 음원 마이페이지 대시보드 실적 음원 콘텐츠 가이드 공지사항 크리워드 음원 서비스 이용 시 유의사항 음원 * 볼륨은 15% 이…" at bounding box center [739, 401] width 1479 height 1324
click at [1463, 447] on button "모달 닫기" at bounding box center [739, 346] width 1479 height 692
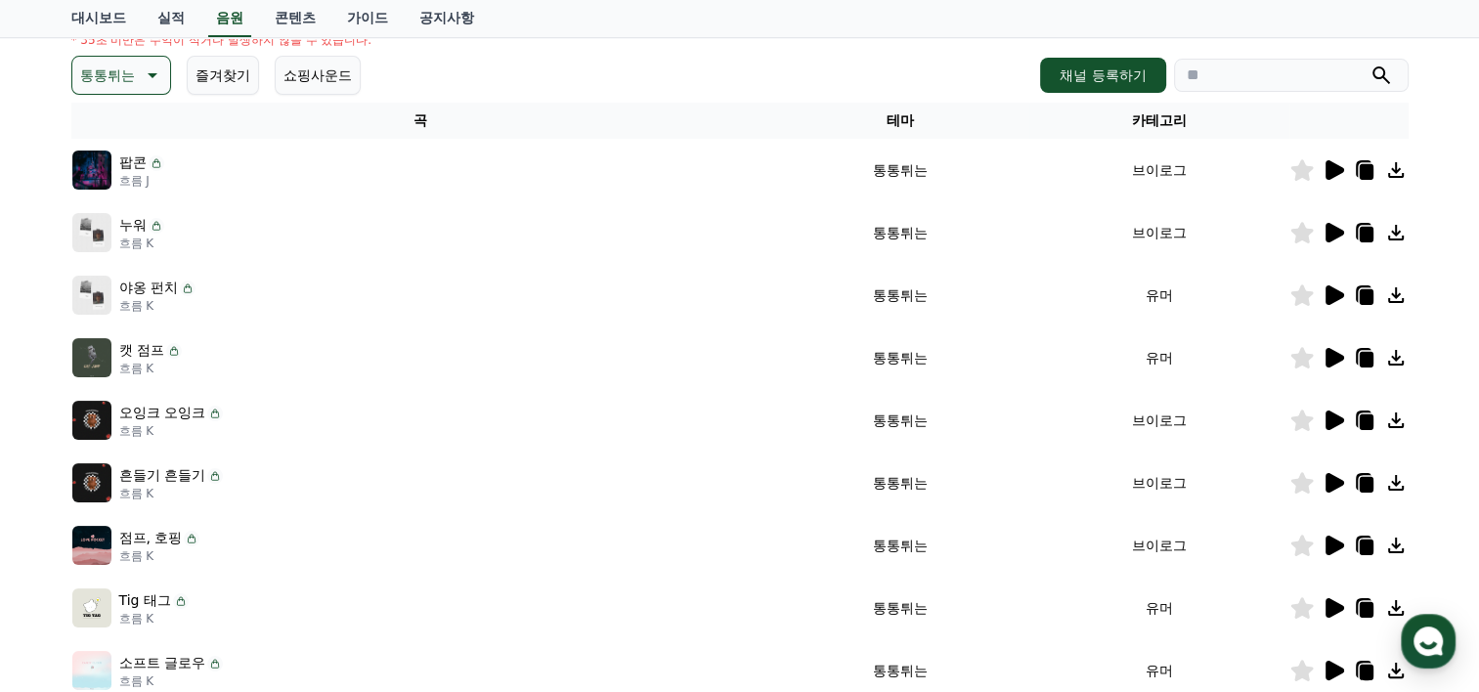
click at [1330, 358] on icon at bounding box center [1335, 358] width 19 height 20
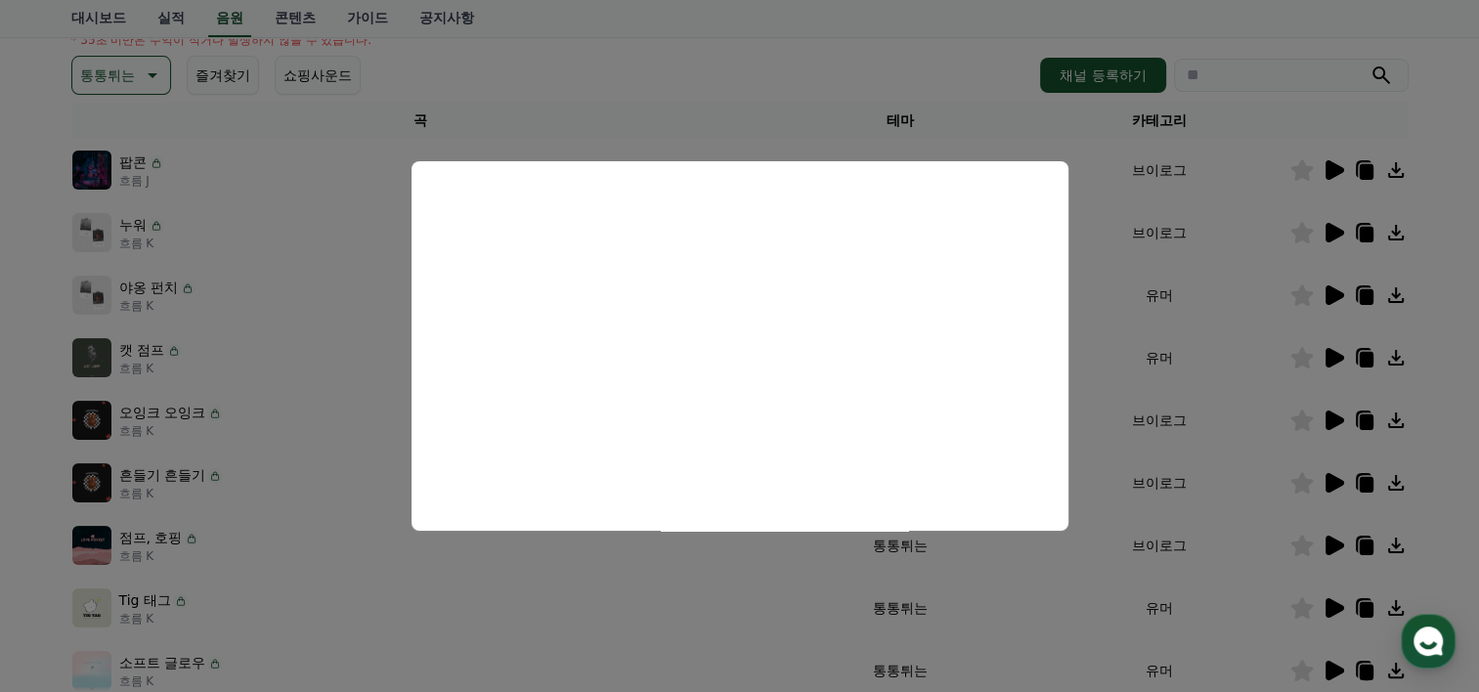
click at [1457, 420] on button "모달 닫기" at bounding box center [739, 346] width 1479 height 692
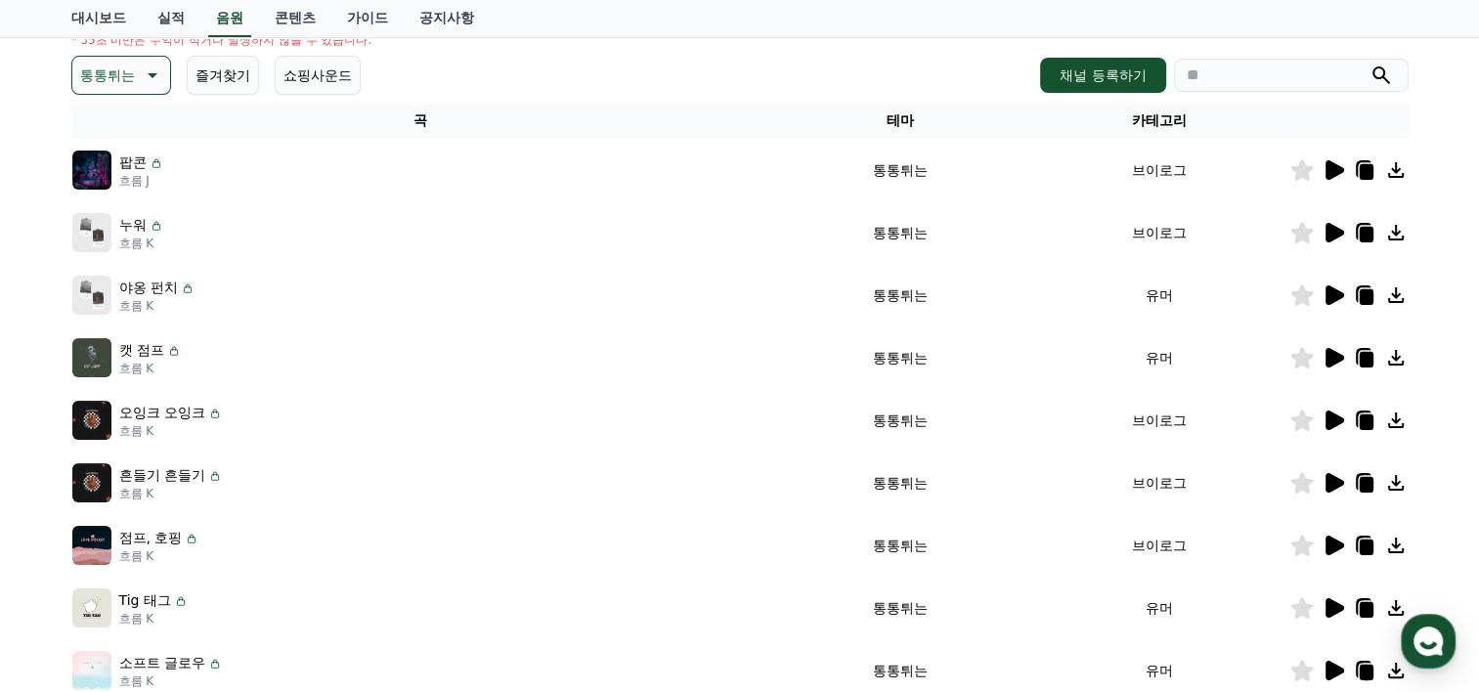
click at [1334, 353] on icon at bounding box center [1335, 358] width 19 height 20
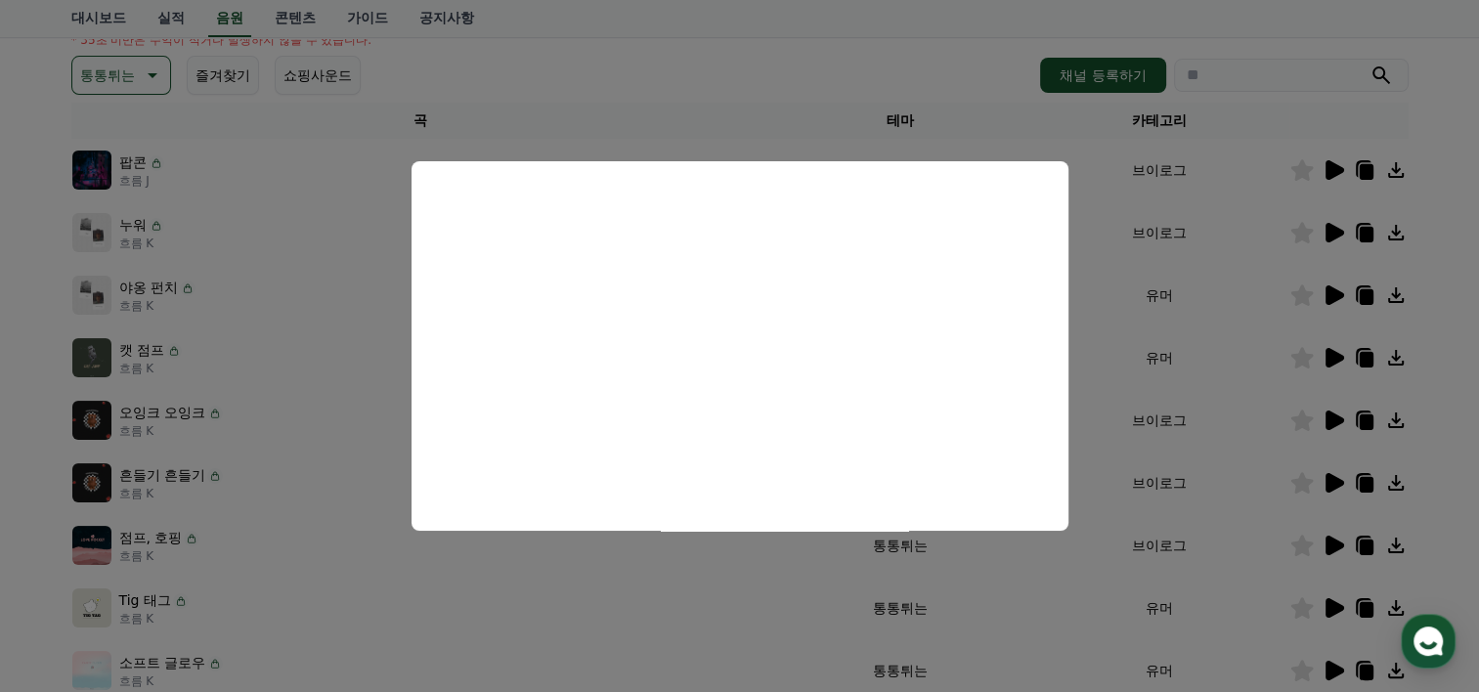
click at [1474, 438] on button "모달 닫기" at bounding box center [739, 346] width 1479 height 692
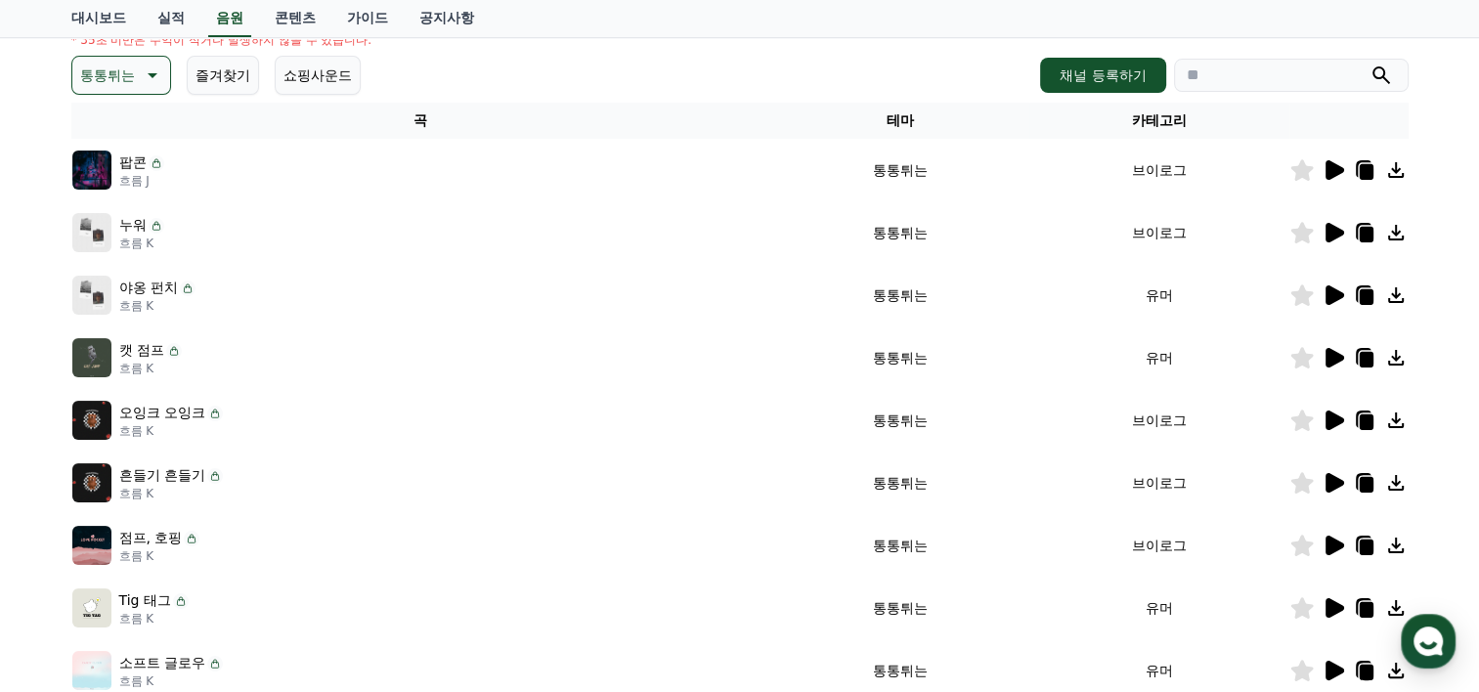
click at [1337, 414] on icon at bounding box center [1335, 421] width 19 height 20
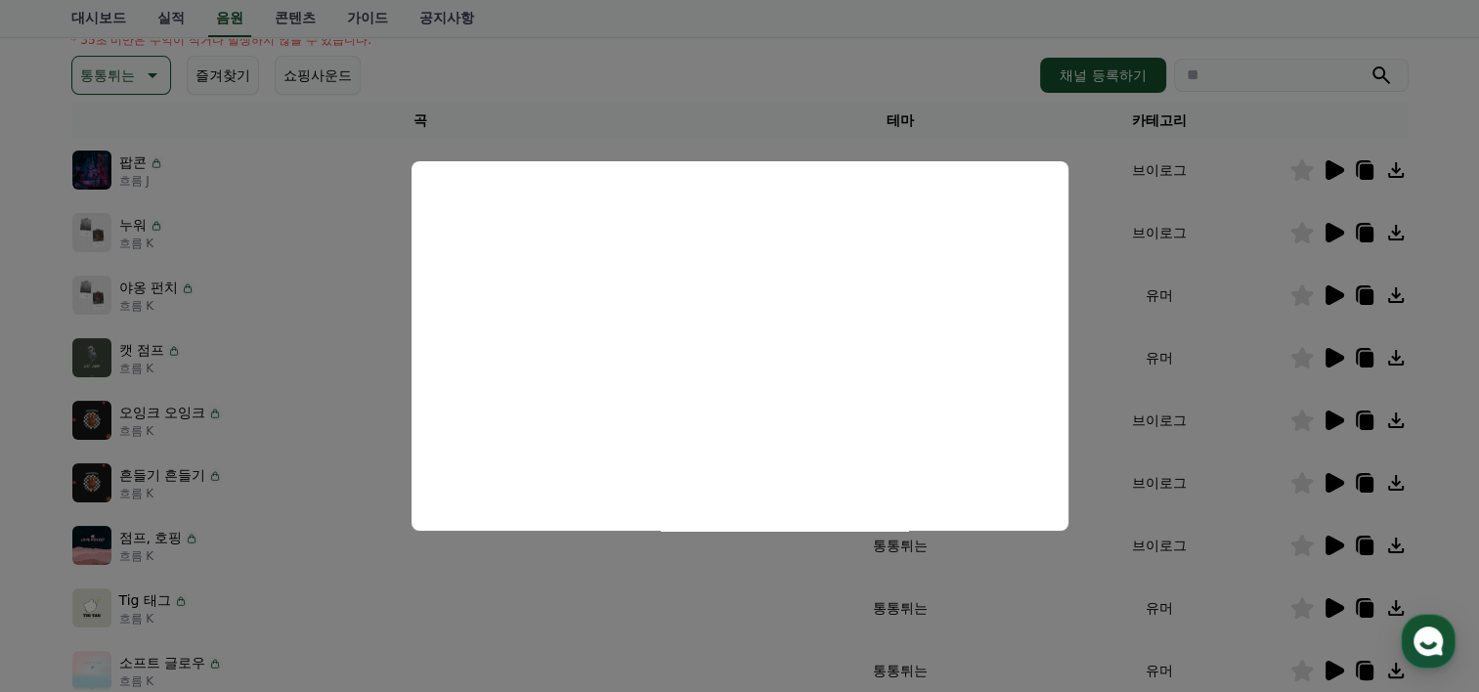
click at [0, 471] on html "CReward 홈 음원 마이페이지 대시보드 실적 음원 콘텐츠 가이드 공지사항 크리워드 음원 서비스 이용 시 유의사항 음원 * 볼륨은 15% 이…" at bounding box center [739, 401] width 1479 height 1324
click at [570, 53] on button "모달 닫기" at bounding box center [739, 346] width 1479 height 692
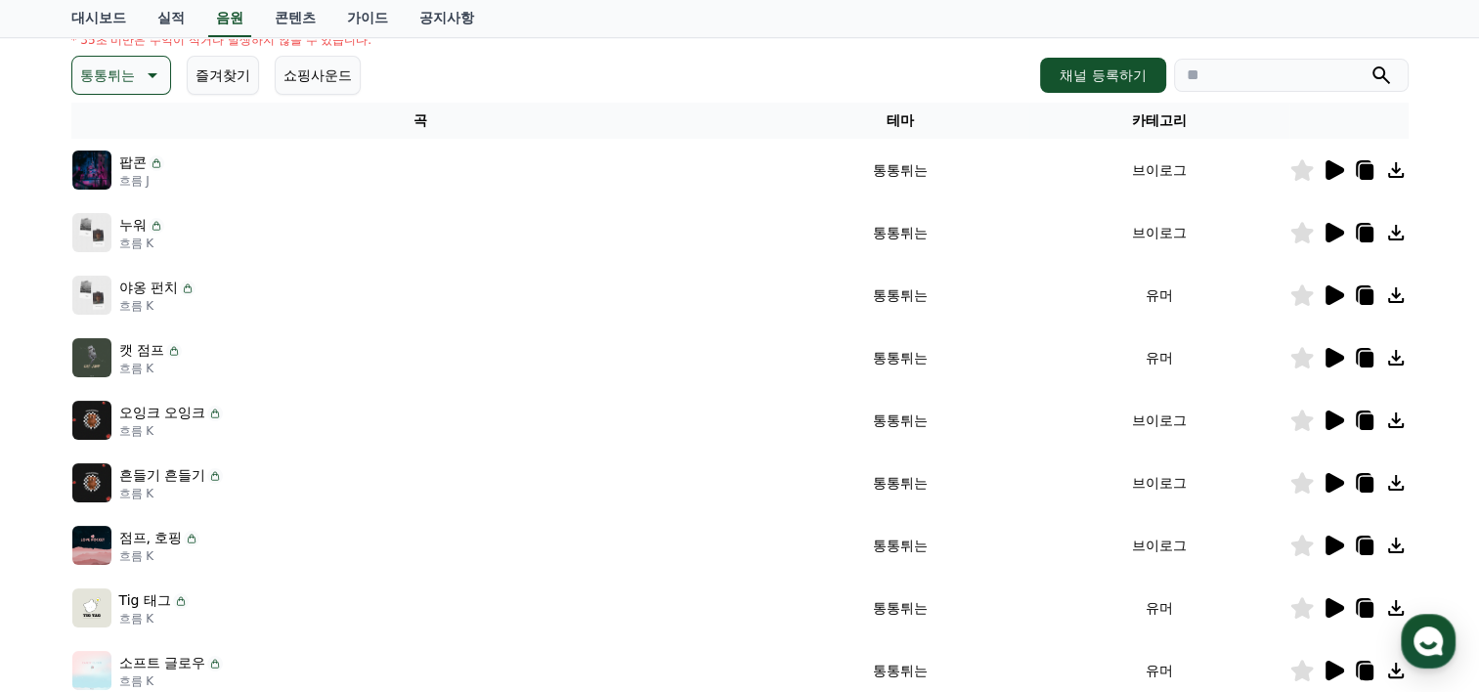
click at [1330, 479] on icon at bounding box center [1335, 483] width 19 height 20
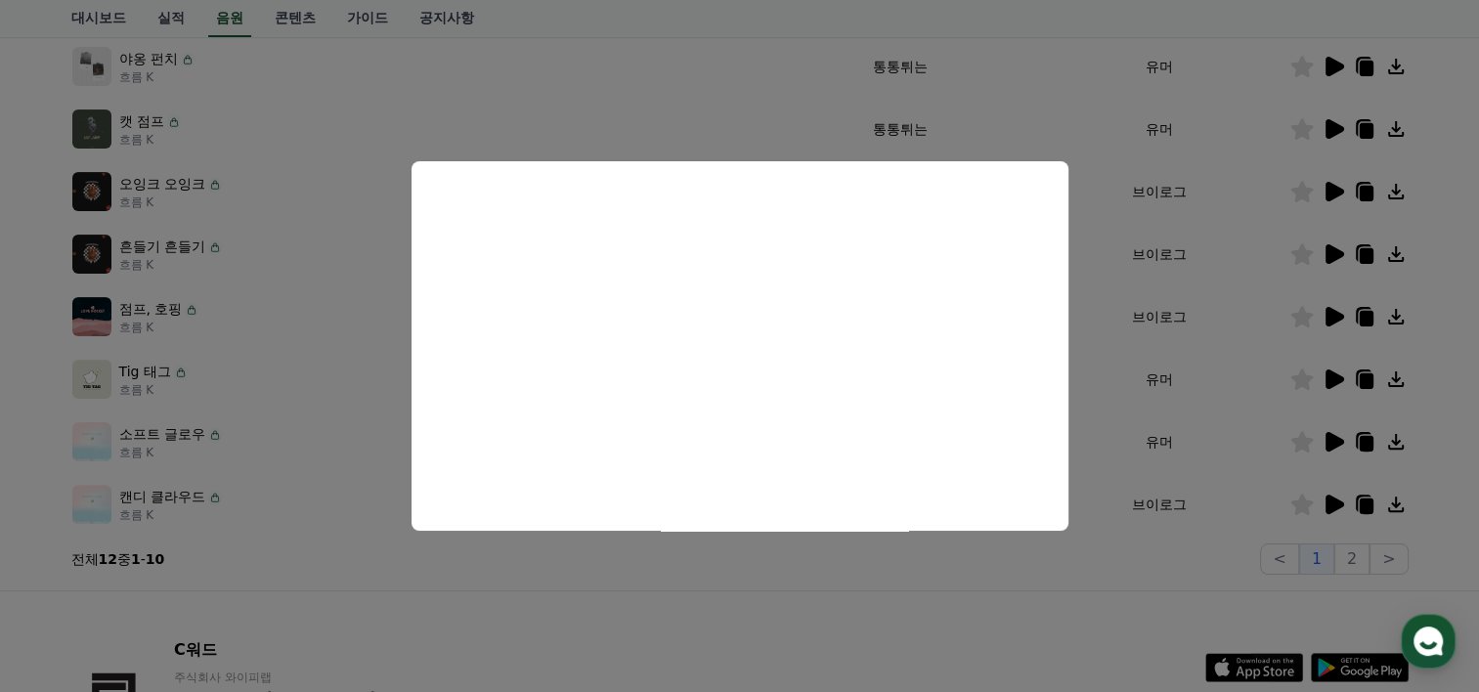
scroll to position [527, 0]
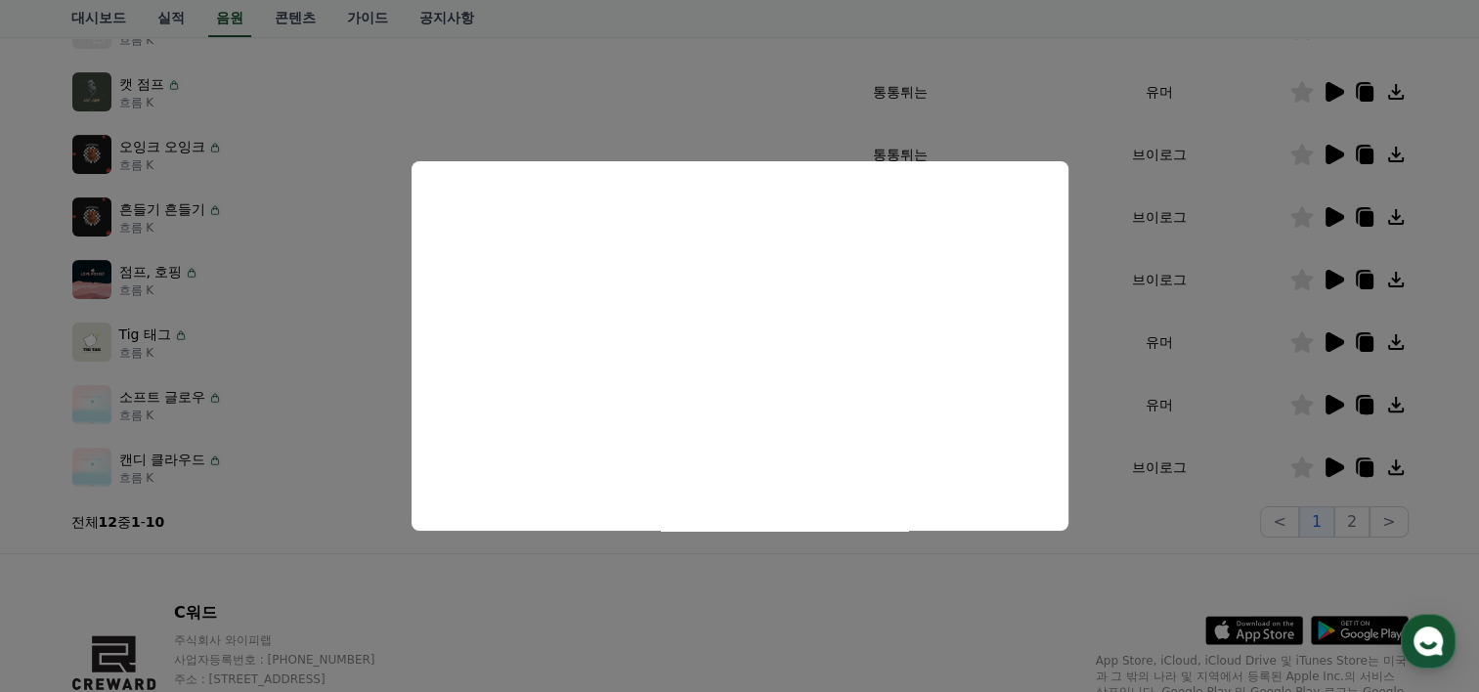
click at [0, 368] on html "CReward 홈 음원 마이페이지 대시보드 실적 음원 콘텐츠 가이드 공지사항 크리워드 음원 서비스 이용 시 유의사항 음원 * 볼륨은 15% 이…" at bounding box center [739, 135] width 1479 height 1324
click at [1220, 168] on button "모달 닫기" at bounding box center [739, 346] width 1479 height 692
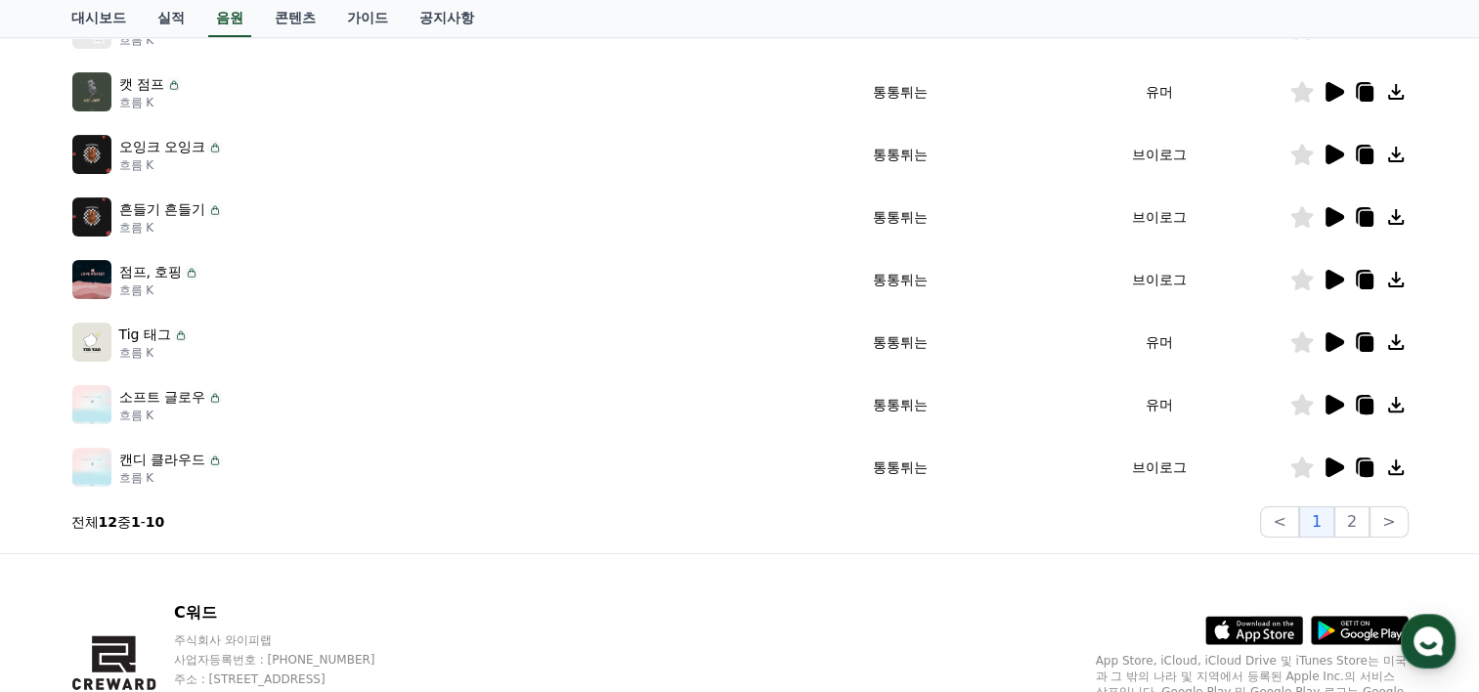
click at [1332, 279] on icon at bounding box center [1335, 280] width 19 height 20
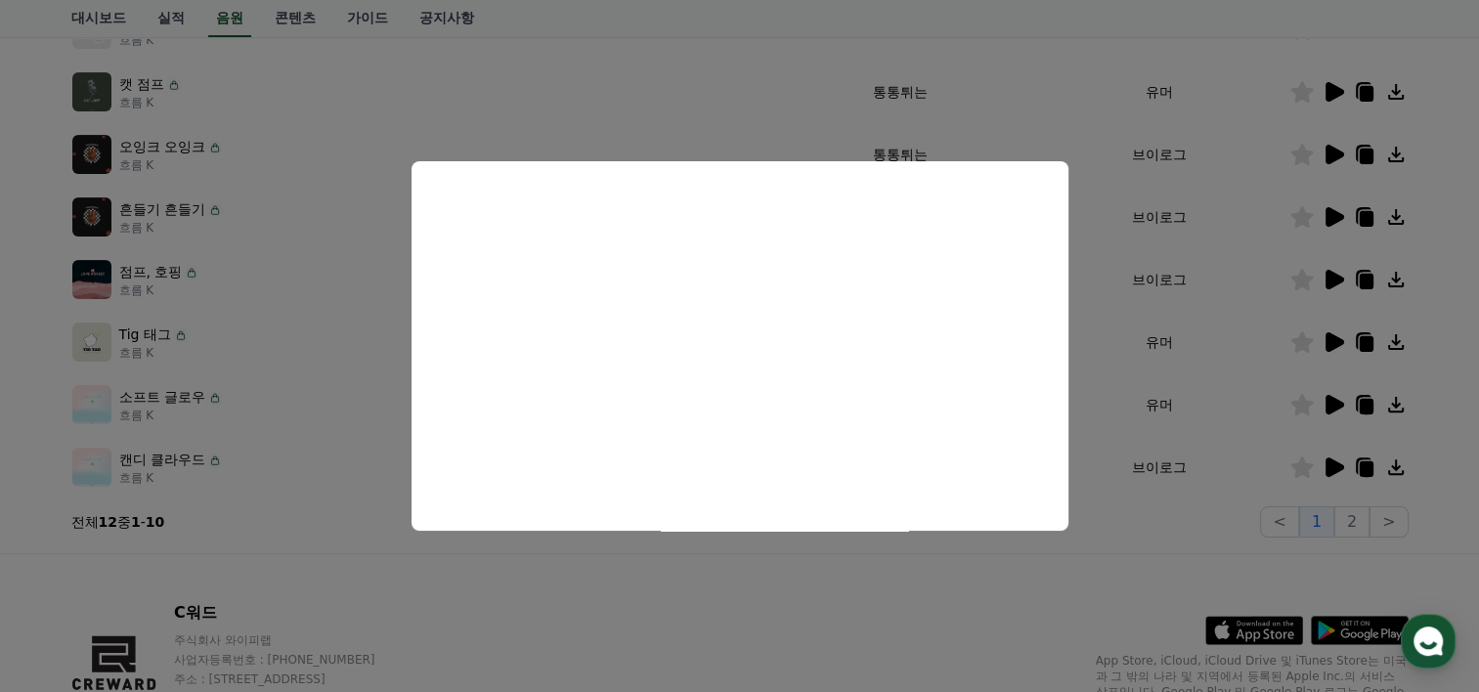
scroll to position [477, 0]
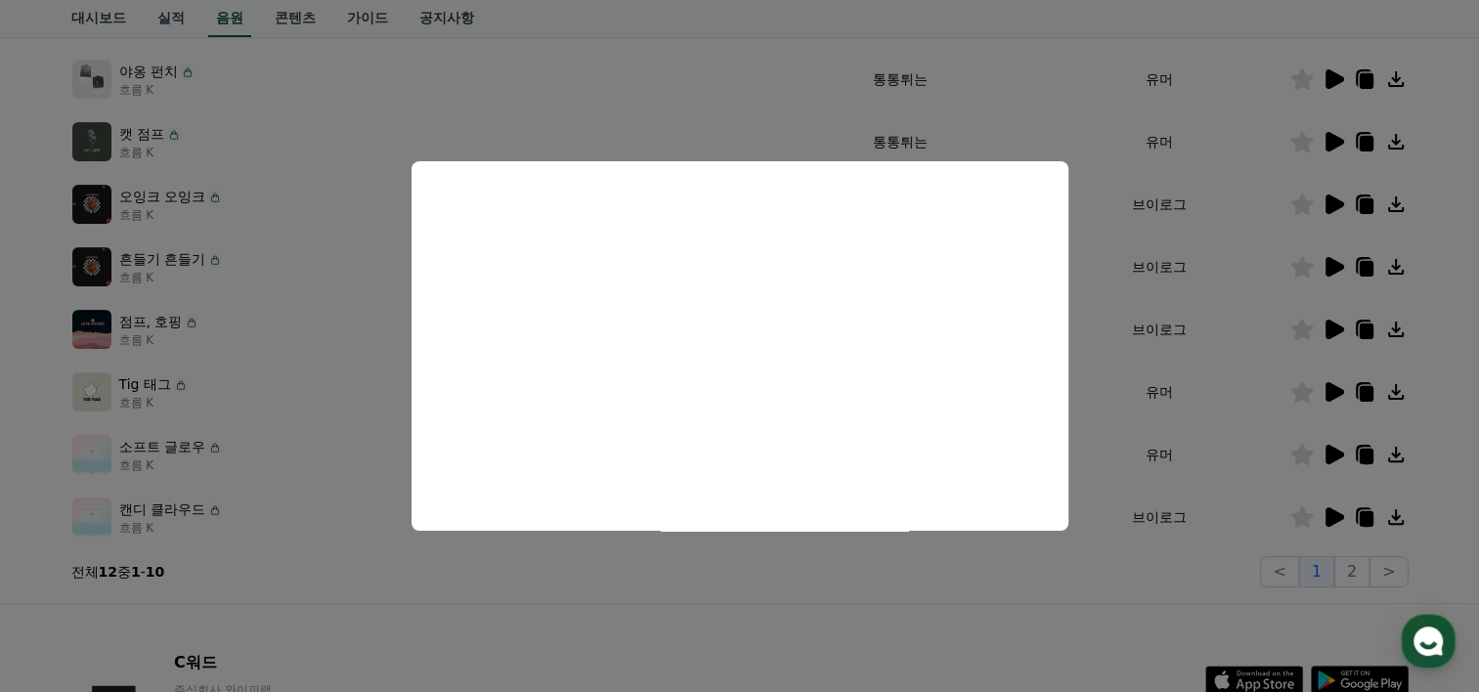
click at [987, 625] on button "모달 닫기" at bounding box center [739, 346] width 1479 height 692
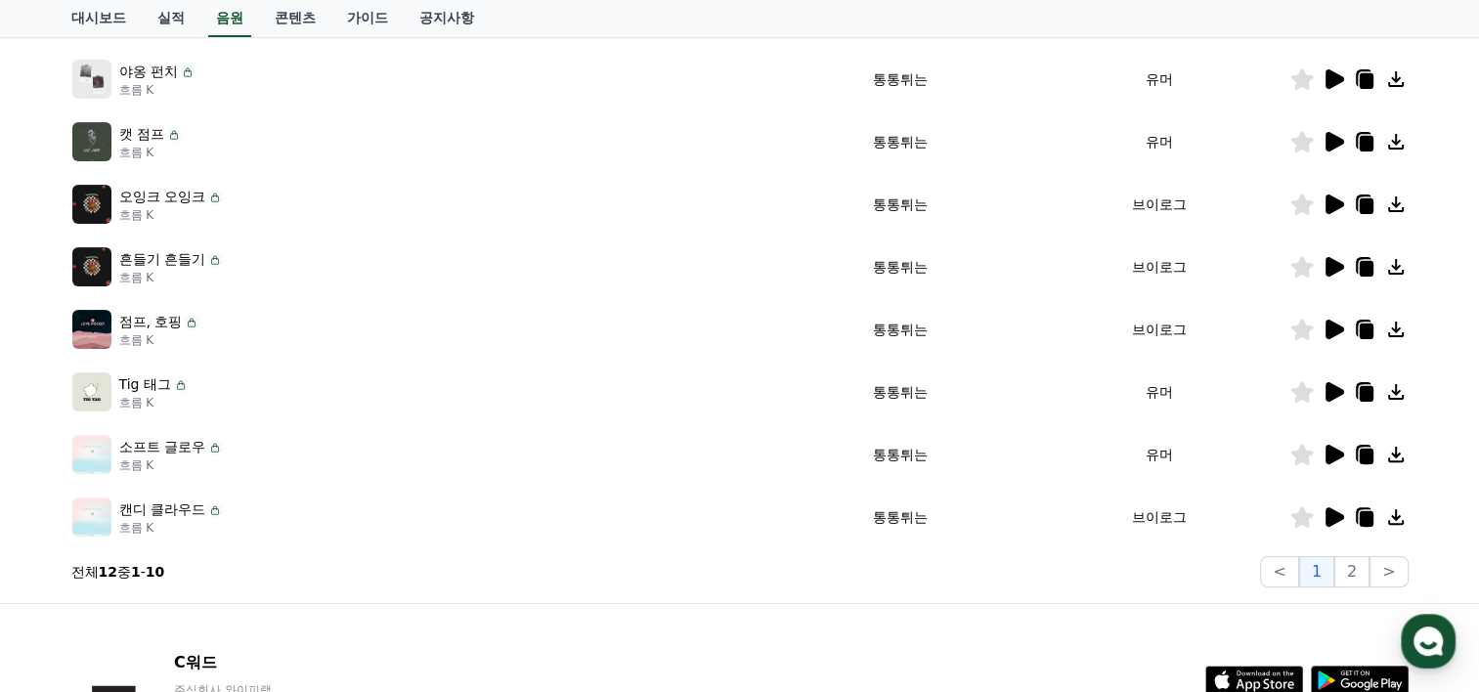
click at [1330, 391] on icon at bounding box center [1335, 392] width 19 height 20
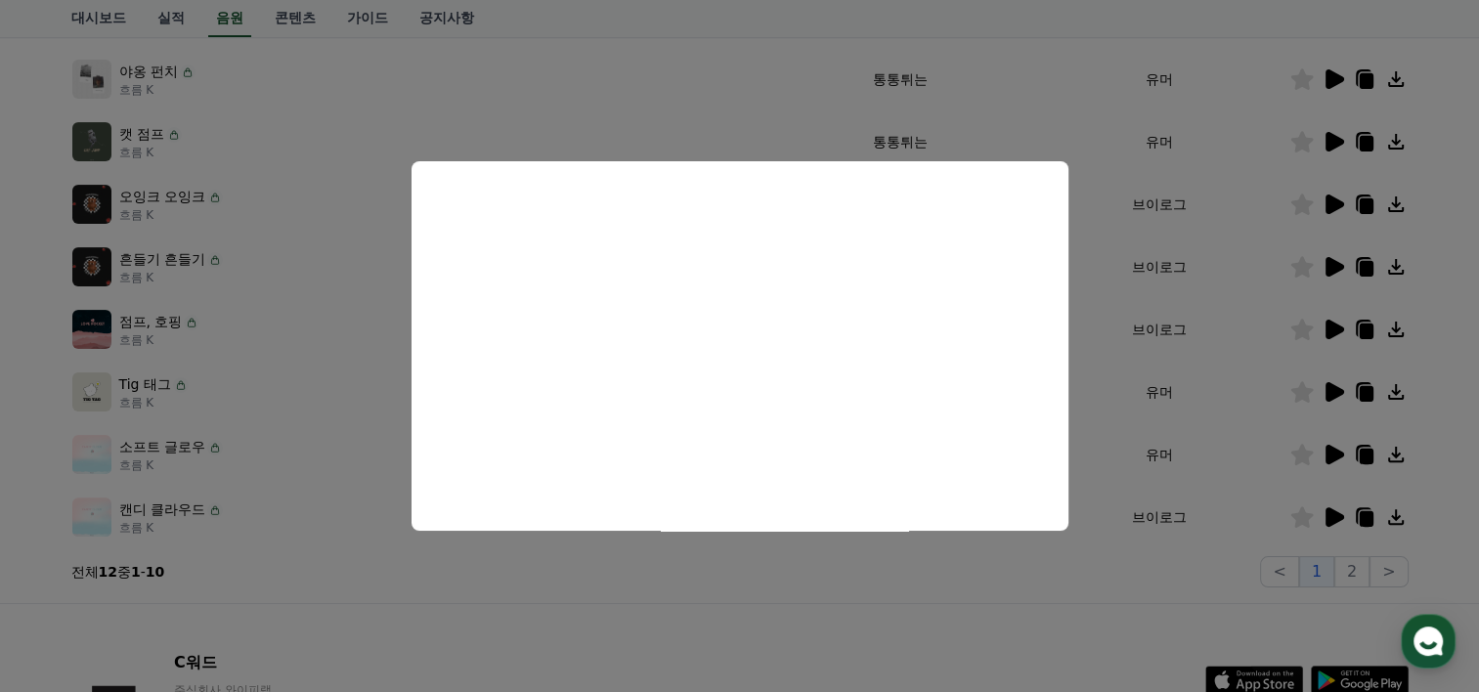
click at [1055, 669] on button "모달 닫기" at bounding box center [739, 346] width 1479 height 692
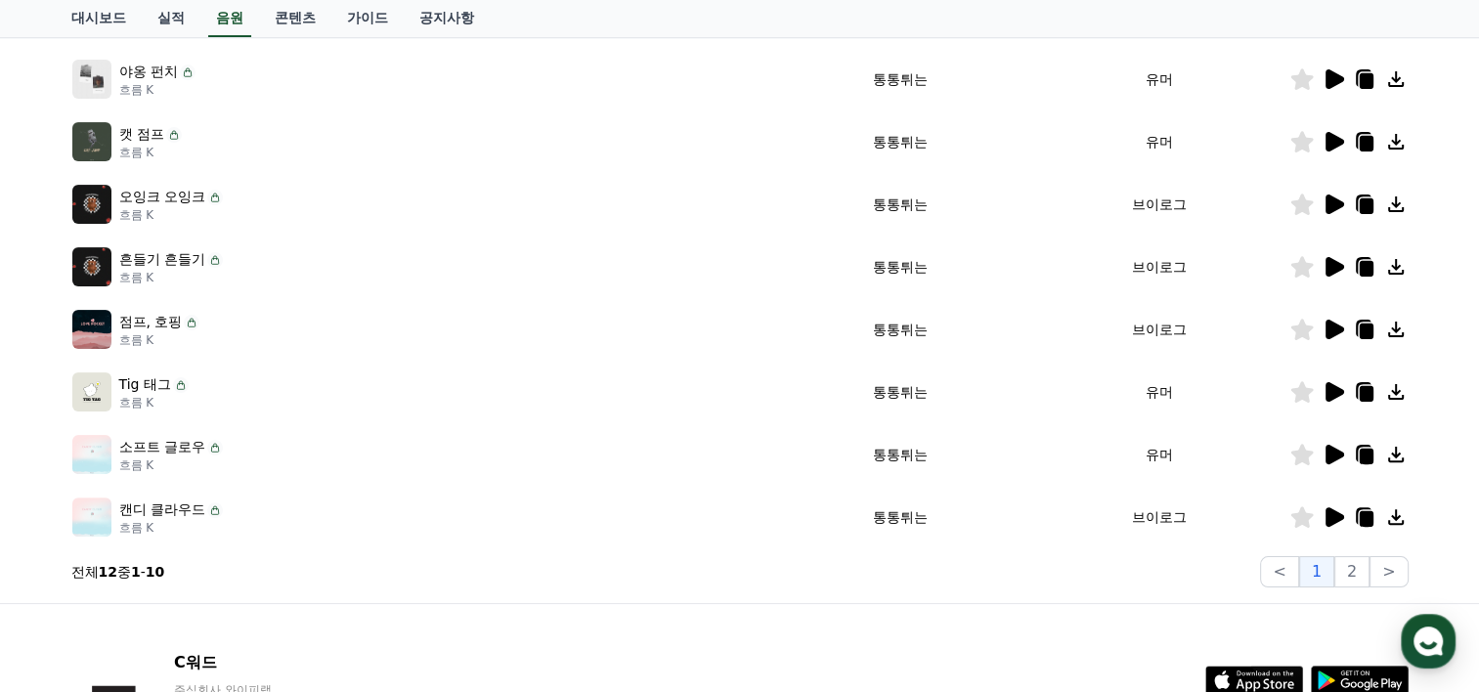
click at [1325, 451] on icon at bounding box center [1333, 454] width 23 height 23
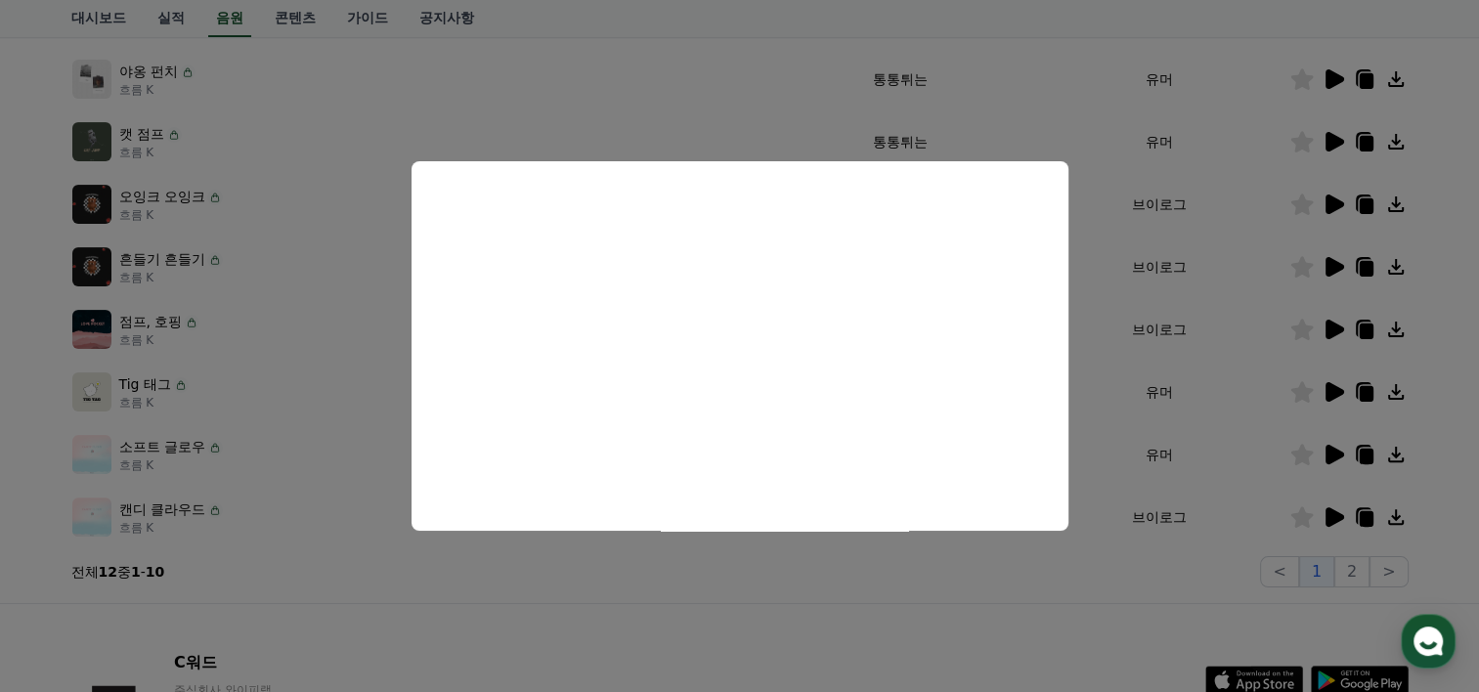
click at [985, 616] on button "모달 닫기" at bounding box center [739, 346] width 1479 height 692
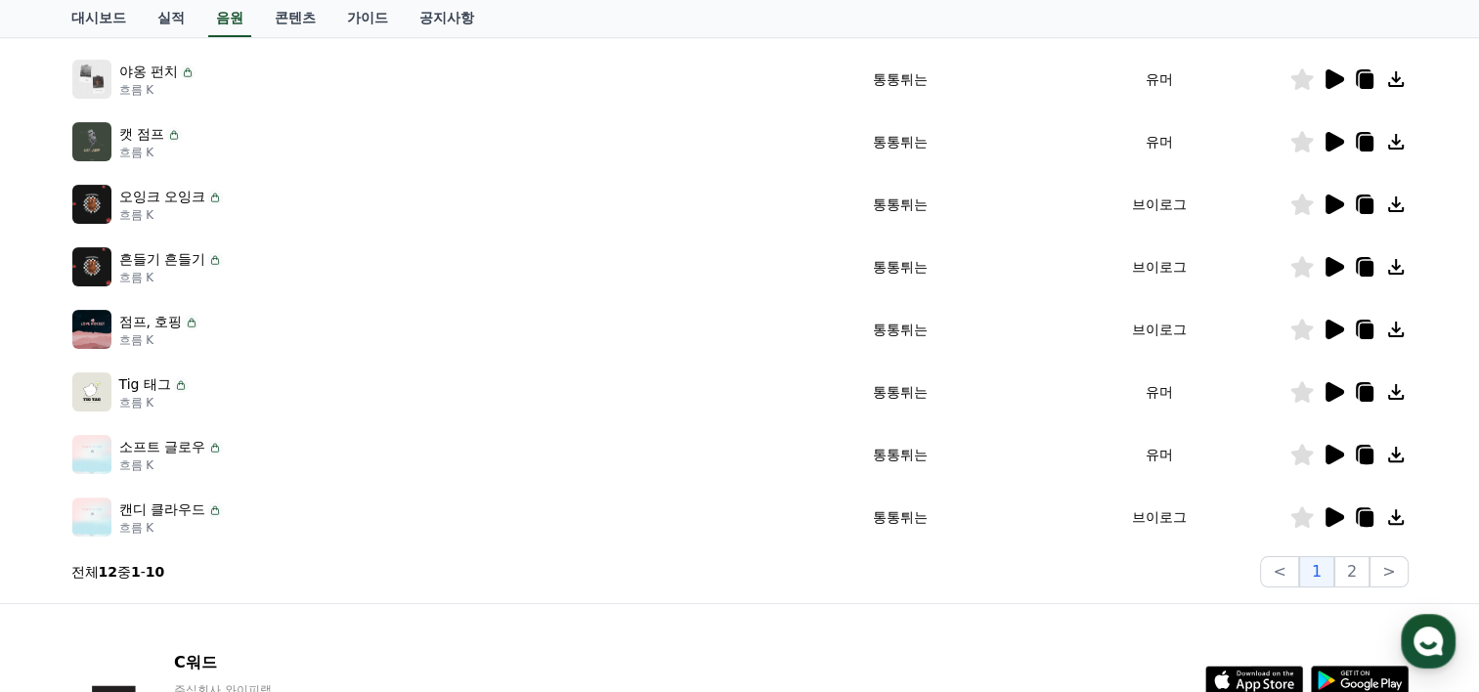
click at [1335, 515] on icon at bounding box center [1335, 517] width 19 height 20
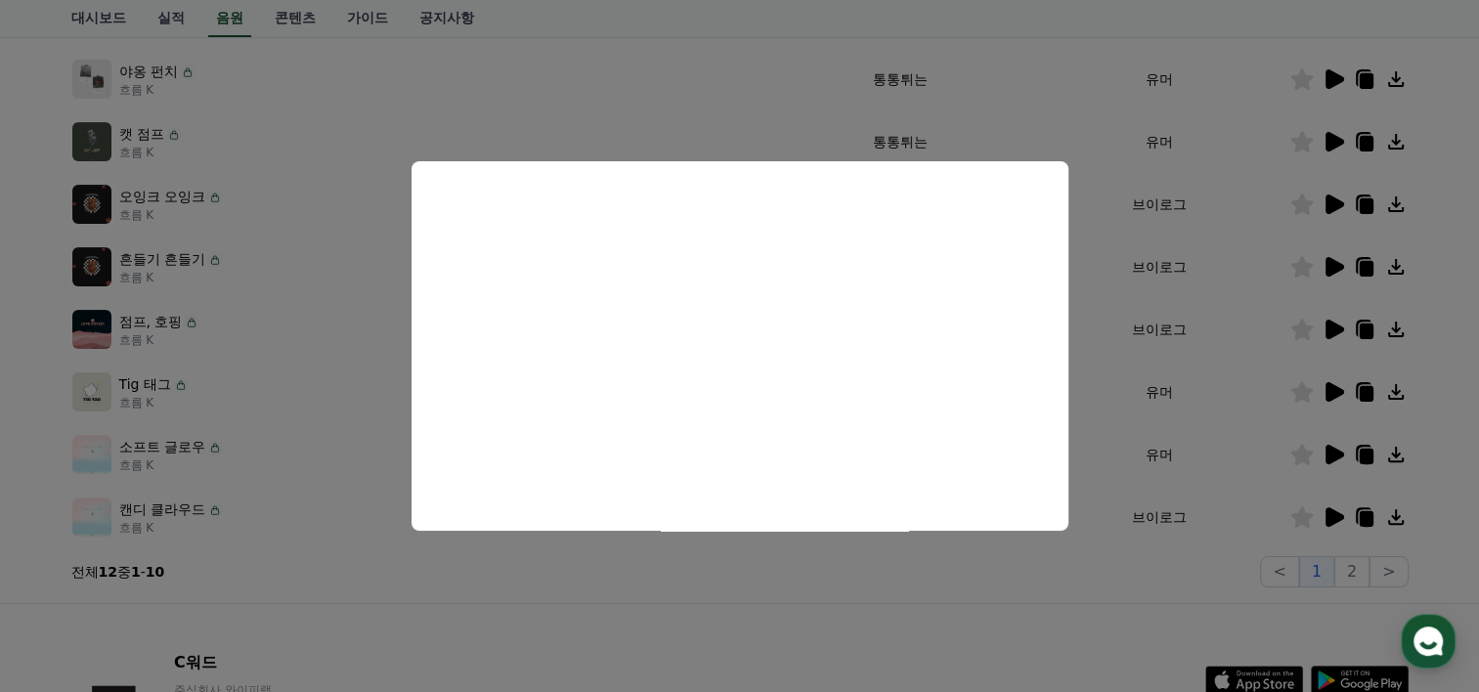
click at [958, 579] on button "모달 닫기" at bounding box center [739, 346] width 1479 height 692
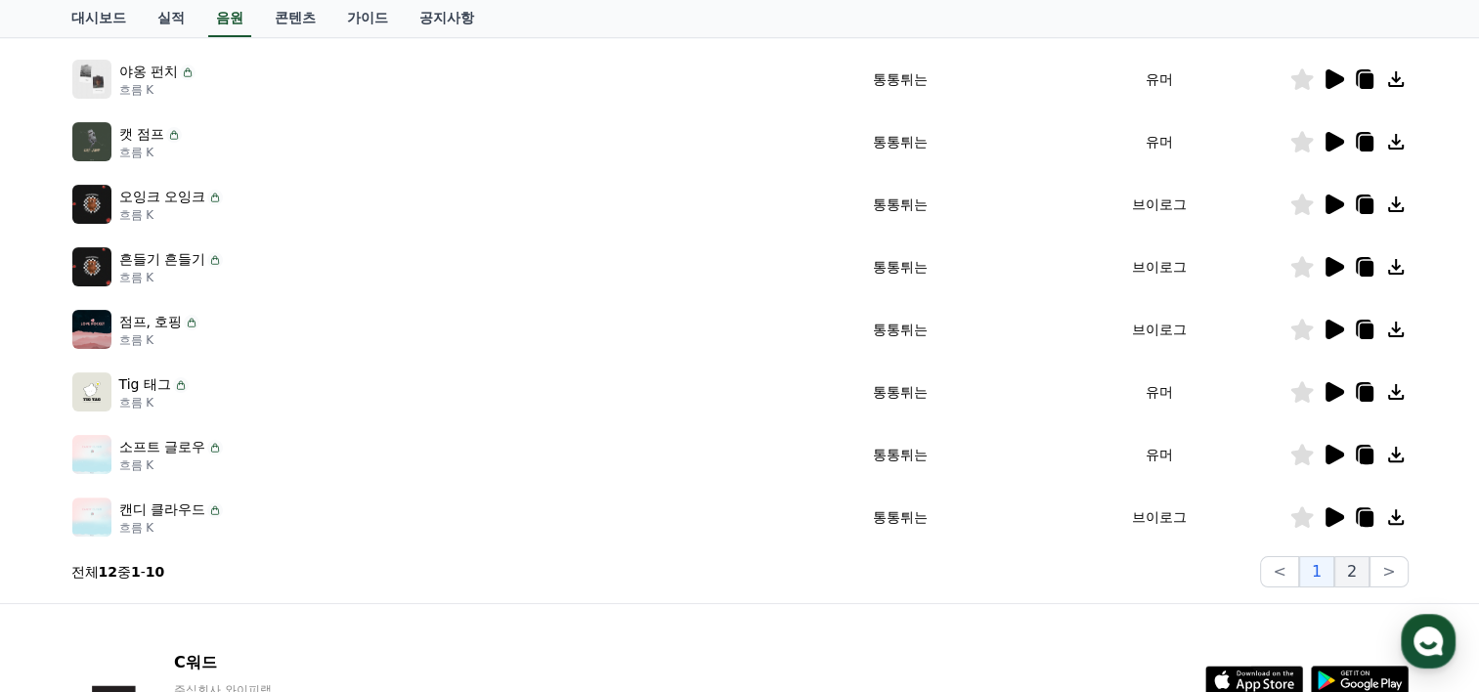
click at [1357, 567] on font "2" at bounding box center [1352, 572] width 10 height 20
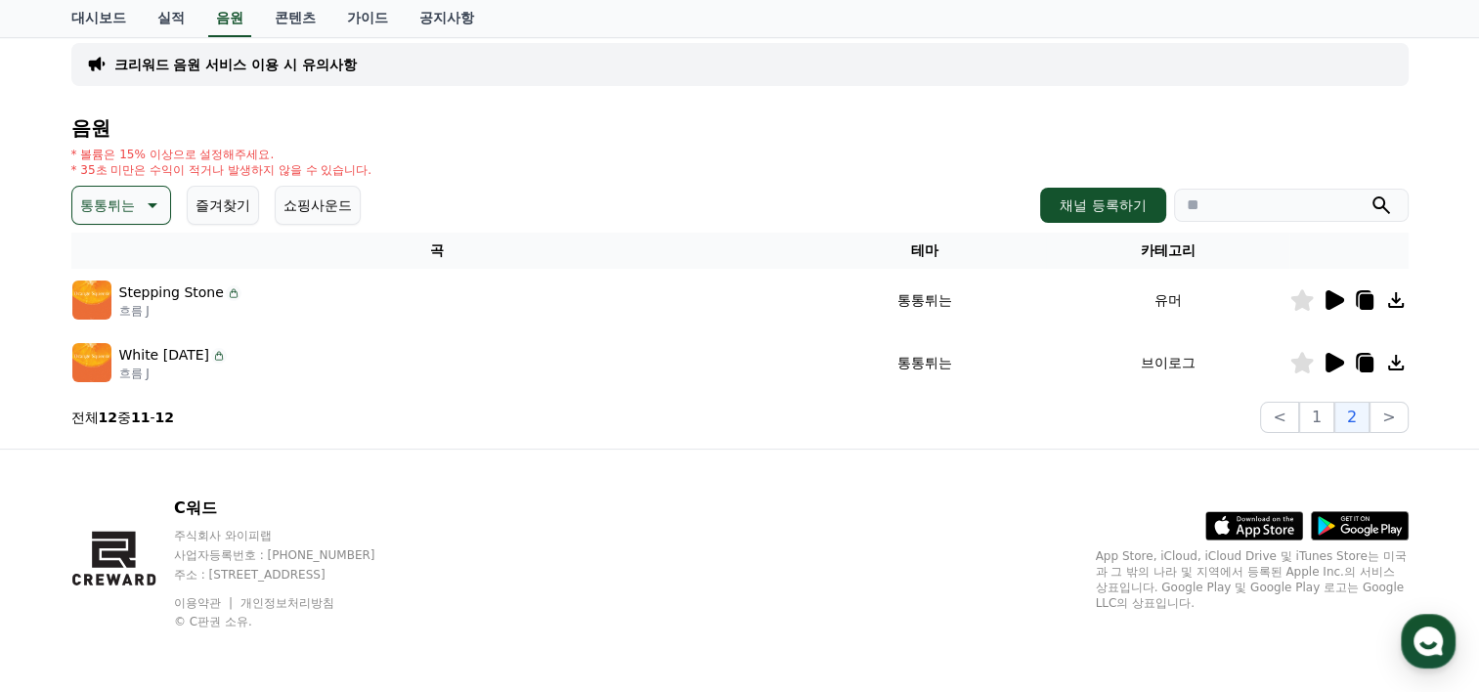
scroll to position [129, 0]
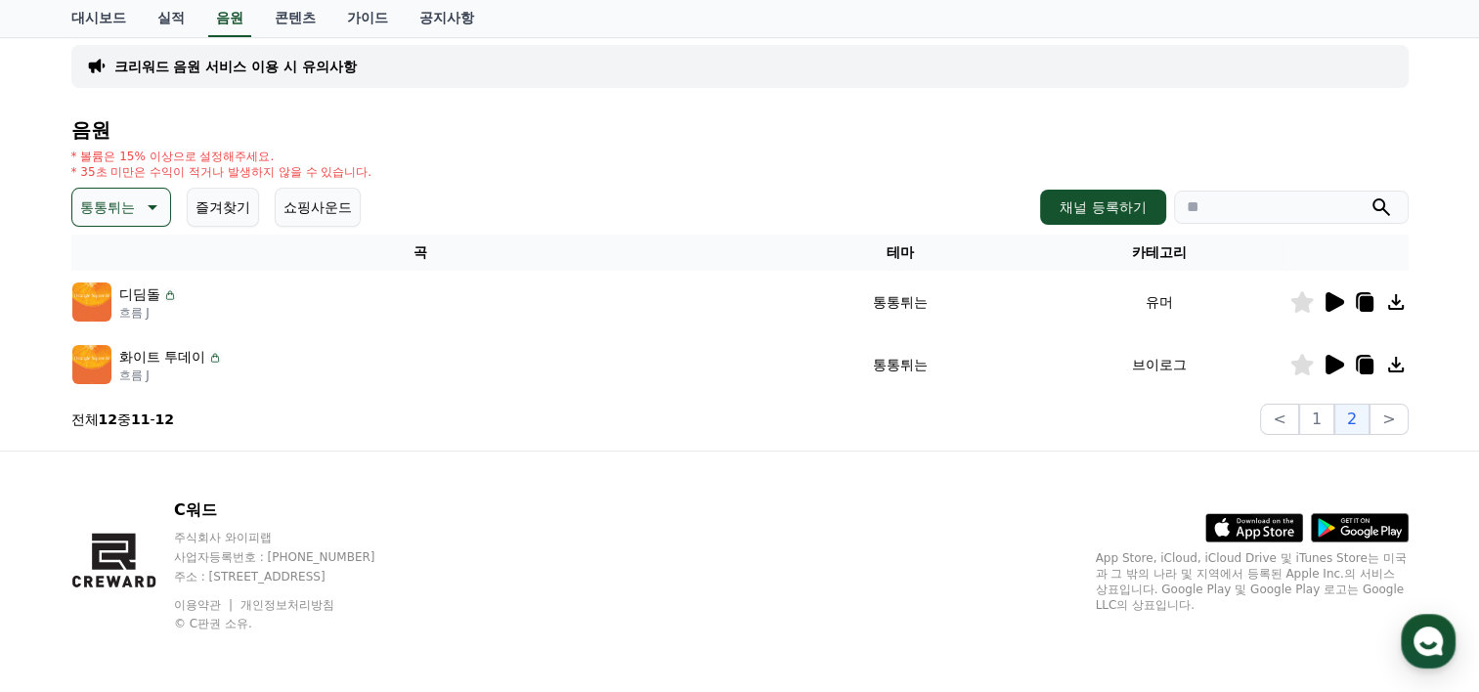
click at [1337, 301] on icon at bounding box center [1335, 302] width 19 height 20
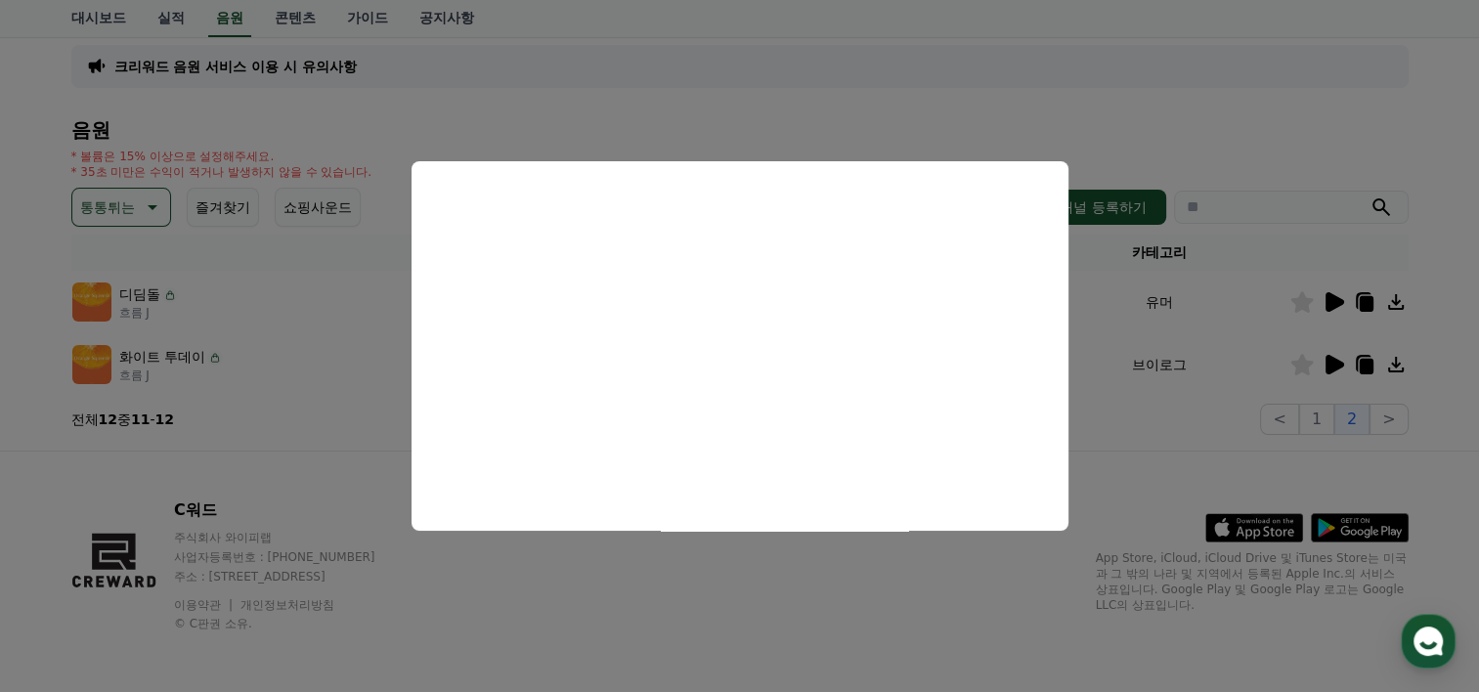
click at [1380, 119] on button "모달 닫기" at bounding box center [739, 346] width 1479 height 692
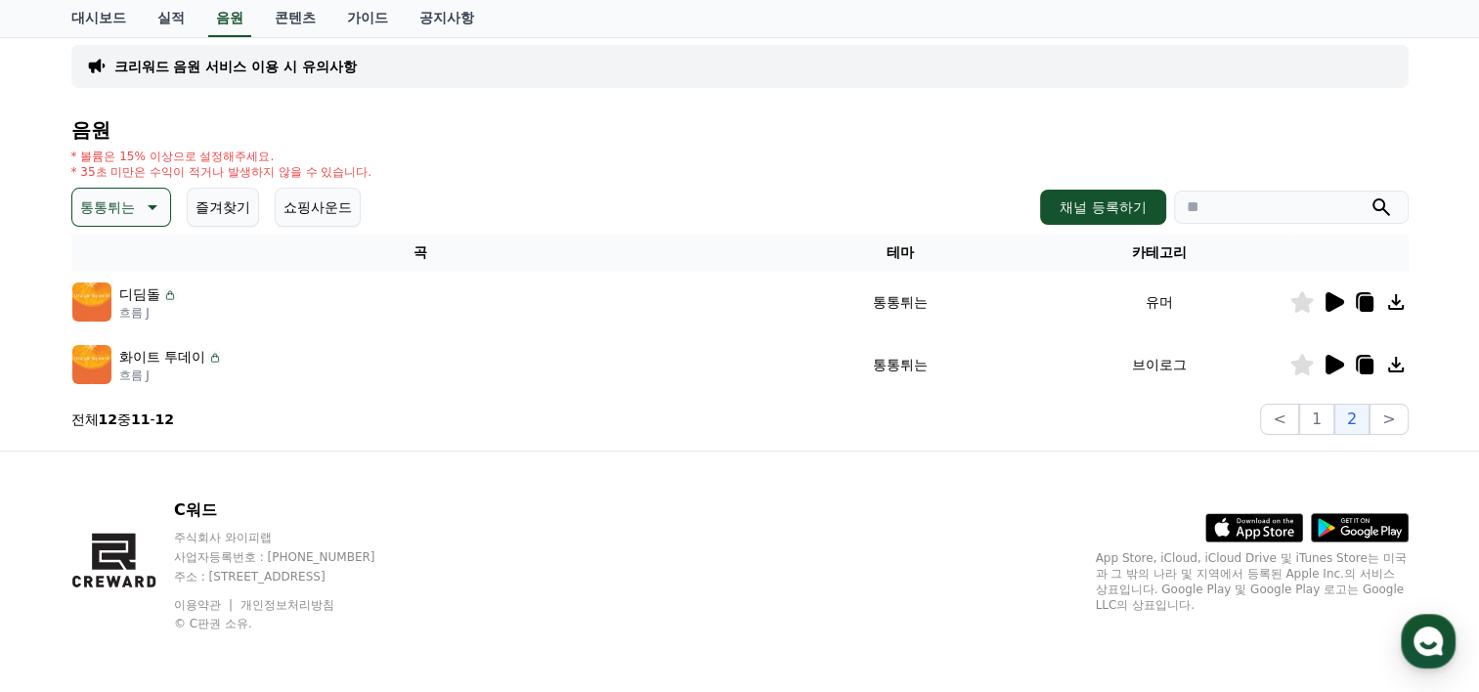
click at [1328, 370] on icon at bounding box center [1335, 365] width 19 height 20
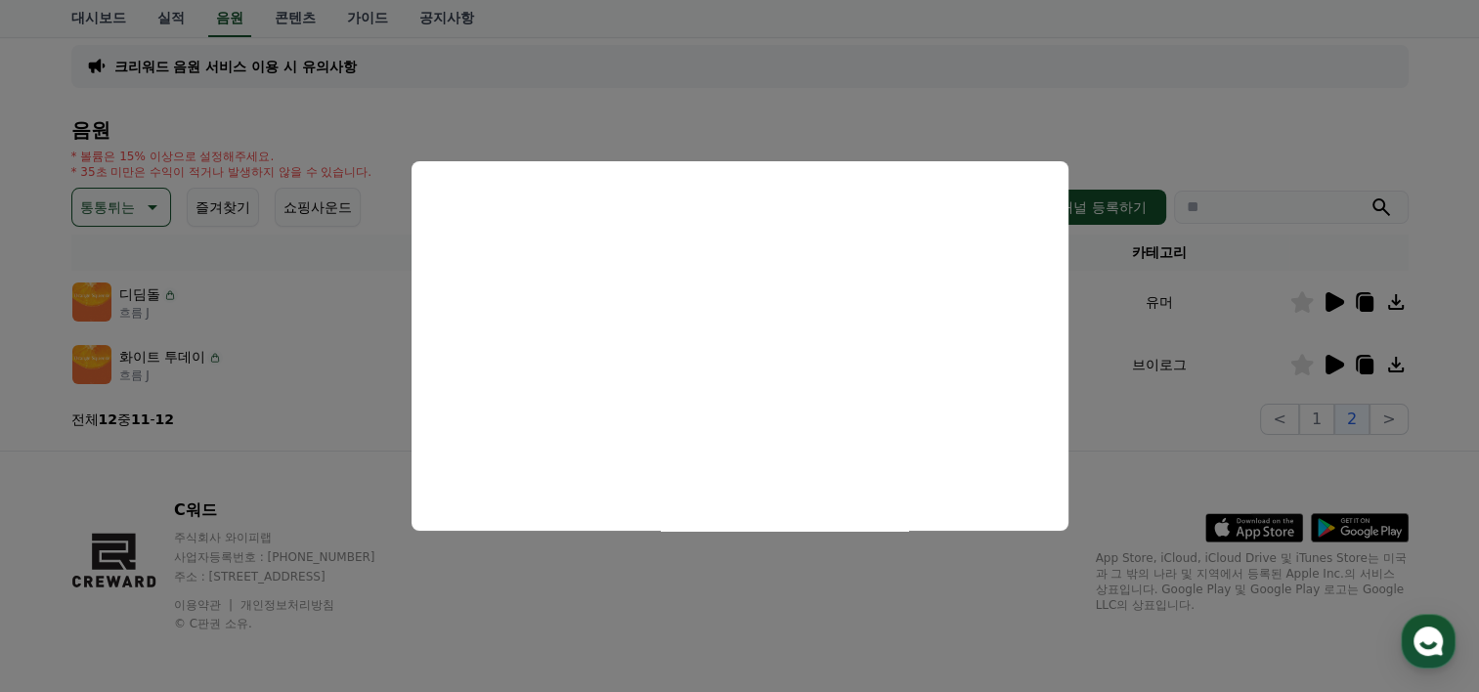
click at [1133, 489] on button "모달 닫기" at bounding box center [739, 346] width 1479 height 692
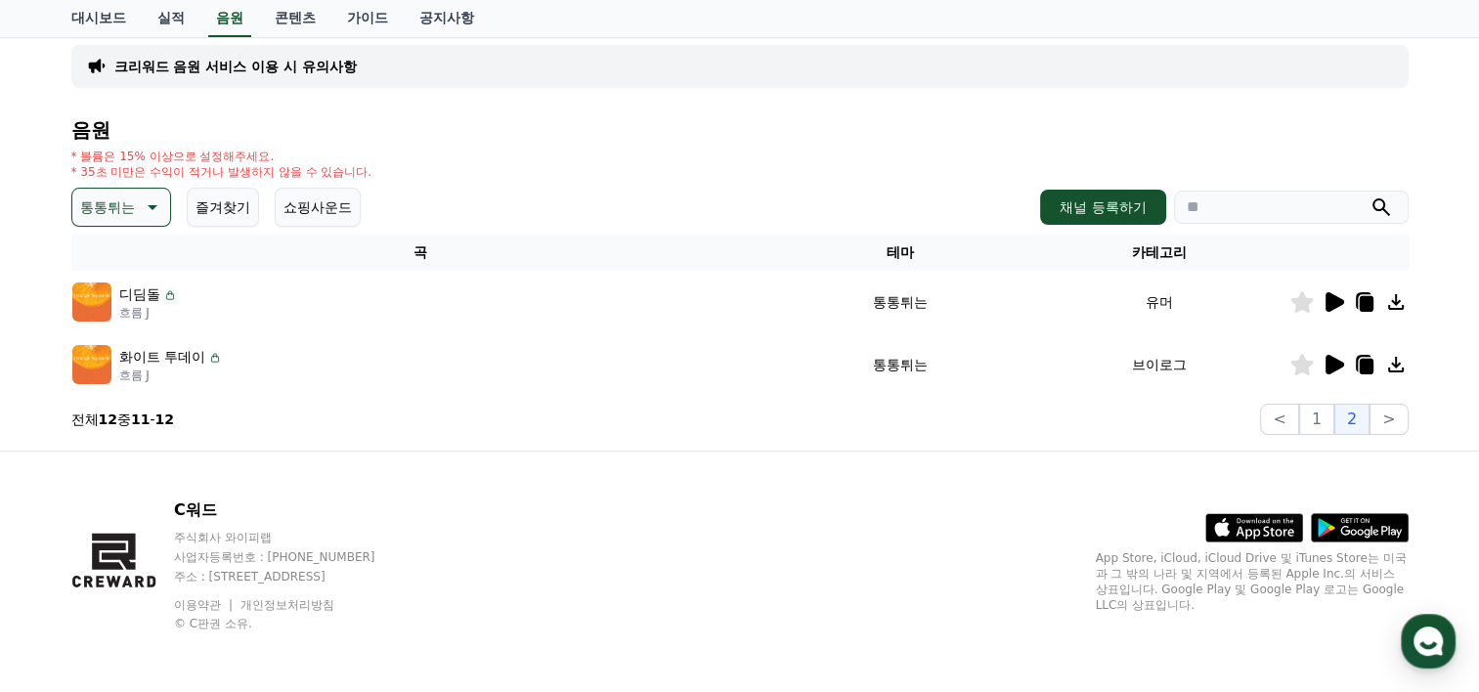
click at [1399, 358] on icon at bounding box center [1395, 364] width 23 height 23
click at [913, 508] on div "C워드 주식회사 와이피랩 사업자등록번호 : [PHONE_NUMBER] 주소 : [STREET_ADDRESS] 이용약관 개인정보처리방침 © C판…" at bounding box center [740, 573] width 1369 height 242
click at [149, 197] on icon at bounding box center [150, 207] width 23 height 23
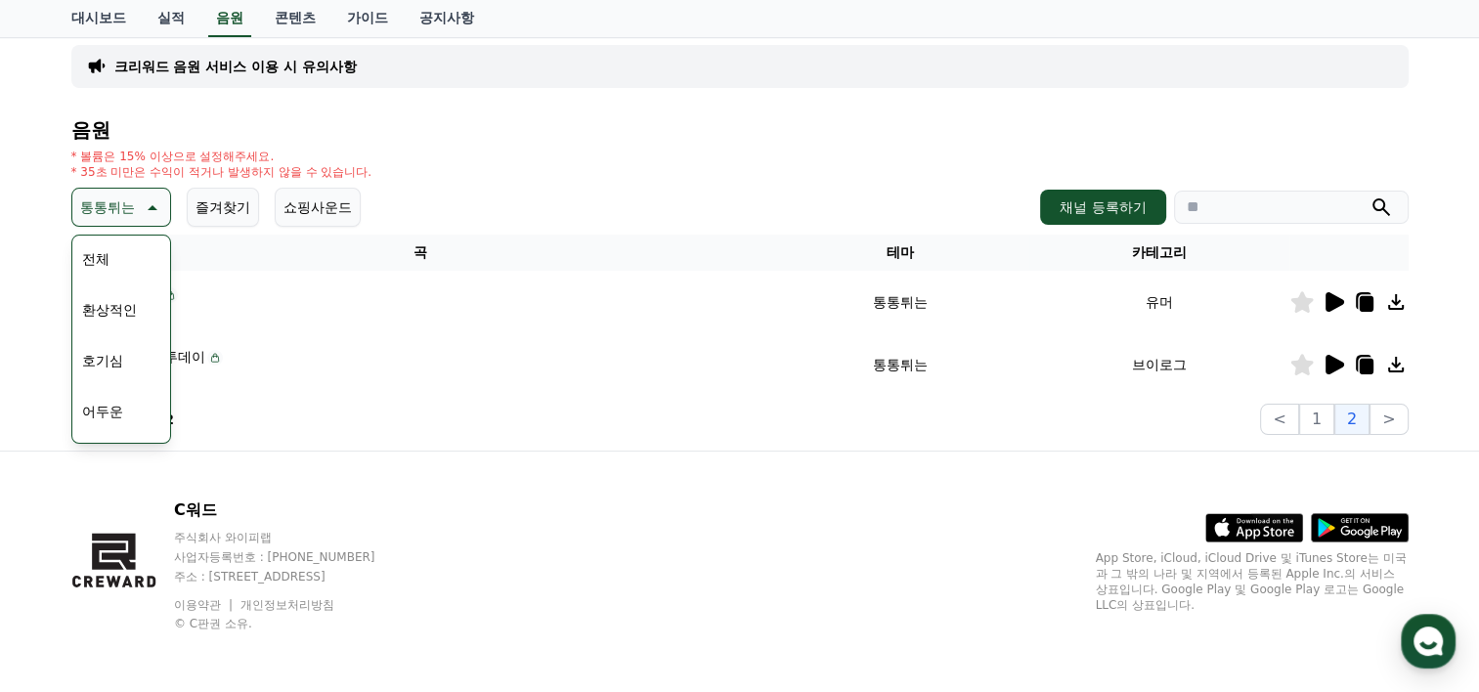
scroll to position [63, 0]
click at [120, 258] on button "환상적인" at bounding box center [109, 247] width 70 height 43
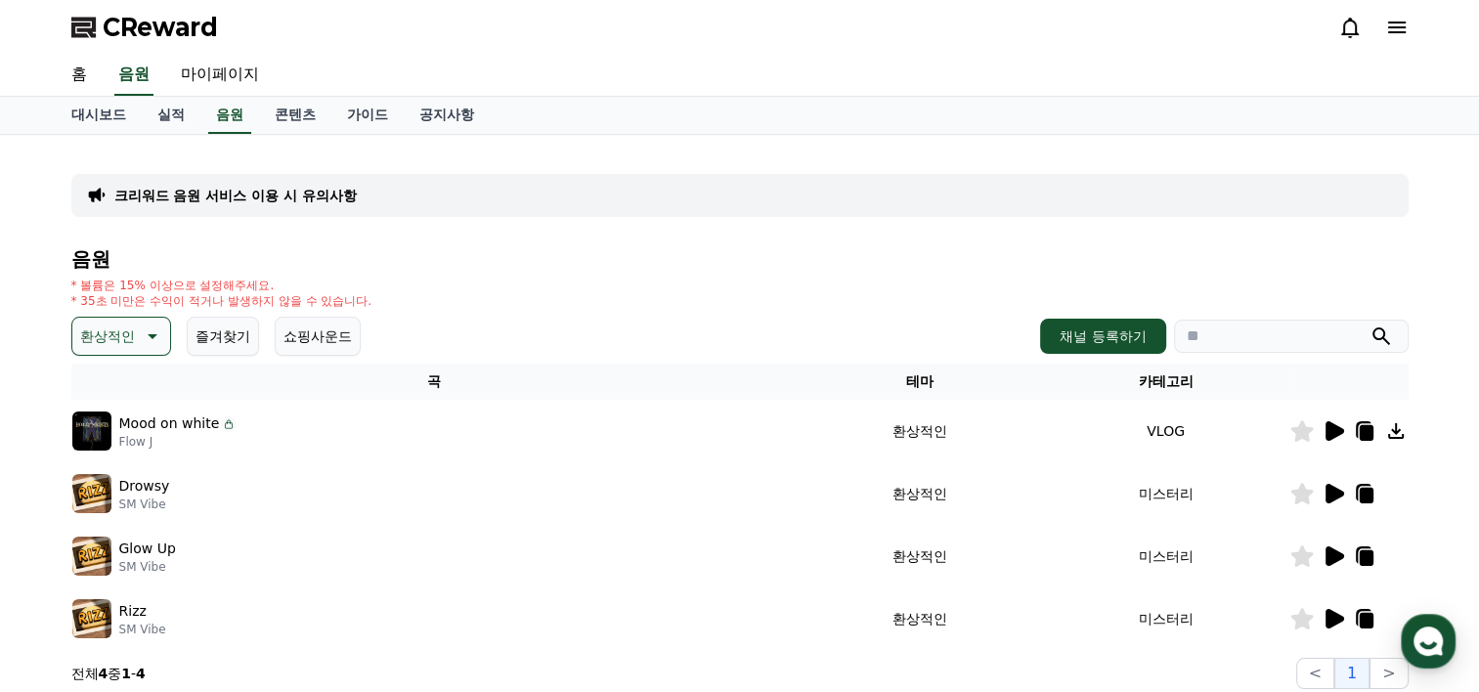
click at [1333, 434] on icon at bounding box center [1335, 431] width 19 height 20
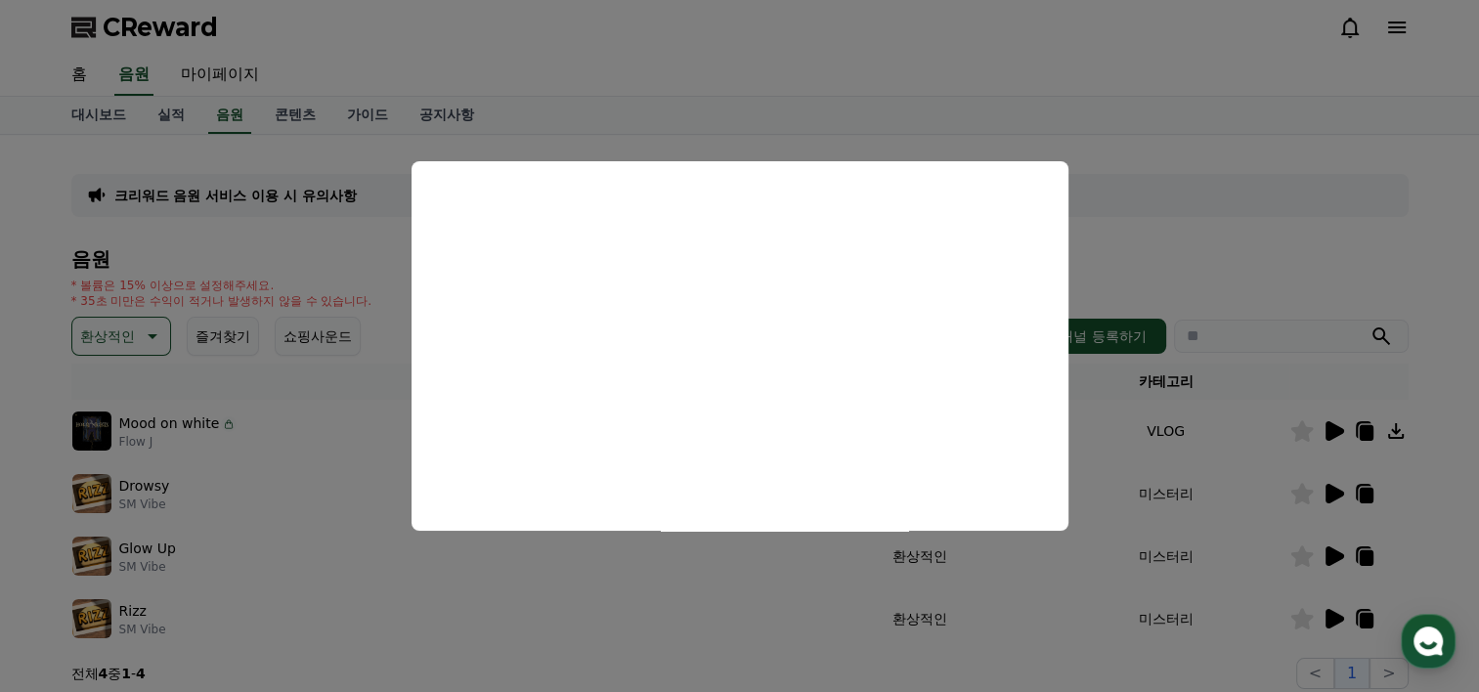
click at [1318, 275] on button "close modal" at bounding box center [739, 346] width 1479 height 692
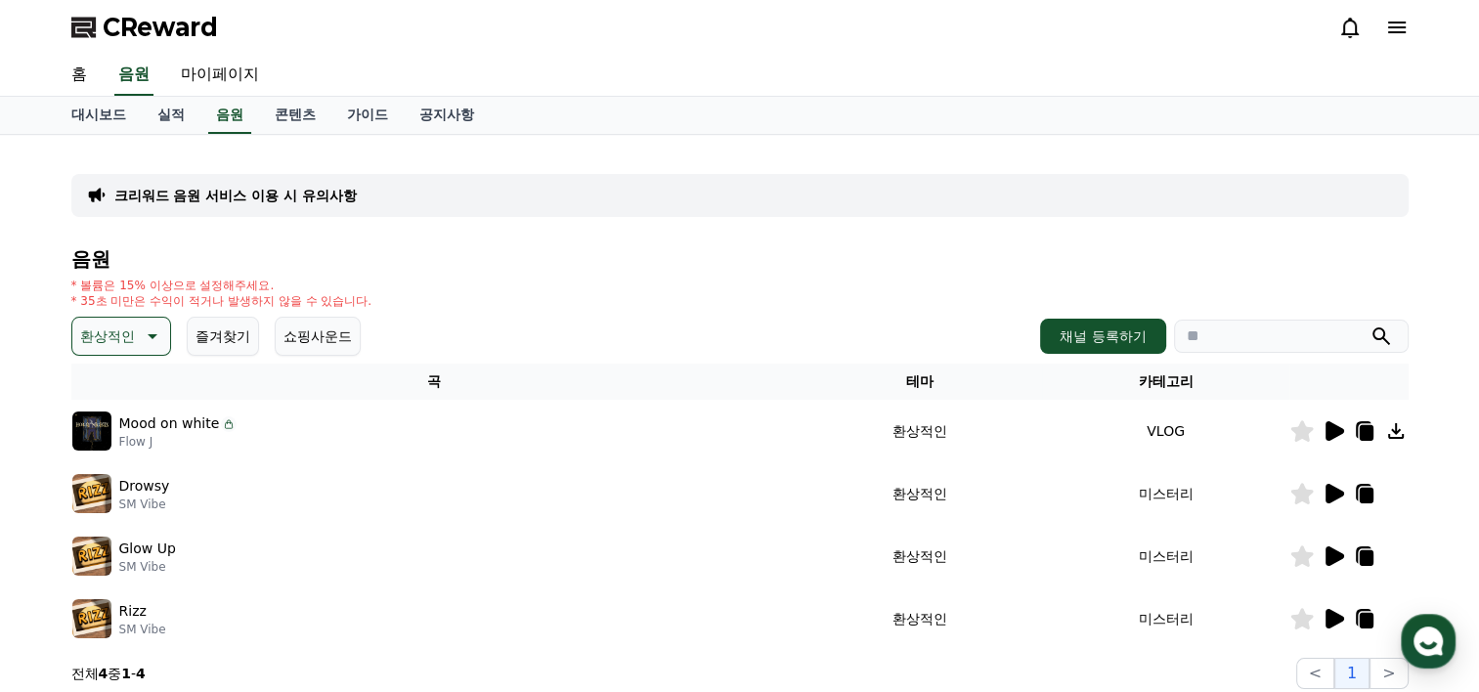
scroll to position [254, 0]
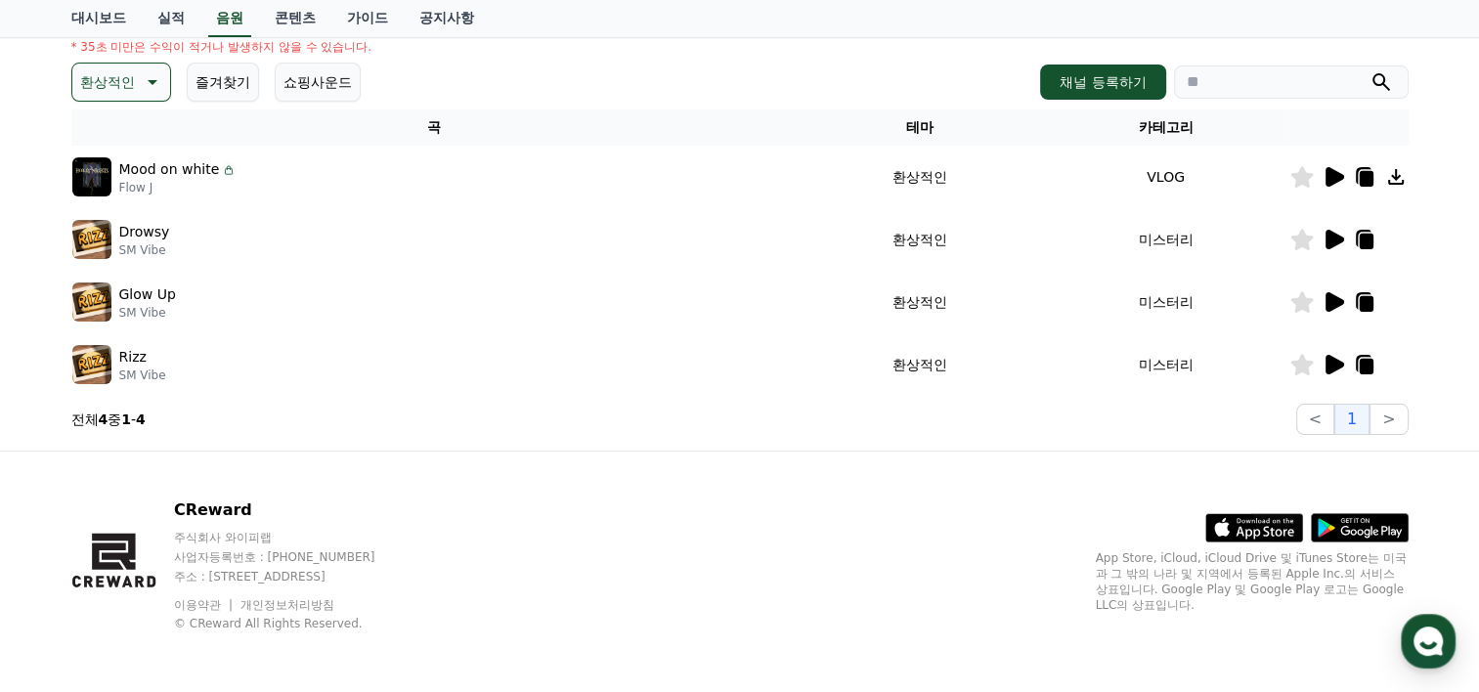
click at [1332, 360] on icon at bounding box center [1335, 365] width 19 height 20
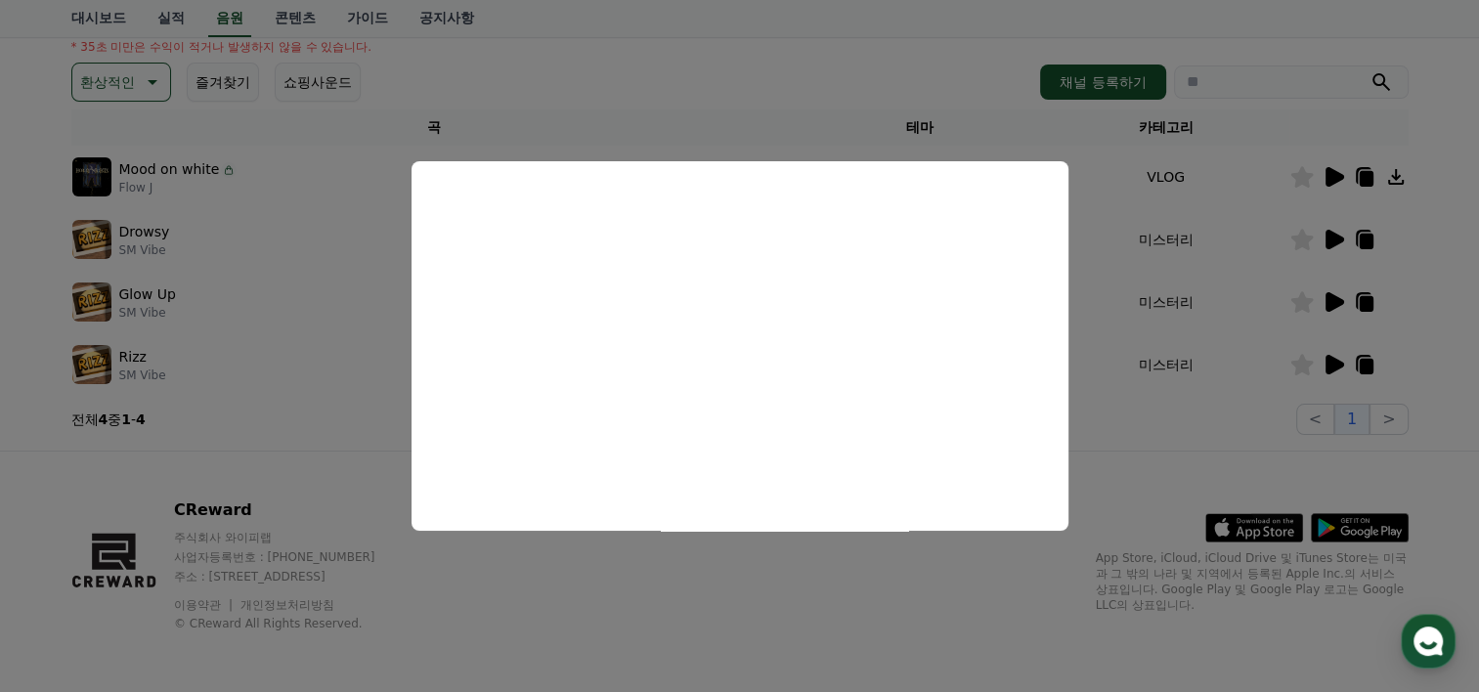
click at [1193, 458] on button "close modal" at bounding box center [739, 346] width 1479 height 692
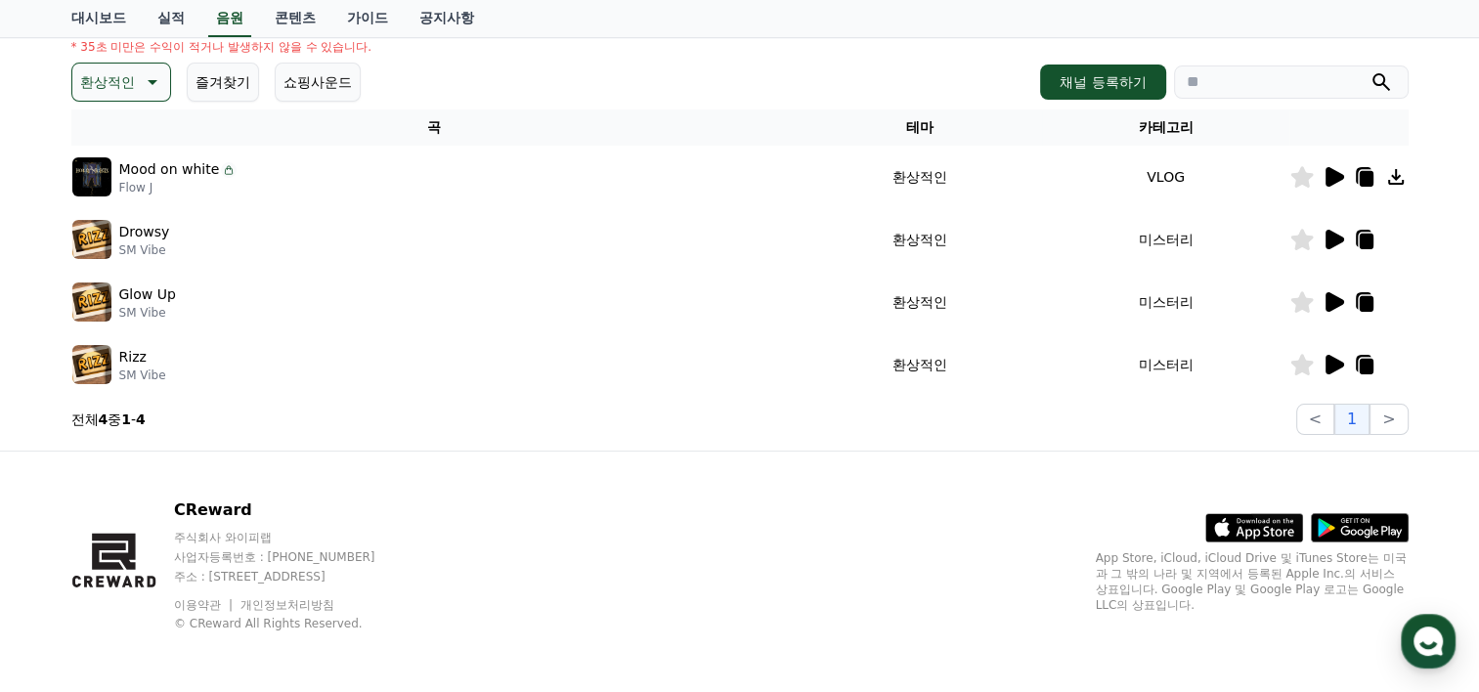
click at [1329, 295] on icon at bounding box center [1335, 302] width 19 height 20
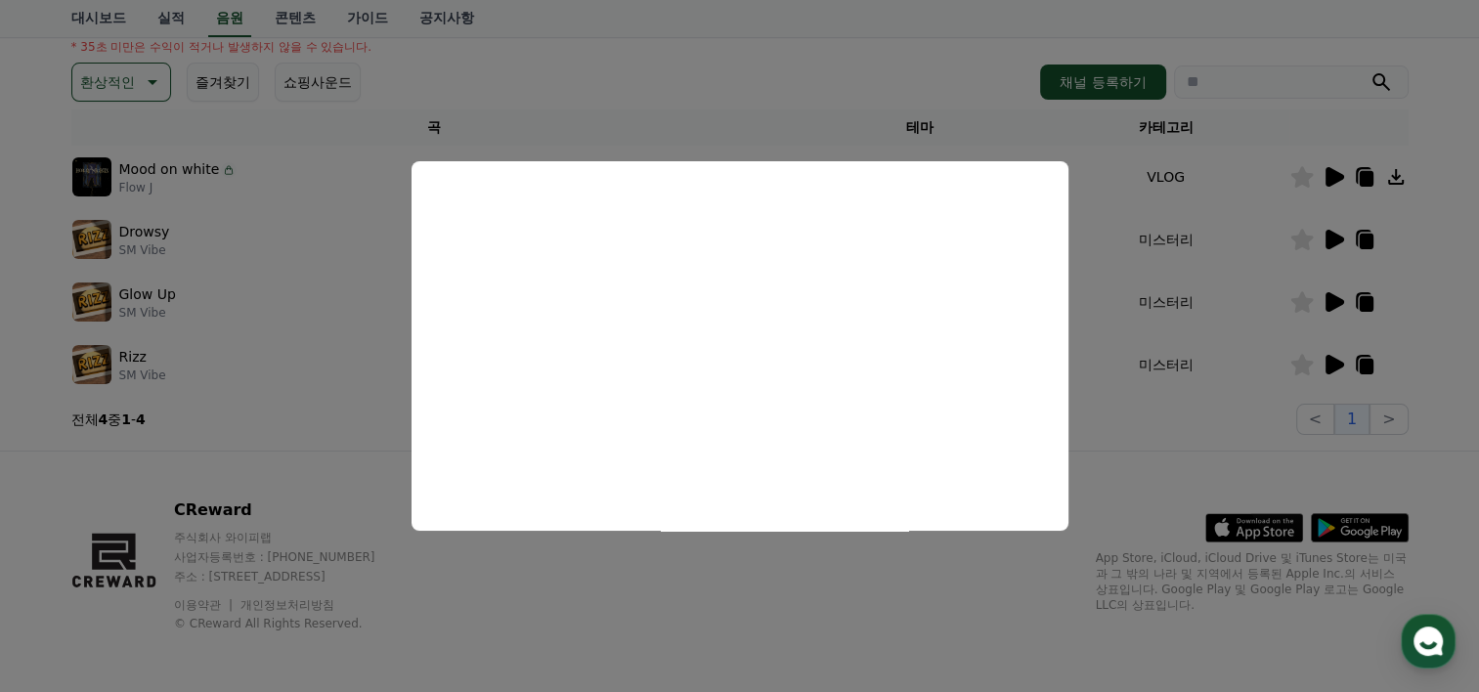
drag, startPoint x: 1200, startPoint y: 438, endPoint x: 1255, endPoint y: 407, distance: 63.0
click at [1200, 438] on button "close modal" at bounding box center [739, 346] width 1479 height 692
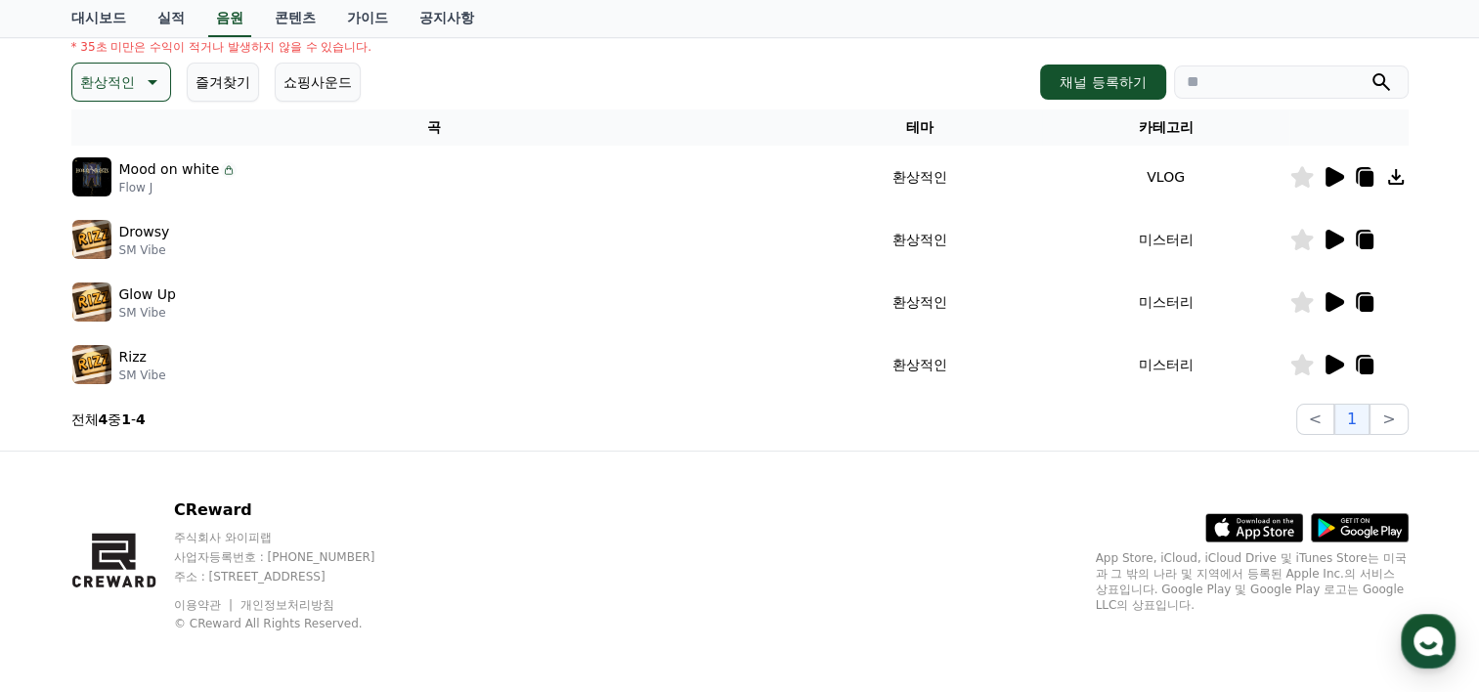
click at [1405, 302] on div at bounding box center [1348, 301] width 117 height 23
click at [1387, 311] on div at bounding box center [1348, 301] width 117 height 23
click at [1390, 305] on div at bounding box center [1348, 301] width 117 height 23
click at [1400, 299] on div at bounding box center [1348, 301] width 117 height 23
click at [1330, 237] on icon at bounding box center [1335, 240] width 19 height 20
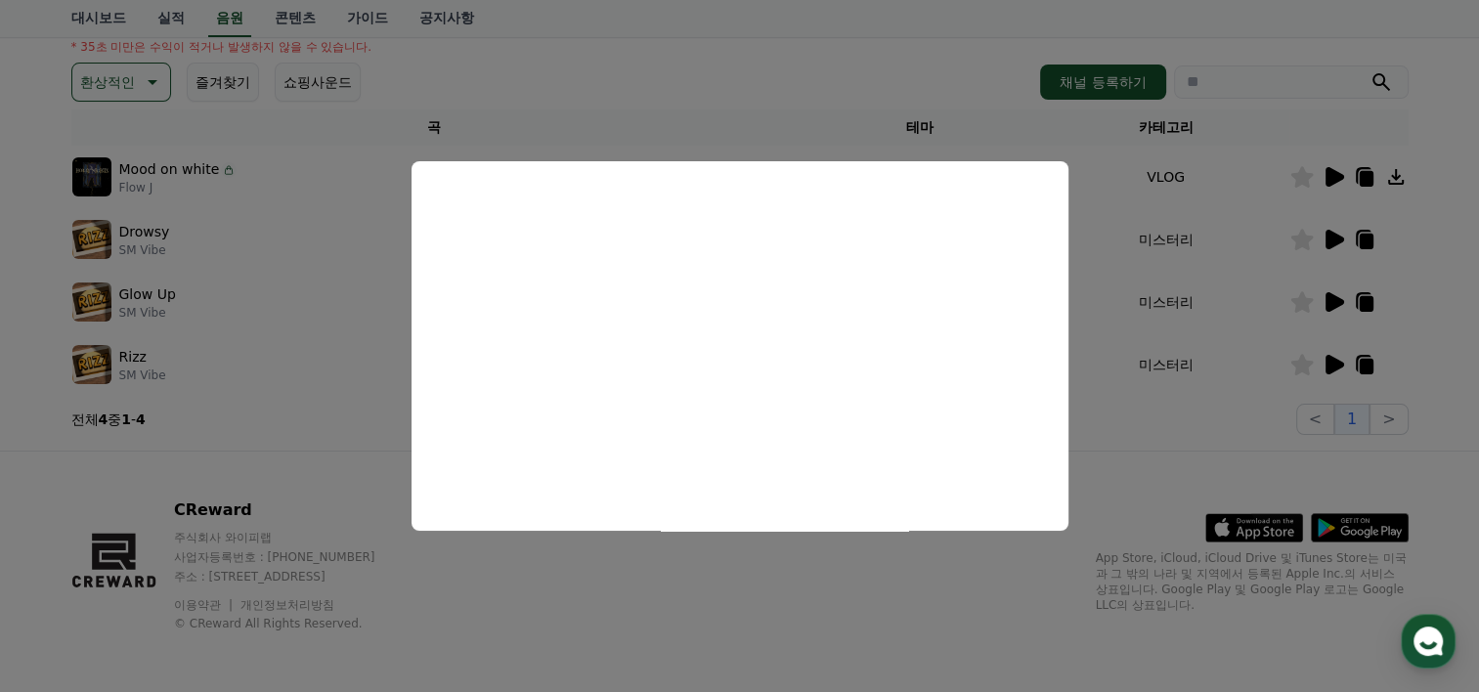
click at [1283, 258] on button "close modal" at bounding box center [739, 346] width 1479 height 692
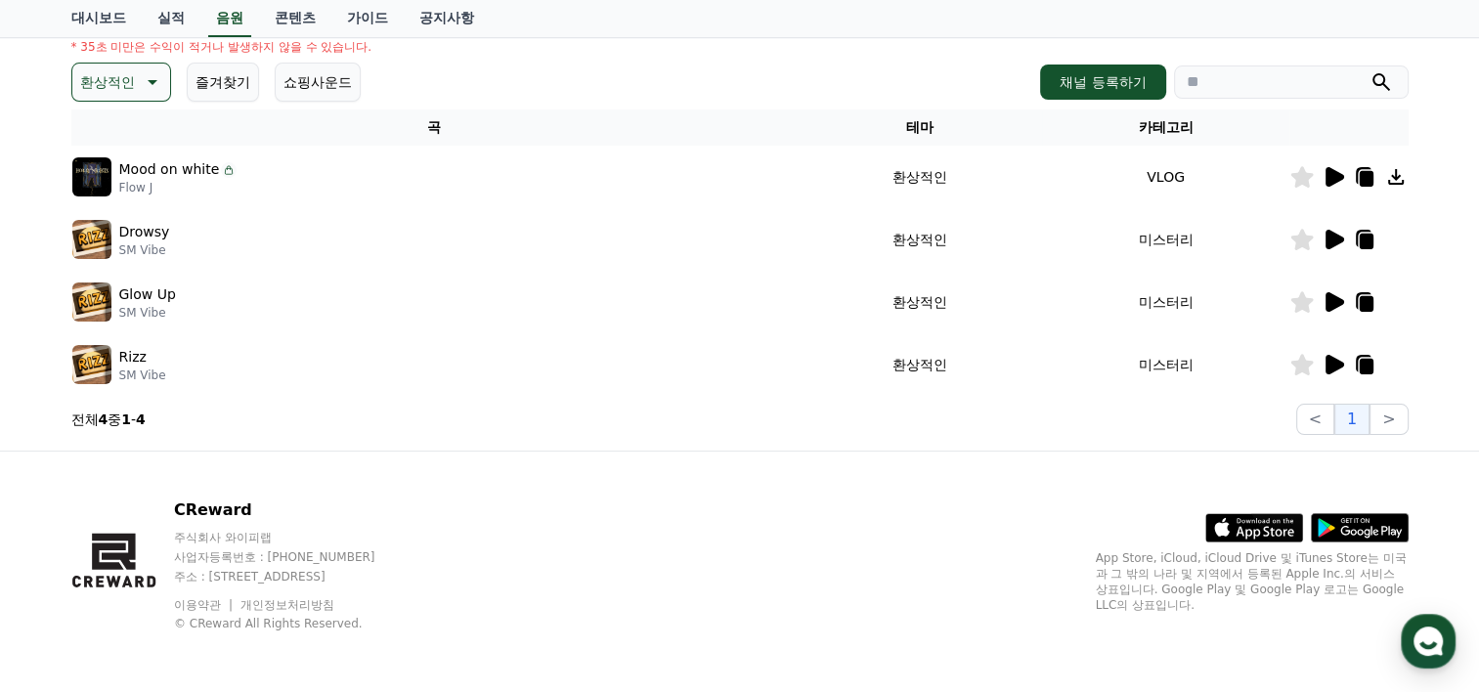
click at [1396, 228] on div at bounding box center [1348, 239] width 117 height 23
click at [1396, 241] on div at bounding box center [1348, 239] width 117 height 23
drag, startPoint x: 1396, startPoint y: 241, endPoint x: 1320, endPoint y: 334, distance: 120.2
click at [1403, 313] on td at bounding box center [1348, 302] width 119 height 63
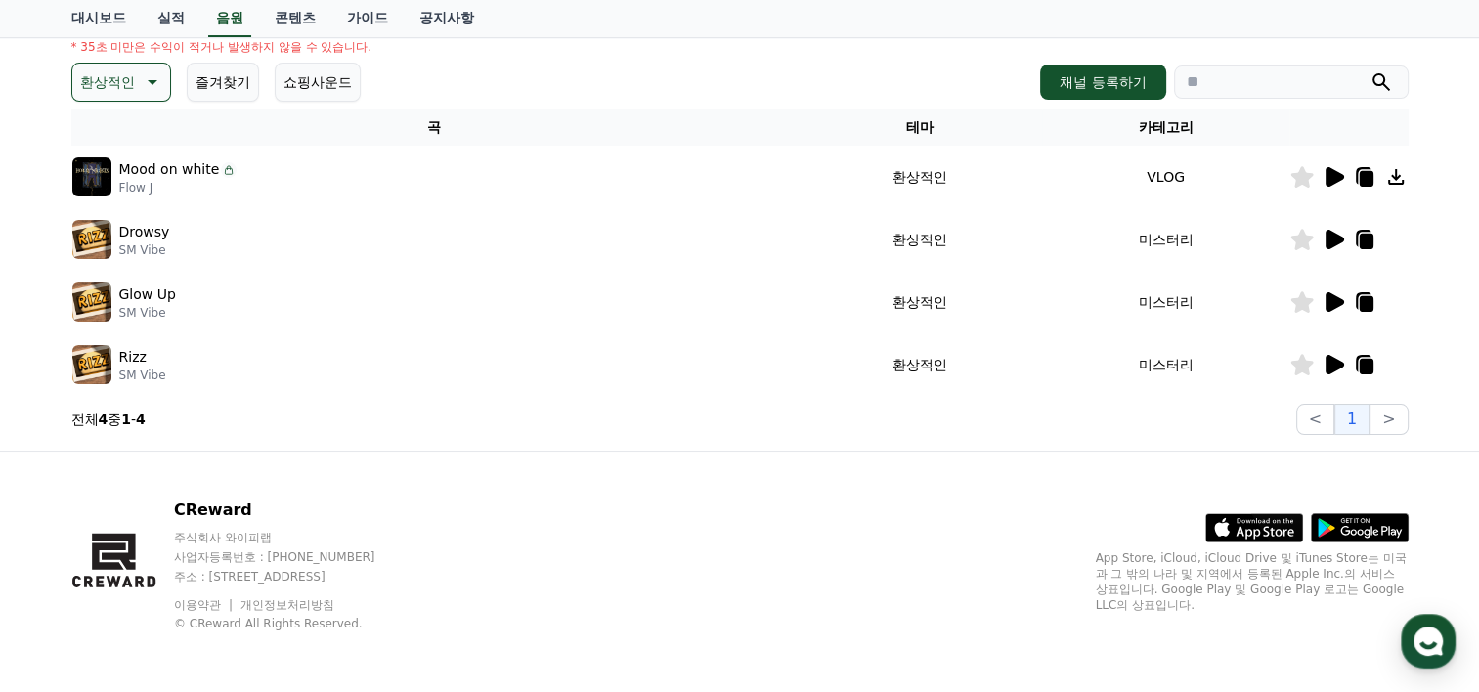
click at [781, 534] on div "CReward 주식회사 와이피랩 사업자등록번호 : 655-81-03655 주소 : 경기도 김포시 양촌읍 양곡로 495, 3층 305-비이16호…" at bounding box center [740, 573] width 1369 height 242
click at [106, 70] on p "환상적인" at bounding box center [107, 81] width 55 height 27
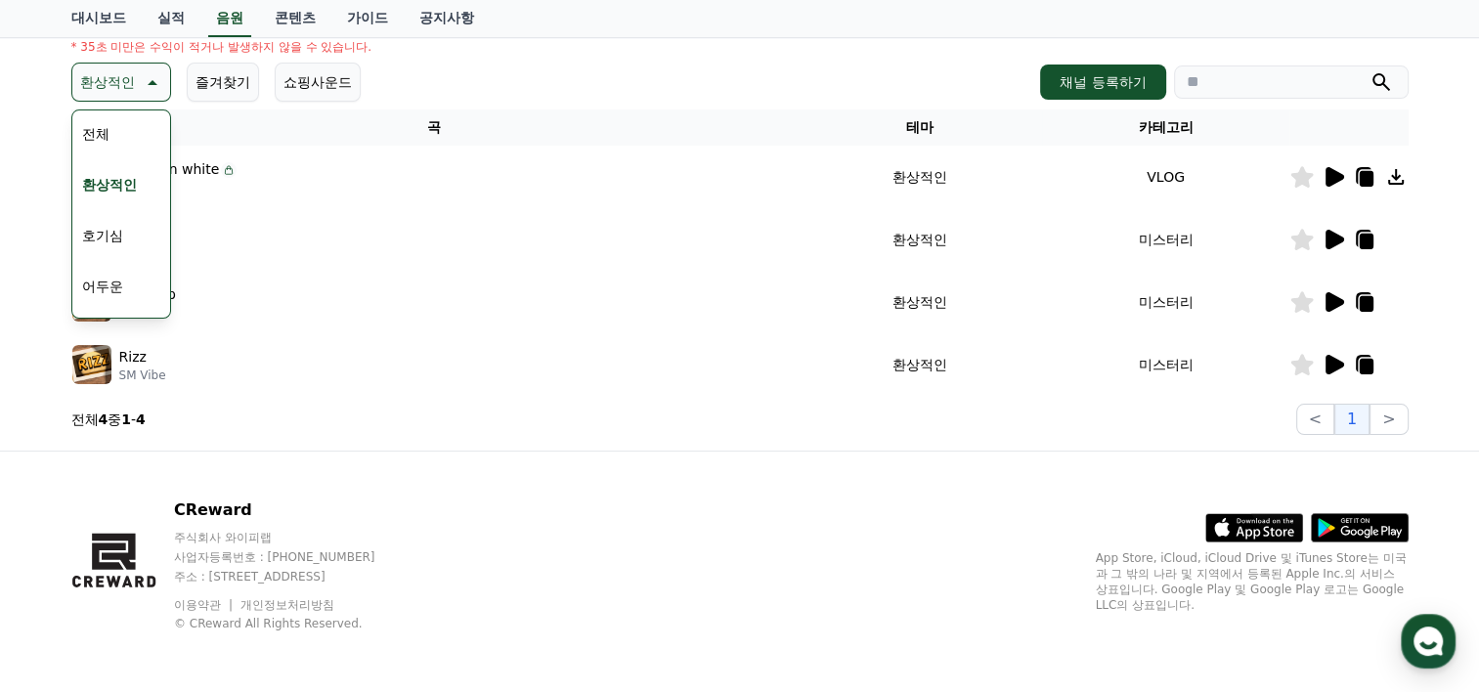
click at [116, 229] on button "호기심" at bounding box center [102, 235] width 57 height 43
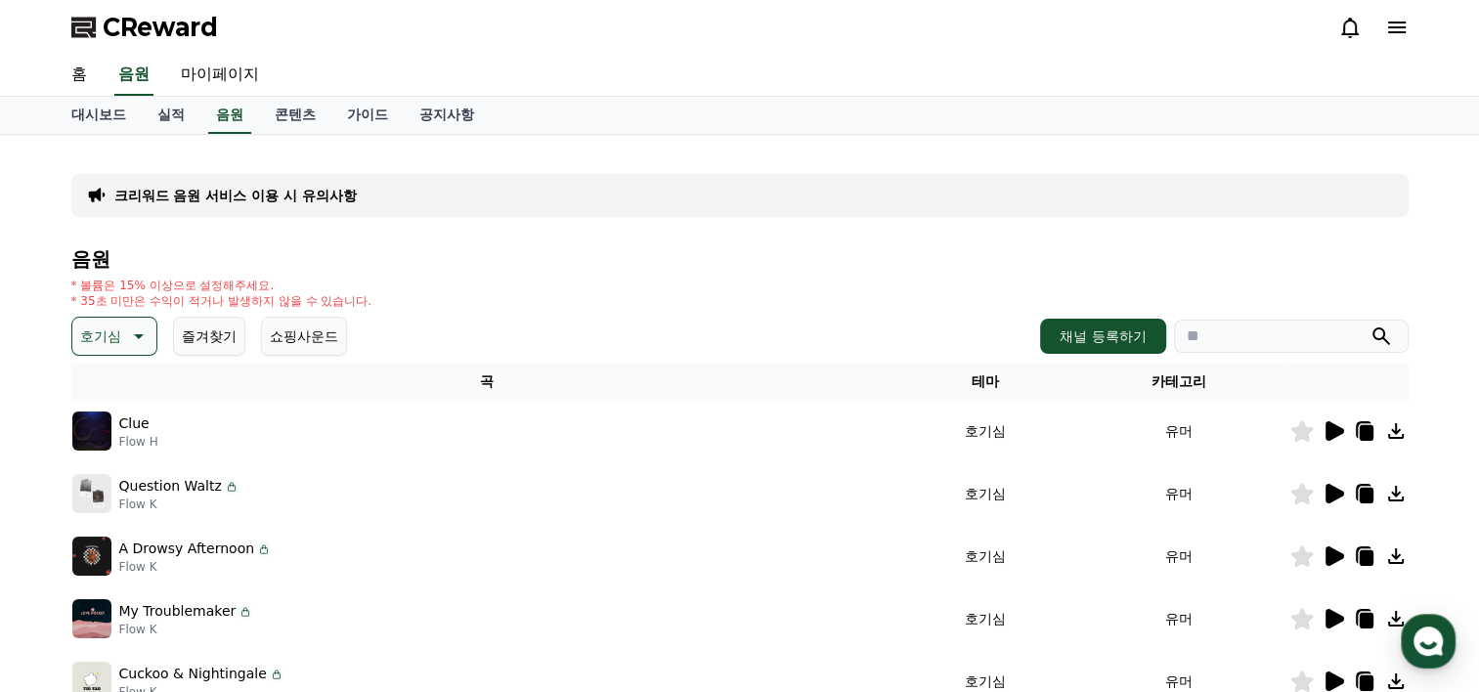
click at [1324, 427] on icon at bounding box center [1333, 430] width 23 height 23
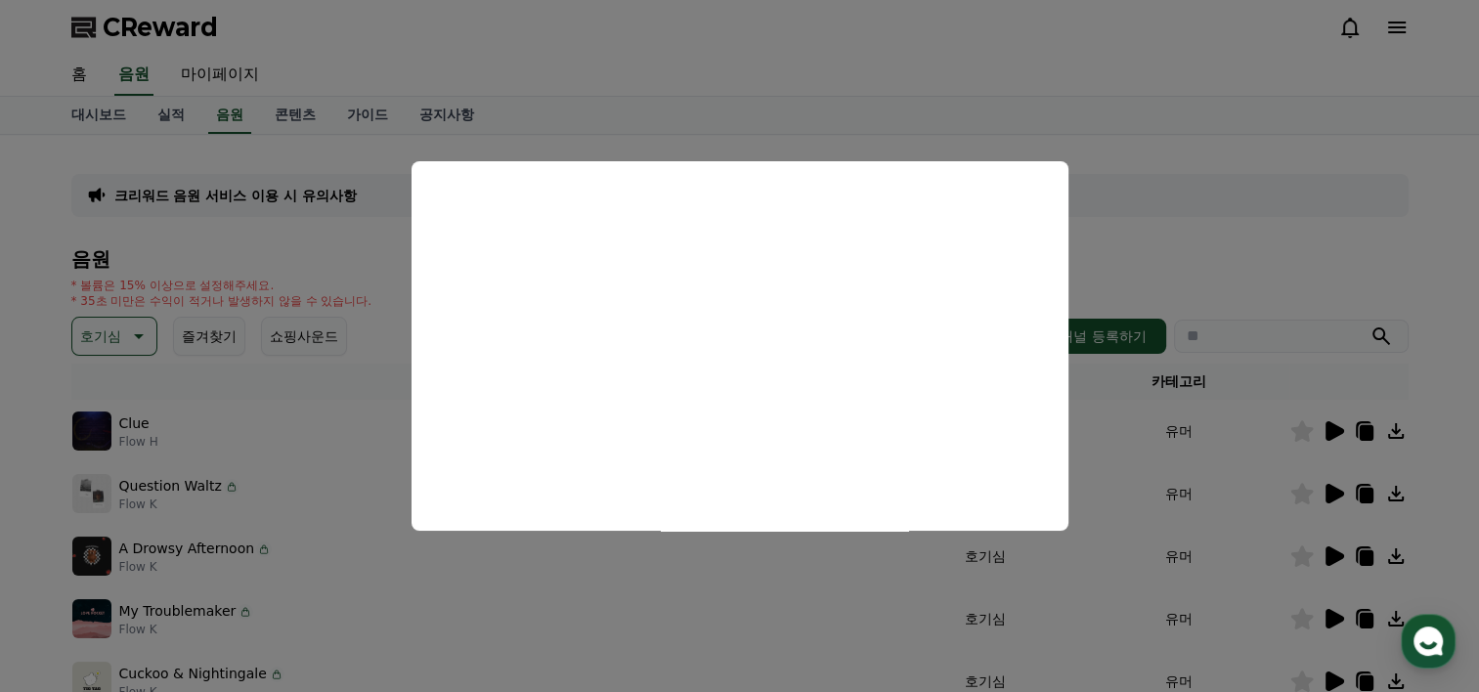
click at [1191, 255] on button "close modal" at bounding box center [739, 346] width 1479 height 692
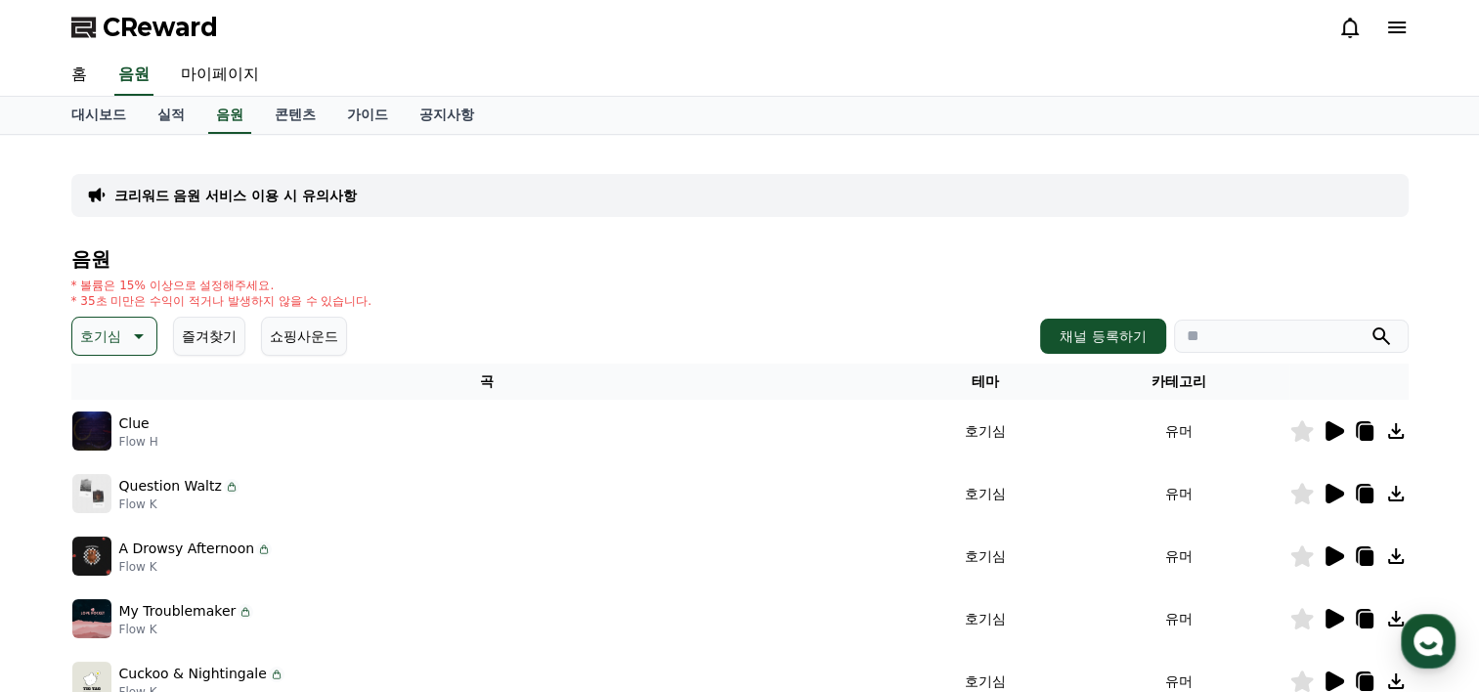
drag, startPoint x: 929, startPoint y: 257, endPoint x: 803, endPoint y: 253, distance: 126.2
drag, startPoint x: 803, startPoint y: 253, endPoint x: 6, endPoint y: 457, distance: 822.5
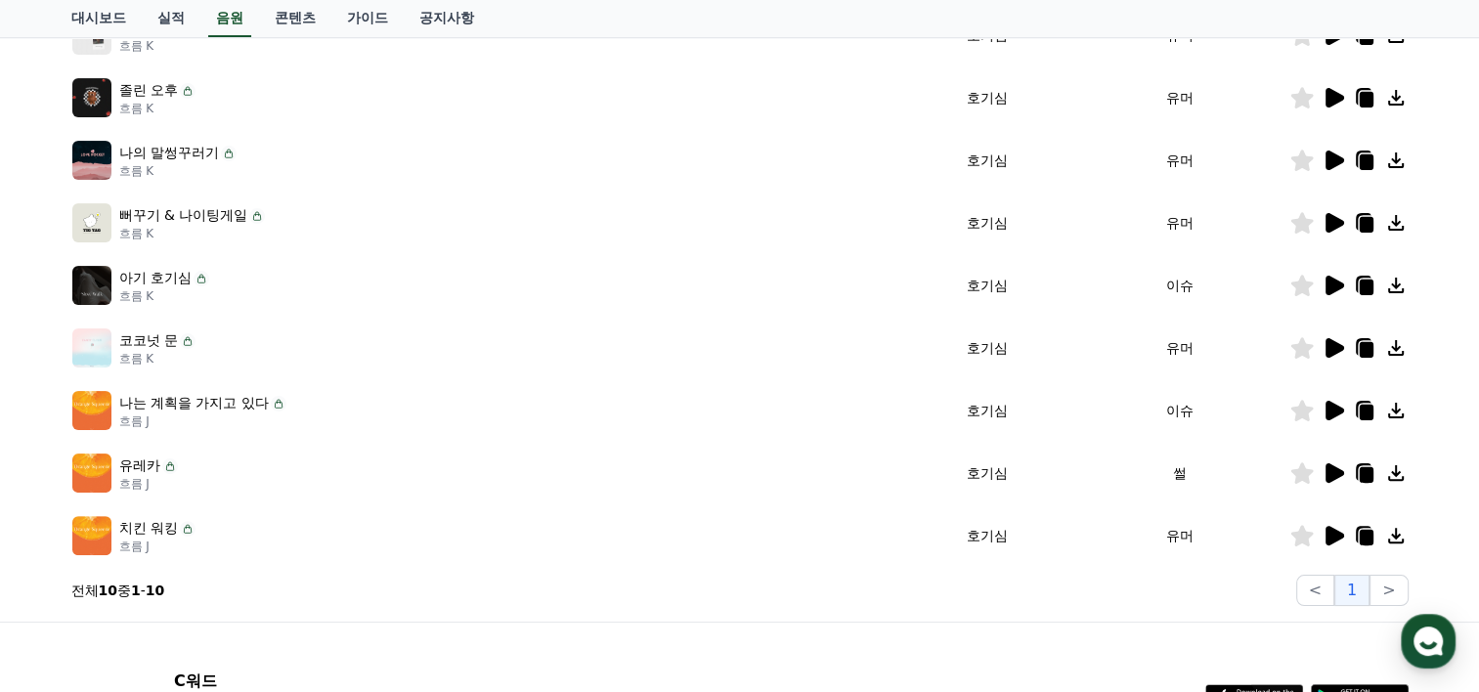
scroll to position [504, 0]
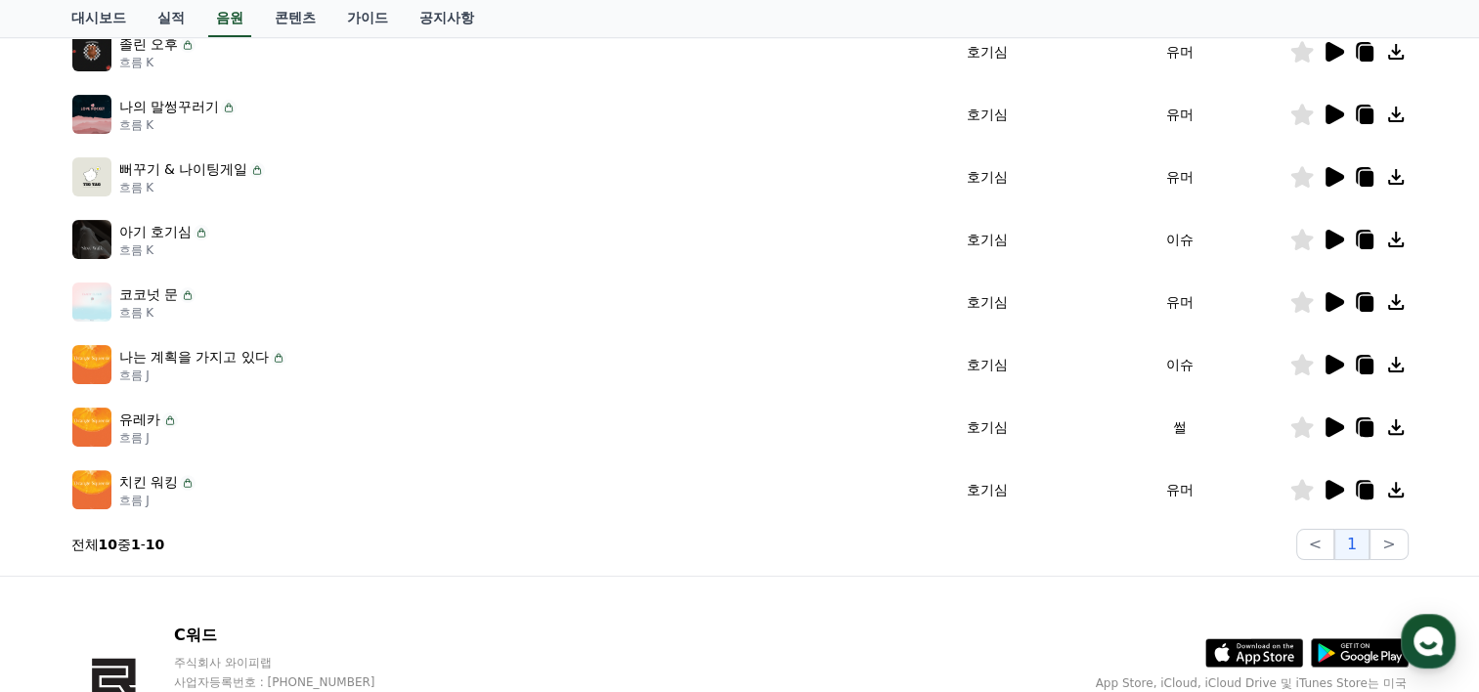
click at [1329, 240] on icon at bounding box center [1335, 240] width 19 height 20
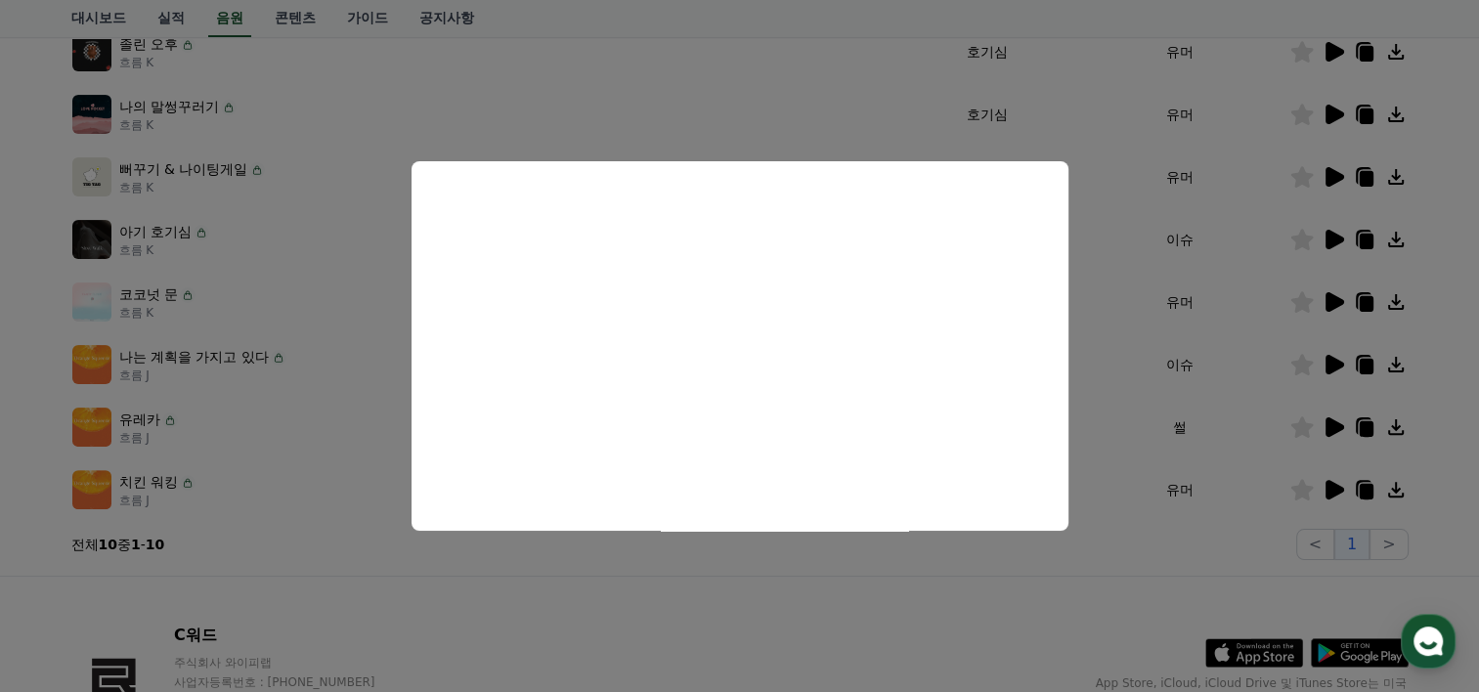
click at [1010, 572] on button "모달 닫기" at bounding box center [739, 346] width 1479 height 692
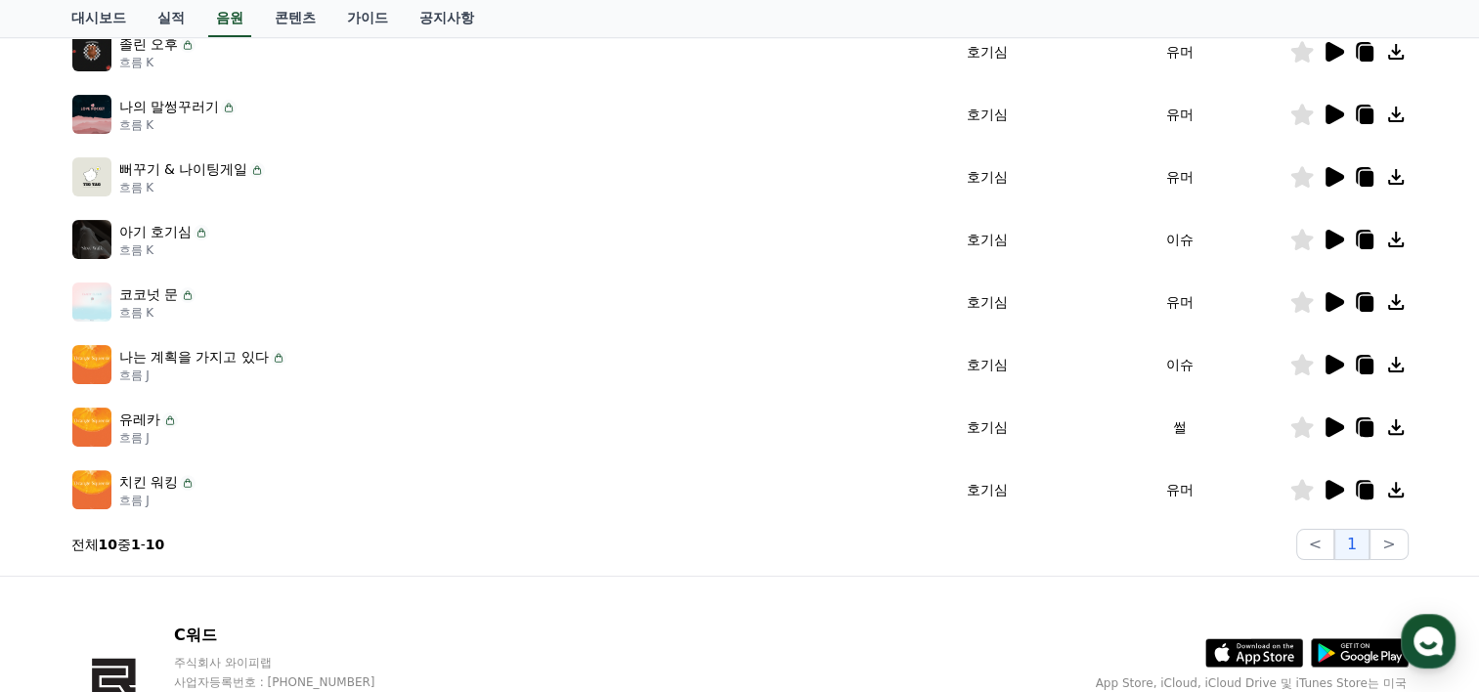
click at [1330, 364] on icon at bounding box center [1335, 365] width 19 height 20
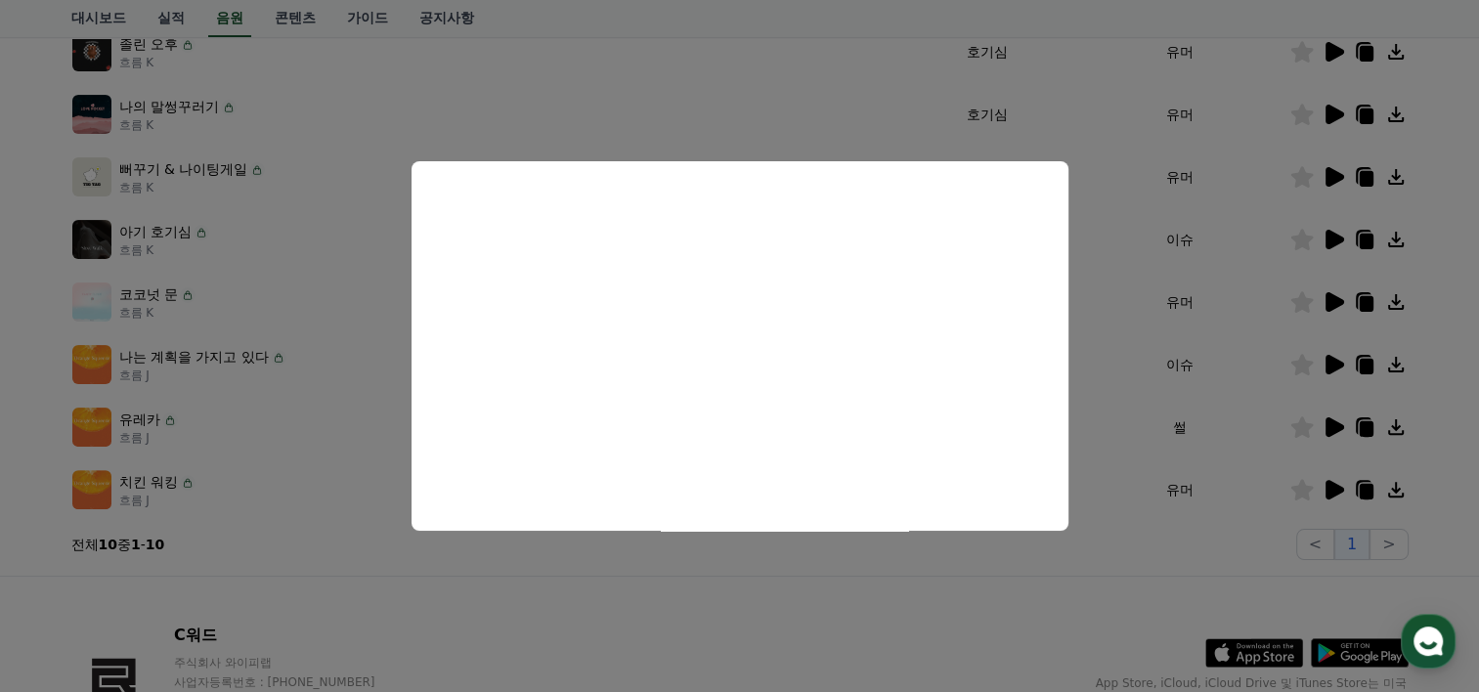
click at [366, 579] on button "모달 닫기" at bounding box center [739, 346] width 1479 height 692
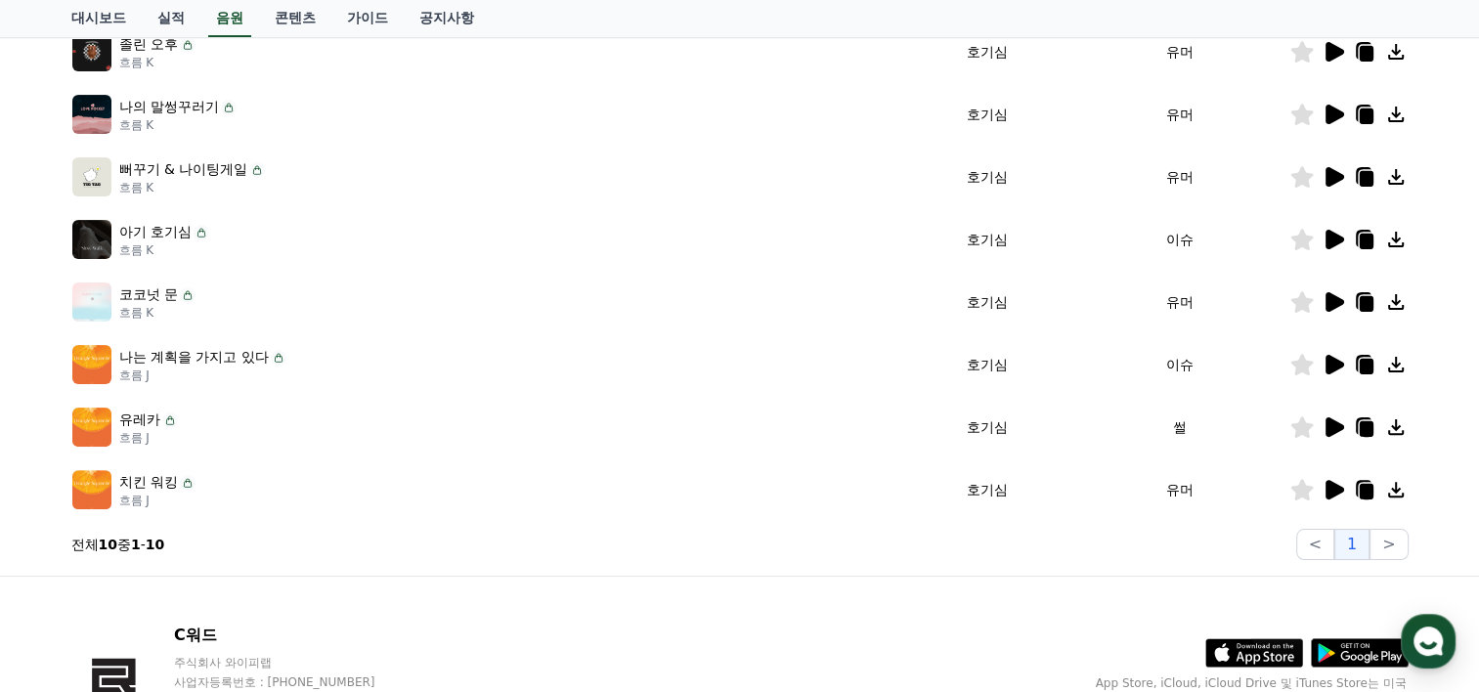
click at [1334, 493] on icon at bounding box center [1335, 490] width 19 height 20
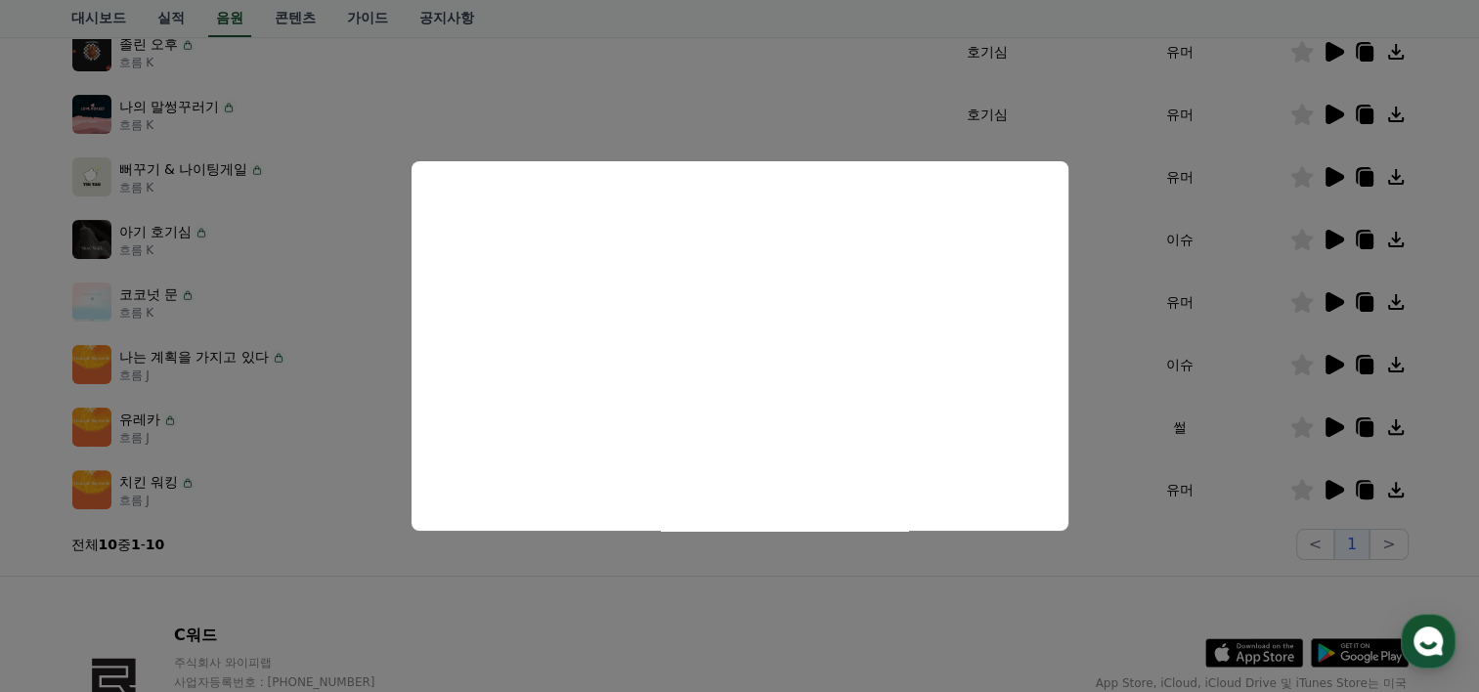
click at [970, 563] on button "모달 닫기" at bounding box center [739, 346] width 1479 height 692
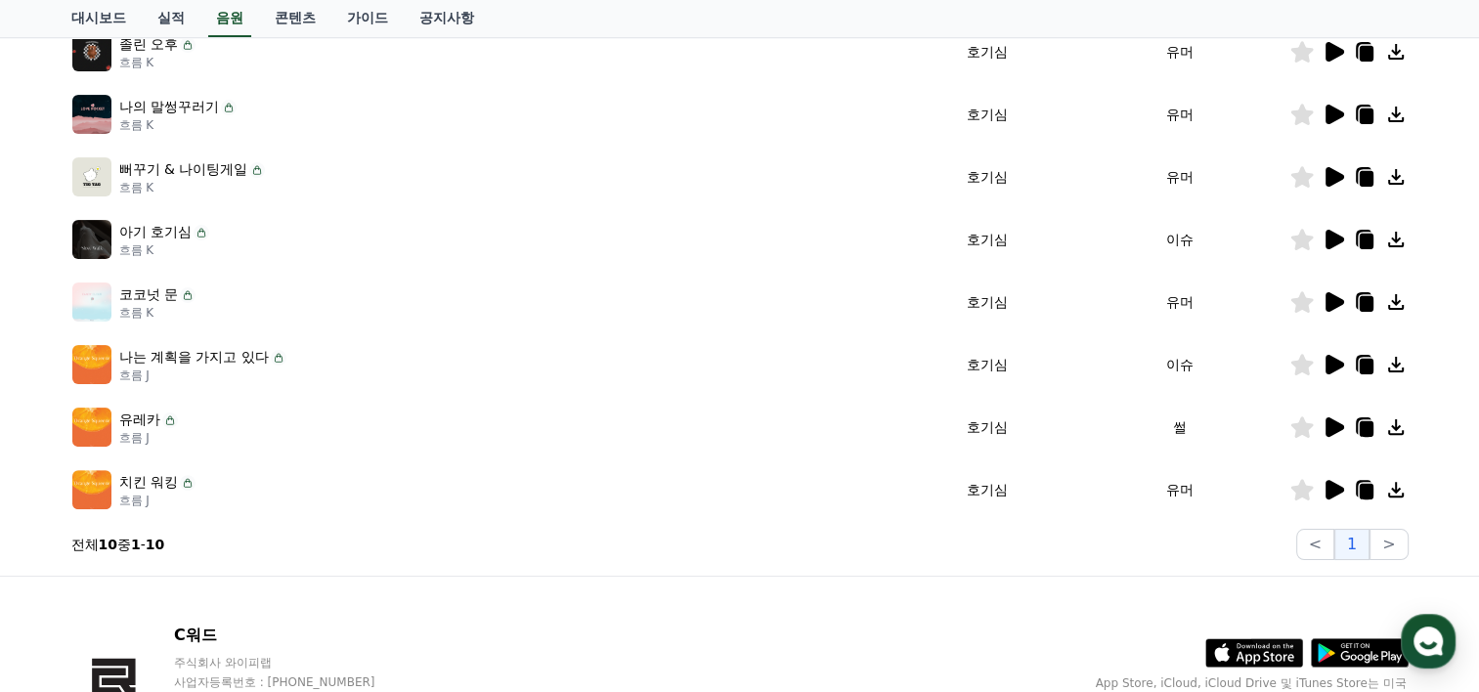
click at [1341, 427] on icon at bounding box center [1335, 427] width 19 height 20
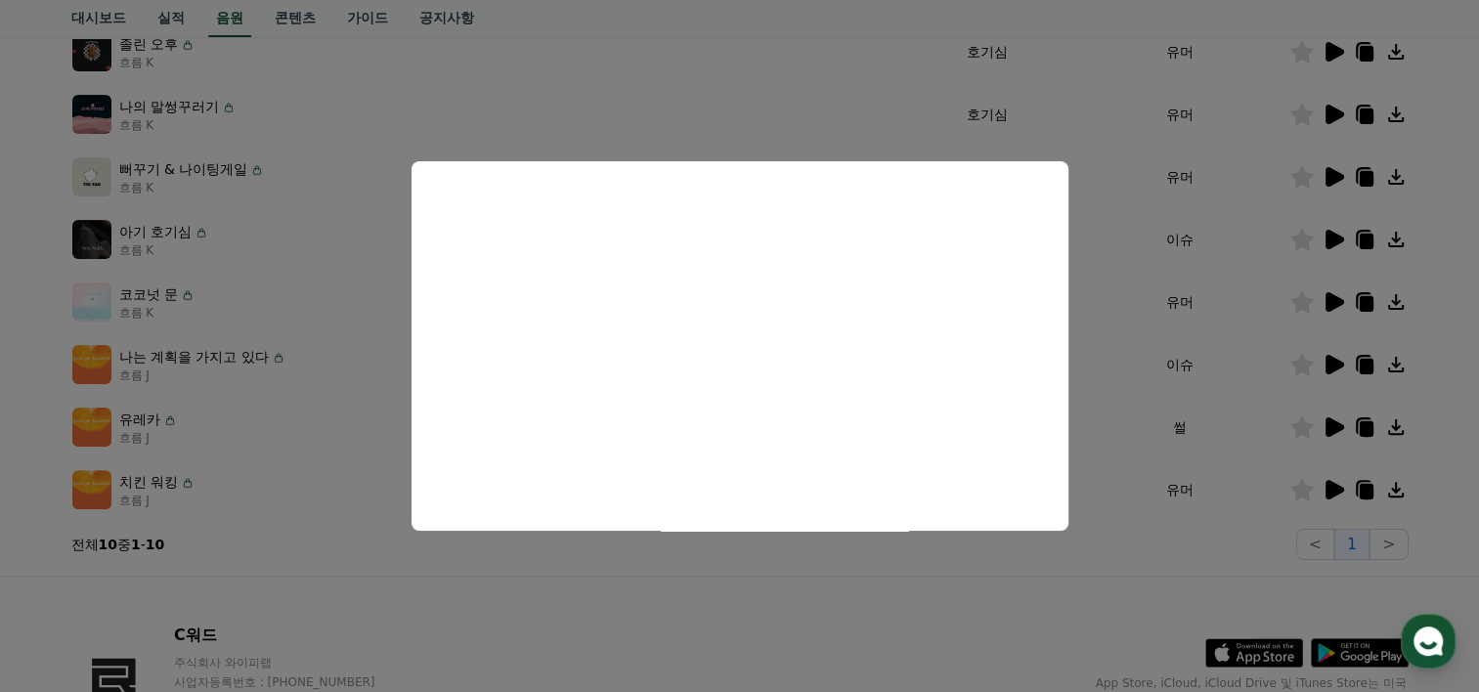
click at [340, 544] on button "모달 닫기" at bounding box center [739, 346] width 1479 height 692
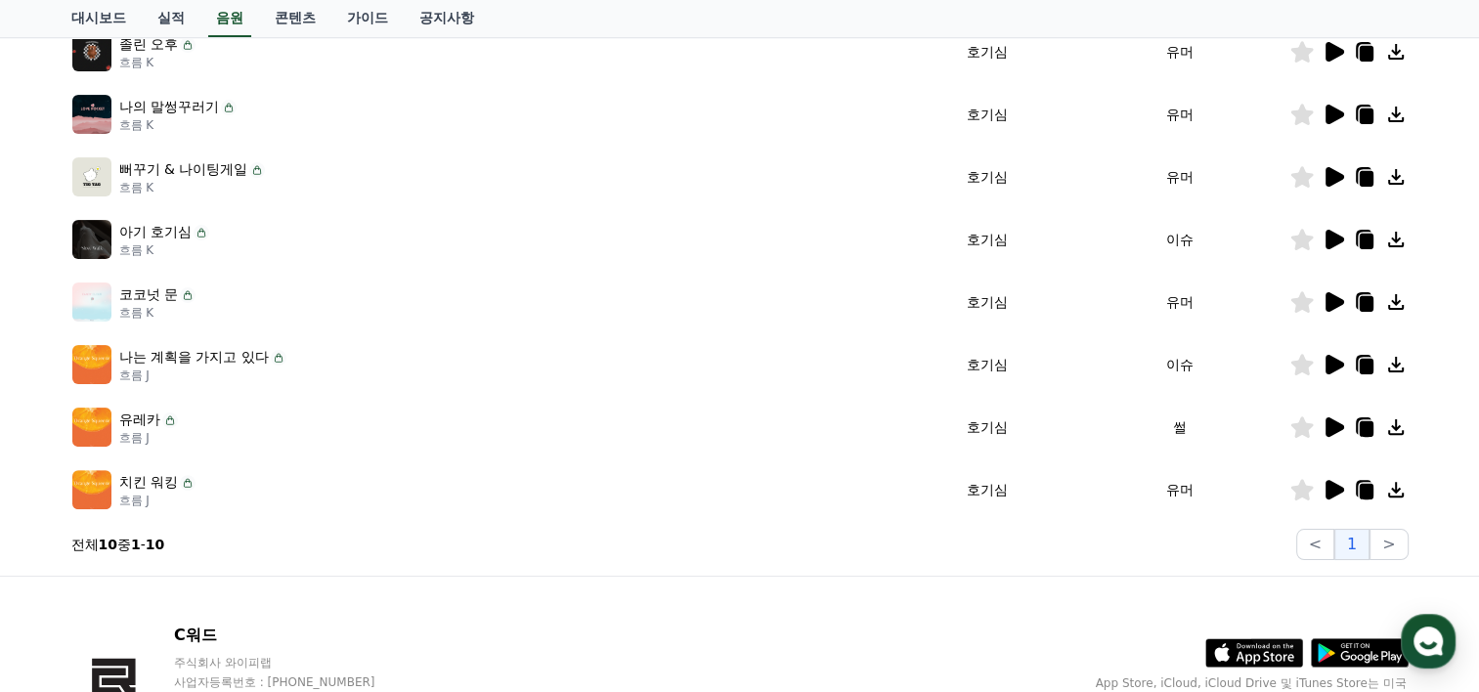
click at [1330, 116] on icon at bounding box center [1335, 115] width 19 height 20
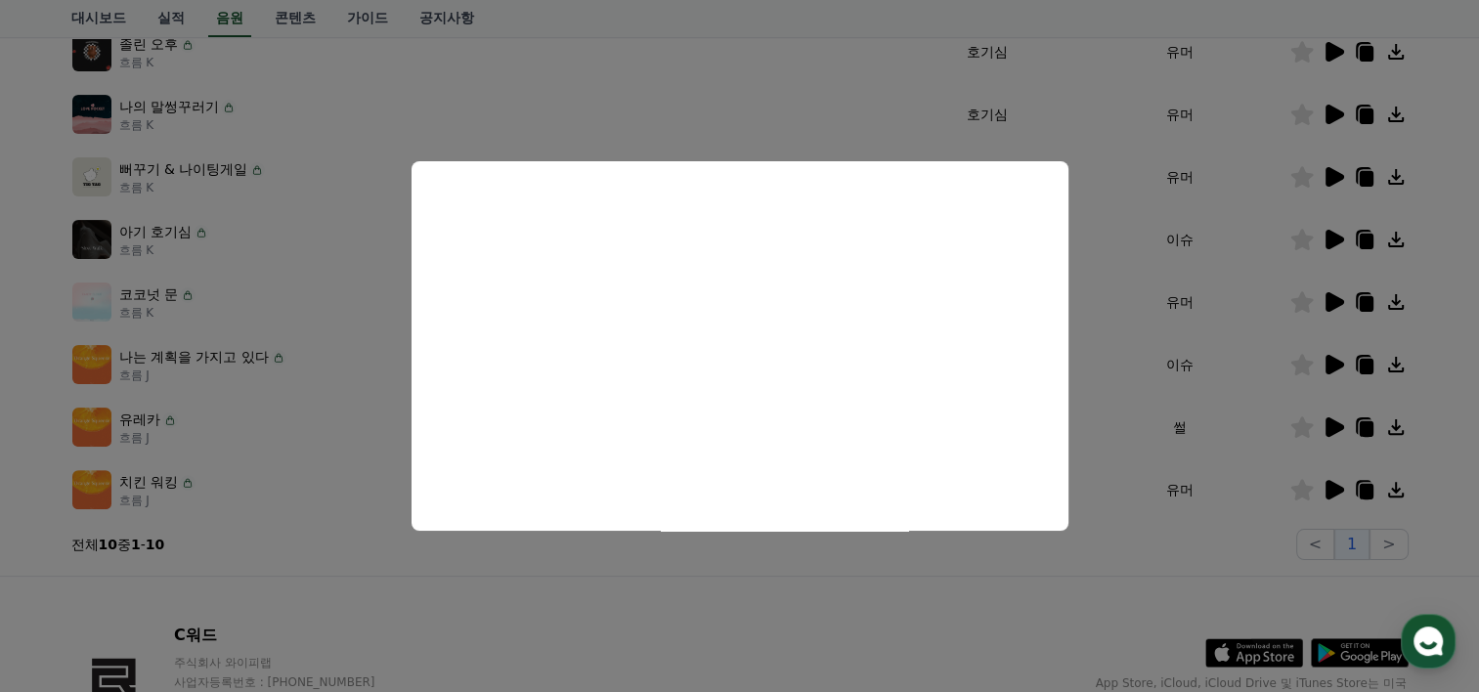
click at [3, 283] on button "모달 닫기" at bounding box center [739, 346] width 1479 height 692
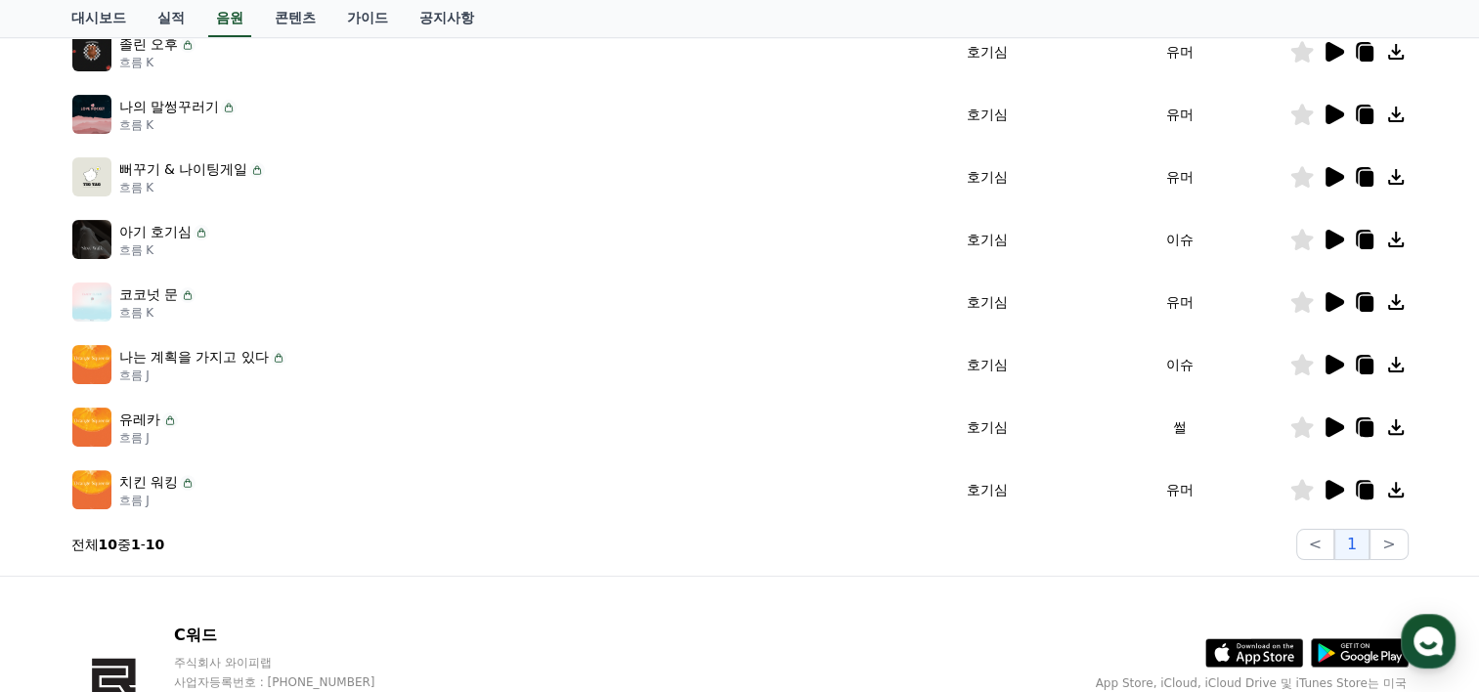
click at [1324, 172] on icon at bounding box center [1333, 176] width 23 height 23
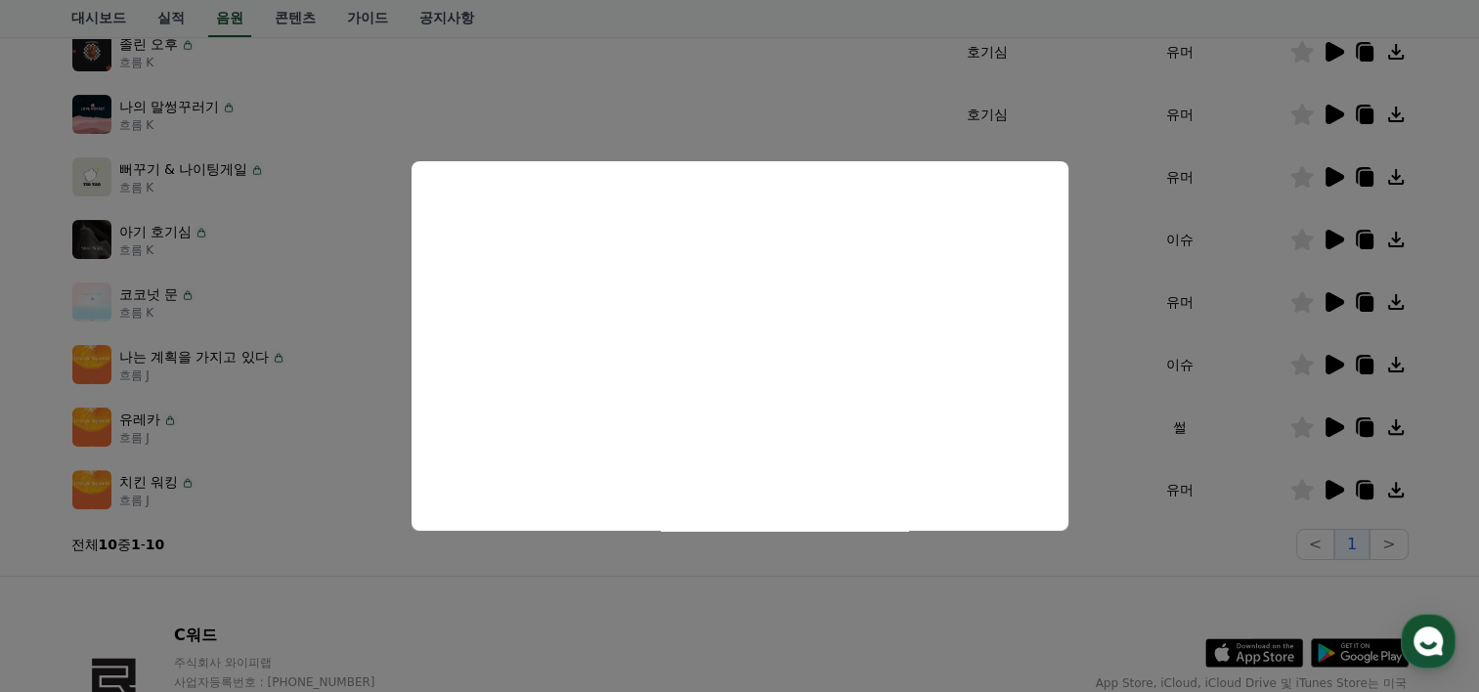
click at [0, 289] on html "C워드 홈 음원 마이페이지 대시보드 실적 음원 콘텐츠 가이드 공지사항 크리워드 음원 서비스 이용 시 유의사항 음원 * 볼륨은 15% 이상으로 …" at bounding box center [739, 158] width 1479 height 1324
click at [1321, 309] on button "모달 닫기" at bounding box center [739, 346] width 1479 height 692
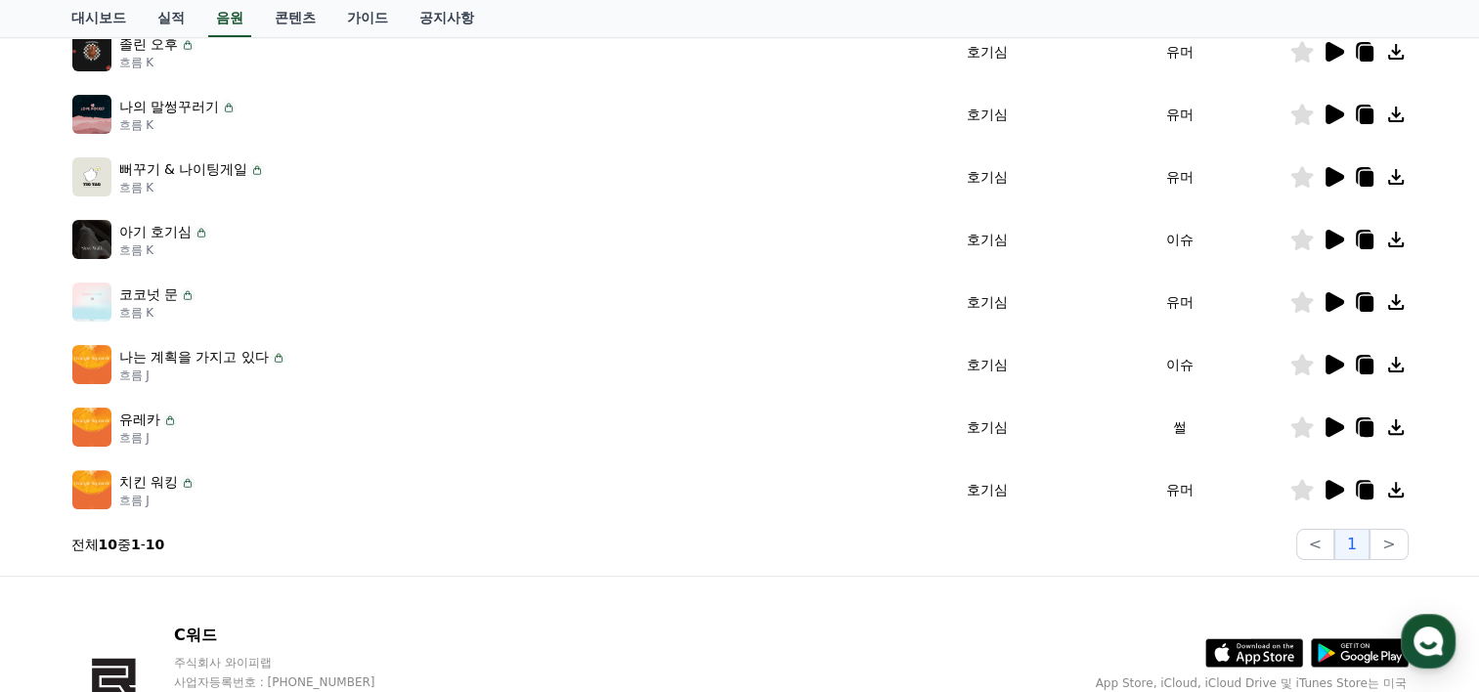
click at [1345, 304] on div at bounding box center [1348, 301] width 117 height 23
click at [1337, 301] on icon at bounding box center [1335, 302] width 19 height 20
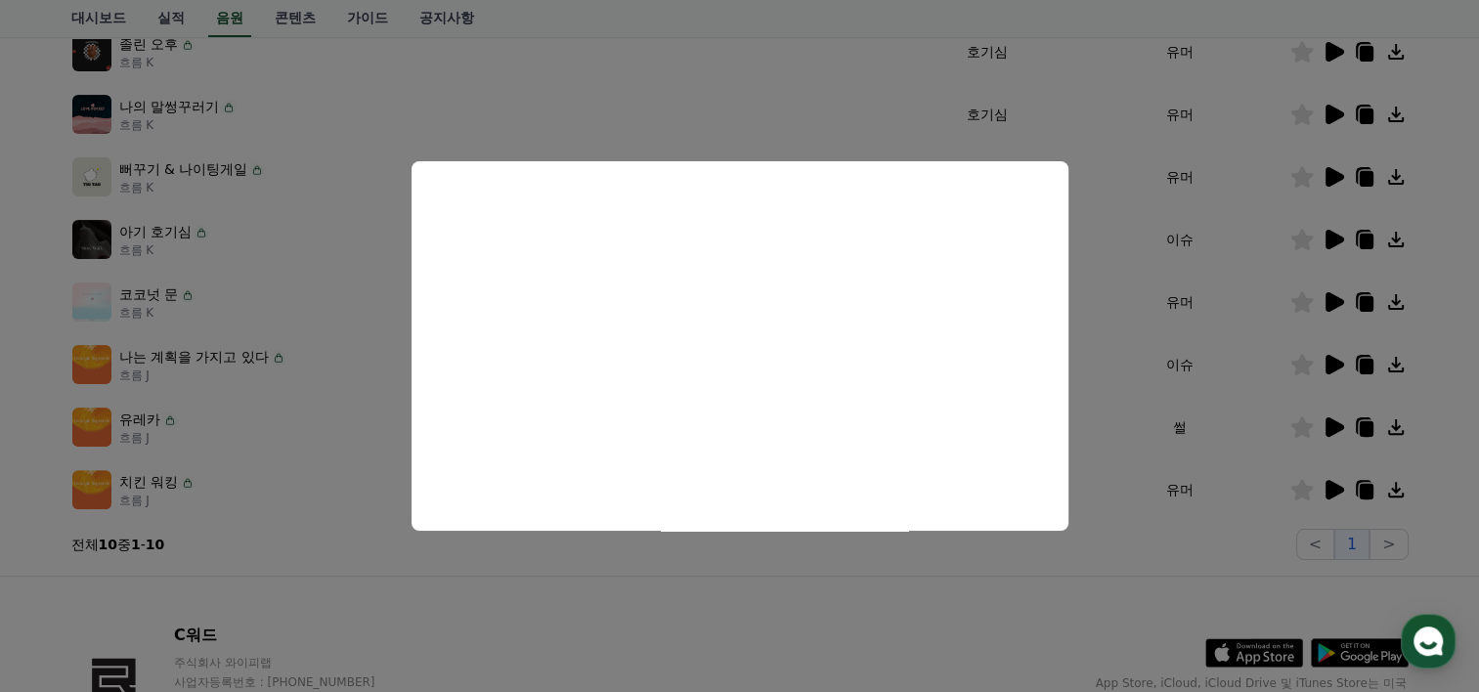
click at [24, 477] on button "모달 닫기" at bounding box center [739, 346] width 1479 height 692
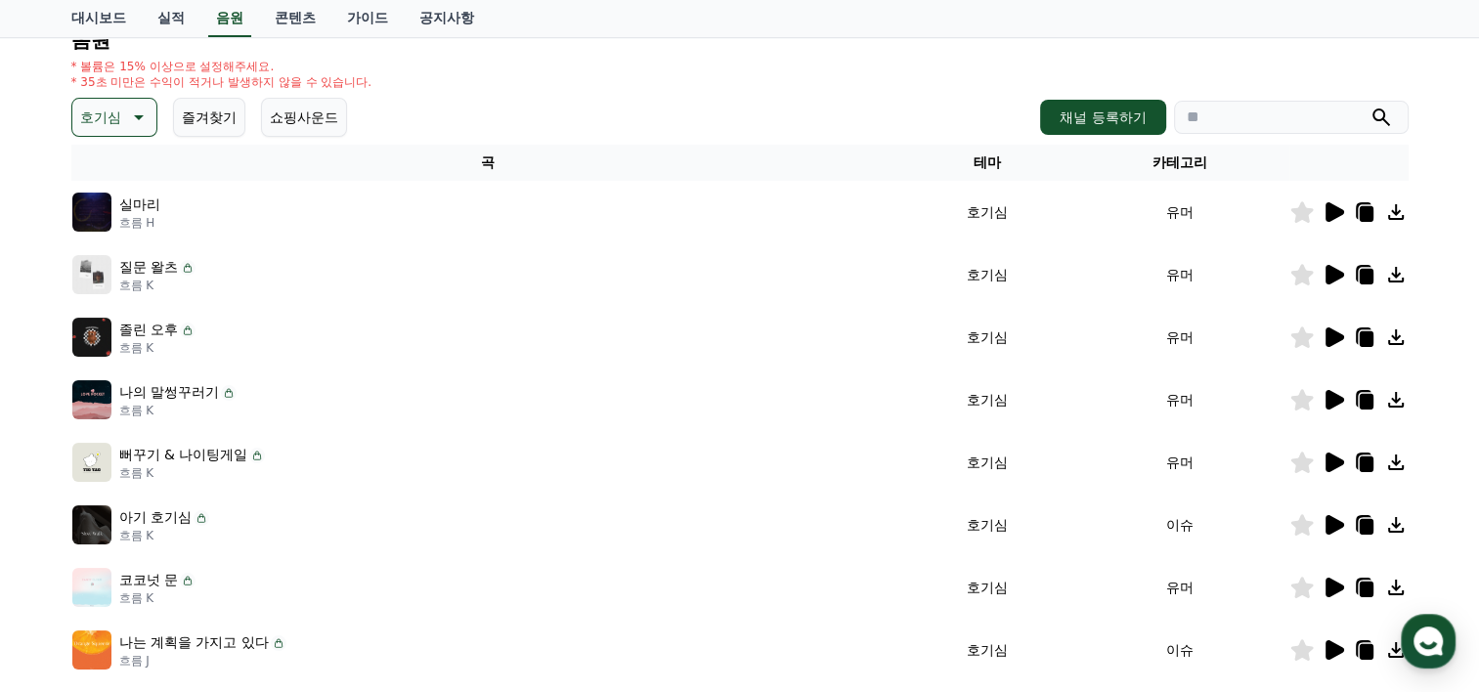
scroll to position [190, 0]
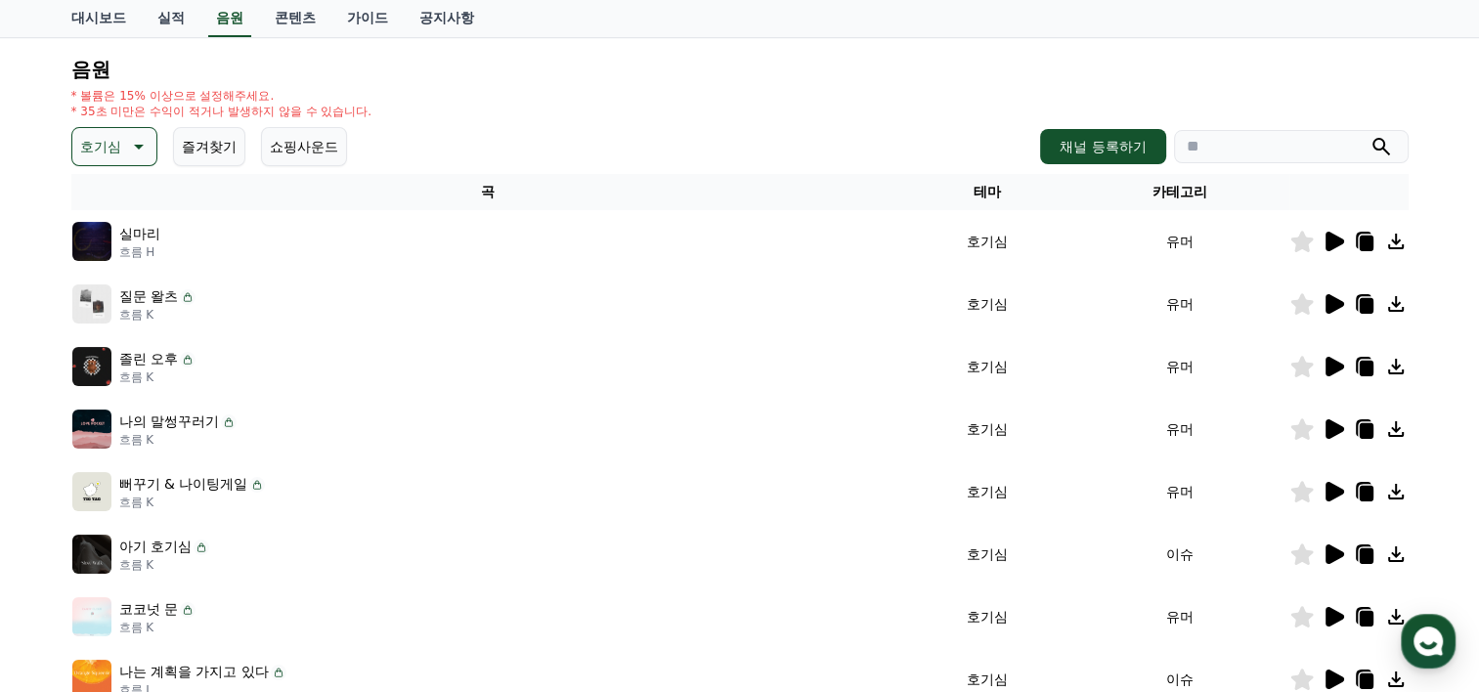
click at [1337, 365] on icon at bounding box center [1335, 367] width 19 height 20
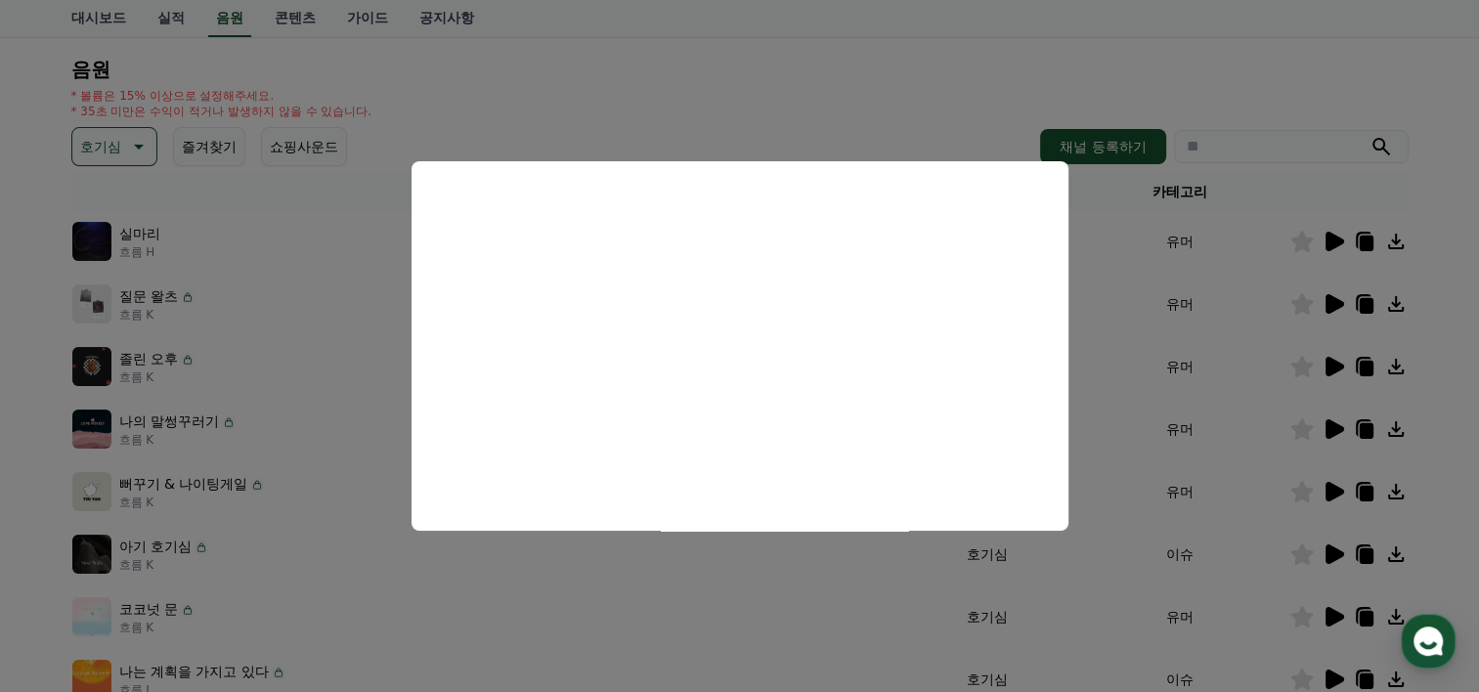
click at [1473, 279] on button "모달 닫기" at bounding box center [739, 346] width 1479 height 692
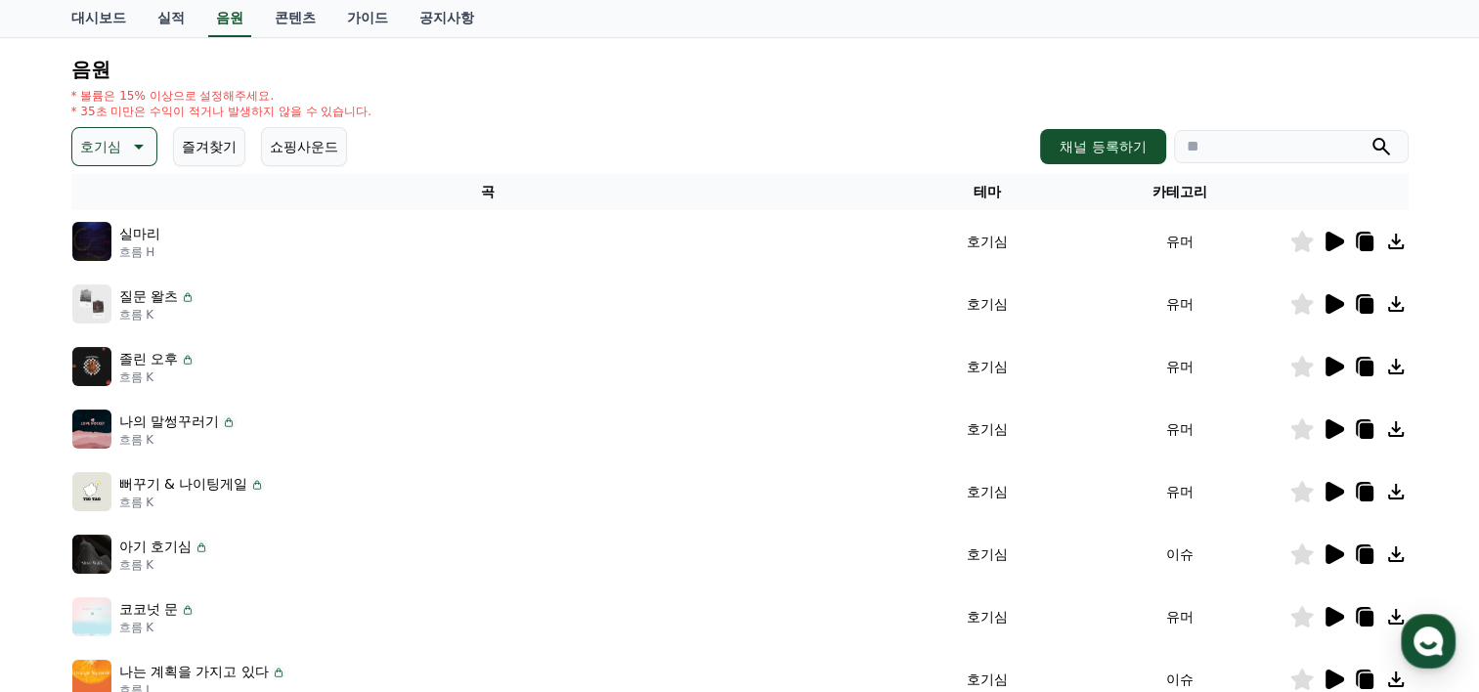
click at [1314, 302] on div at bounding box center [1348, 303] width 117 height 23
click at [1332, 307] on icon at bounding box center [1335, 304] width 19 height 20
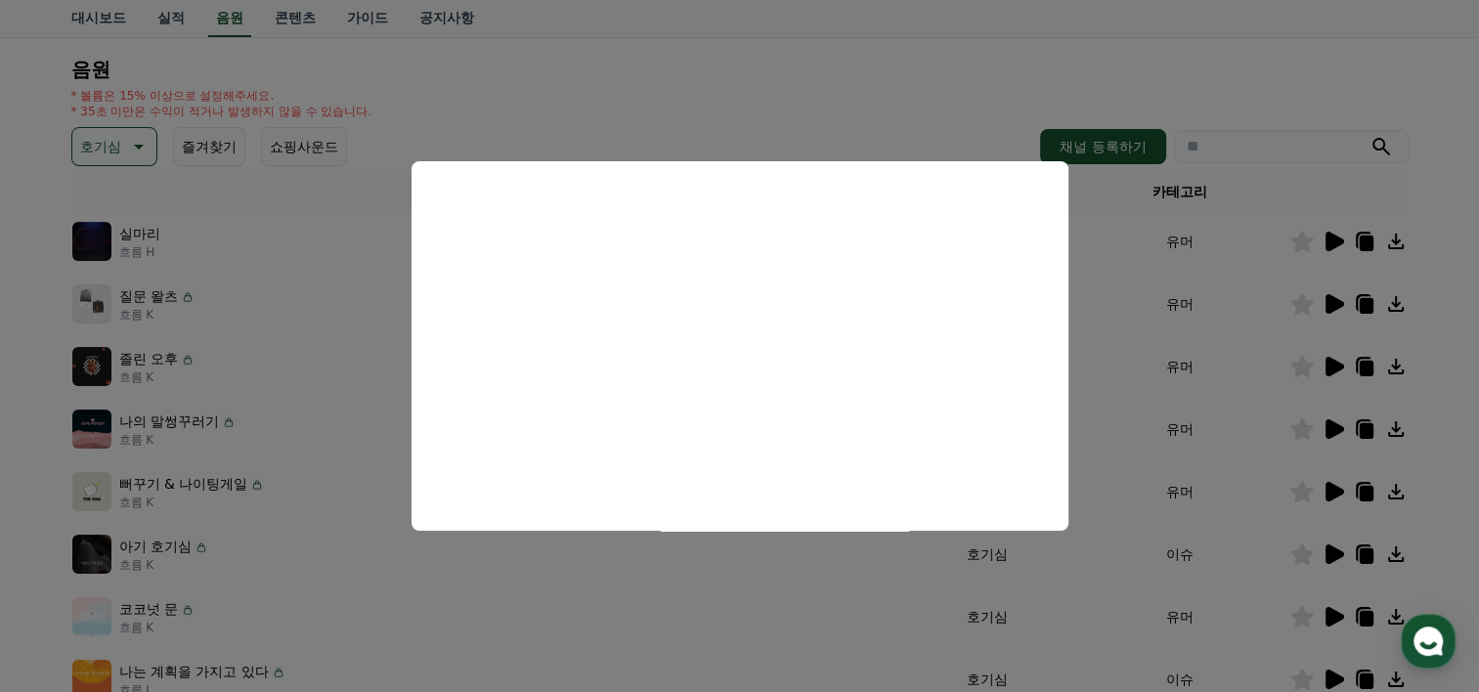
click at [133, 171] on button "모달 닫기" at bounding box center [739, 346] width 1479 height 692
click at [141, 137] on icon at bounding box center [136, 146] width 23 height 23
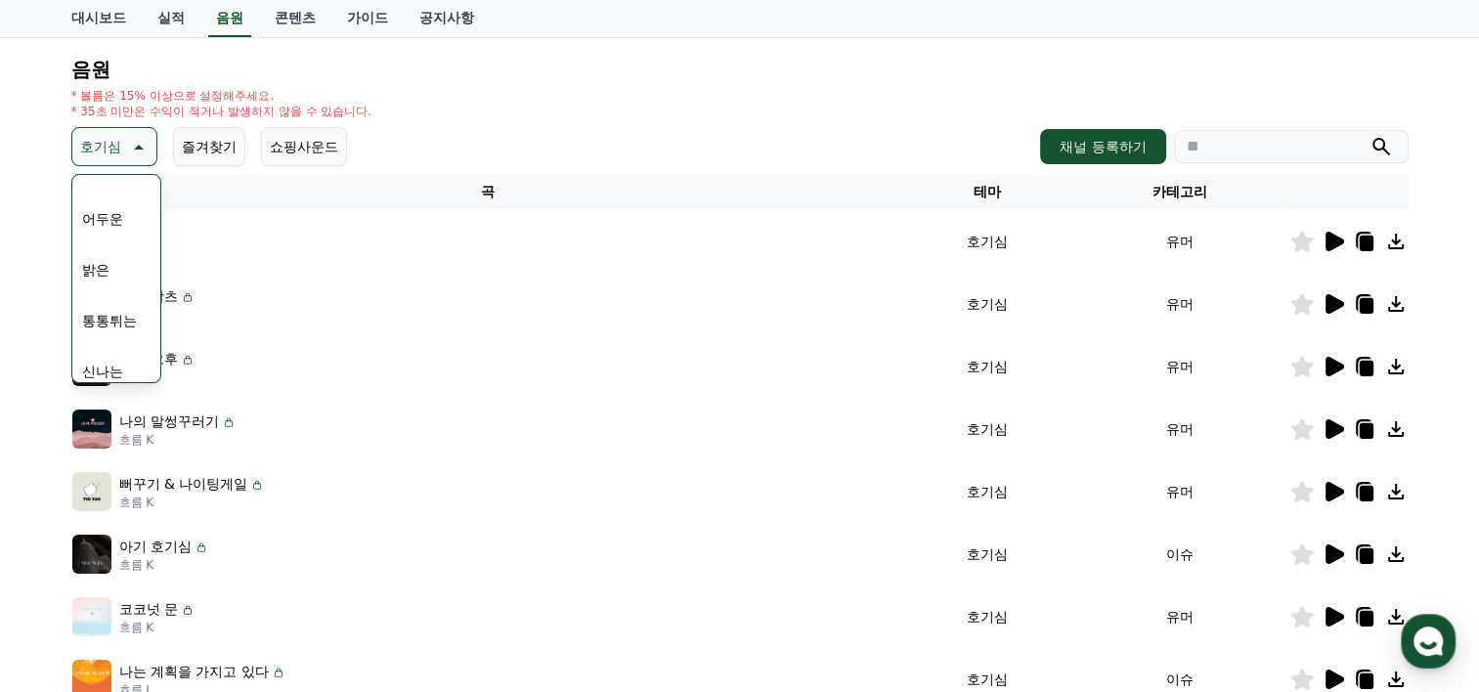
scroll to position [159, 0]
click at [109, 242] on button "밝은" at bounding box center [95, 242] width 43 height 43
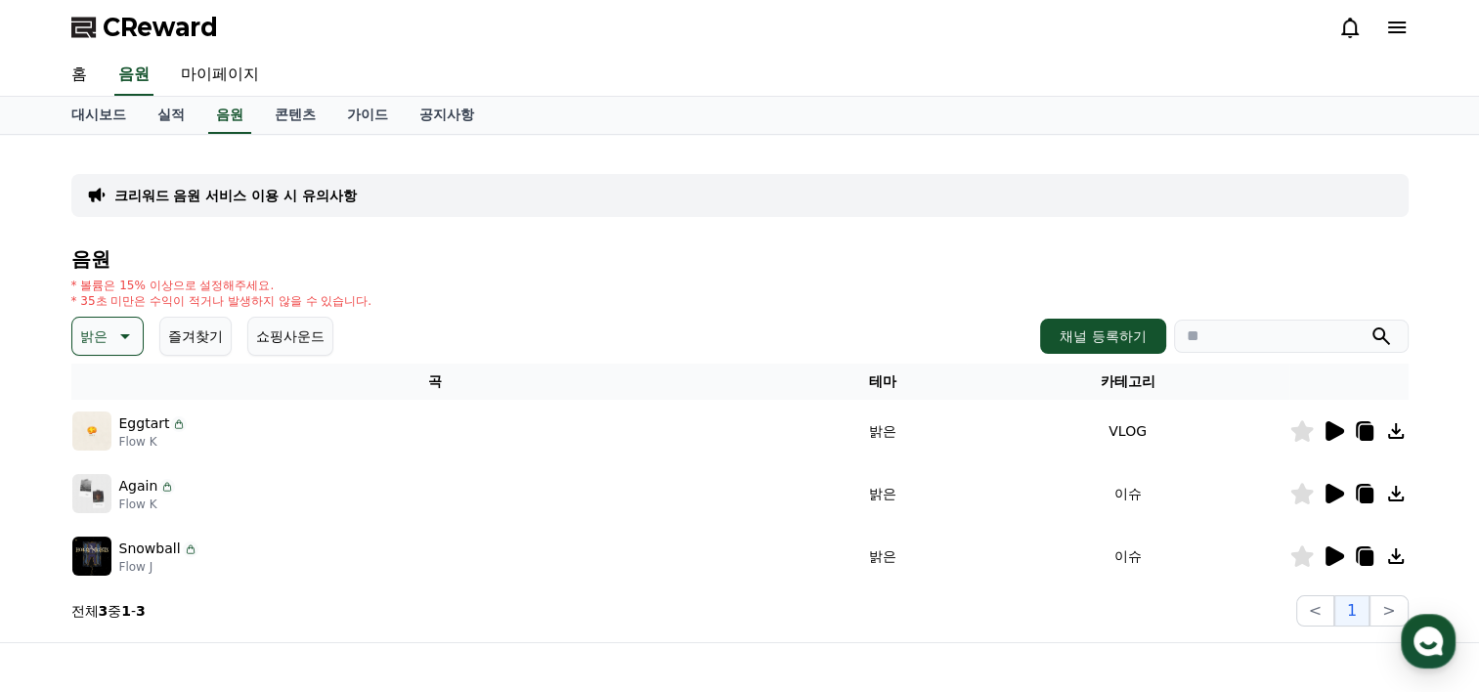
click at [1322, 424] on icon at bounding box center [1333, 430] width 23 height 23
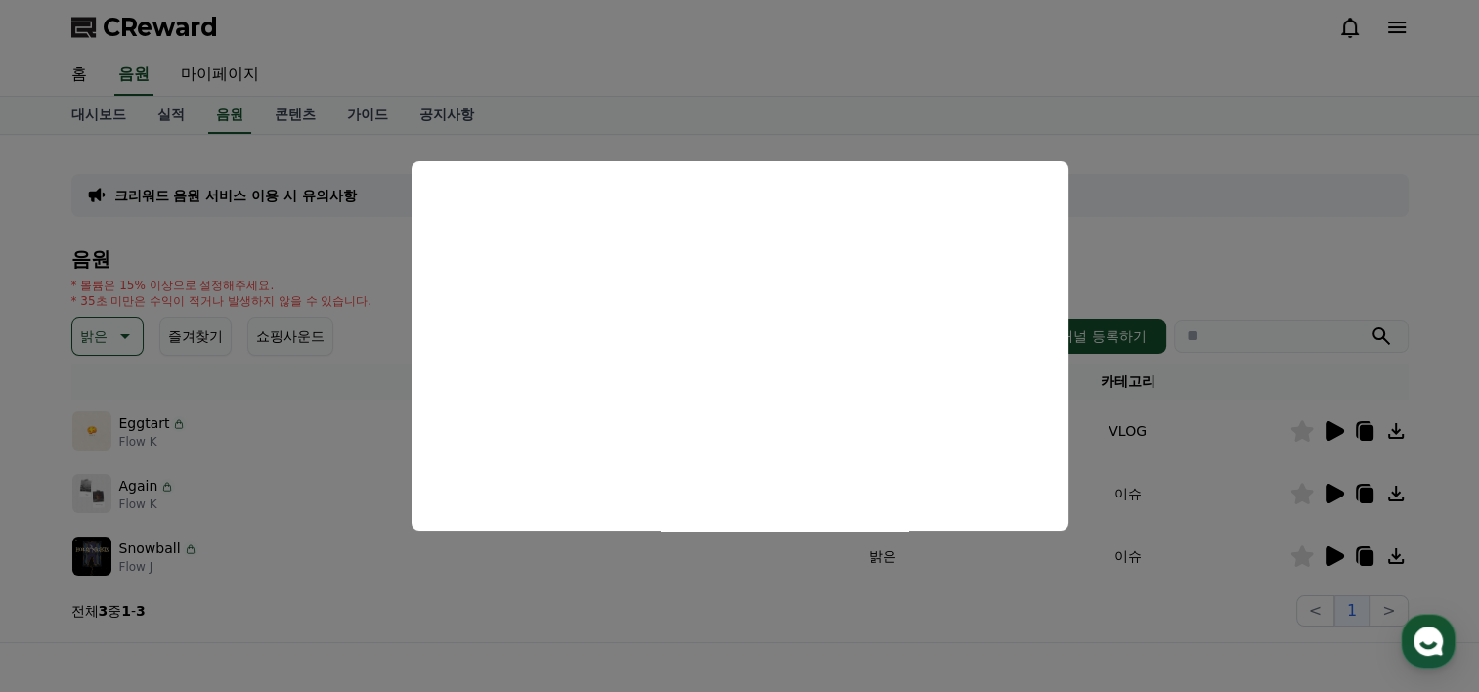
click at [1396, 428] on button "close modal" at bounding box center [739, 346] width 1479 height 692
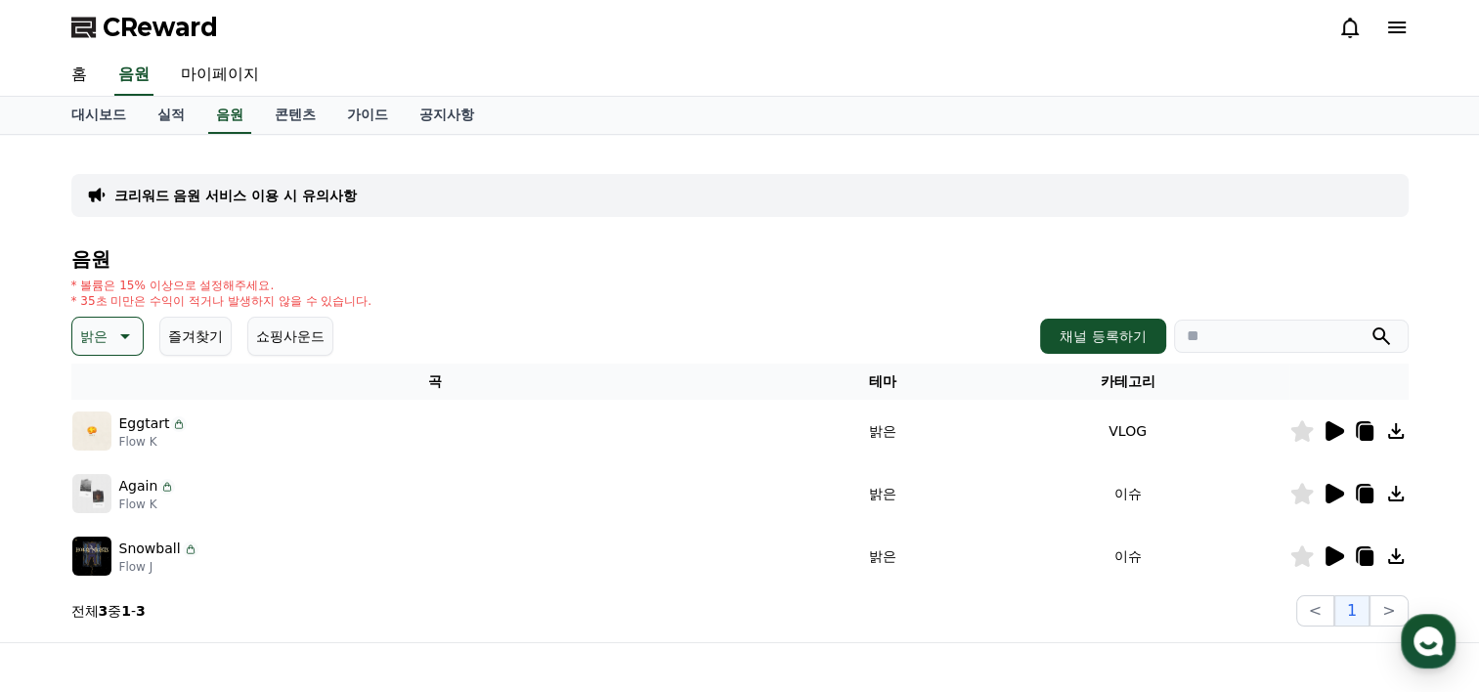
click at [1334, 489] on icon at bounding box center [1335, 494] width 19 height 20
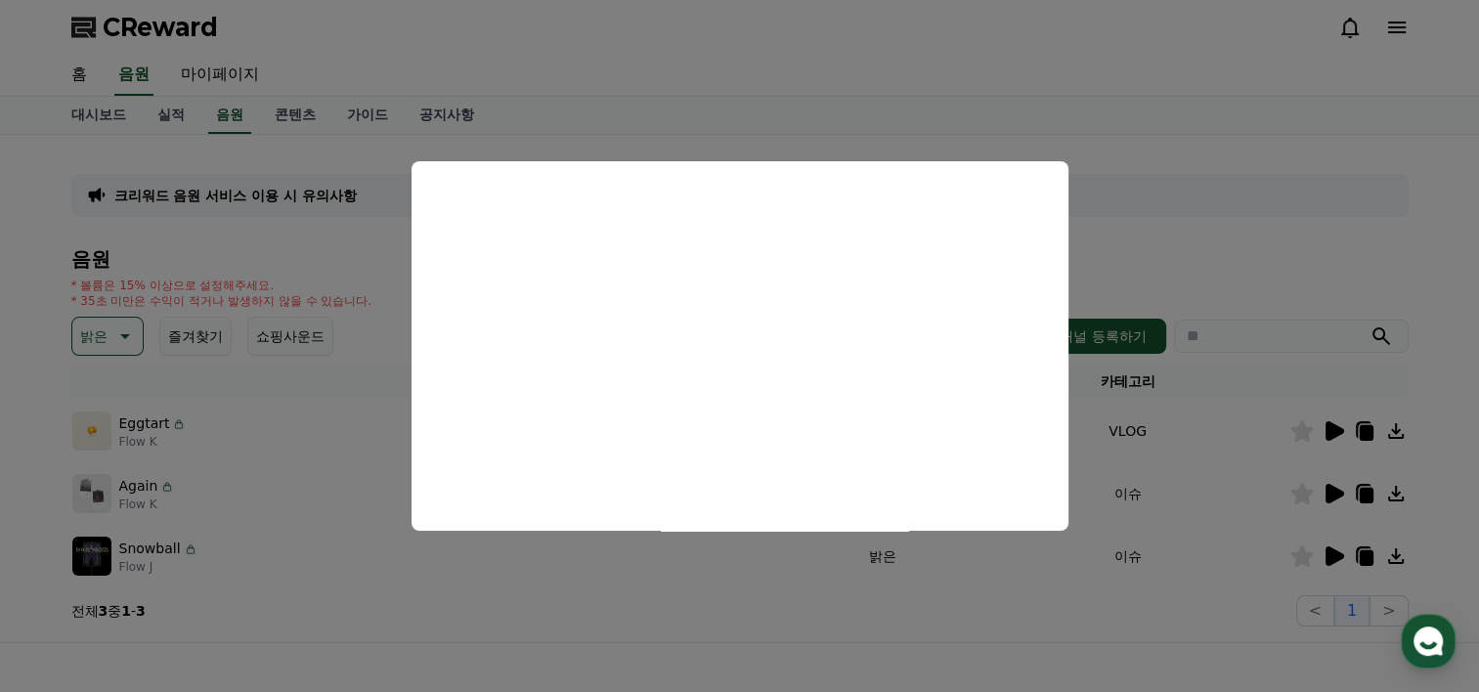
click at [1476, 266] on button "close modal" at bounding box center [739, 346] width 1479 height 692
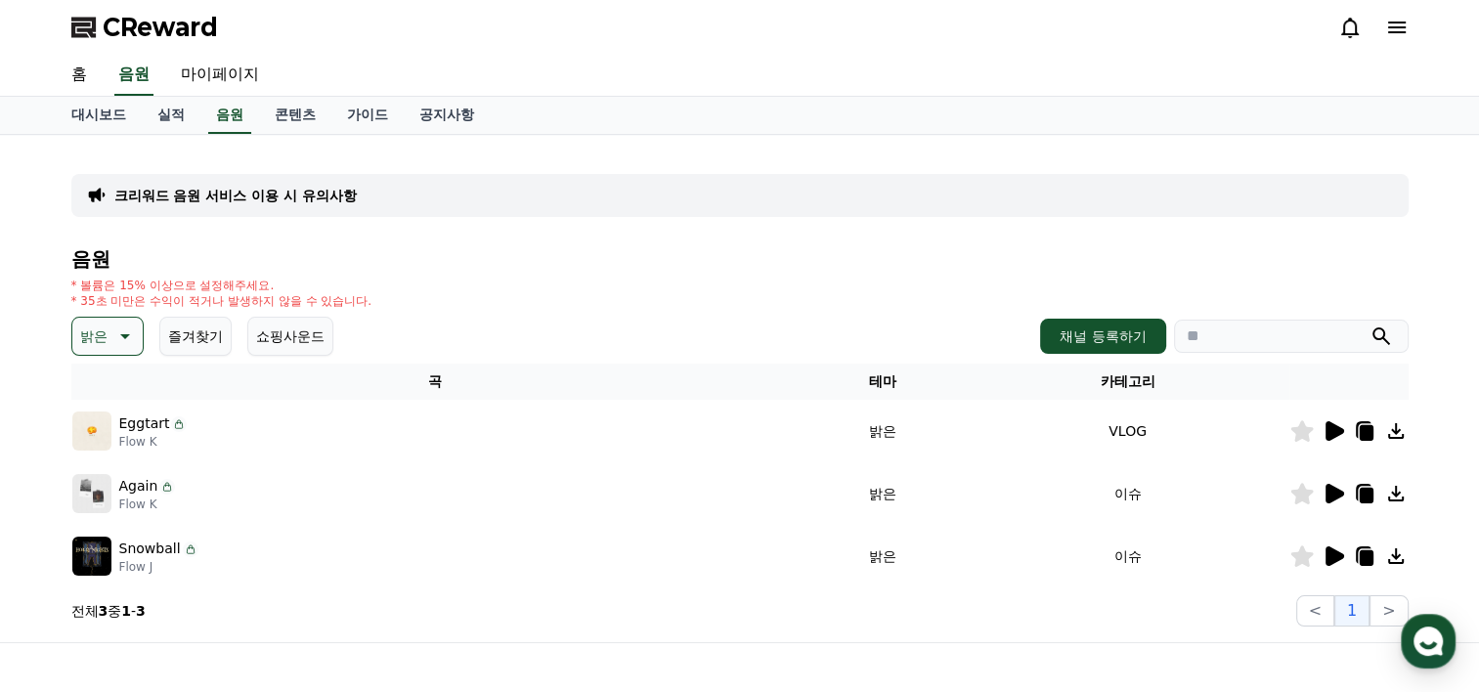
click at [1333, 557] on icon at bounding box center [1335, 556] width 19 height 20
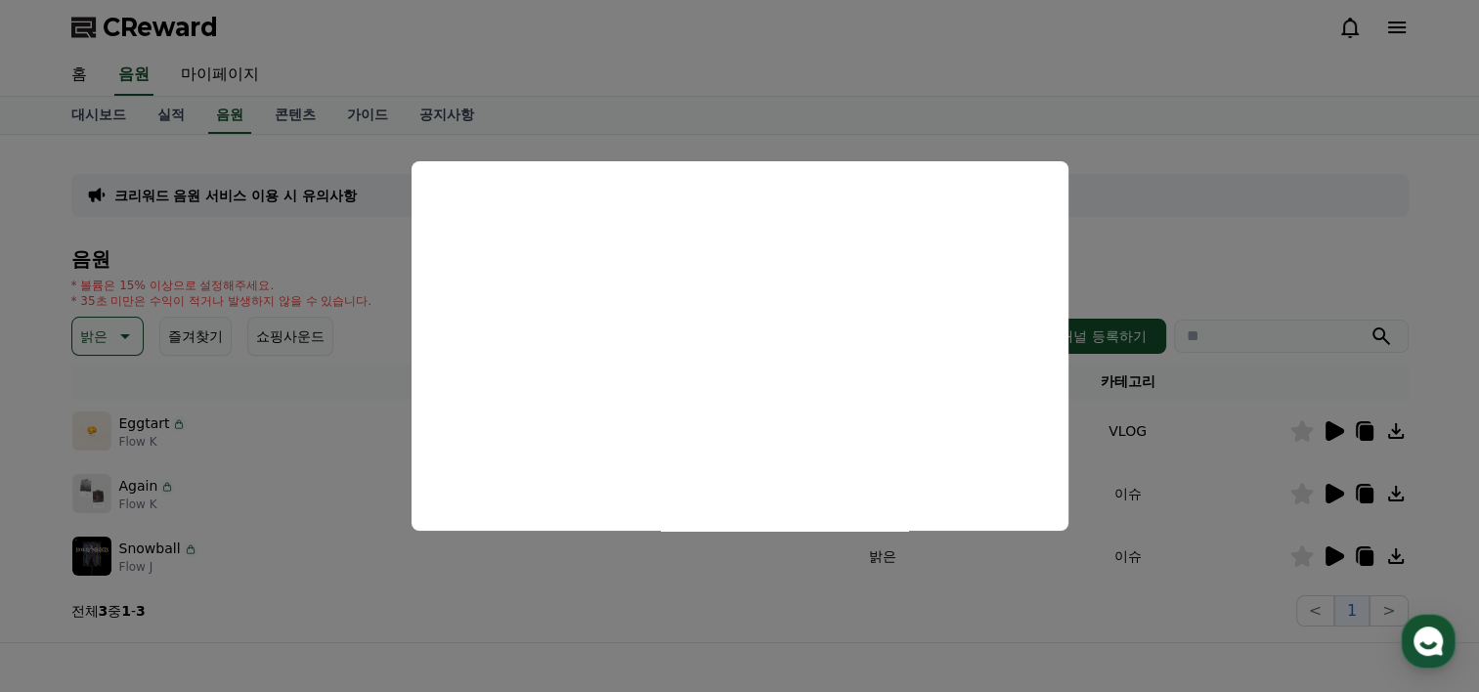
click at [239, 253] on button "close modal" at bounding box center [739, 346] width 1479 height 692
click at [124, 337] on icon at bounding box center [122, 336] width 23 height 23
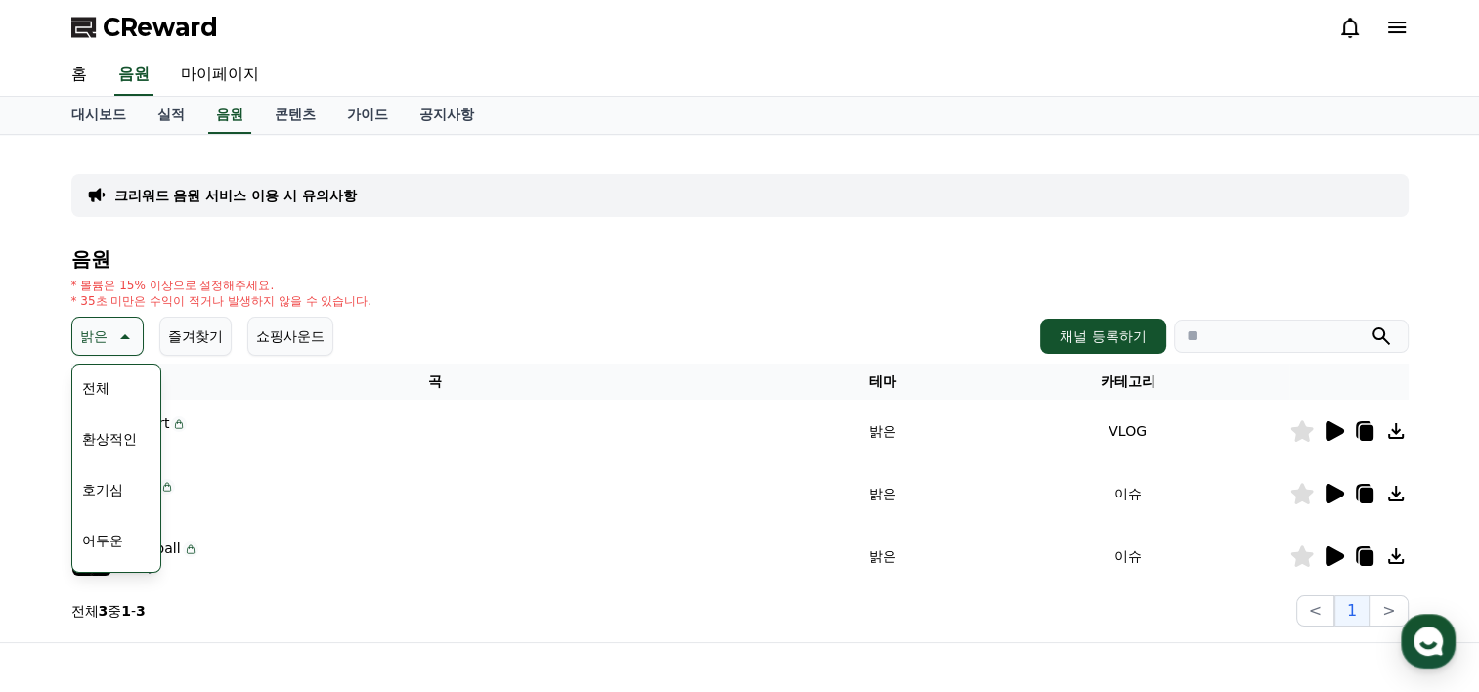
click at [111, 538] on button "어두운" at bounding box center [102, 540] width 57 height 43
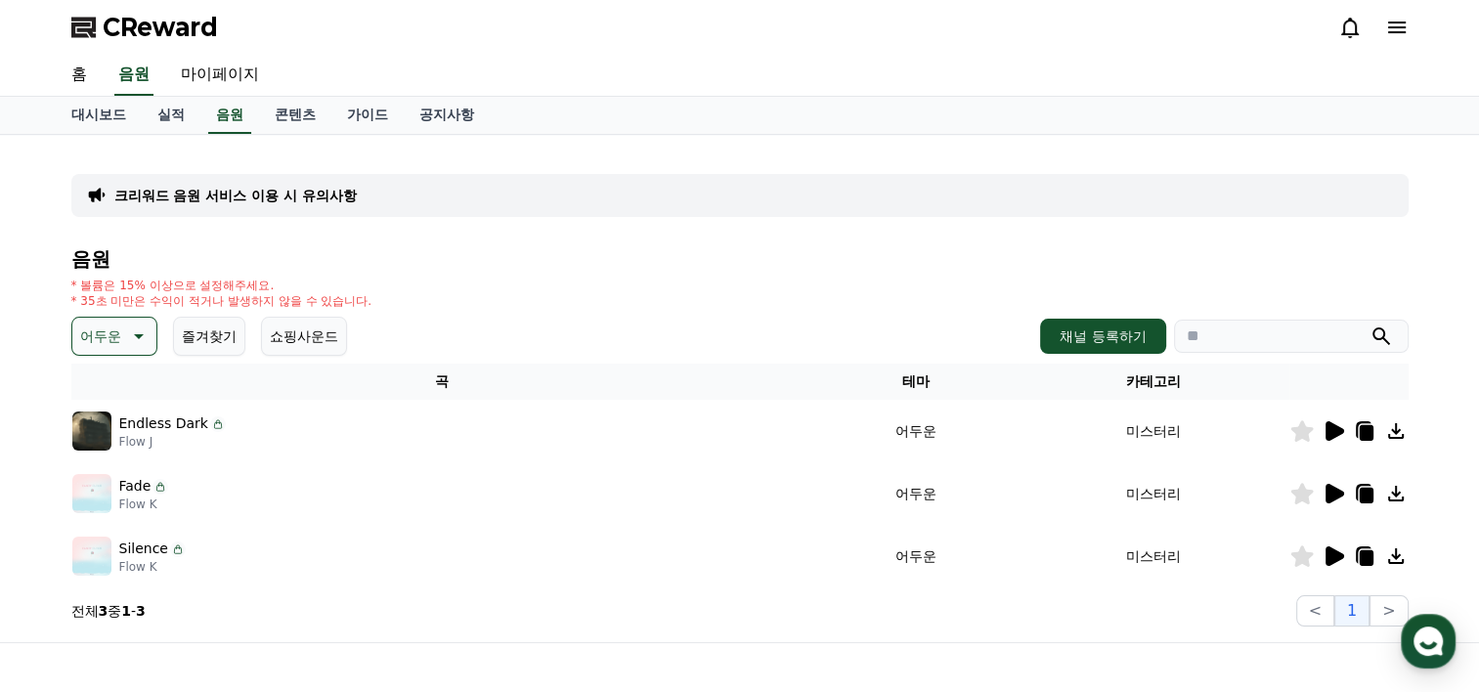
click at [131, 345] on icon at bounding box center [136, 336] width 23 height 23
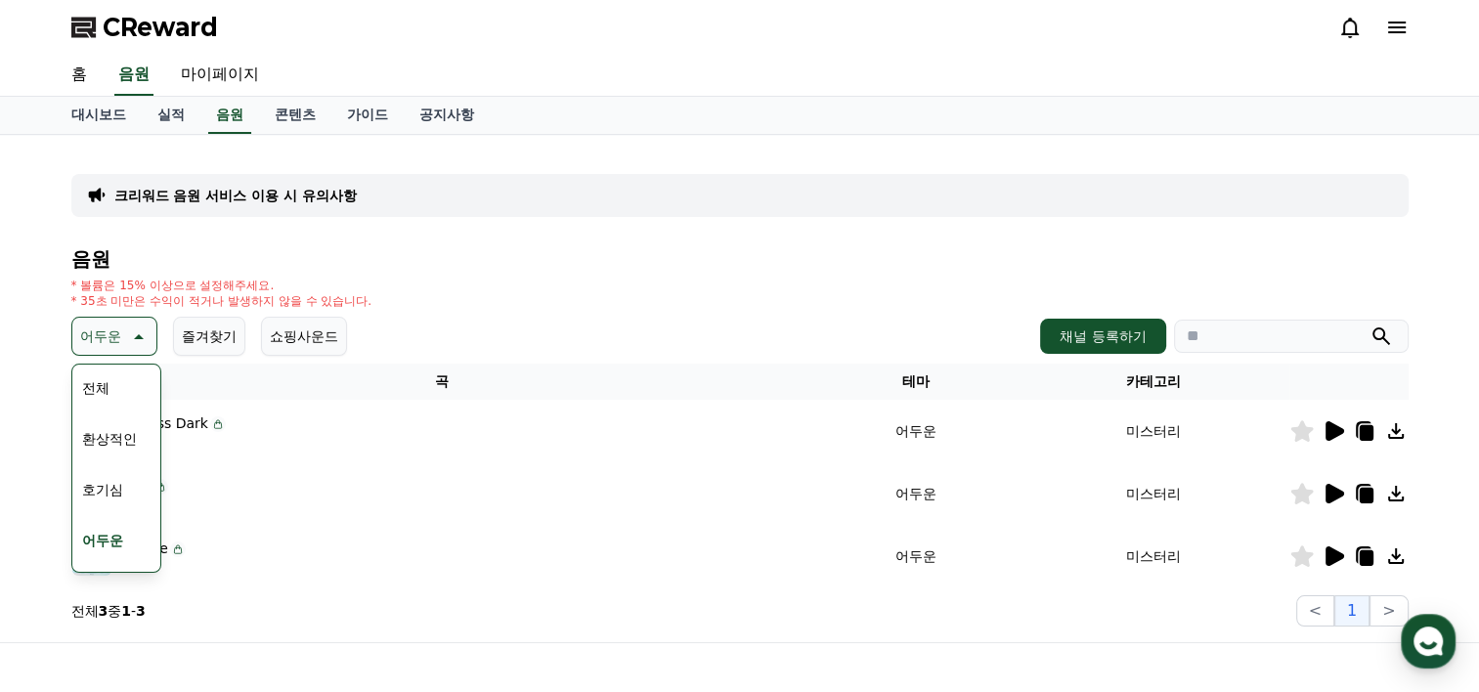
click at [127, 434] on button "환상적인" at bounding box center [109, 438] width 70 height 43
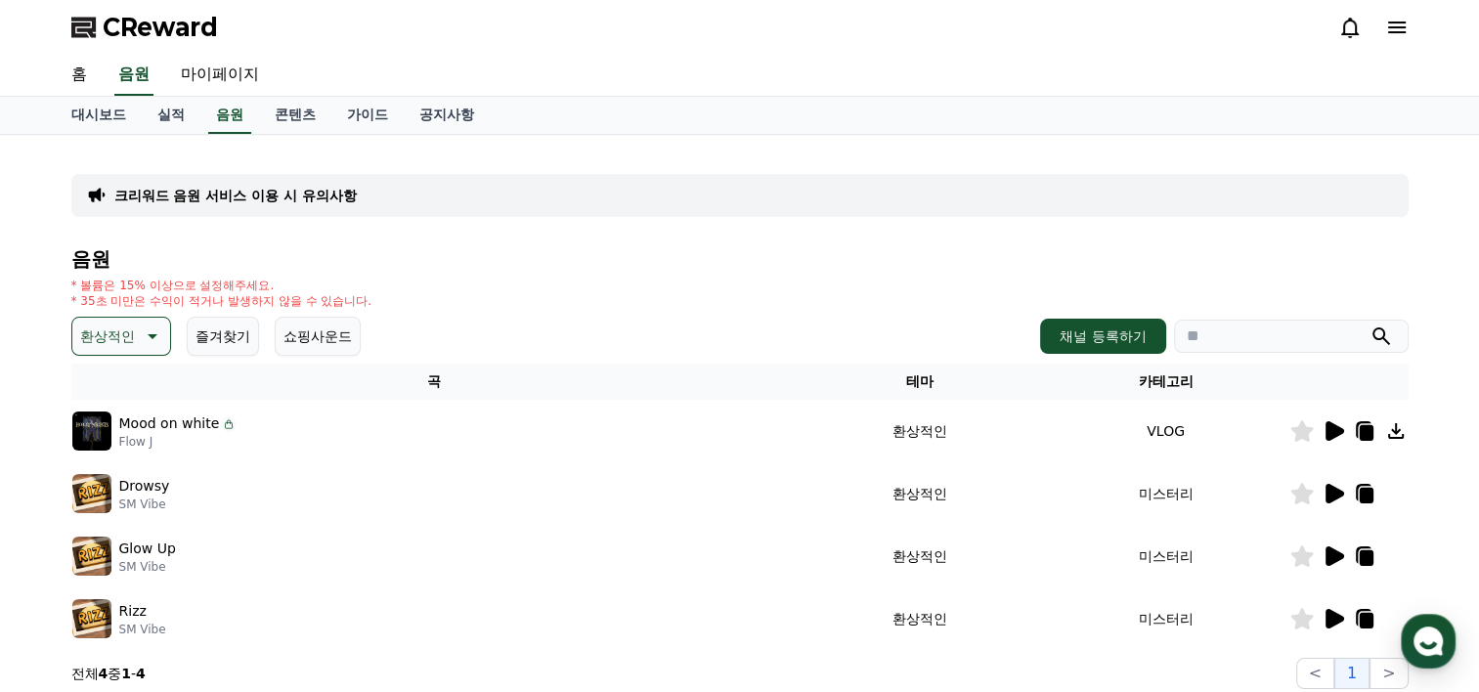
click at [133, 340] on p "환상적인" at bounding box center [107, 336] width 55 height 27
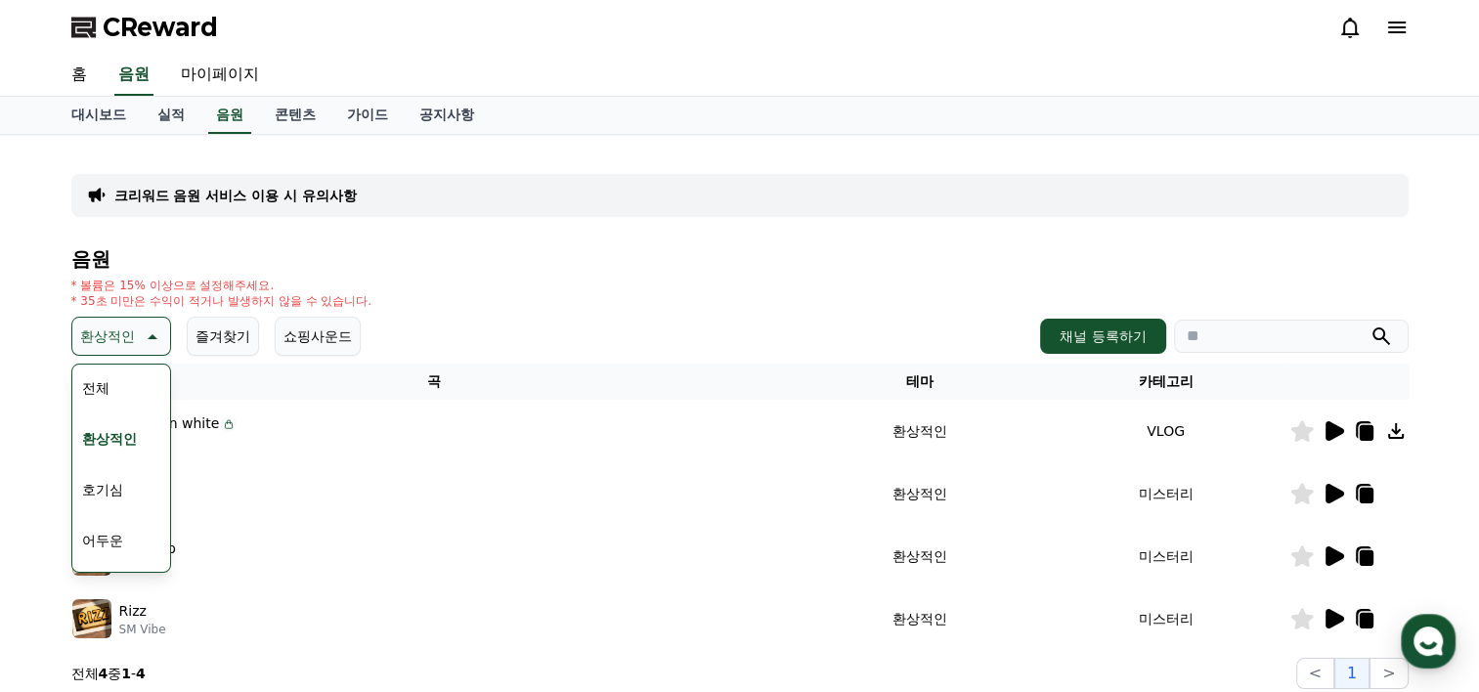
scroll to position [805, 0]
click at [121, 446] on button "감동적인" at bounding box center [109, 446] width 70 height 43
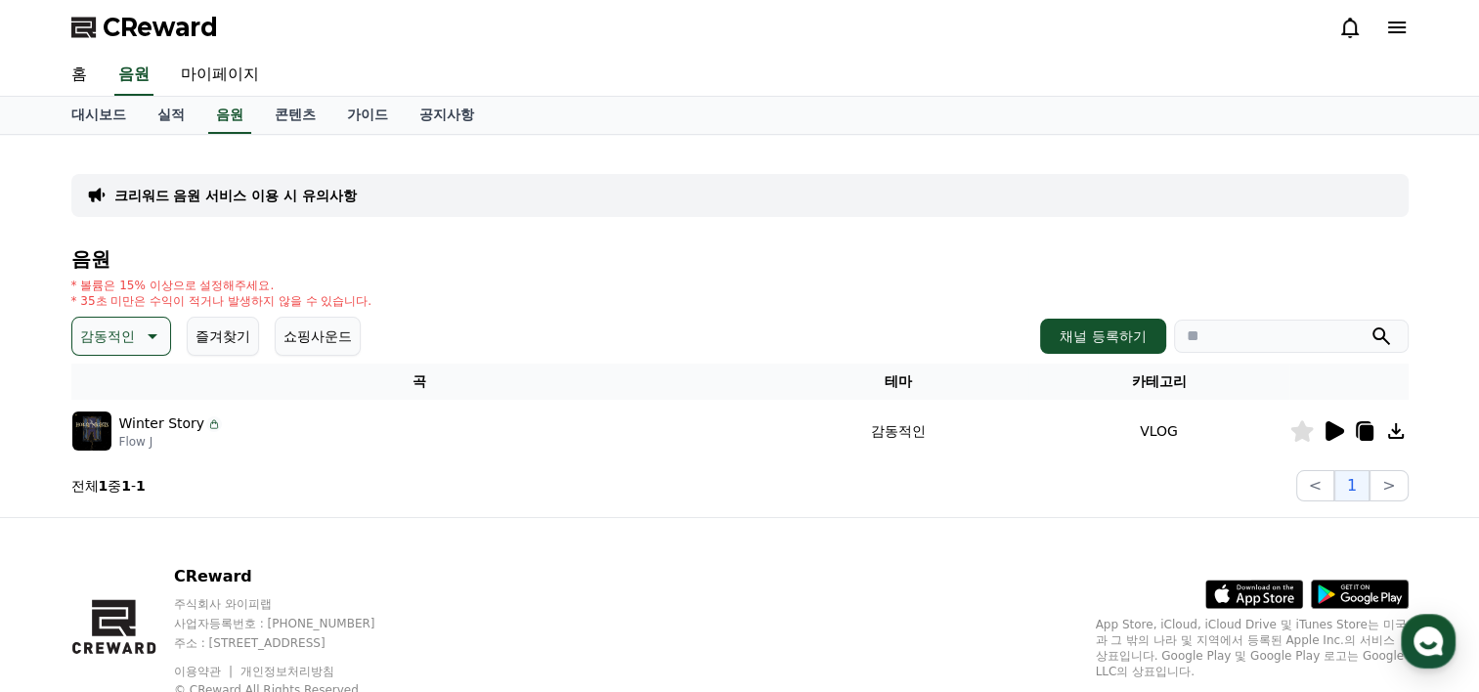
click at [138, 322] on button "감동적인" at bounding box center [121, 336] width 100 height 39
click at [121, 540] on button "코믹한" at bounding box center [102, 548] width 57 height 43
